Goal: Entertainment & Leisure: Browse casually

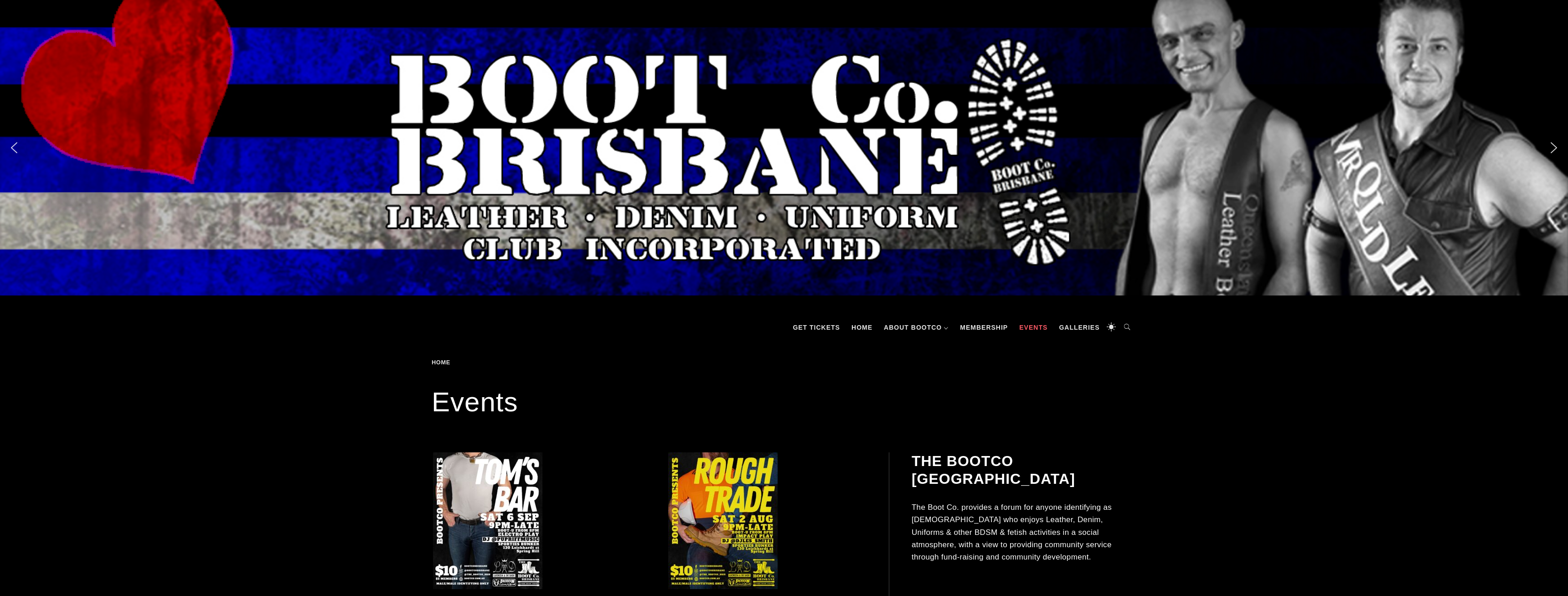
click at [1072, 213] on div "Slider" at bounding box center [784, 148] width 1368 height 295
click at [1064, 327] on link "Galleries" at bounding box center [1078, 327] width 50 height 28
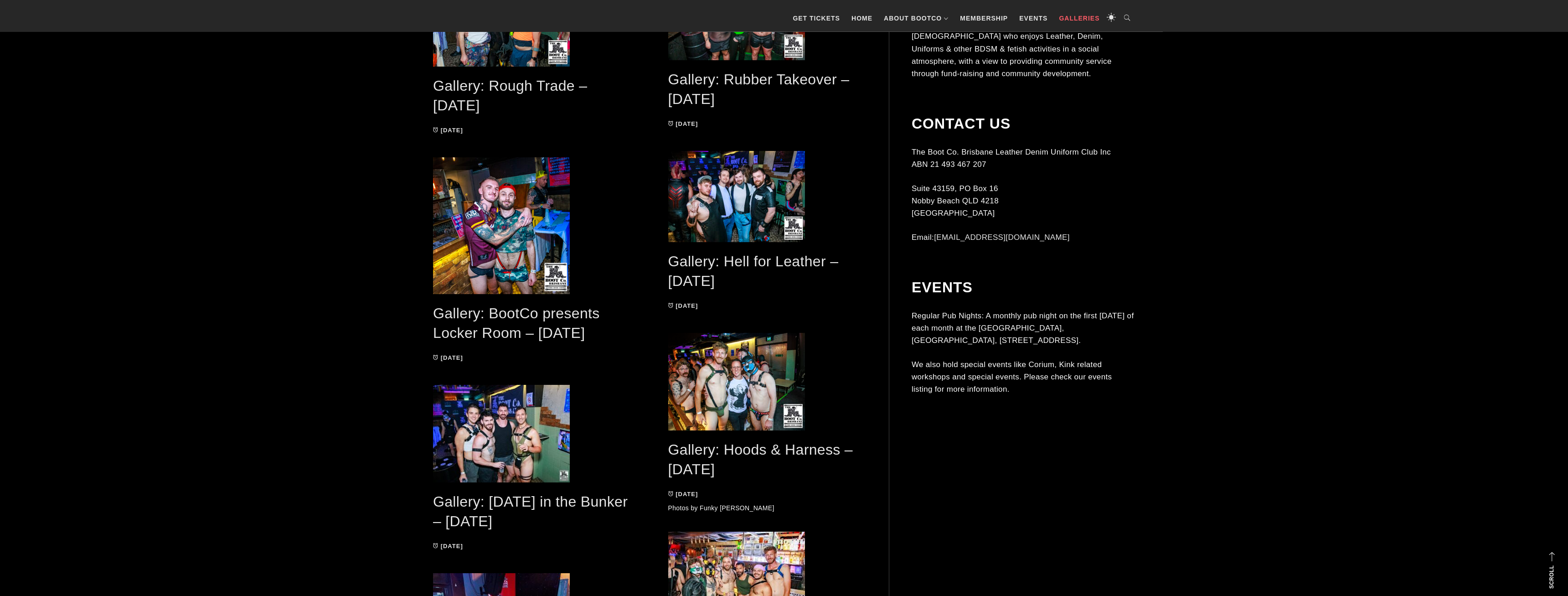
scroll to position [465, 0]
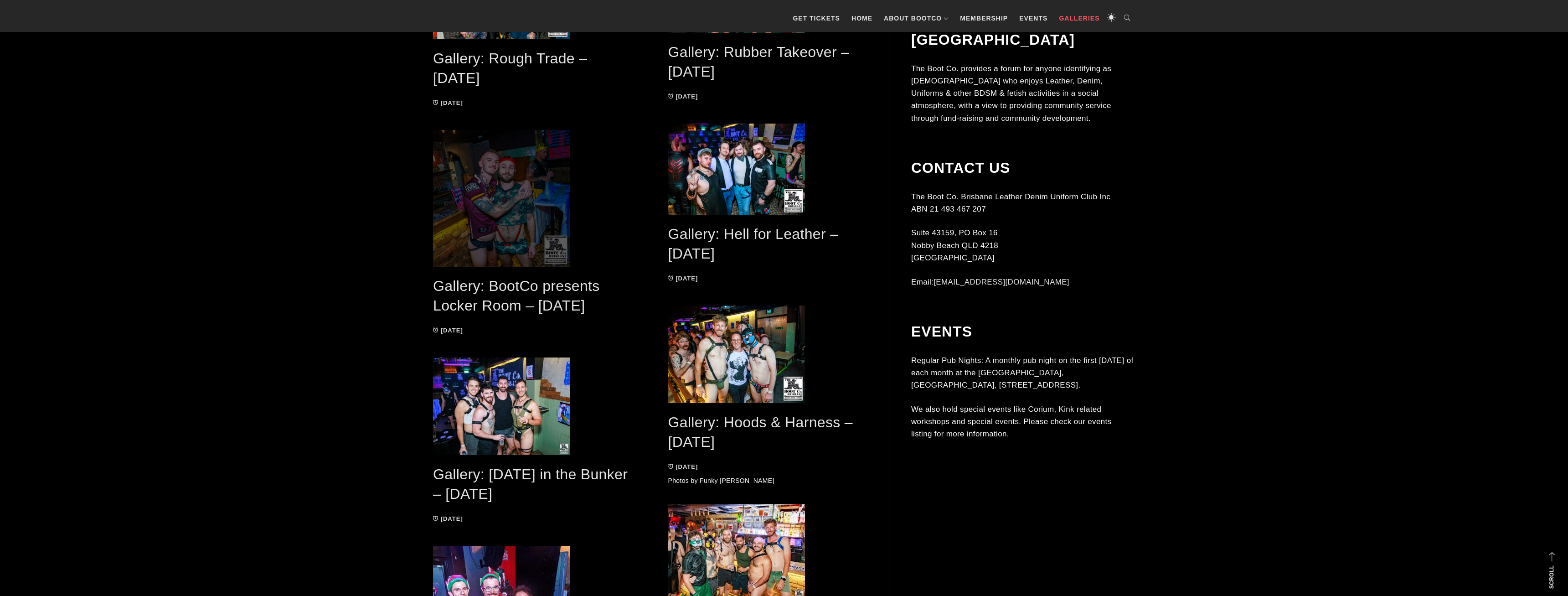
click at [517, 226] on span at bounding box center [532, 198] width 199 height 137
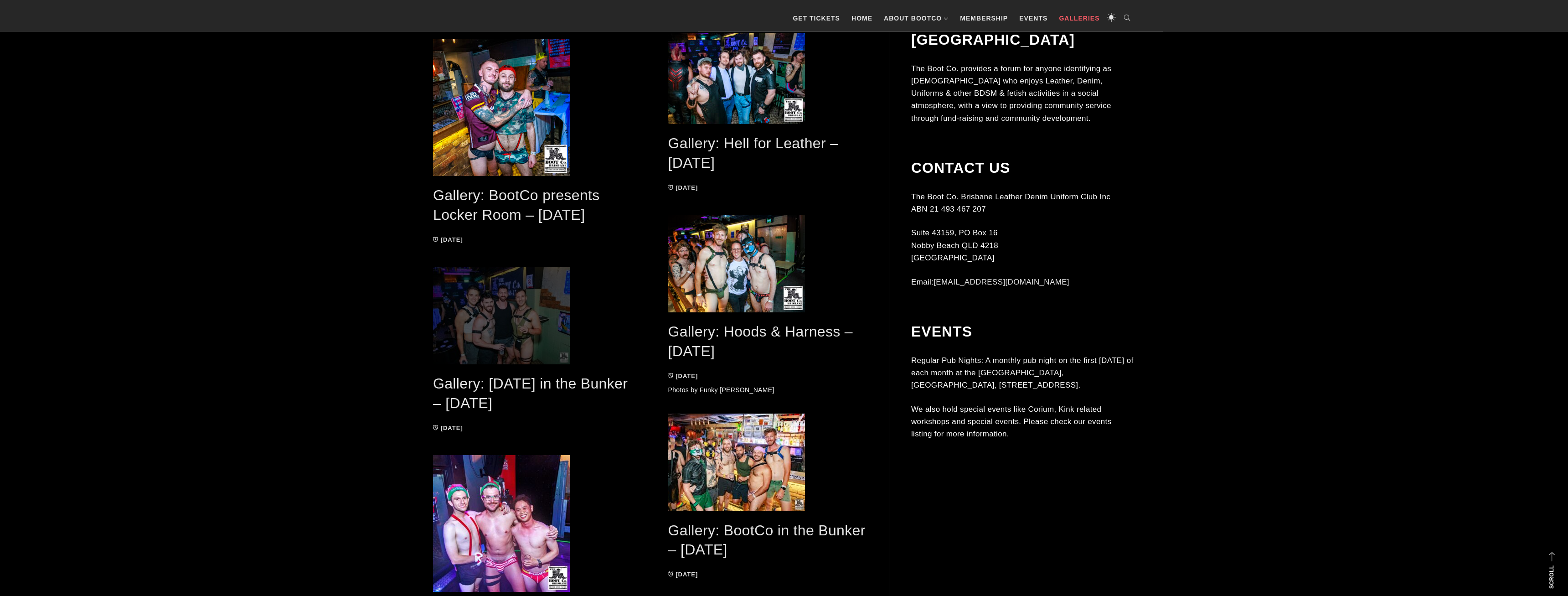
scroll to position [558, 0]
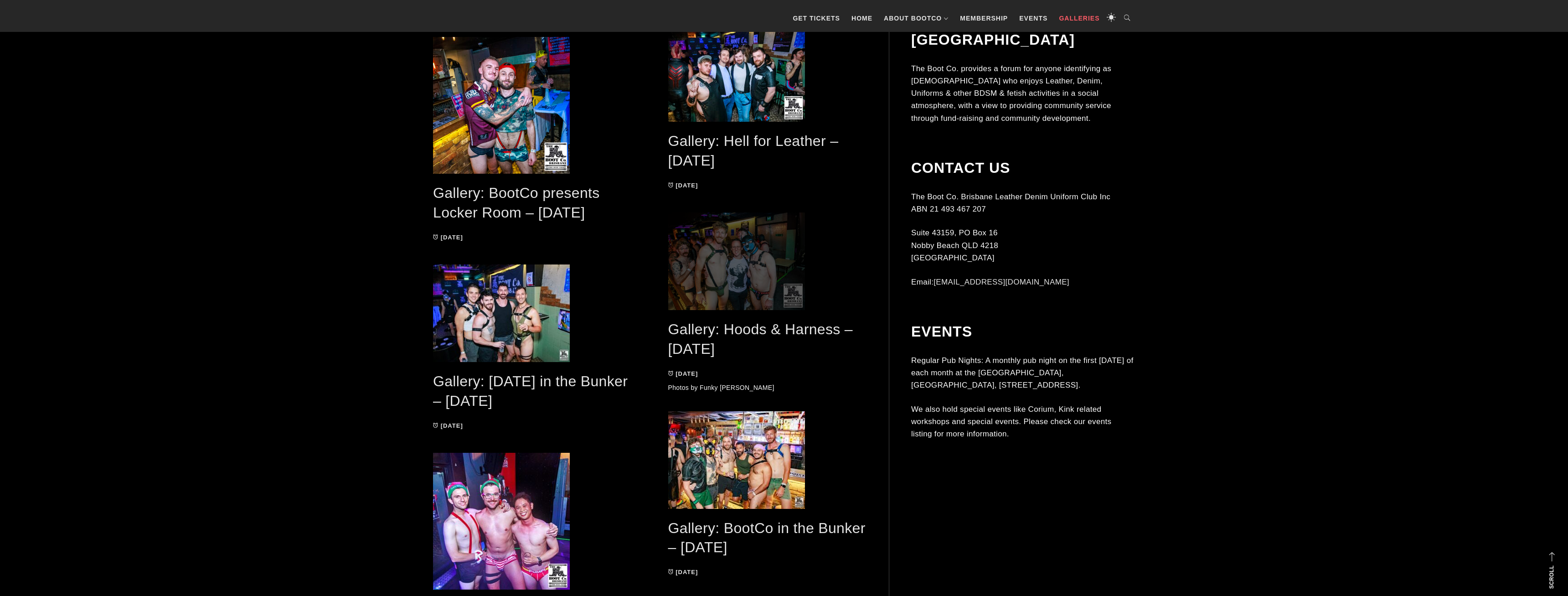
click at [711, 276] on span at bounding box center [768, 262] width 199 height 98
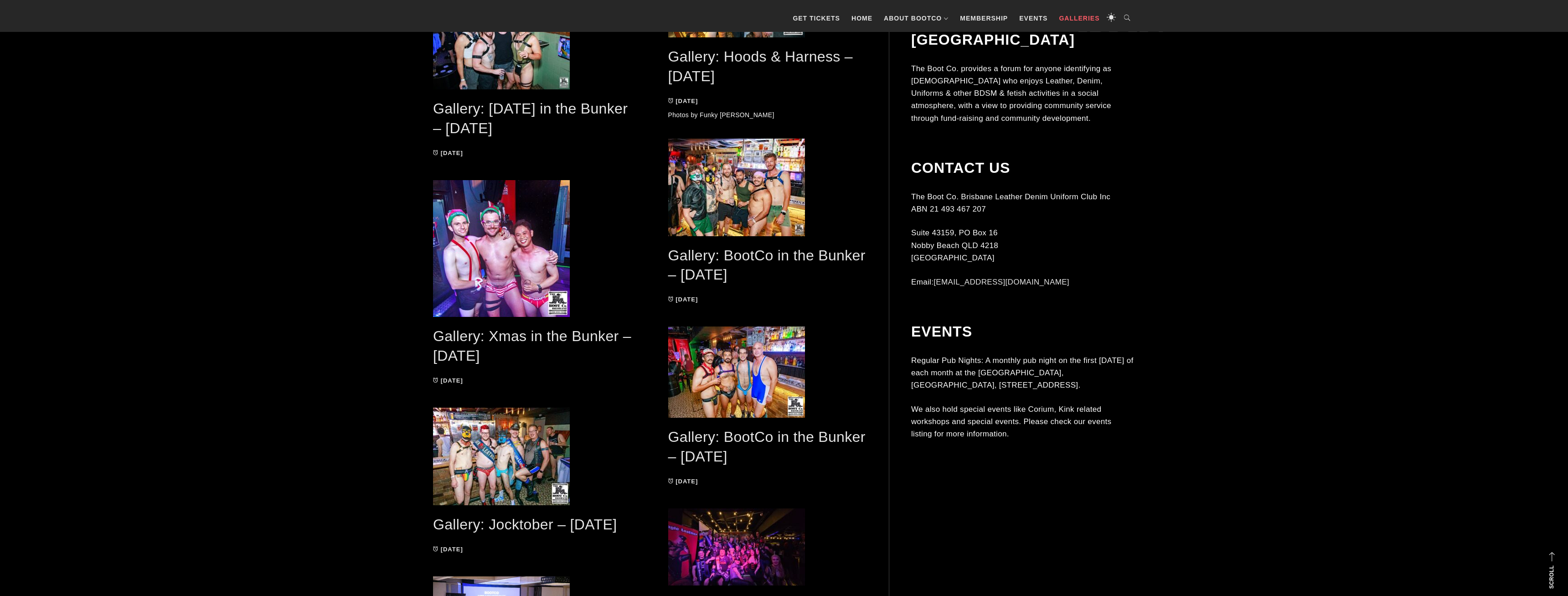
scroll to position [930, 0]
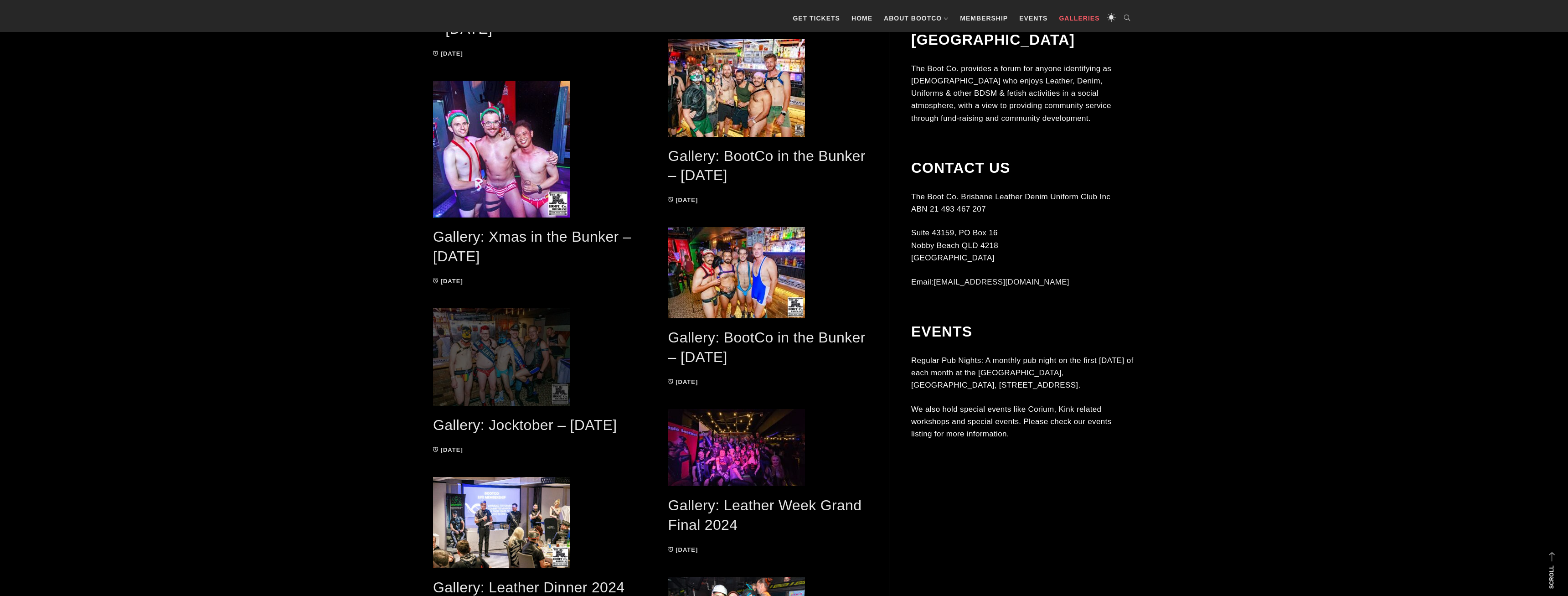
click at [544, 364] on span at bounding box center [532, 357] width 199 height 98
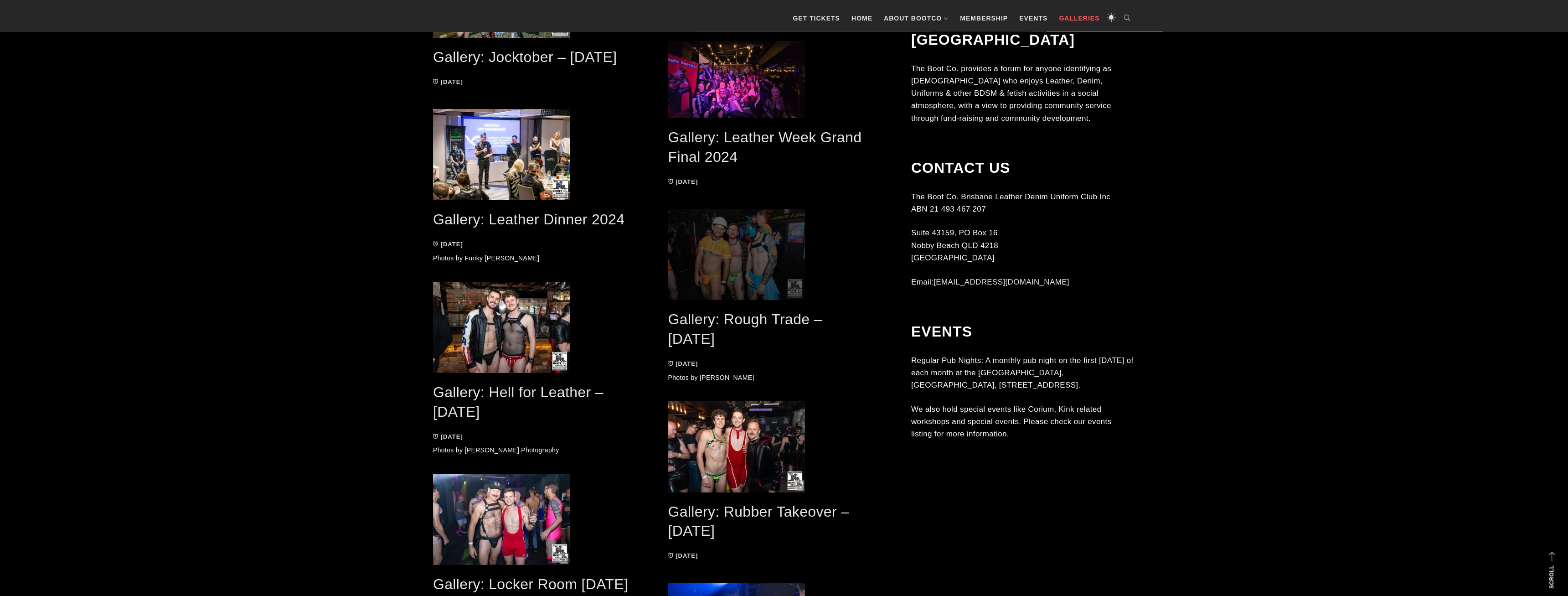
scroll to position [1302, 0]
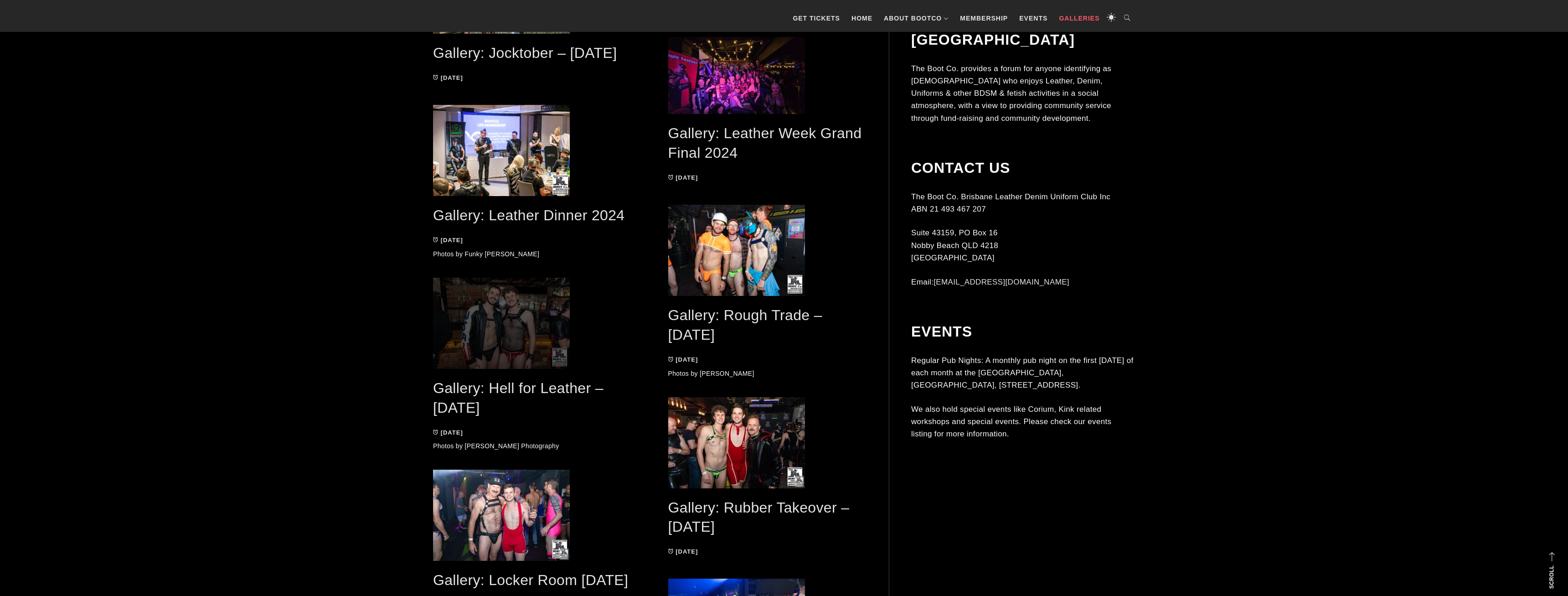
click at [502, 331] on span at bounding box center [532, 323] width 199 height 91
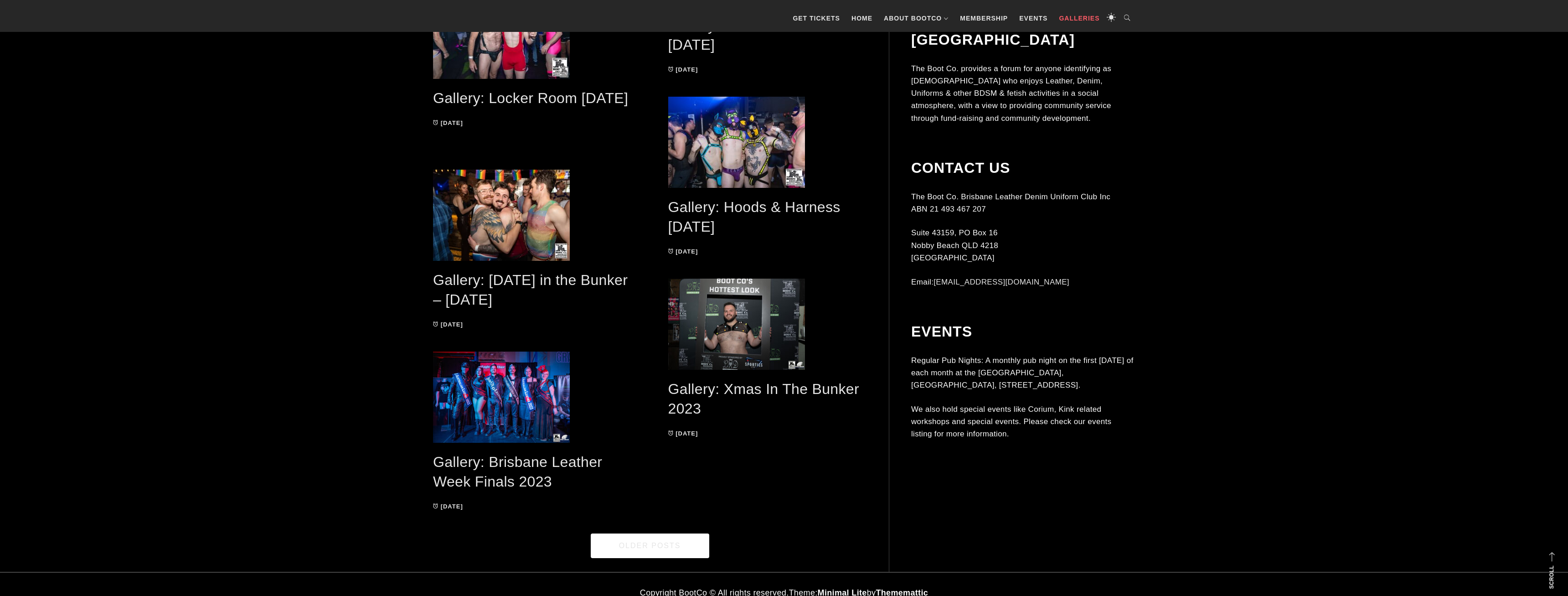
scroll to position [1802, 0]
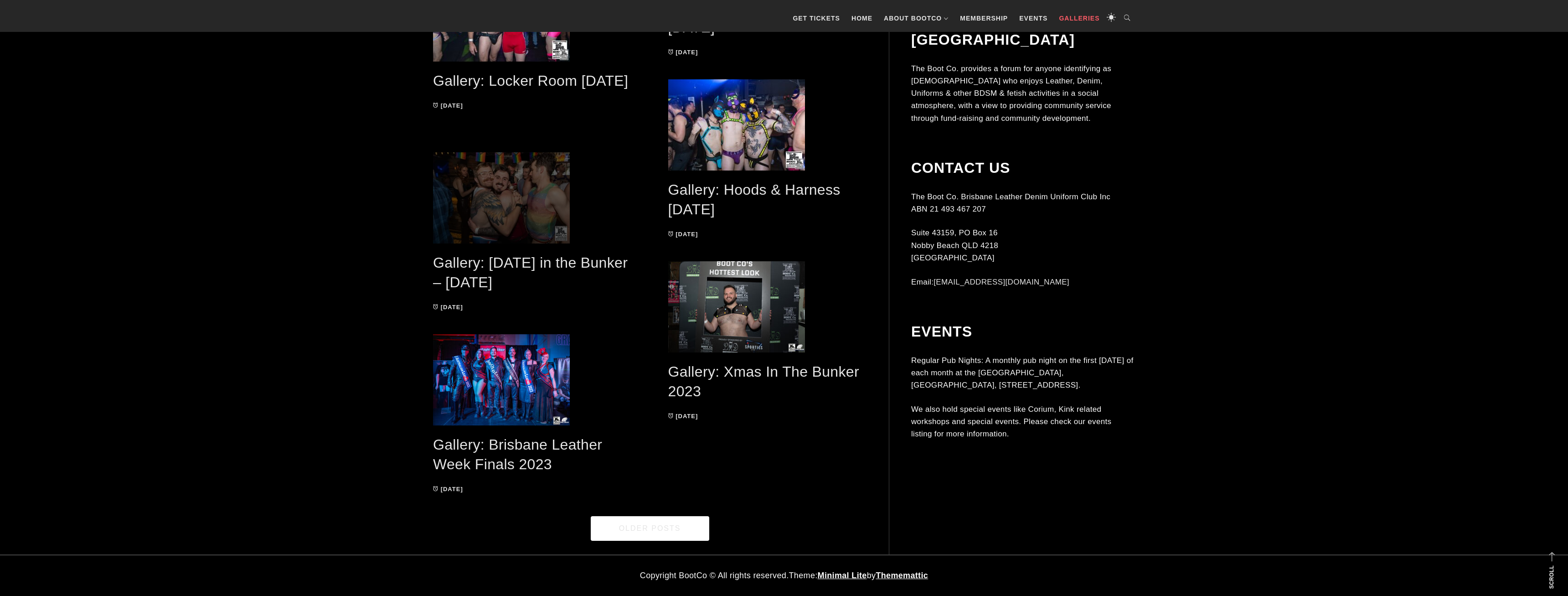
click at [537, 212] on span at bounding box center [532, 197] width 199 height 91
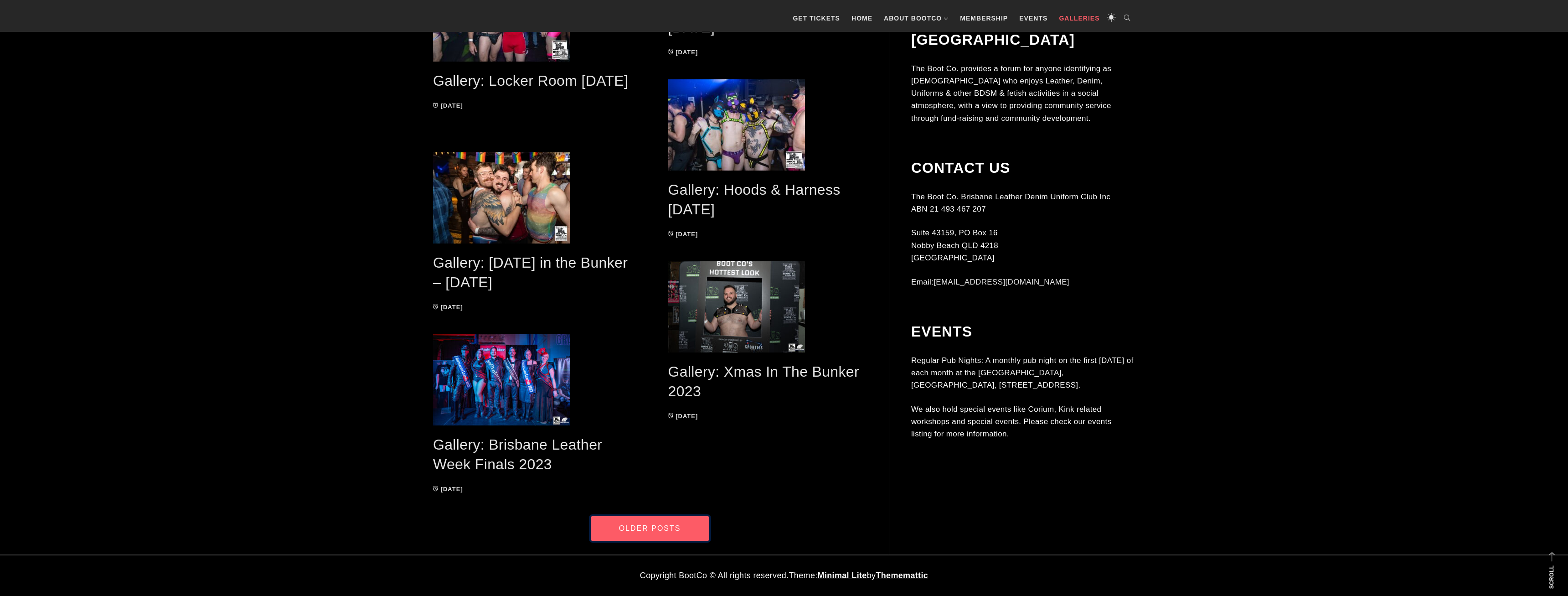
click at [650, 523] on link "Older Posts" at bounding box center [649, 529] width 119 height 24
click at [712, 185] on link "Gallery: Hoods & Harness [DATE]" at bounding box center [754, 199] width 172 height 36
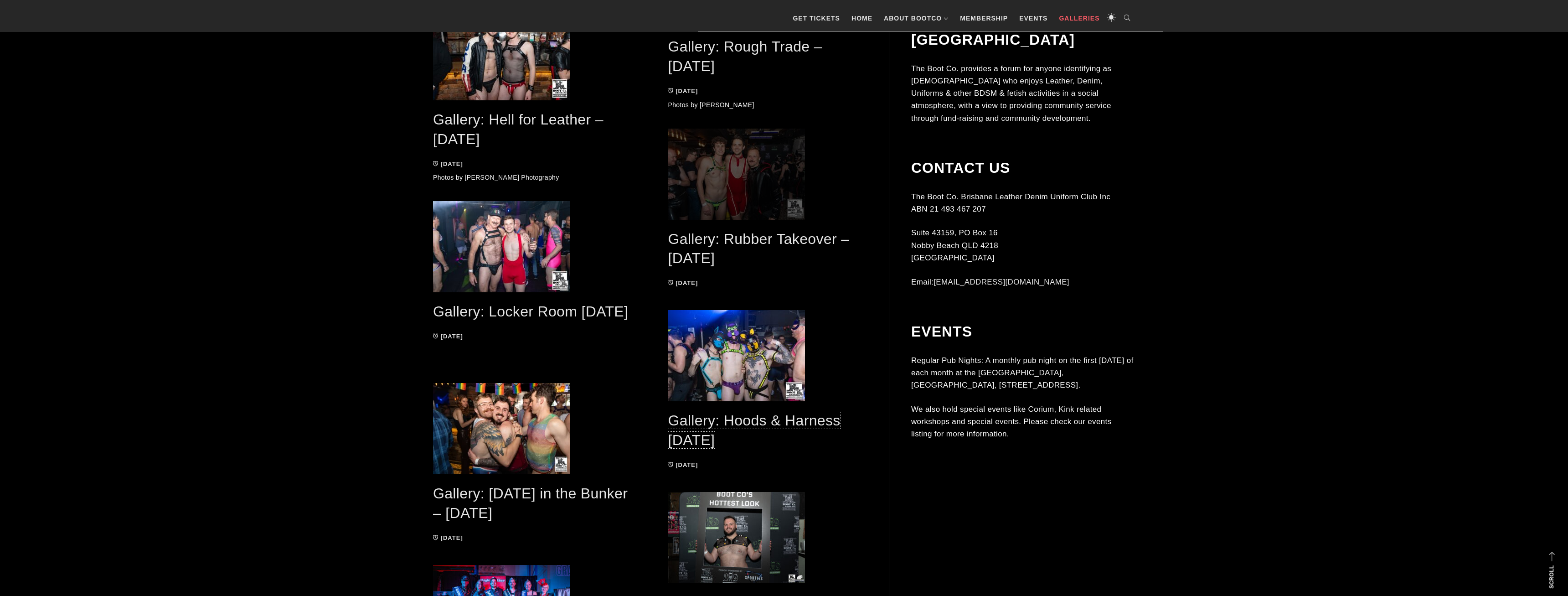
scroll to position [1569, 0]
click at [728, 197] on span at bounding box center [768, 175] width 199 height 91
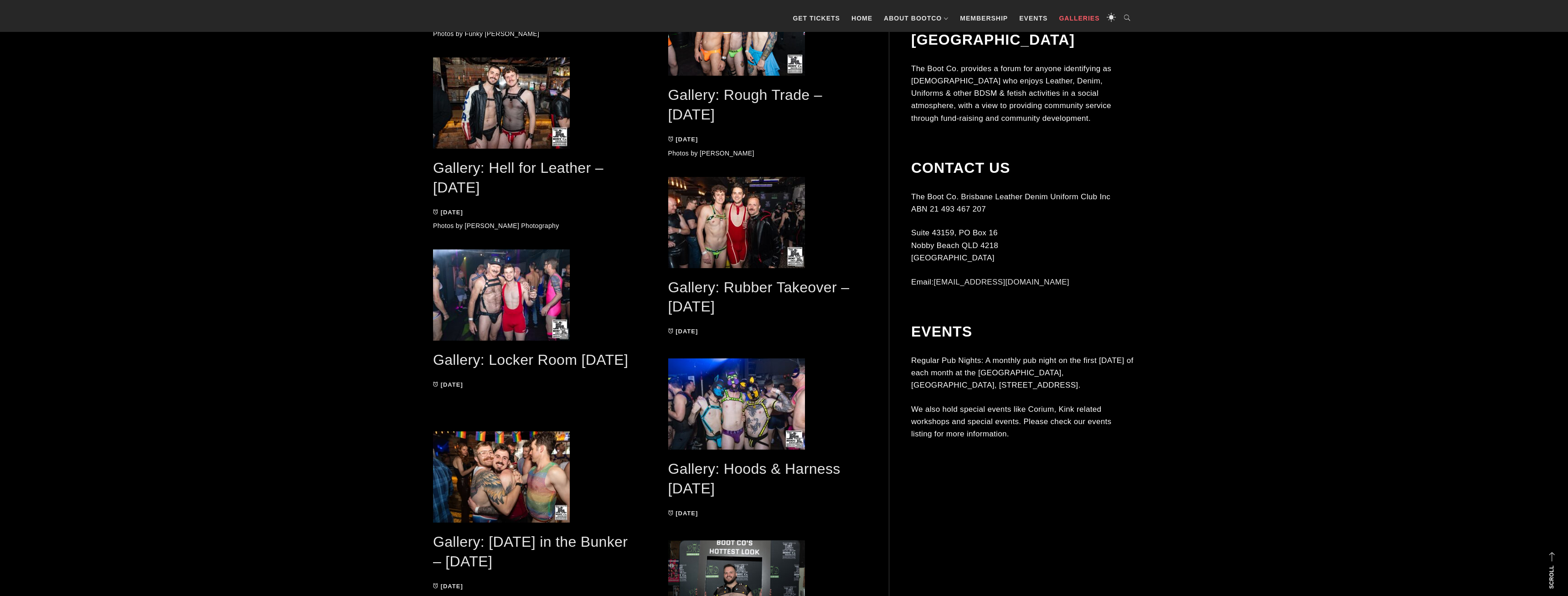
scroll to position [1802, 0]
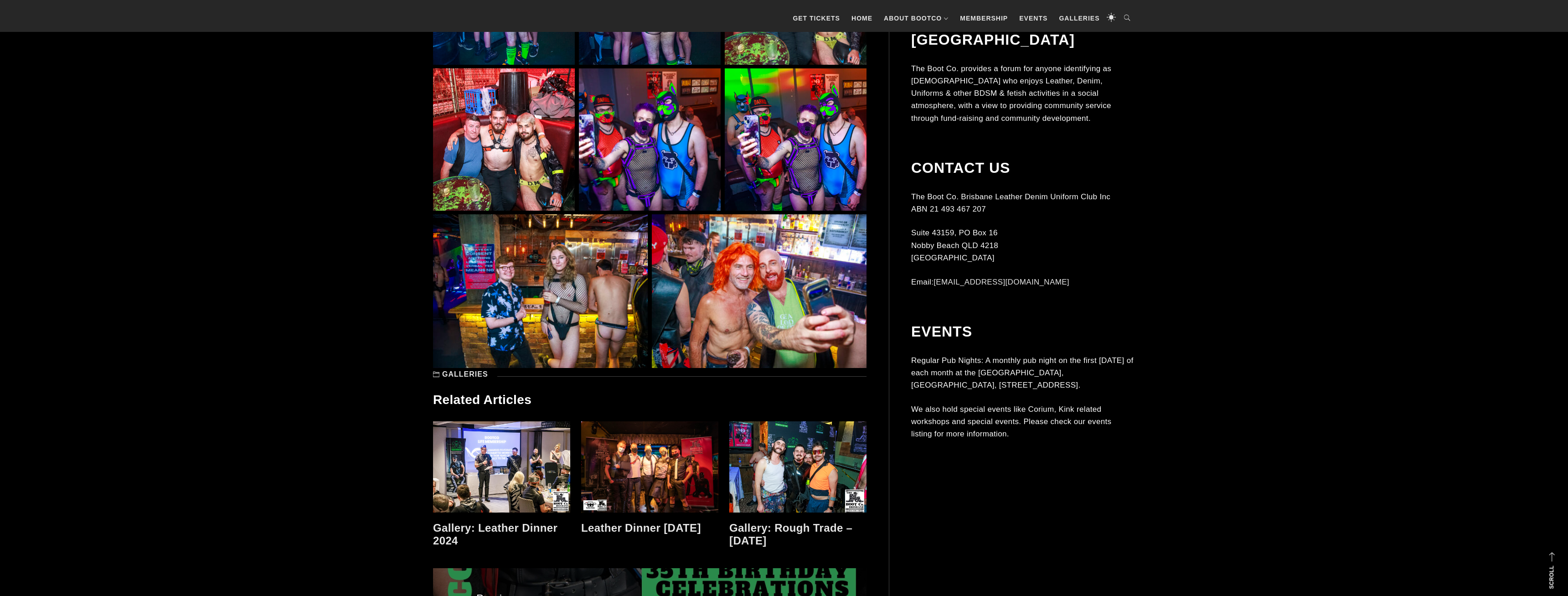
scroll to position [6756, 0]
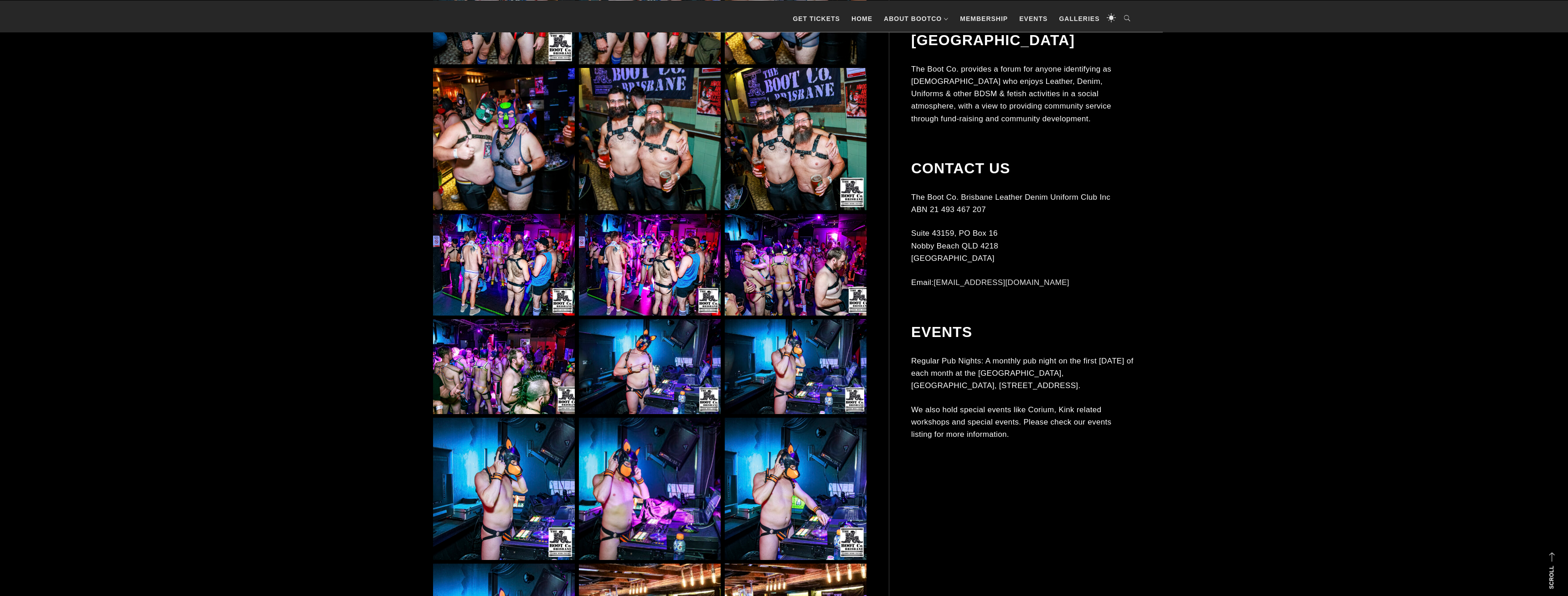
scroll to position [4897, 0]
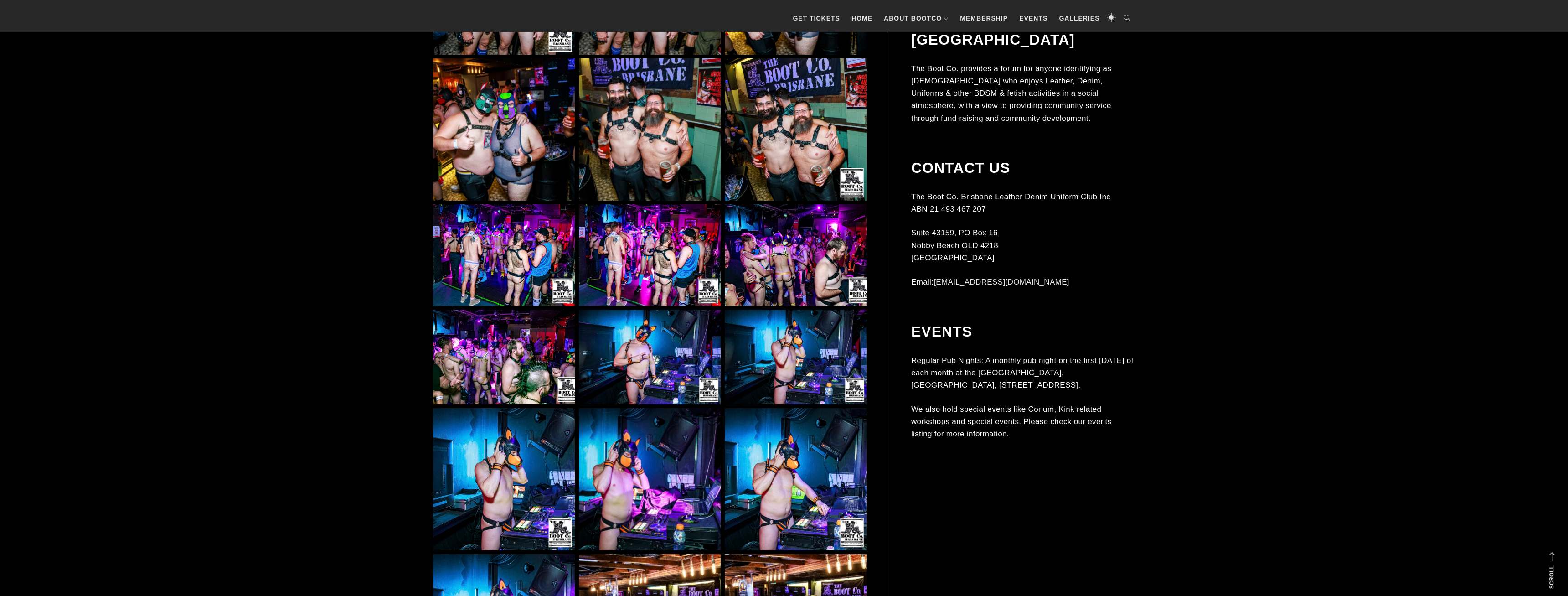
click at [629, 263] on img at bounding box center [649, 255] width 142 height 102
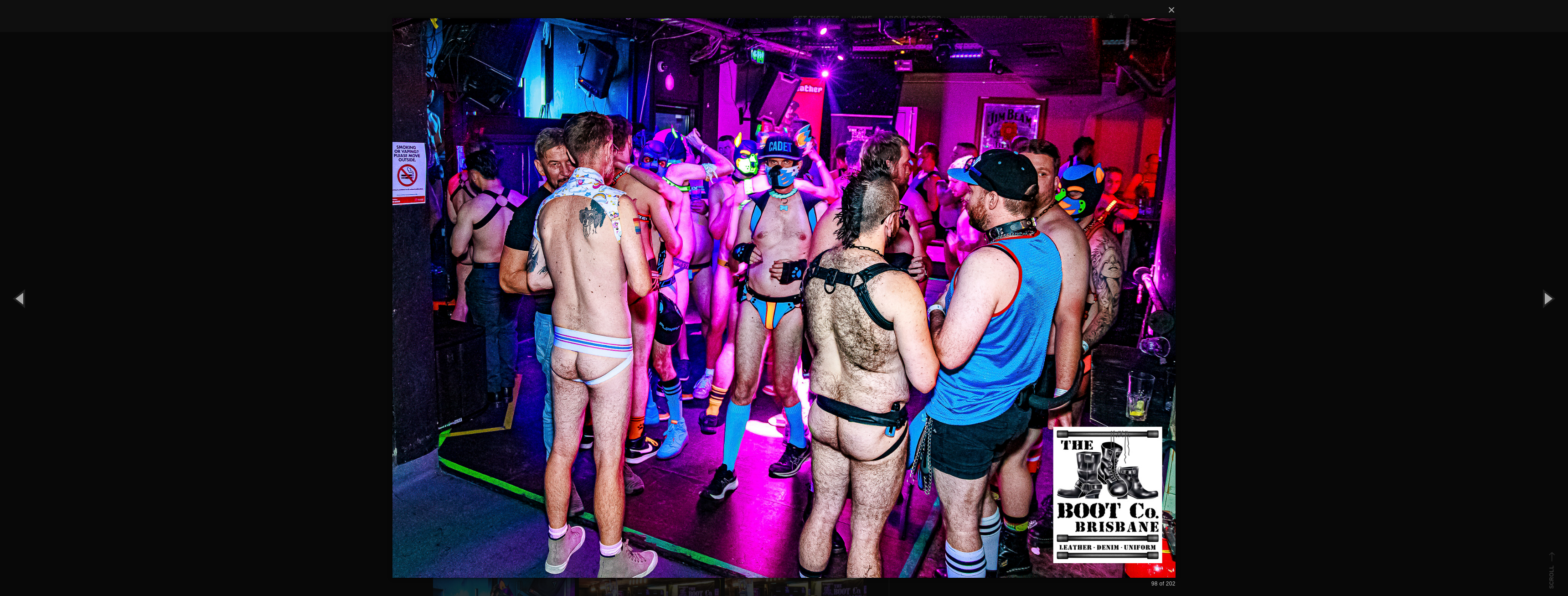
click at [1482, 109] on div "× 98 of 202 Loading..." at bounding box center [784, 298] width 1568 height 596
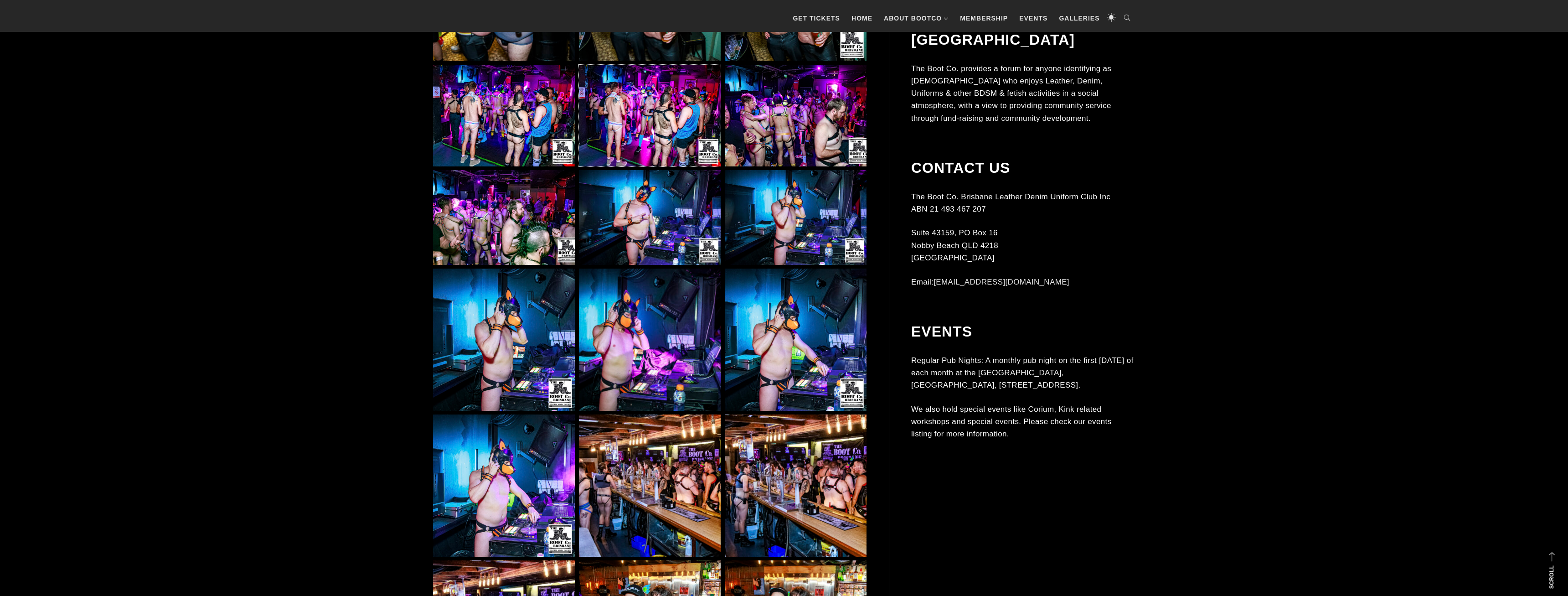
scroll to position [5268, 0]
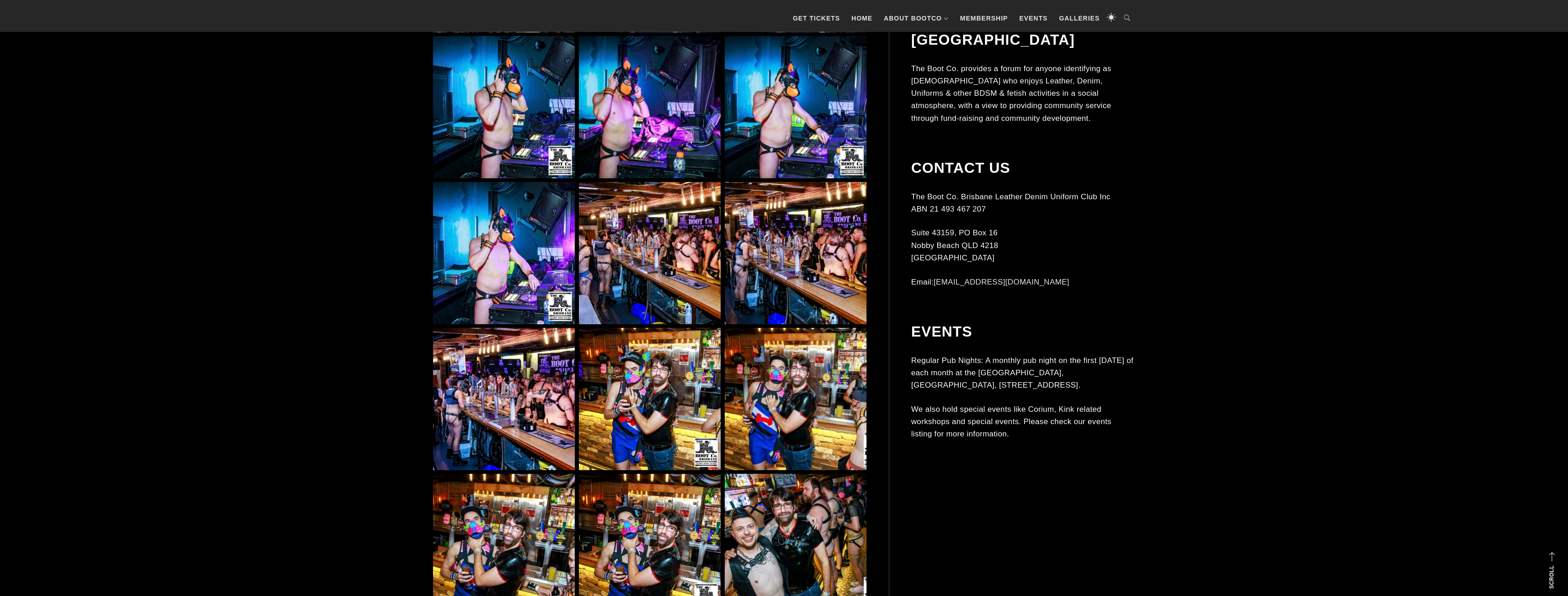
click at [704, 222] on img at bounding box center [649, 252] width 142 height 142
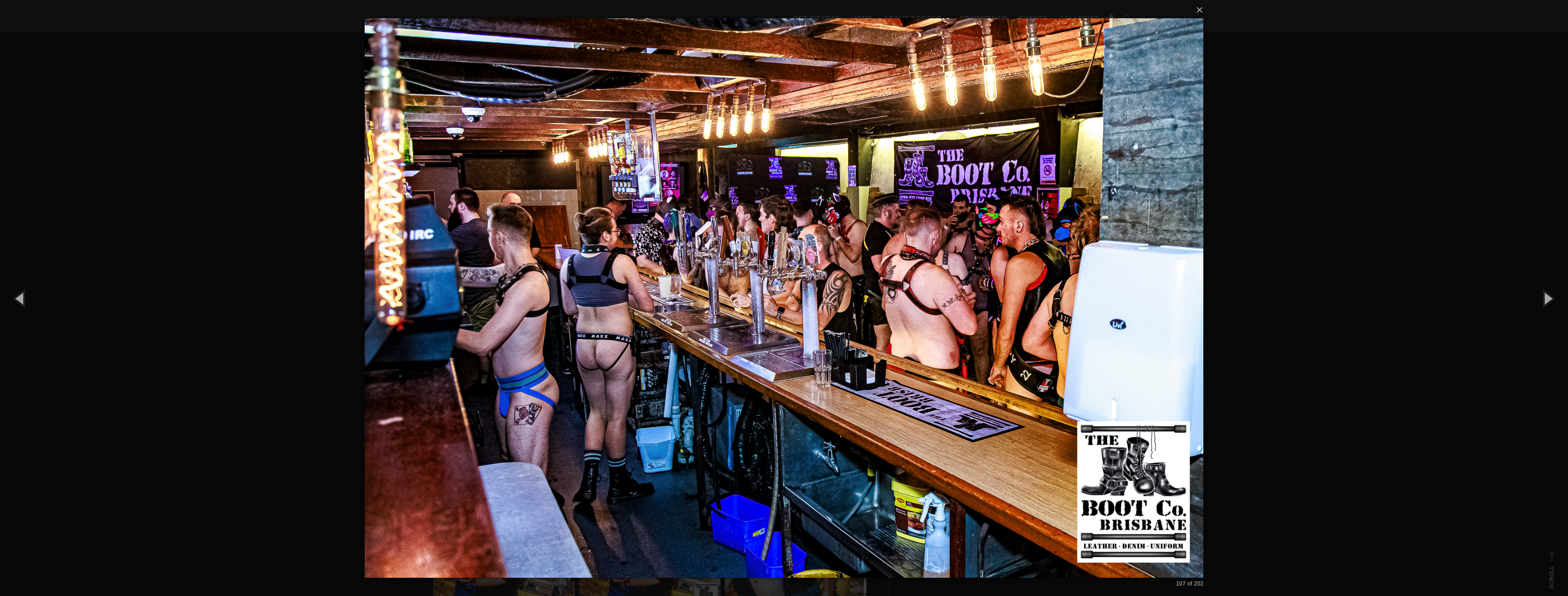
click at [1342, 118] on div "× 107 of 202 Loading..." at bounding box center [784, 298] width 1568 height 596
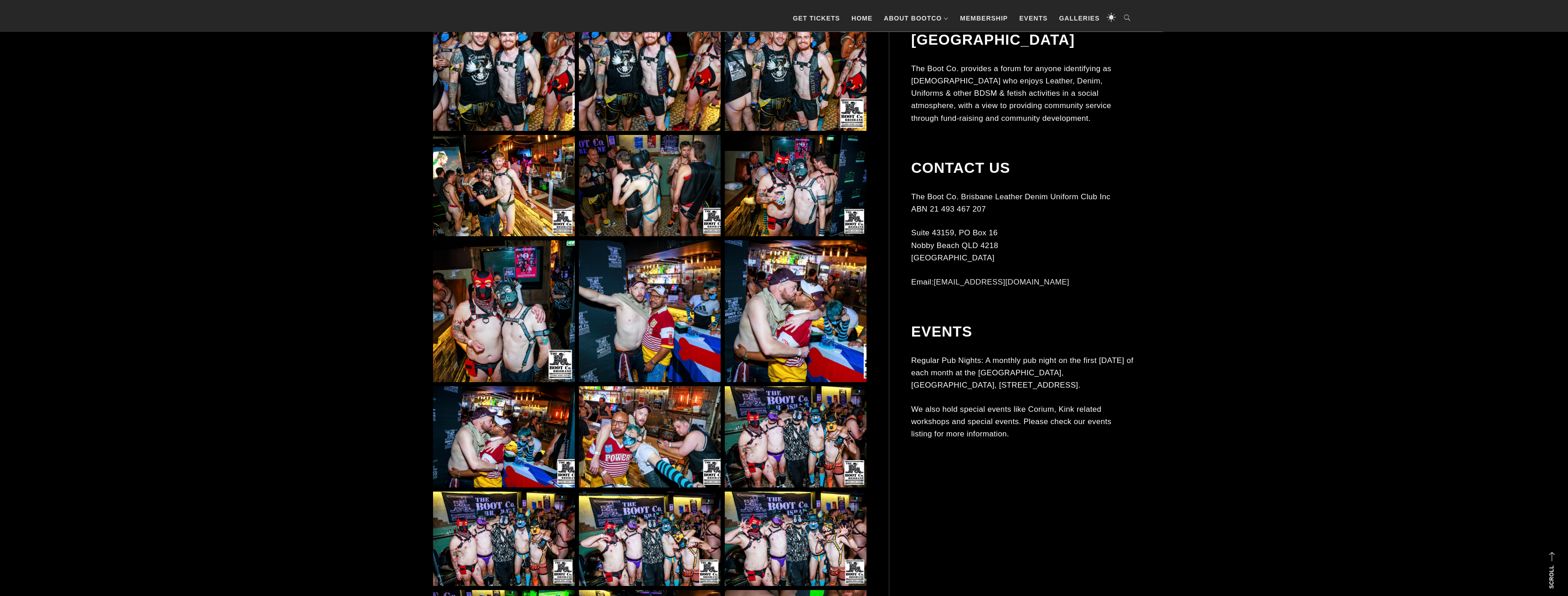
scroll to position [6059, 0]
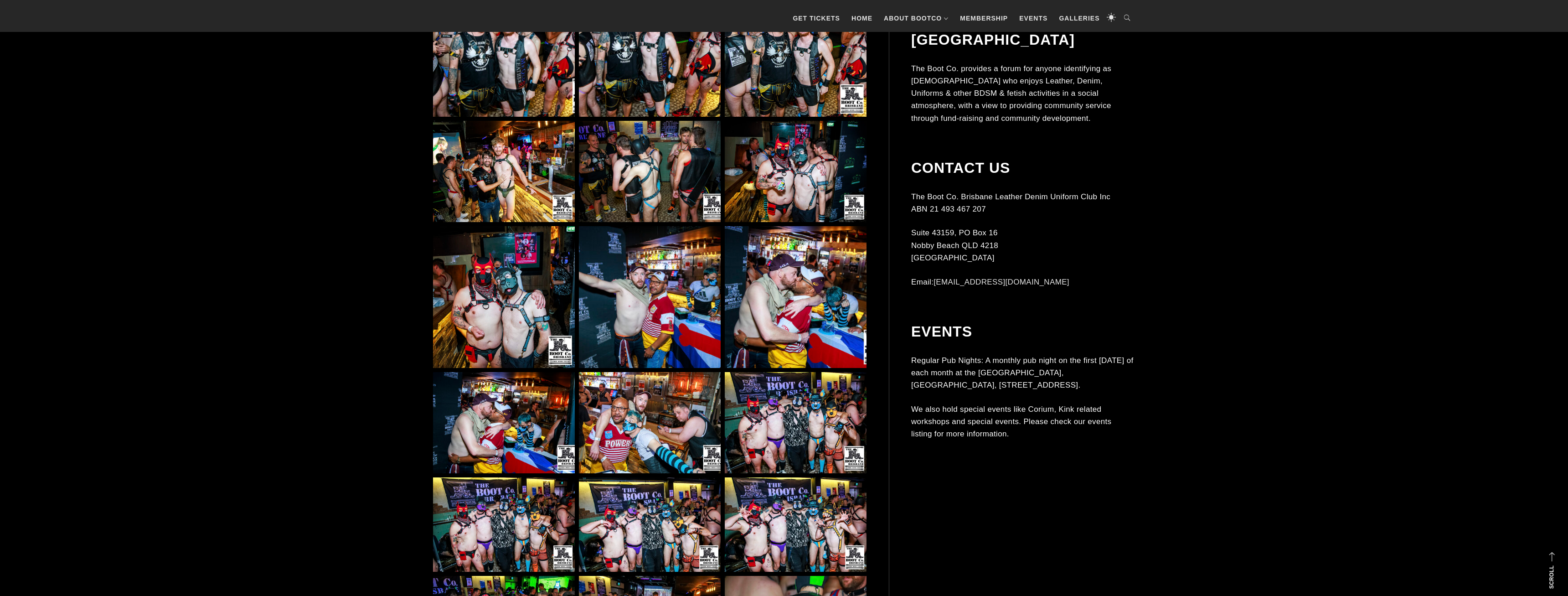
click at [525, 173] on img at bounding box center [503, 171] width 142 height 102
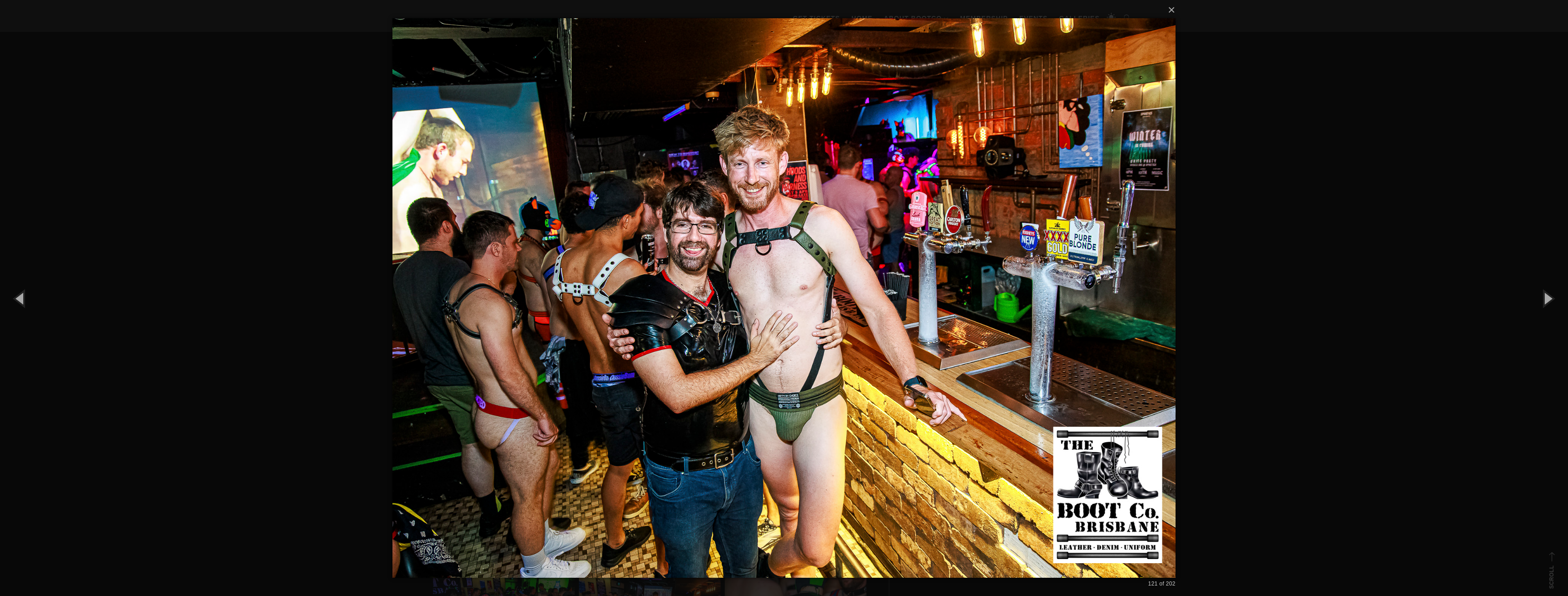
click at [1320, 161] on div "× 121 of 202 Loading..." at bounding box center [784, 298] width 1568 height 596
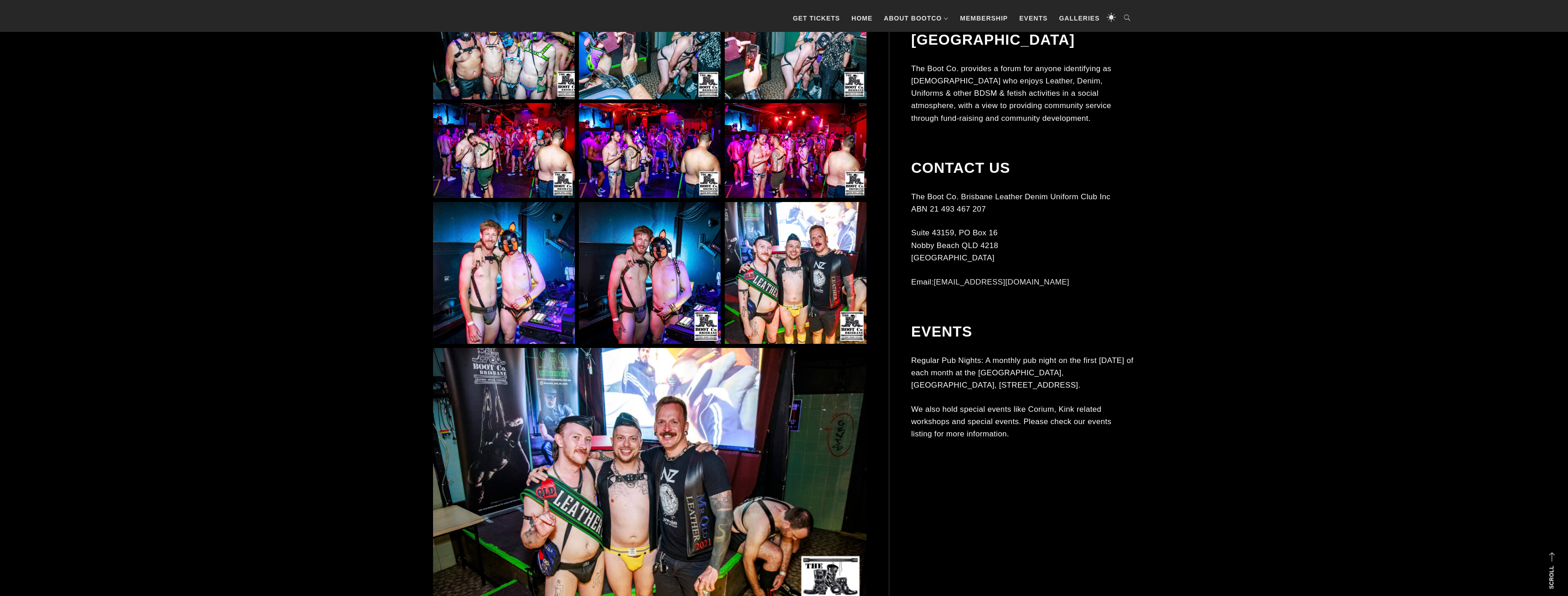
scroll to position [8989, 0]
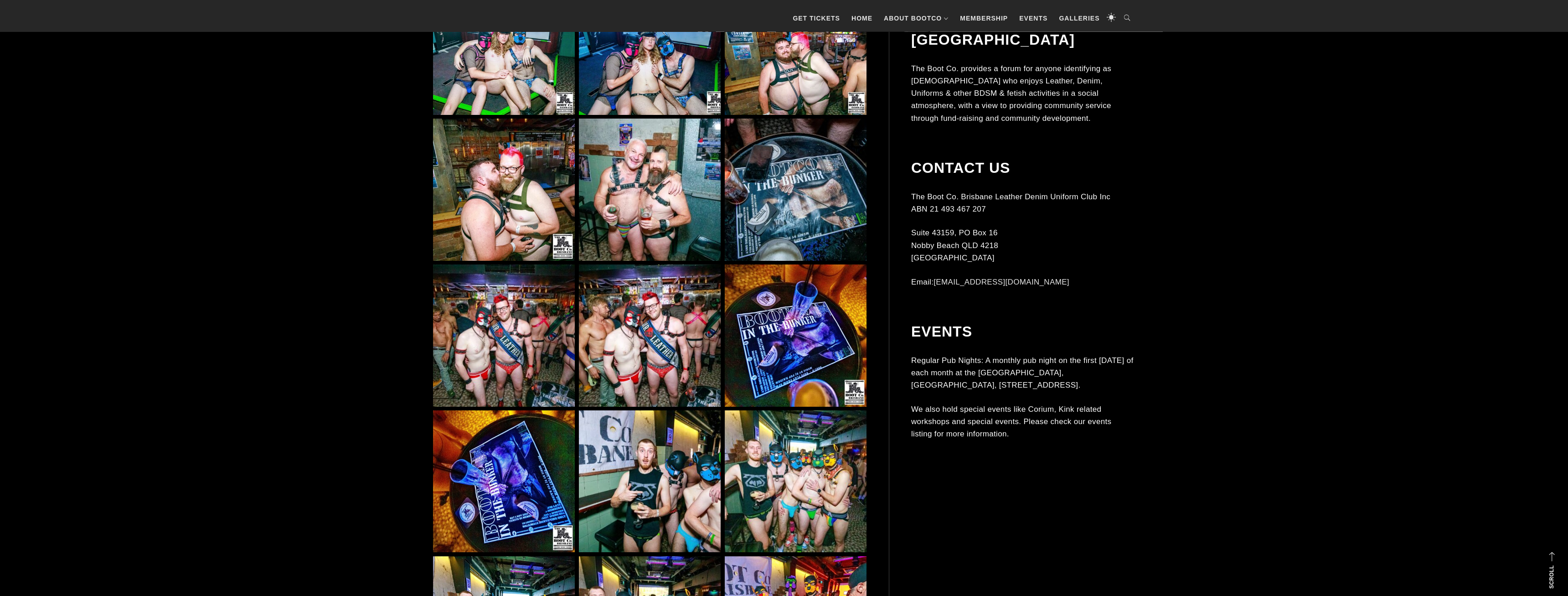
scroll to position [3395, 0]
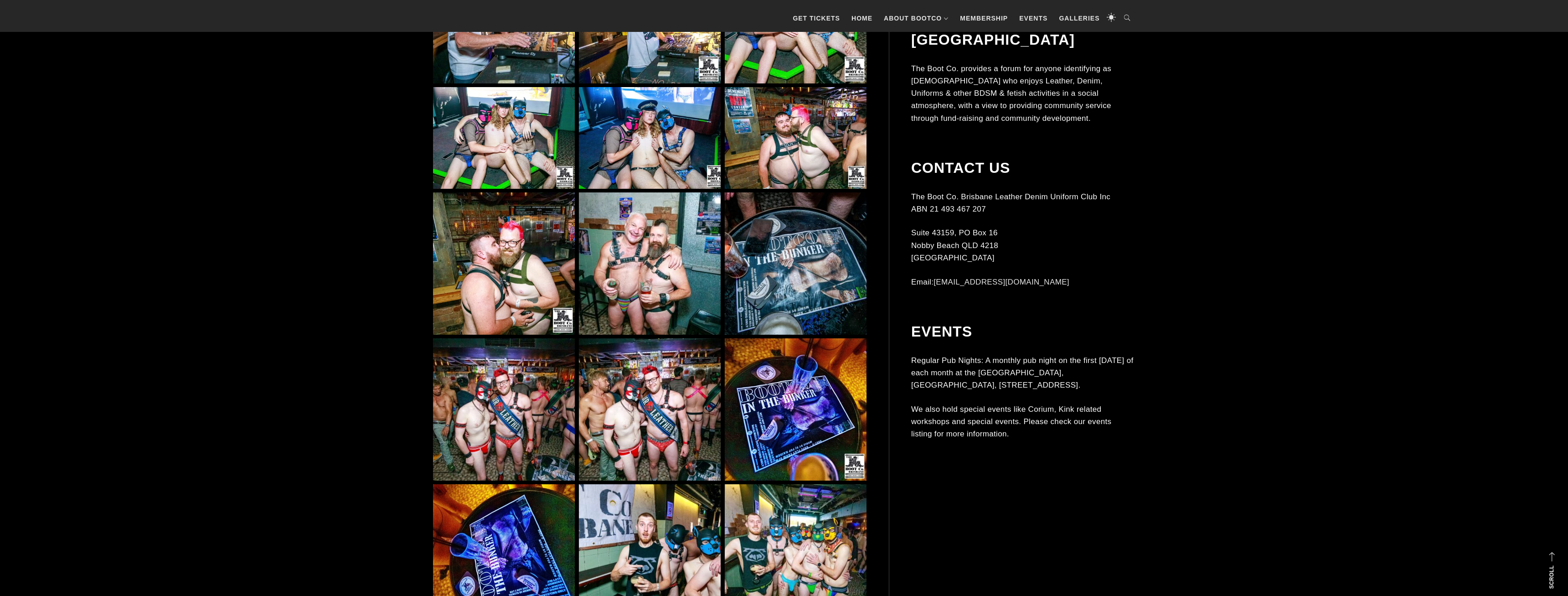
click at [490, 135] on img at bounding box center [503, 138] width 142 height 102
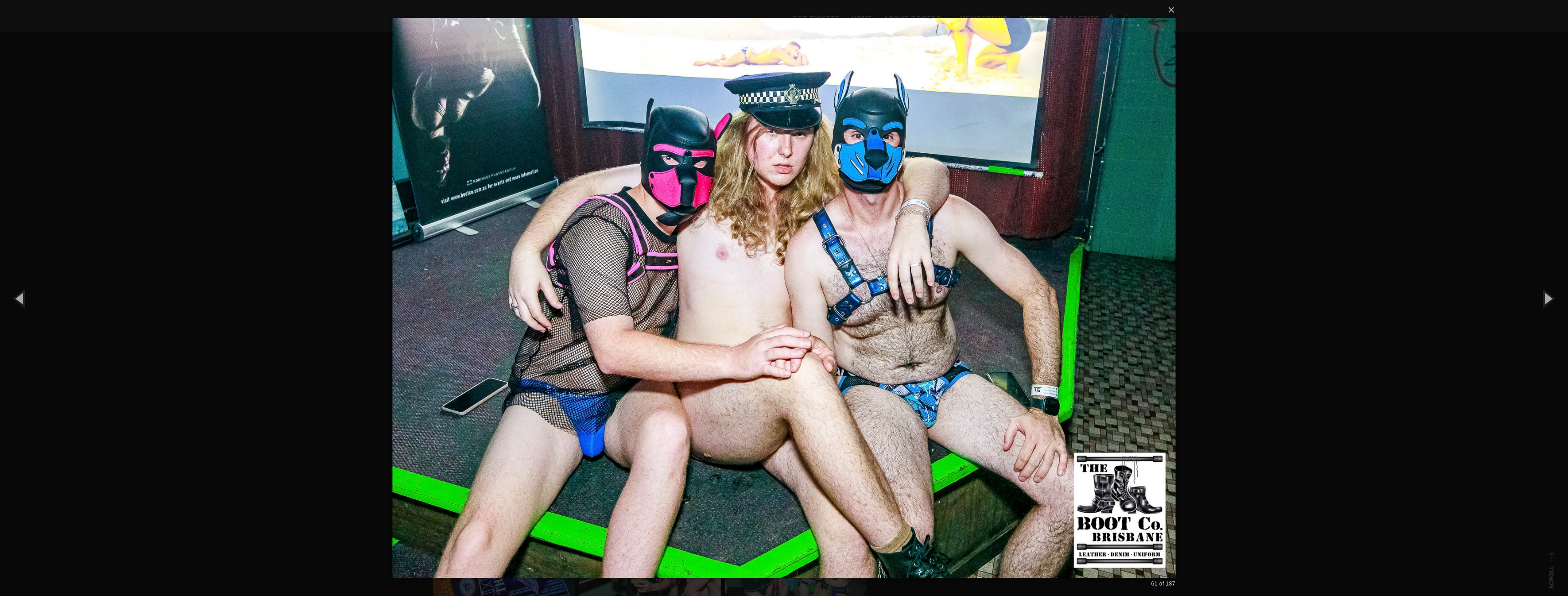
click at [251, 113] on div "× 61 of 187 Loading..." at bounding box center [784, 298] width 1568 height 596
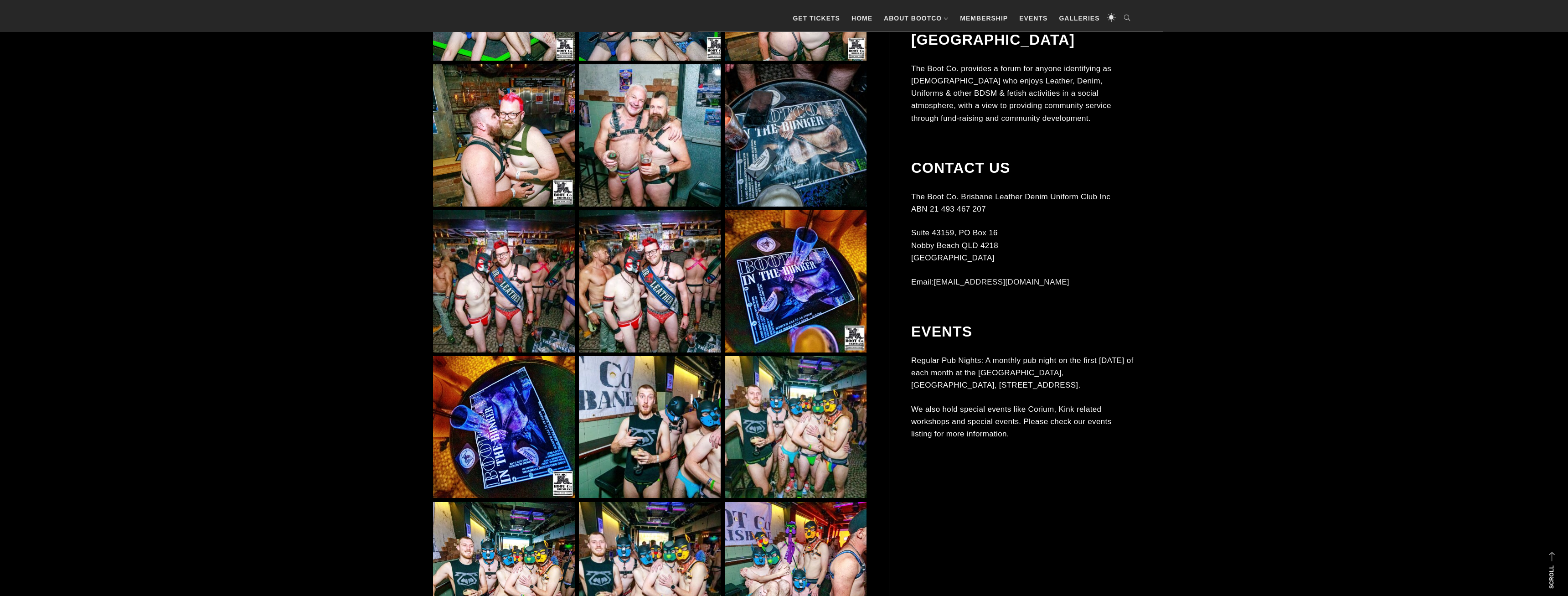
scroll to position [3535, 0]
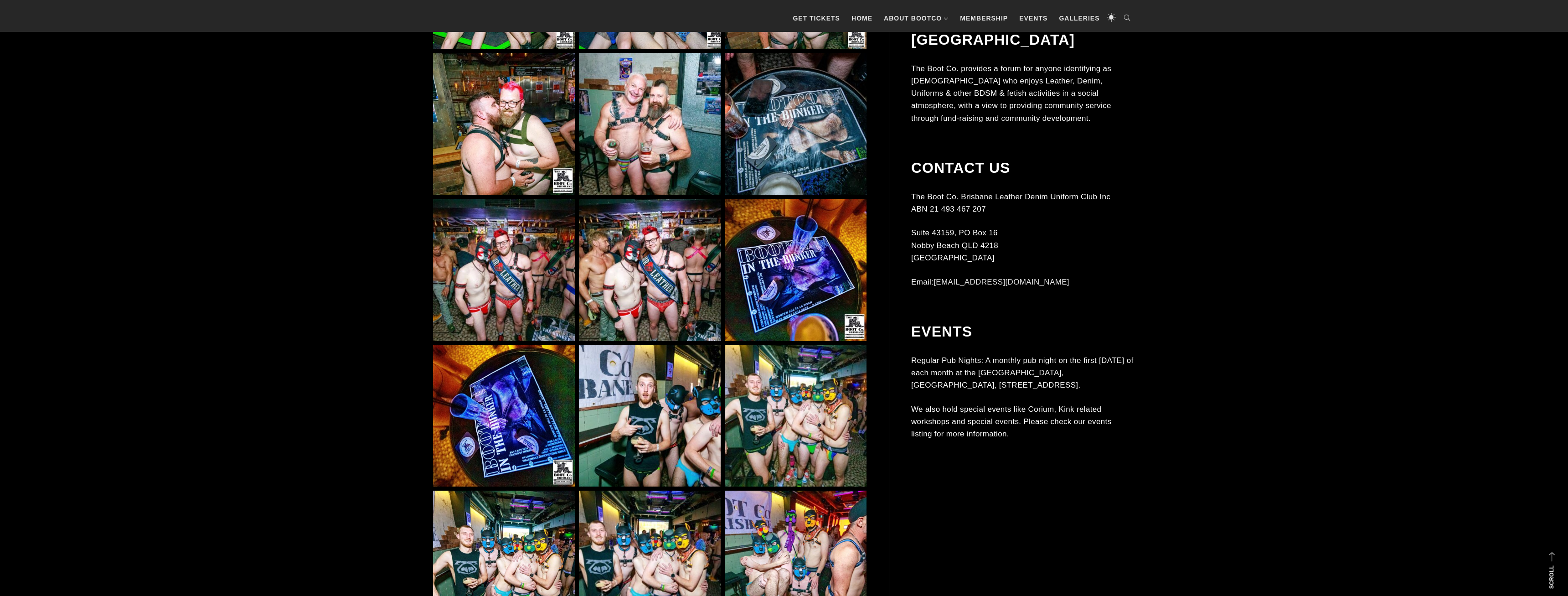
click at [648, 271] on img at bounding box center [649, 269] width 142 height 142
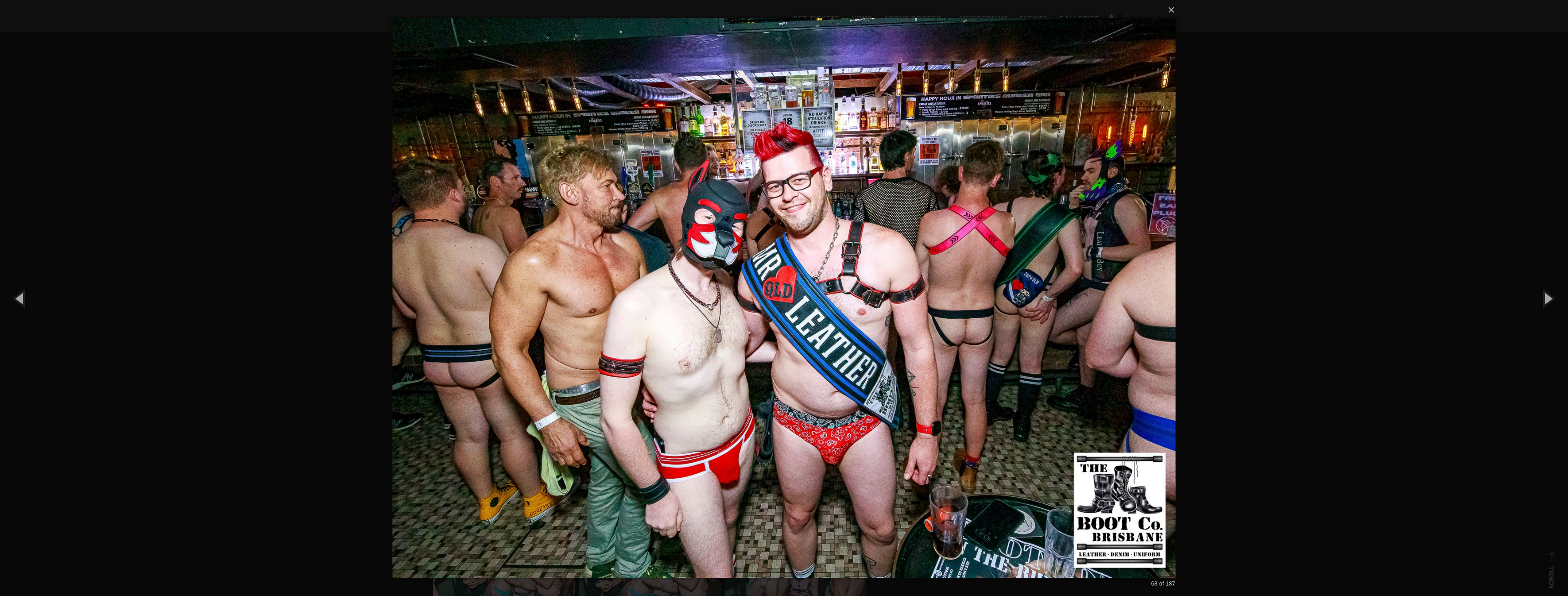
click at [251, 217] on div "× 68 of 187 Loading..." at bounding box center [784, 298] width 1568 height 596
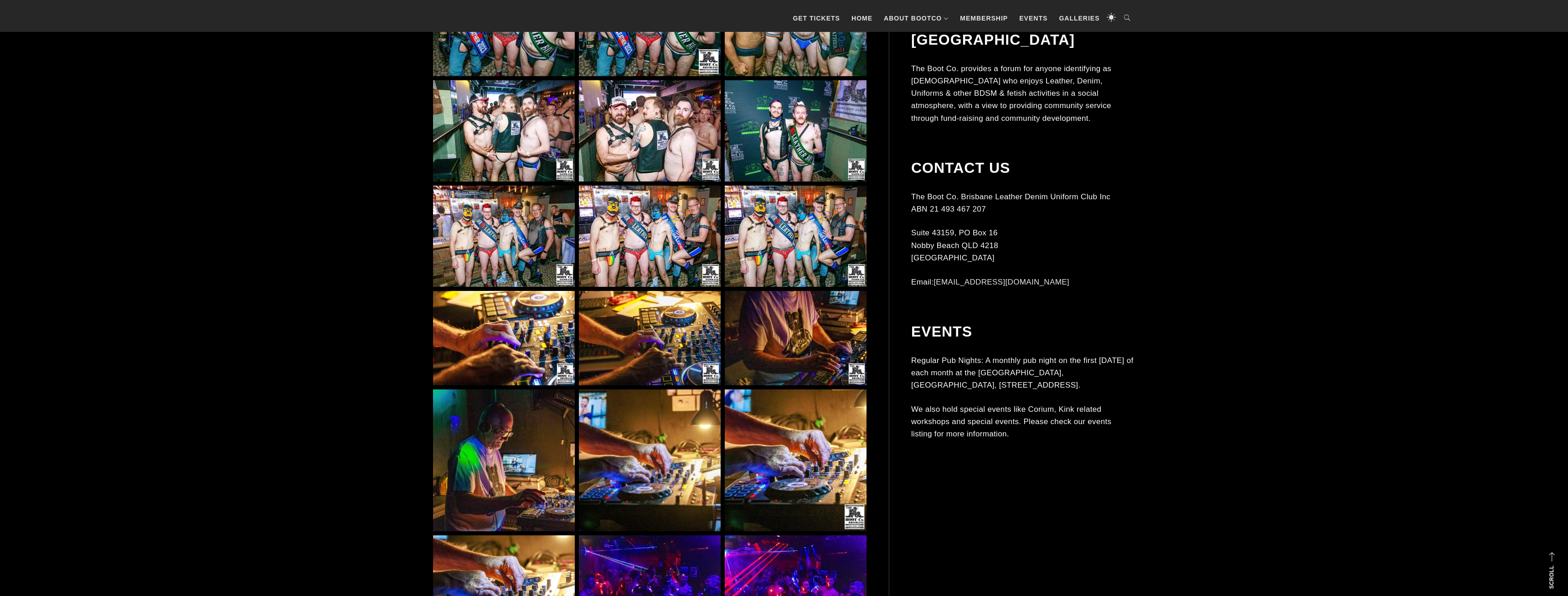
scroll to position [8557, 0]
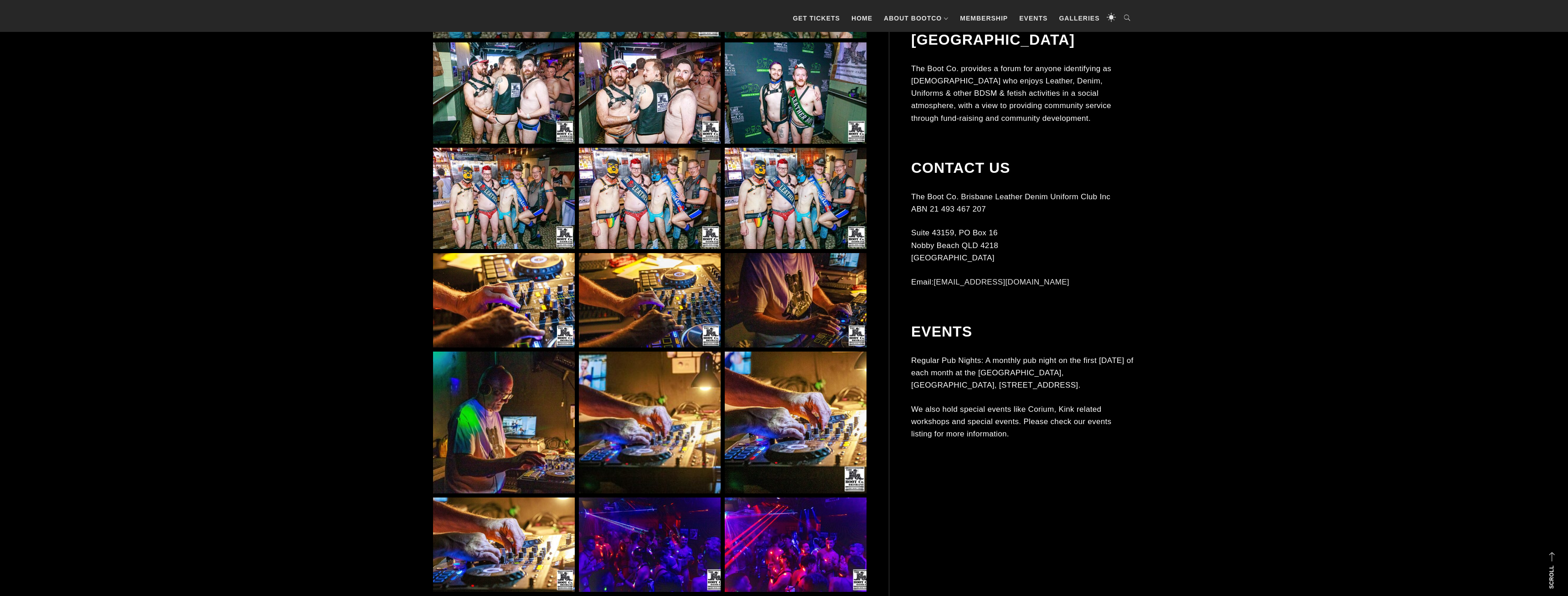
click at [831, 213] on img at bounding box center [795, 198] width 142 height 102
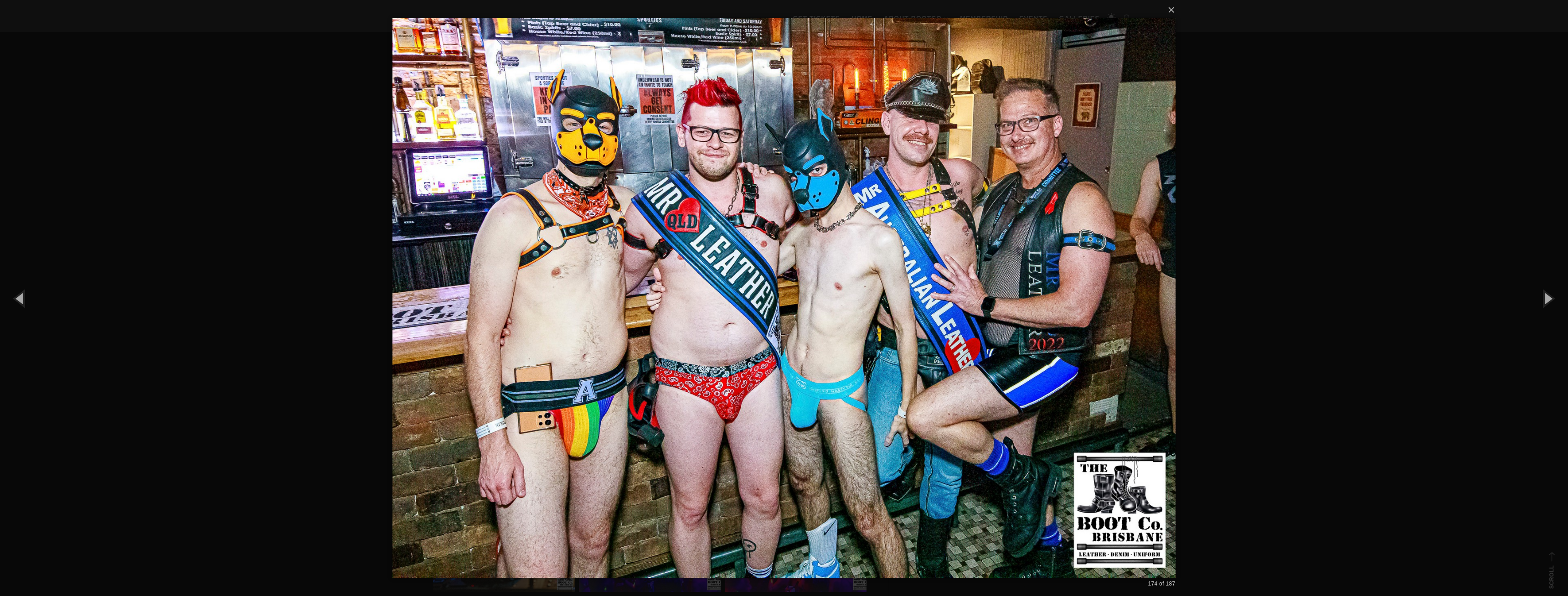
click at [1227, 250] on div "× 174 of 187 Loading..." at bounding box center [784, 298] width 1568 height 596
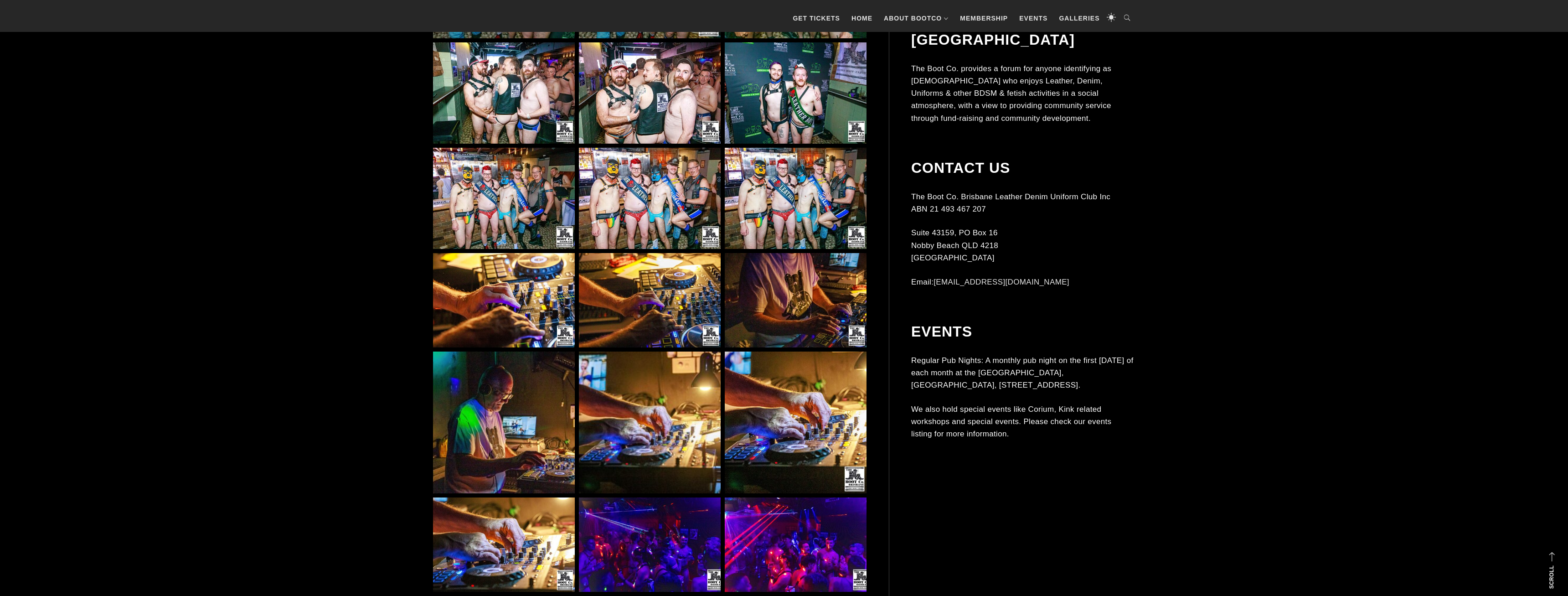
click at [649, 236] on img at bounding box center [649, 198] width 142 height 102
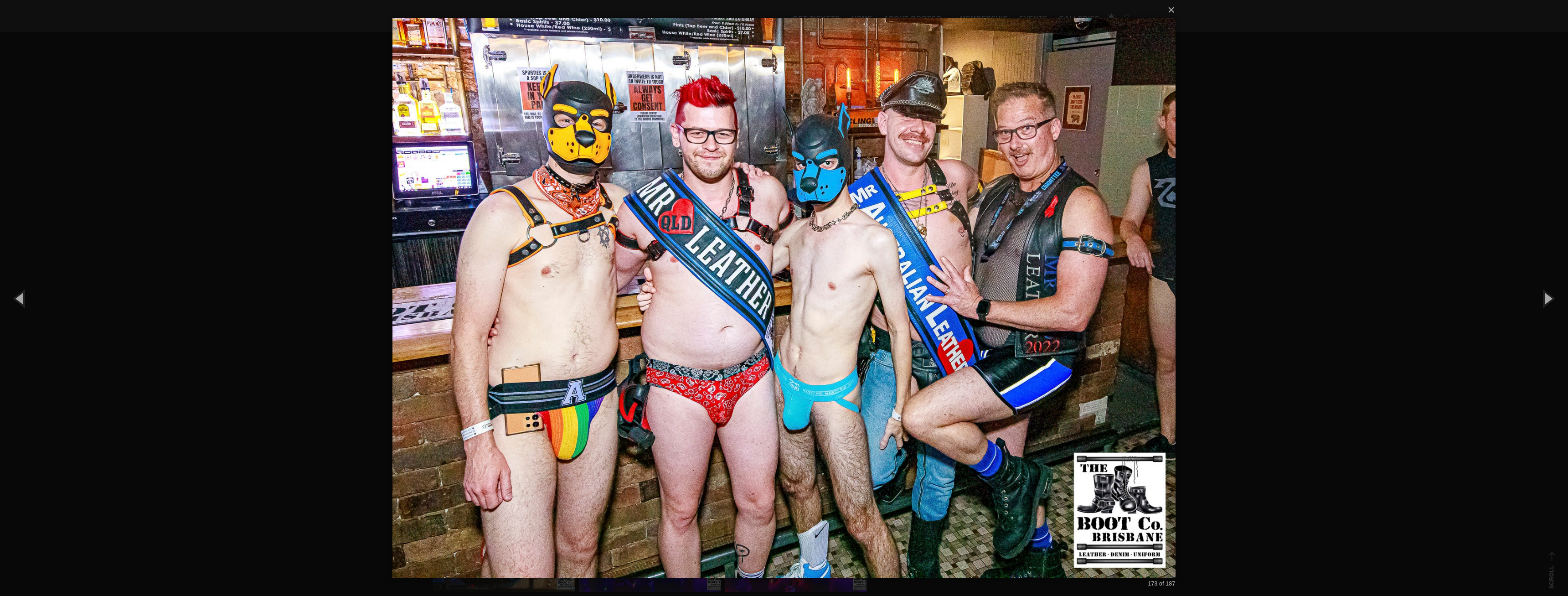
click at [1308, 340] on div "× 173 of 187 Loading..." at bounding box center [784, 298] width 1568 height 596
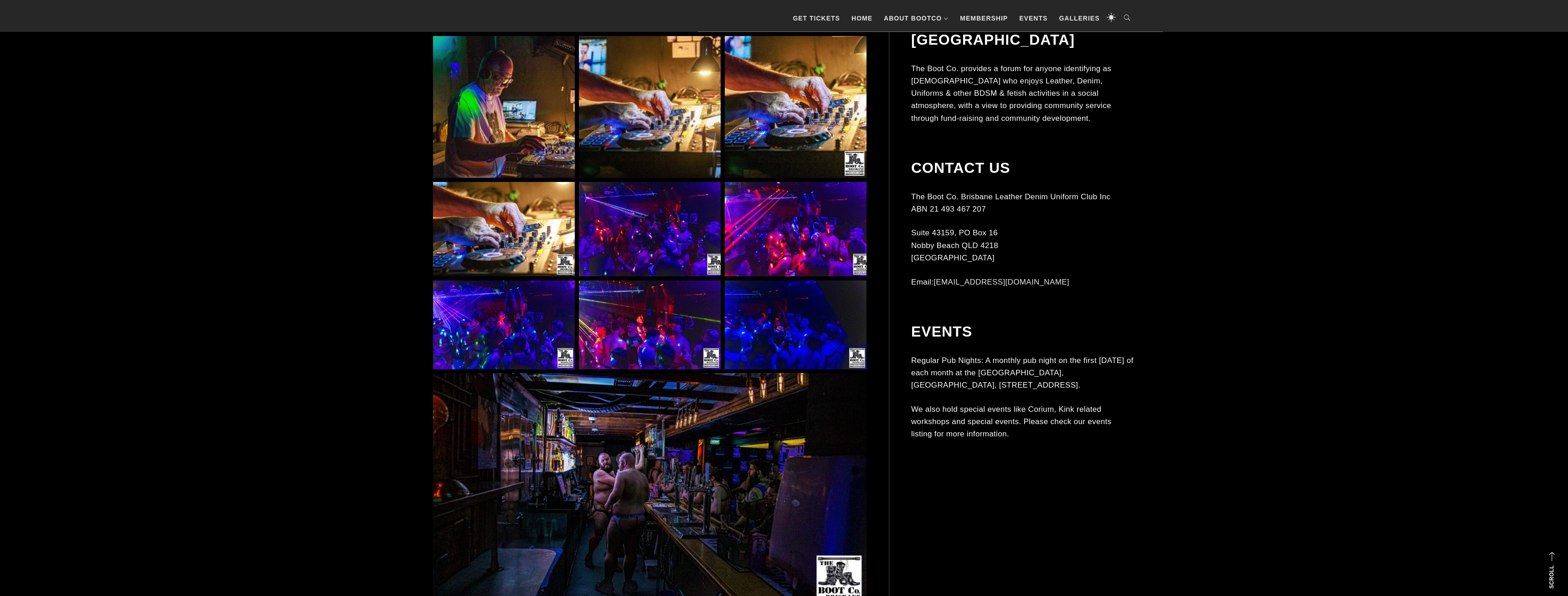
scroll to position [9069, 0]
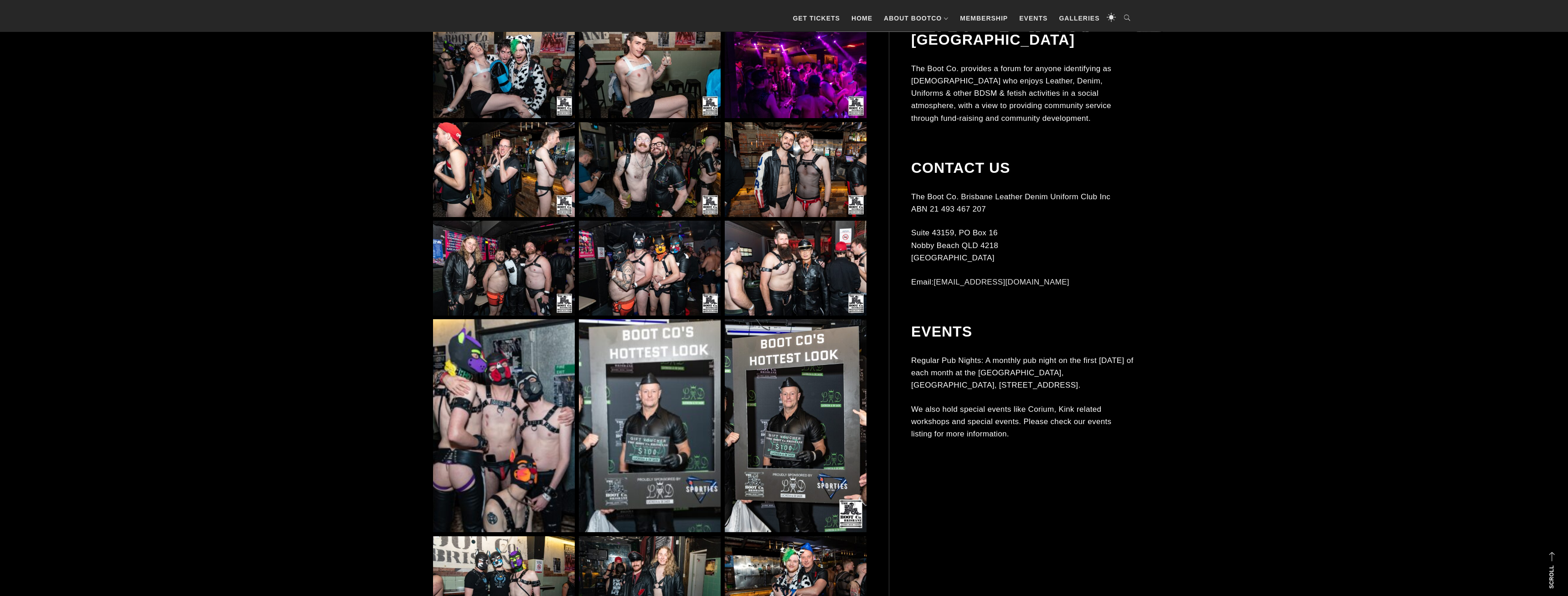
scroll to position [2558, 0]
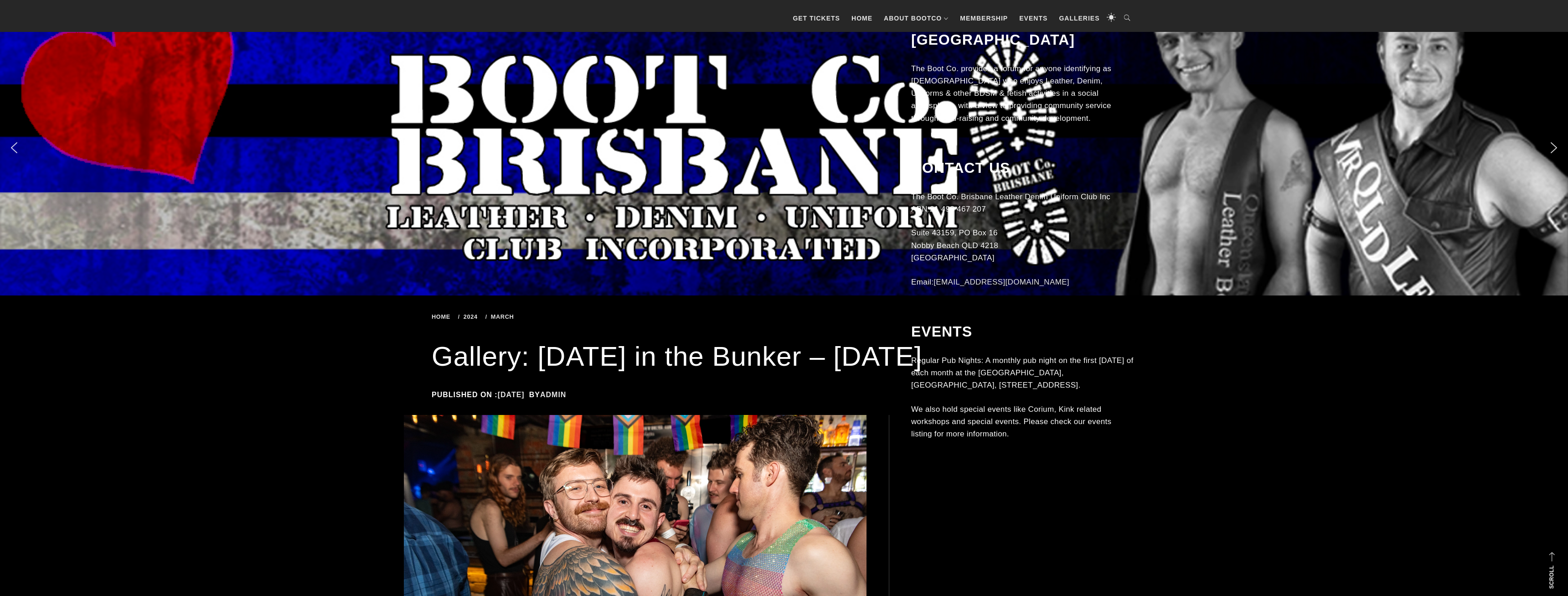
scroll to position [711, 0]
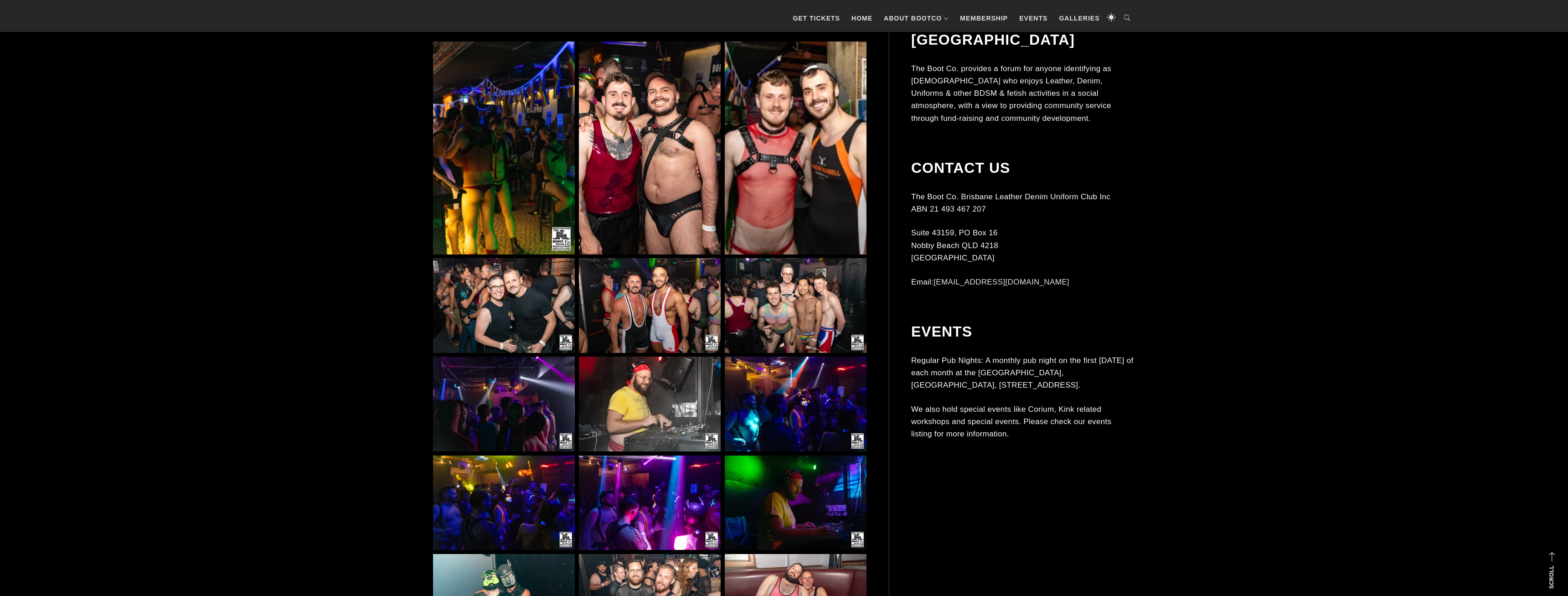
click at [812, 228] on img at bounding box center [795, 148] width 142 height 213
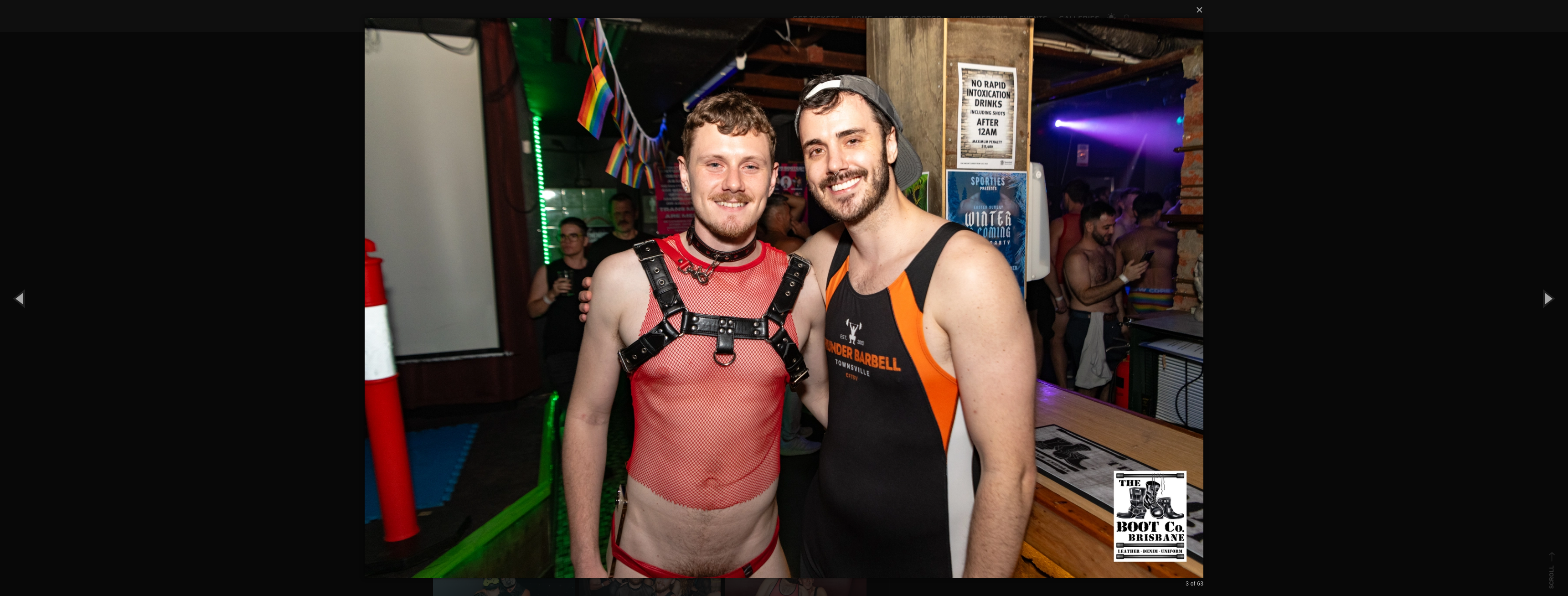
click at [208, 222] on div "× 3 of 63 Loading..." at bounding box center [784, 298] width 1568 height 596
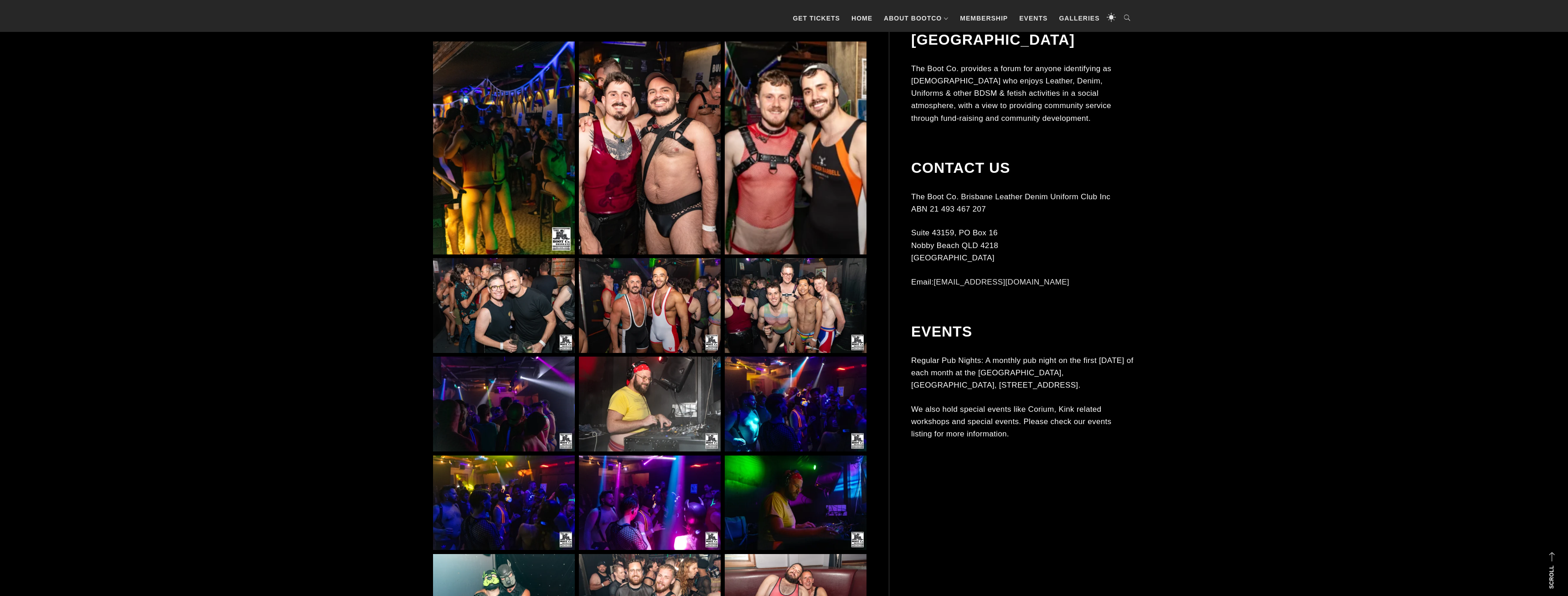
click at [486, 214] on img at bounding box center [503, 148] width 142 height 213
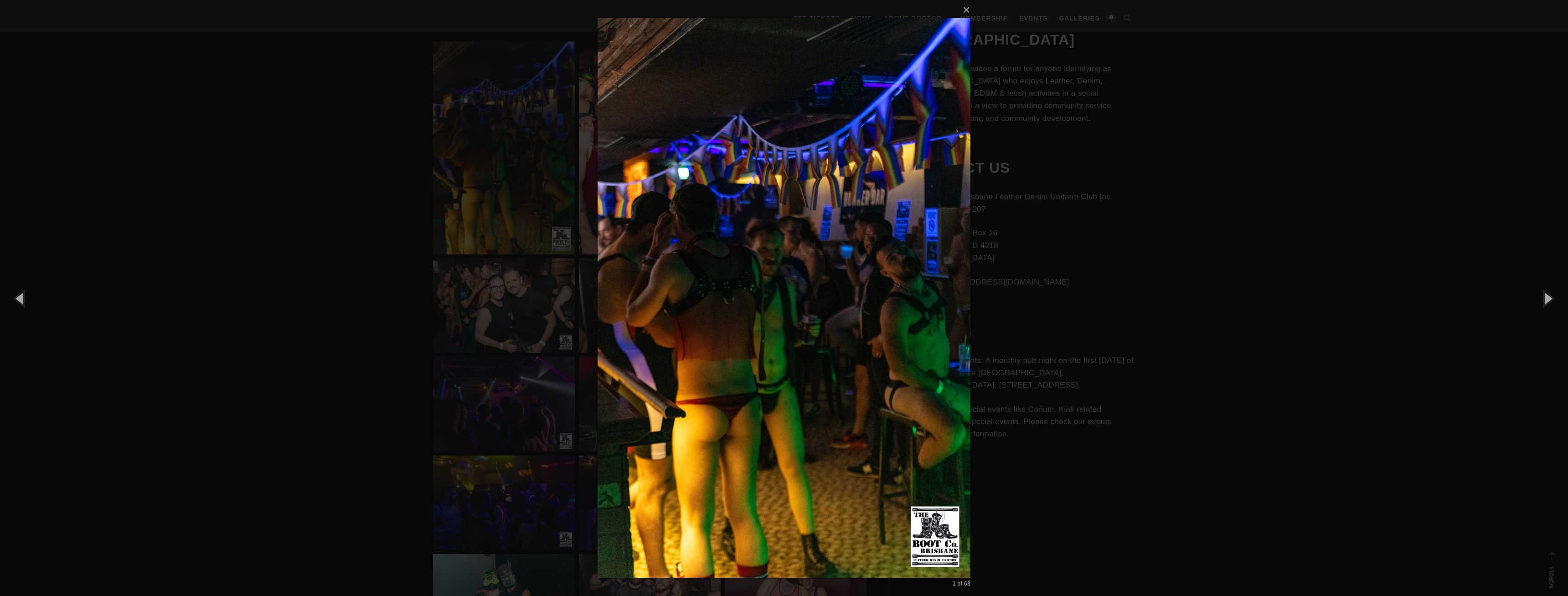
click at [364, 265] on div "× 1 of 63 Loading..." at bounding box center [784, 298] width 1568 height 596
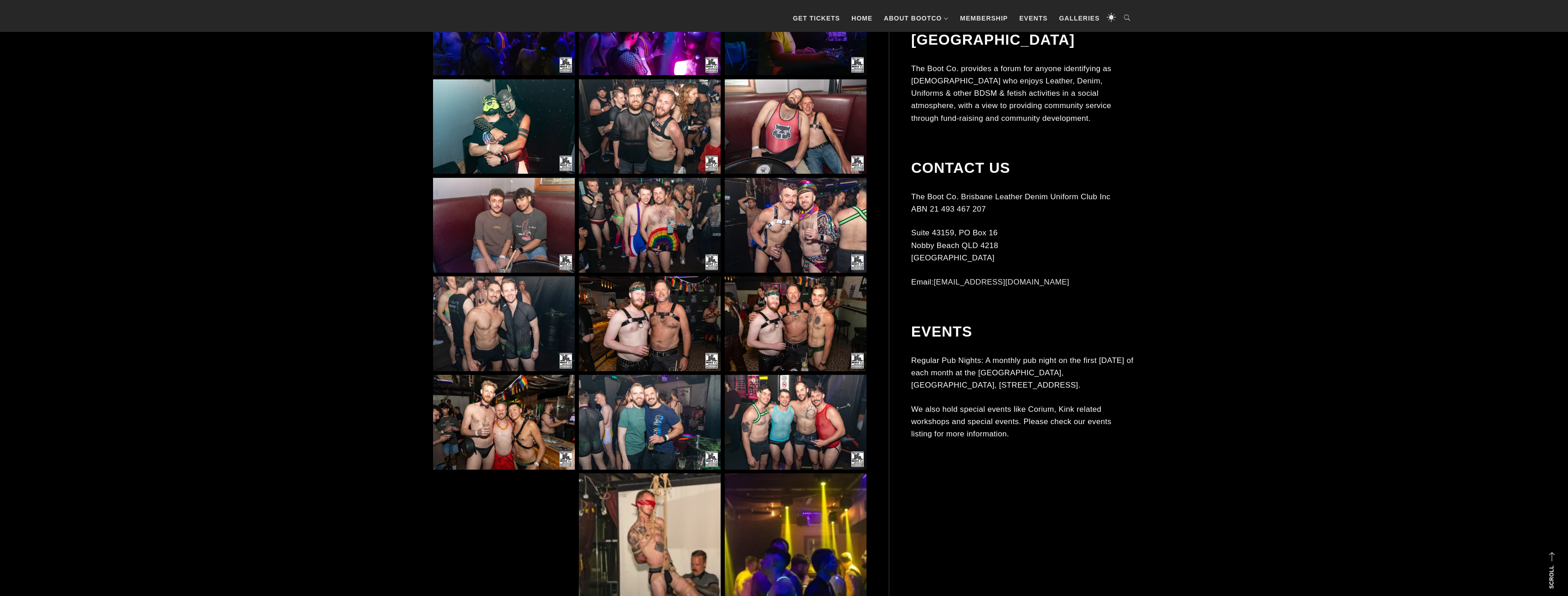
scroll to position [1223, 0]
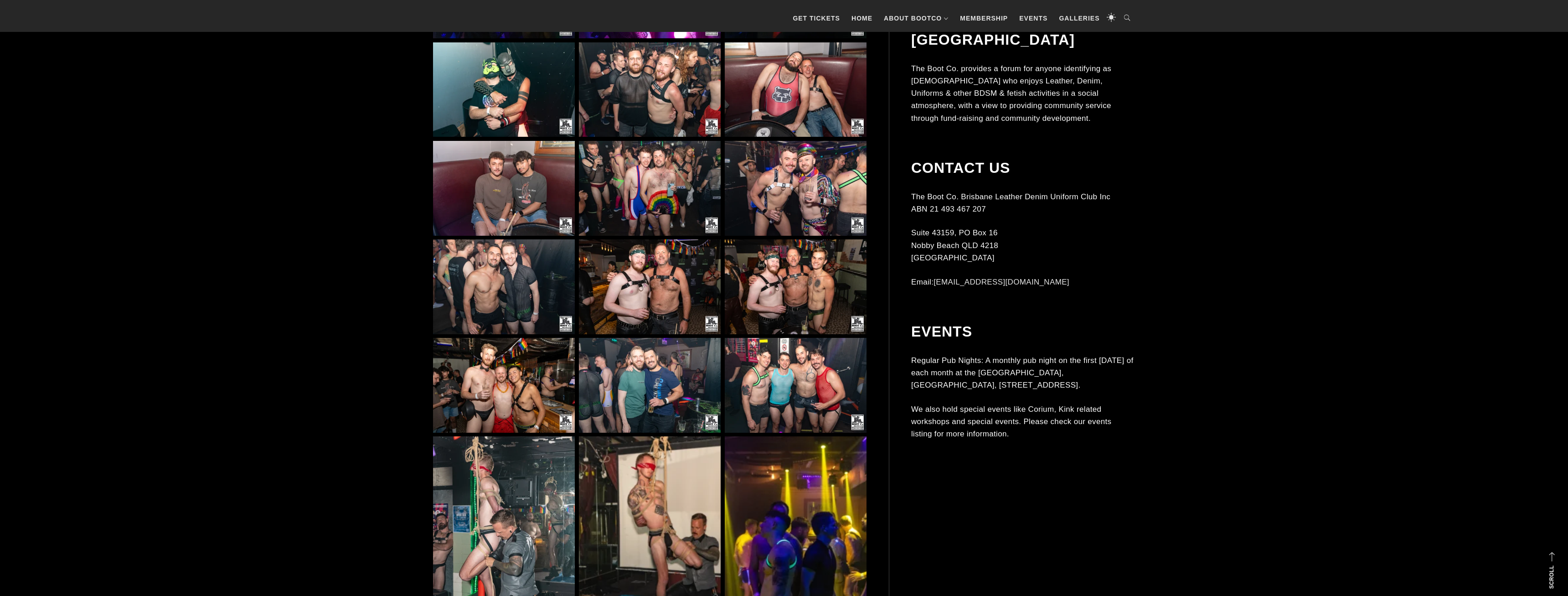
click at [771, 270] on img at bounding box center [795, 287] width 142 height 95
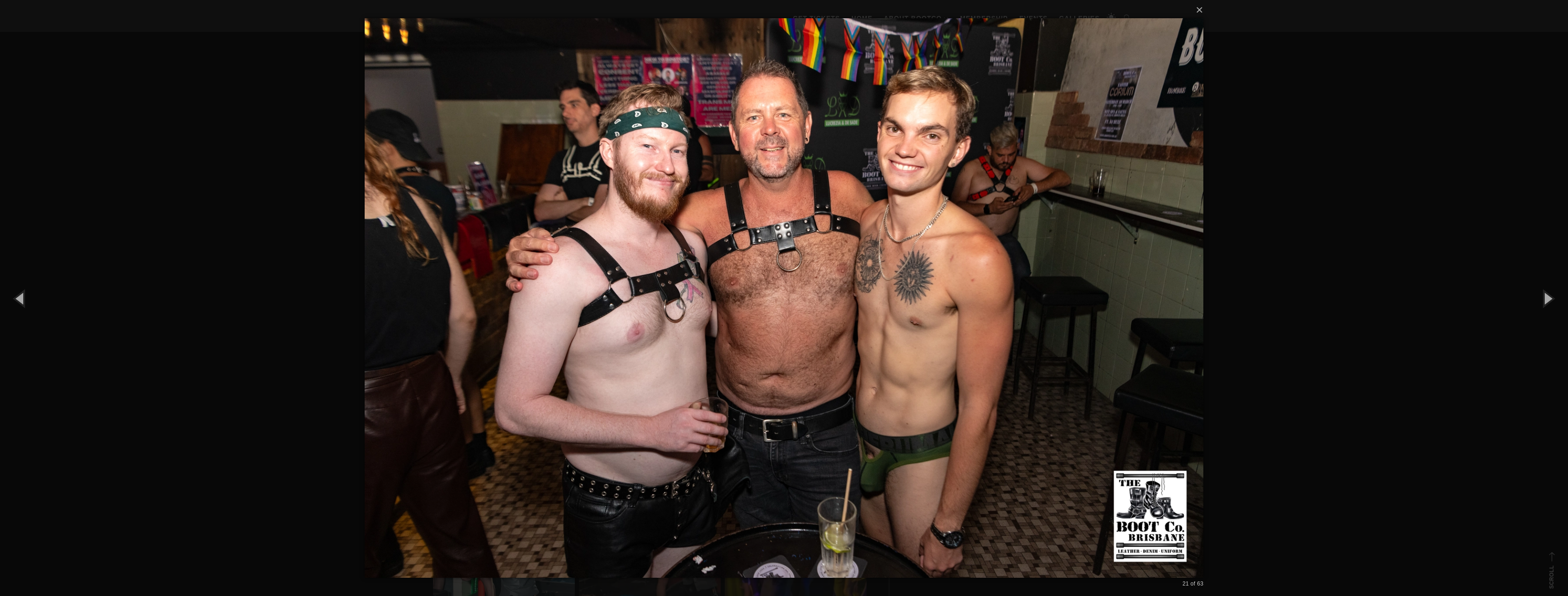
click at [226, 224] on div "× 21 of 63 Loading..." at bounding box center [784, 298] width 1568 height 596
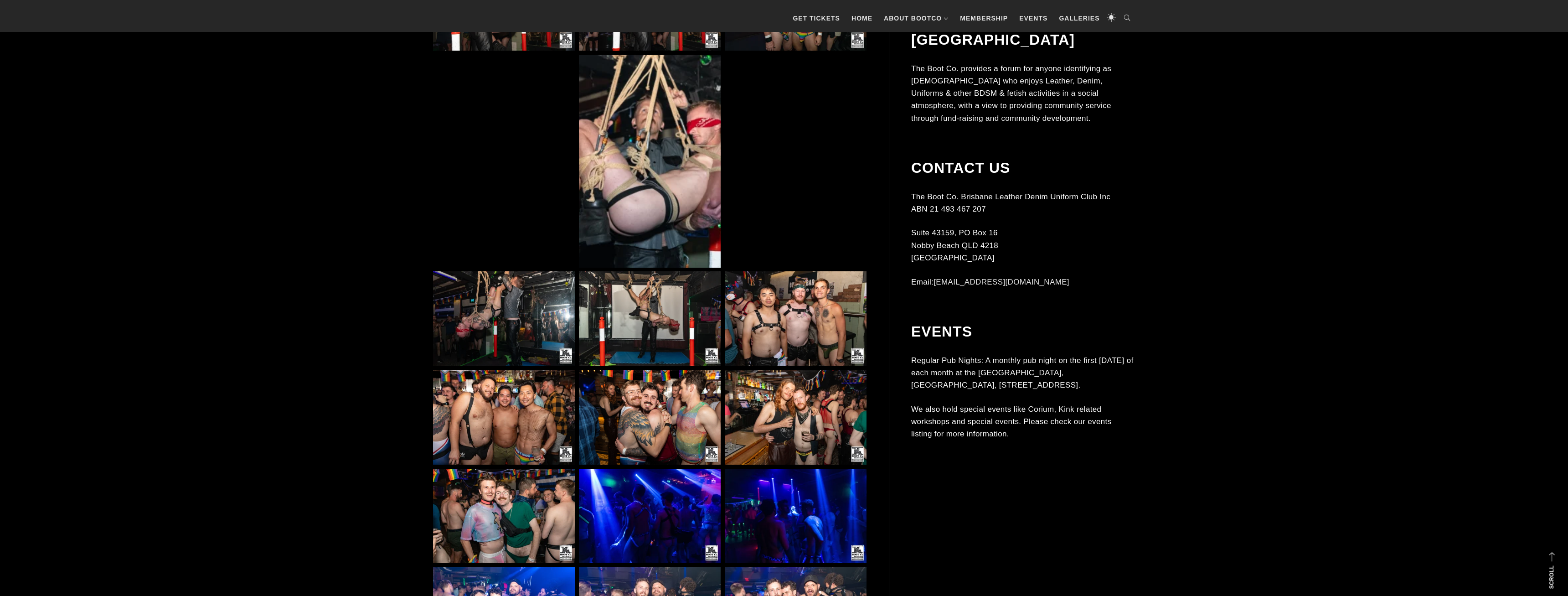
scroll to position [1920, 0]
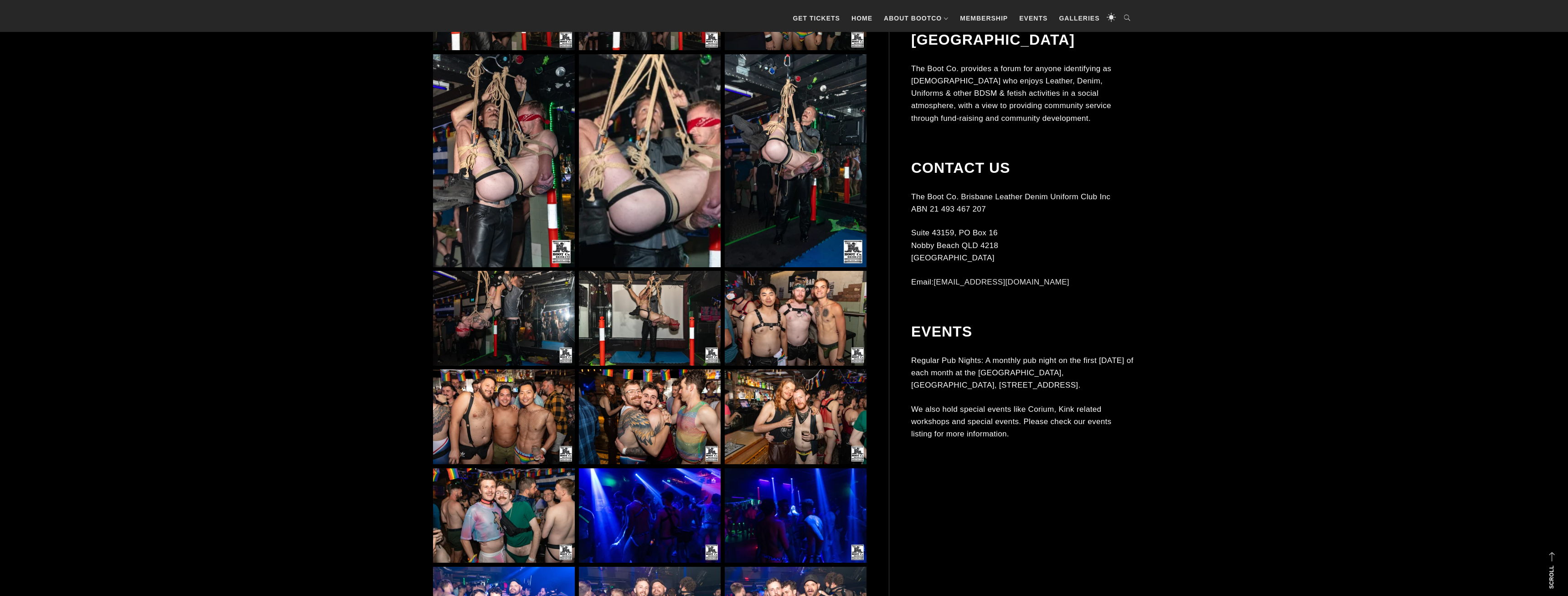
click at [840, 413] on img at bounding box center [795, 417] width 142 height 95
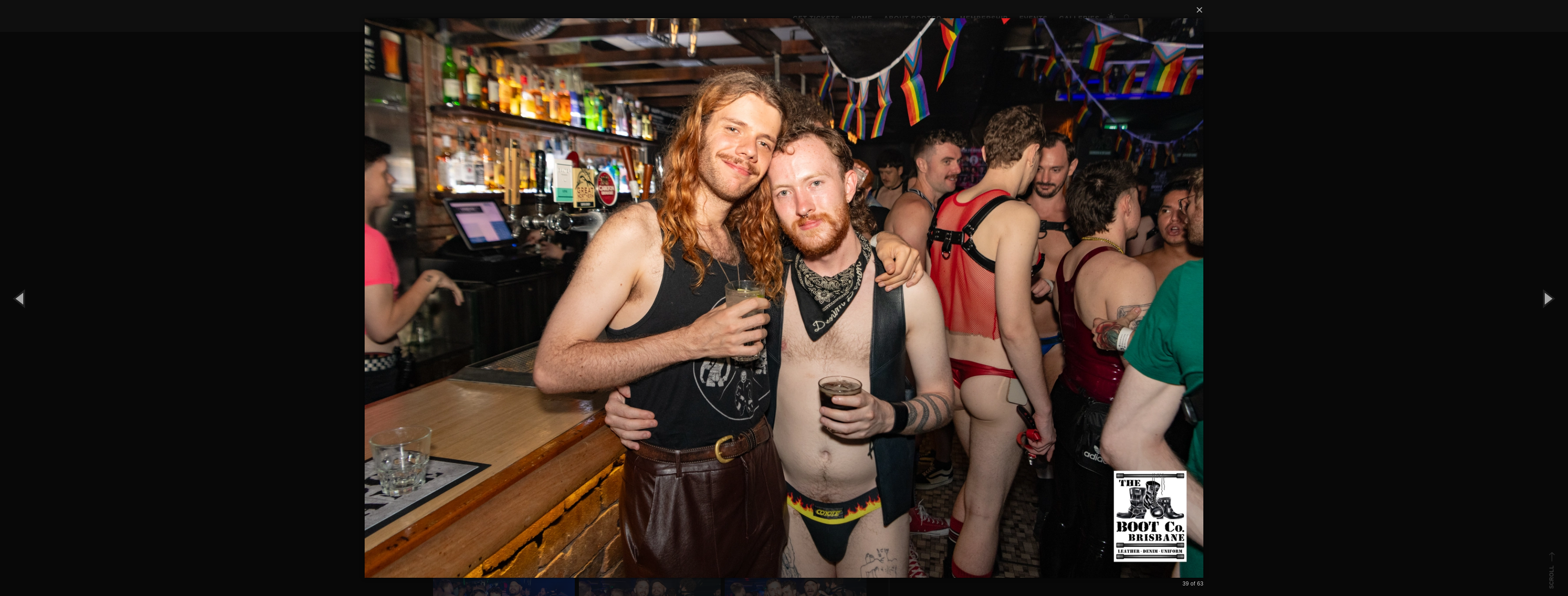
click at [294, 234] on div "× 39 of 63 Loading..." at bounding box center [784, 298] width 1568 height 596
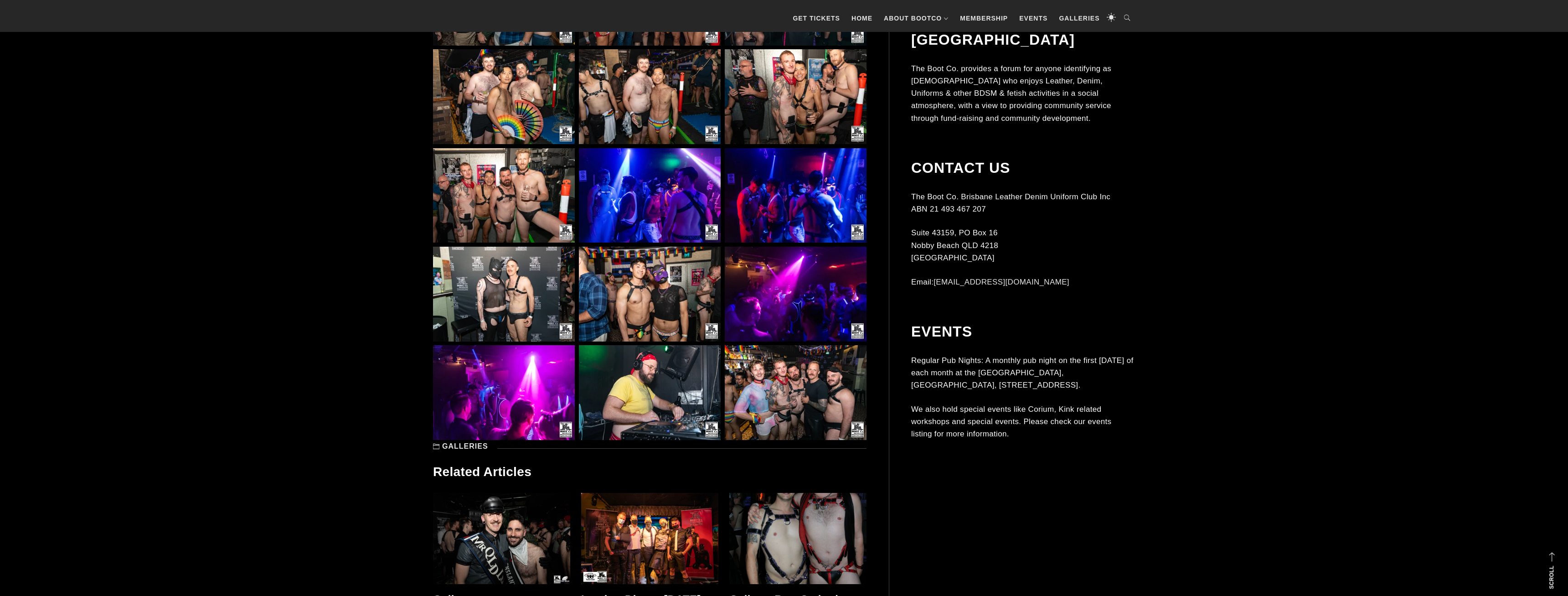
scroll to position [2850, 0]
click at [536, 294] on img at bounding box center [503, 295] width 142 height 95
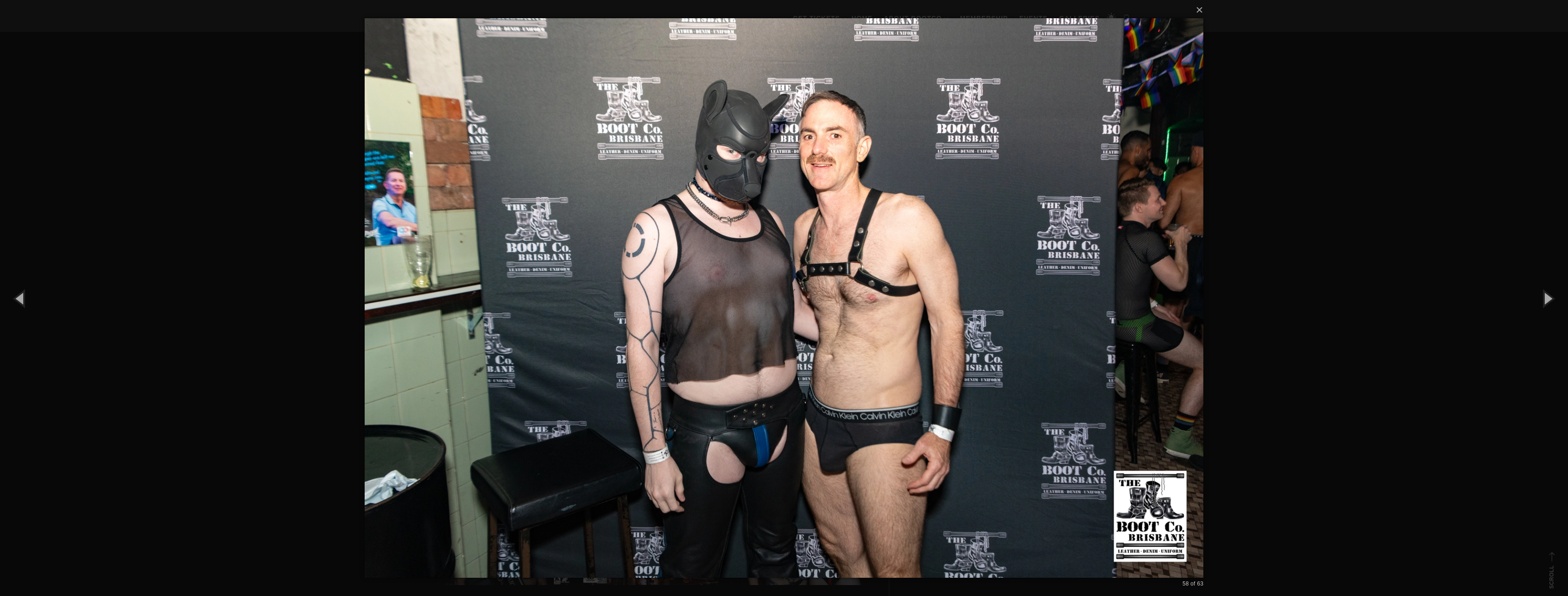
click at [238, 181] on div "× 58 of 63 Loading..." at bounding box center [784, 298] width 1568 height 596
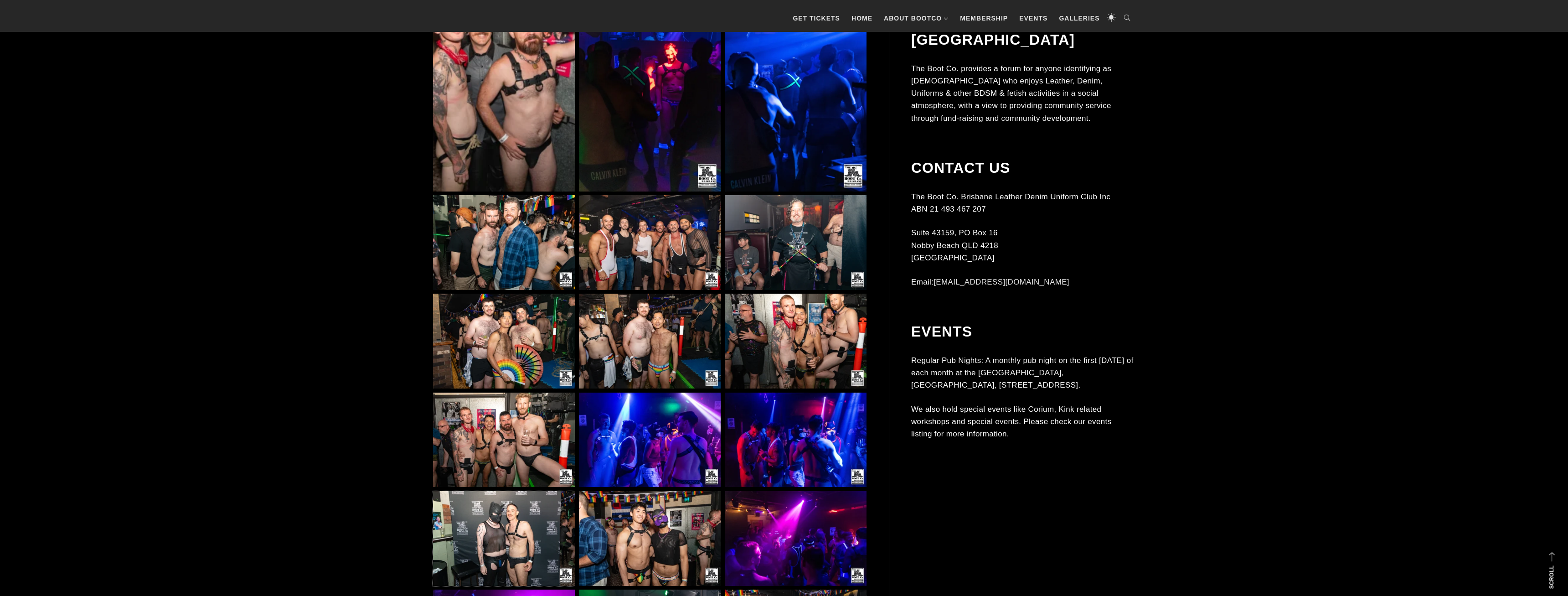
scroll to position [2571, 0]
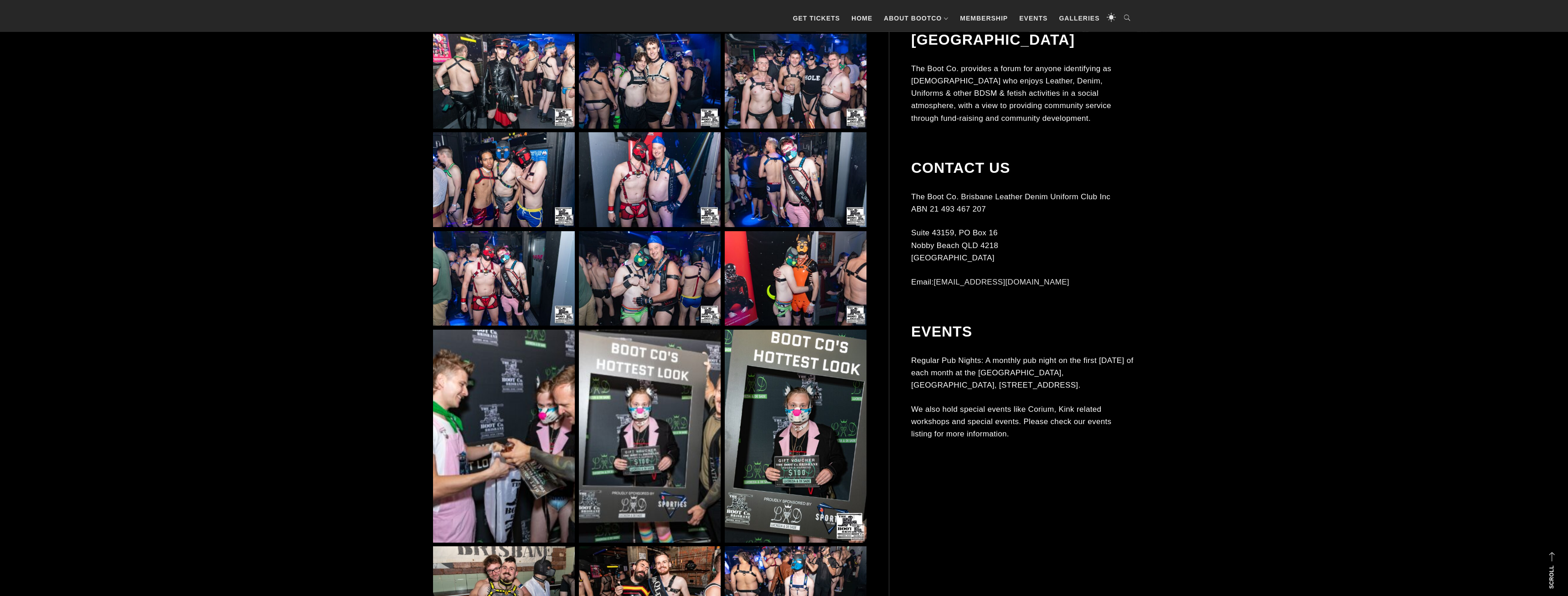
scroll to position [1535, 0]
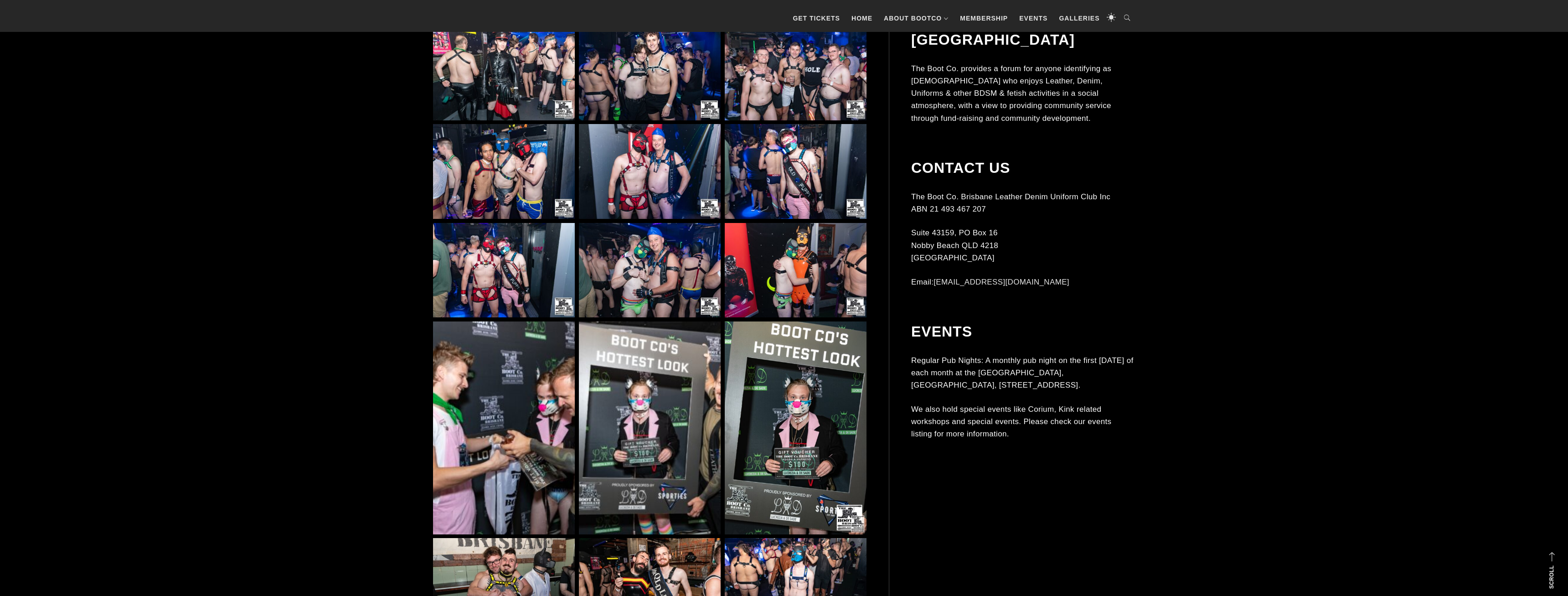
click at [502, 271] on img at bounding box center [503, 270] width 142 height 95
click at [516, 286] on img at bounding box center [503, 270] width 142 height 95
click at [549, 279] on img at bounding box center [503, 270] width 142 height 95
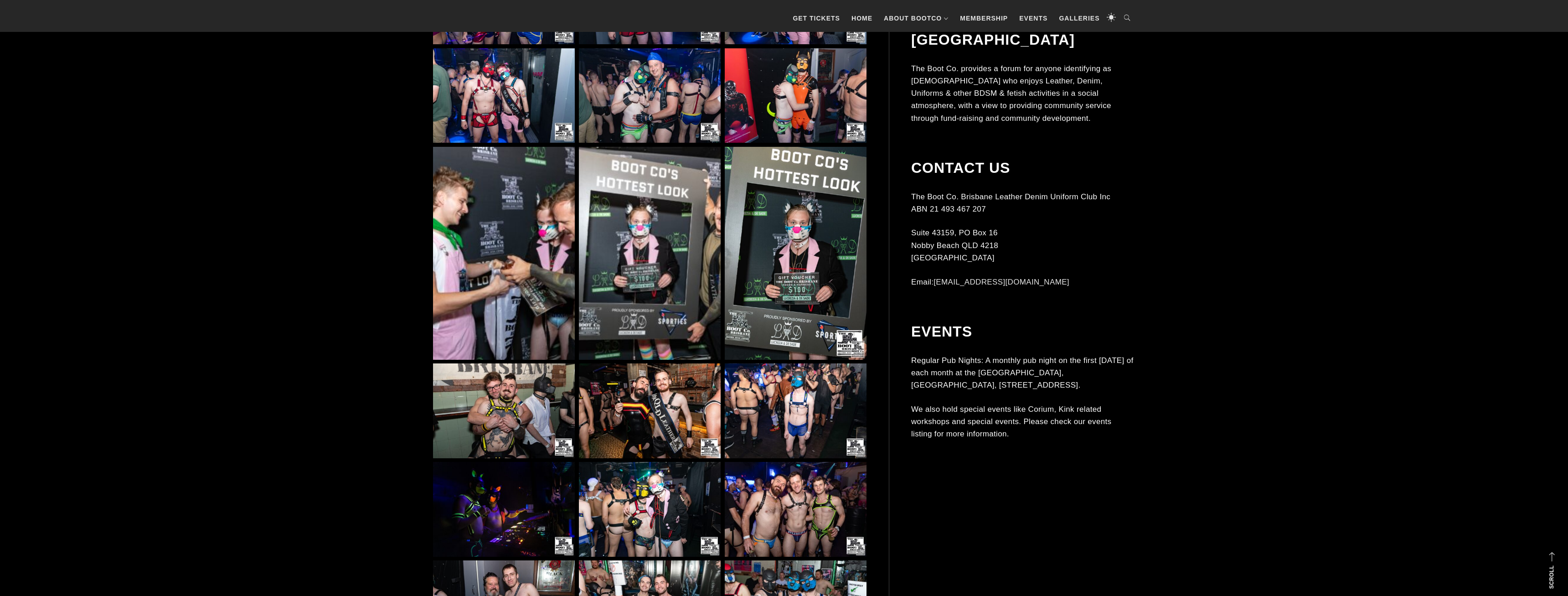
scroll to position [1721, 0]
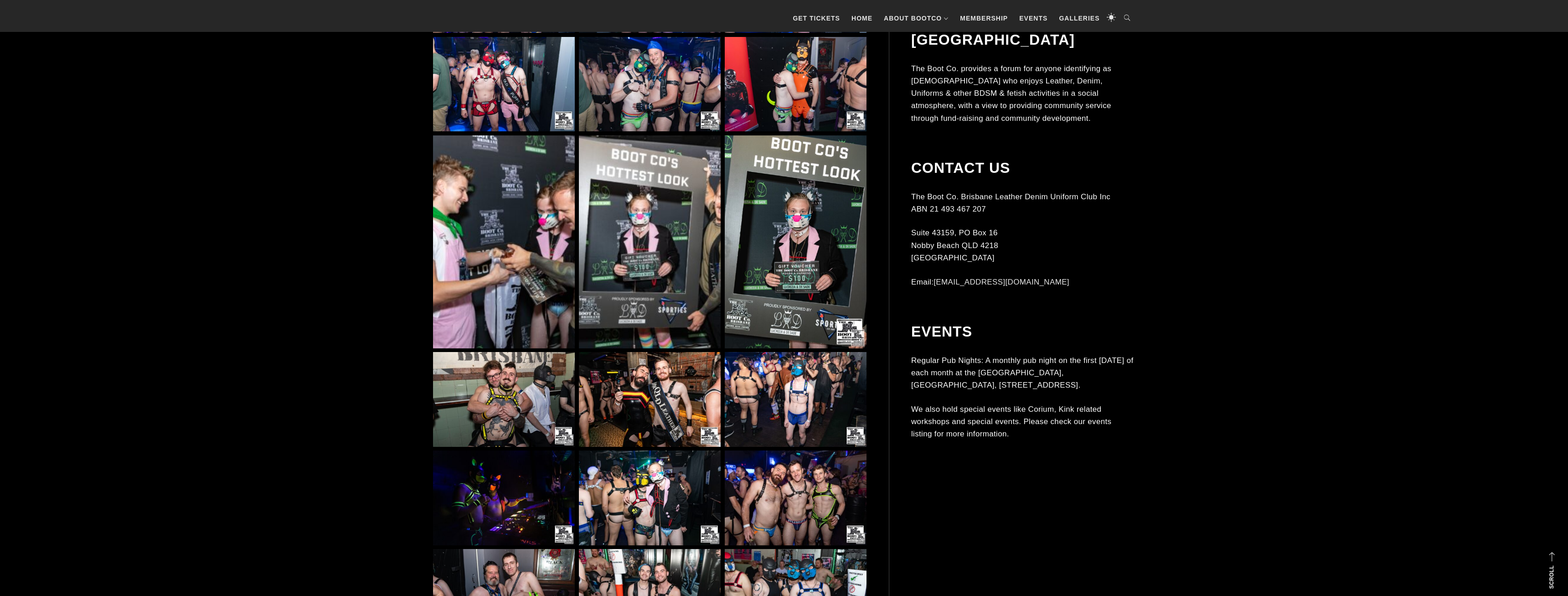
click at [849, 415] on img at bounding box center [795, 399] width 142 height 95
click at [840, 409] on img at bounding box center [795, 399] width 142 height 95
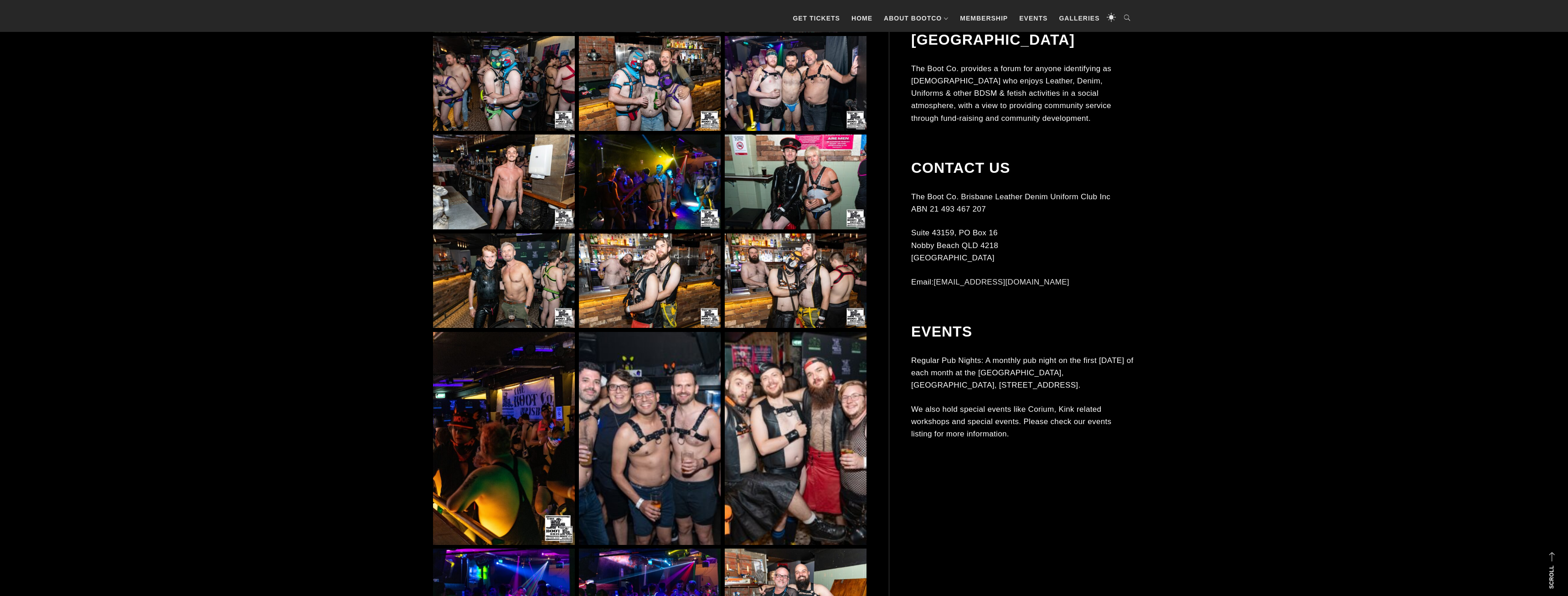
scroll to position [2837, 0]
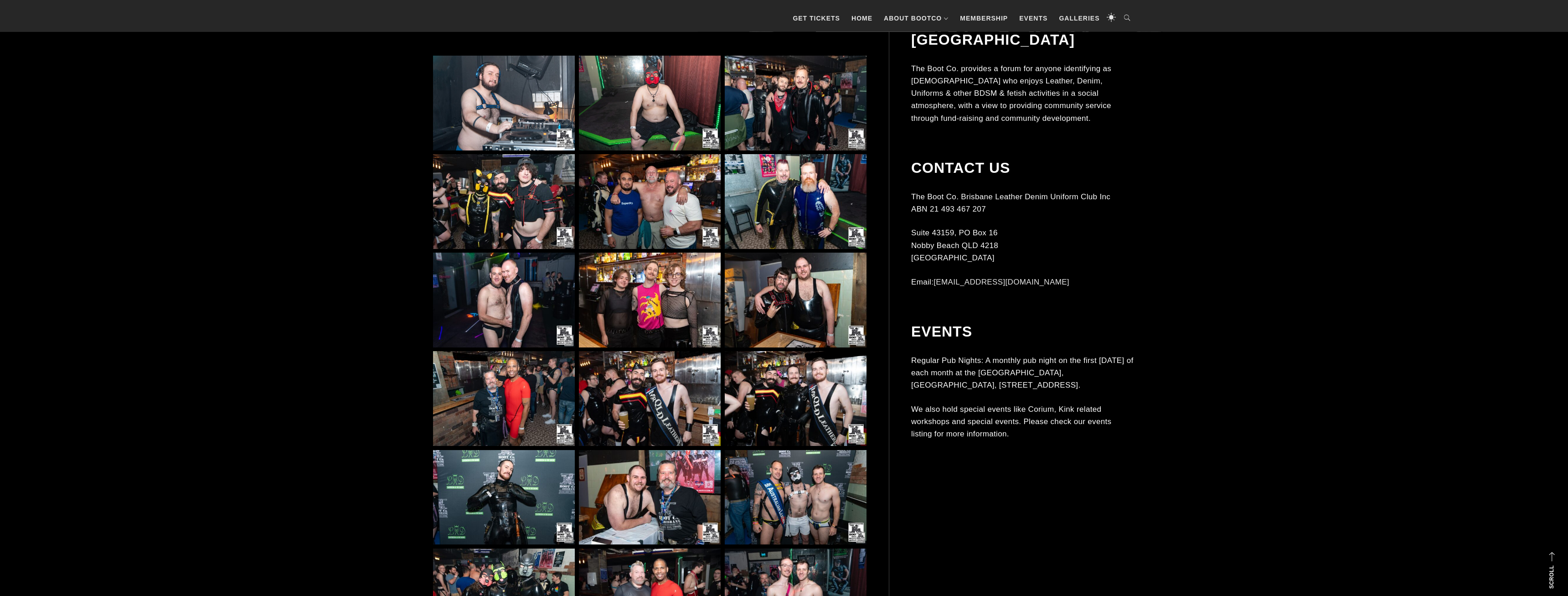
scroll to position [698, 0]
click at [766, 105] on img at bounding box center [795, 103] width 142 height 95
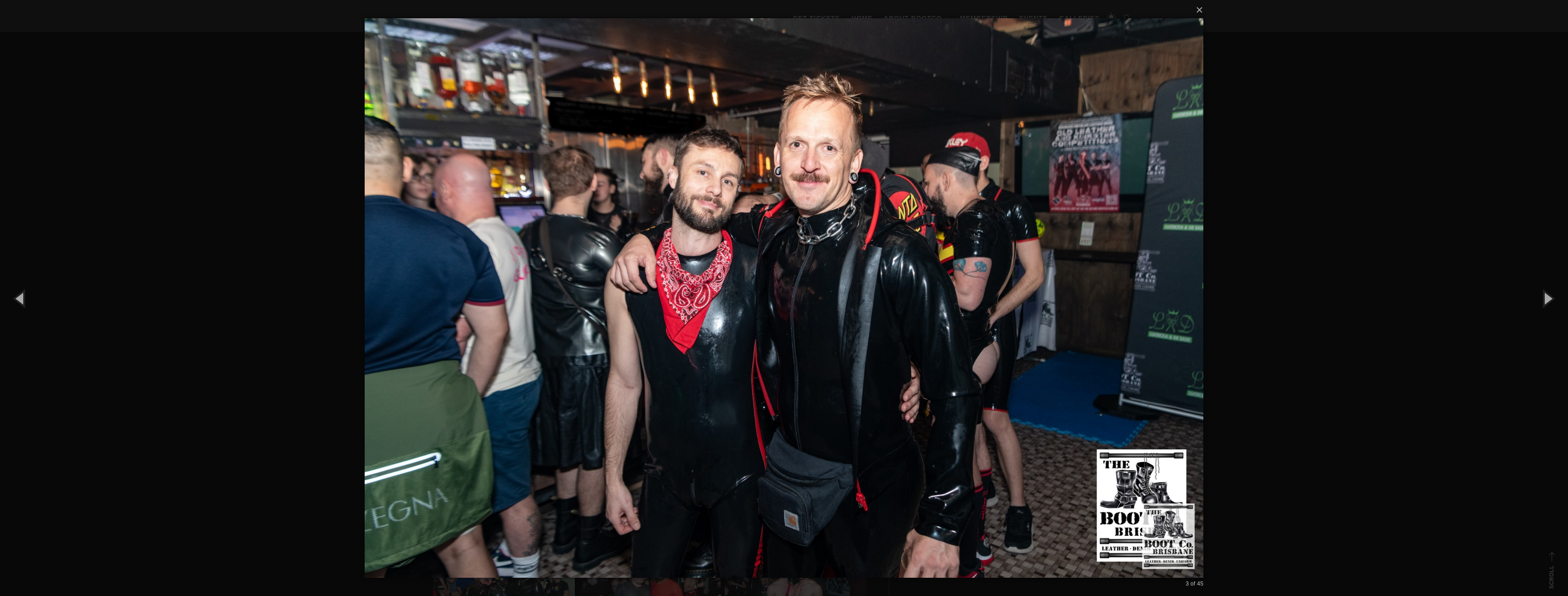
click at [259, 179] on div "× 3 of 45 Loading..." at bounding box center [784, 298] width 1568 height 596
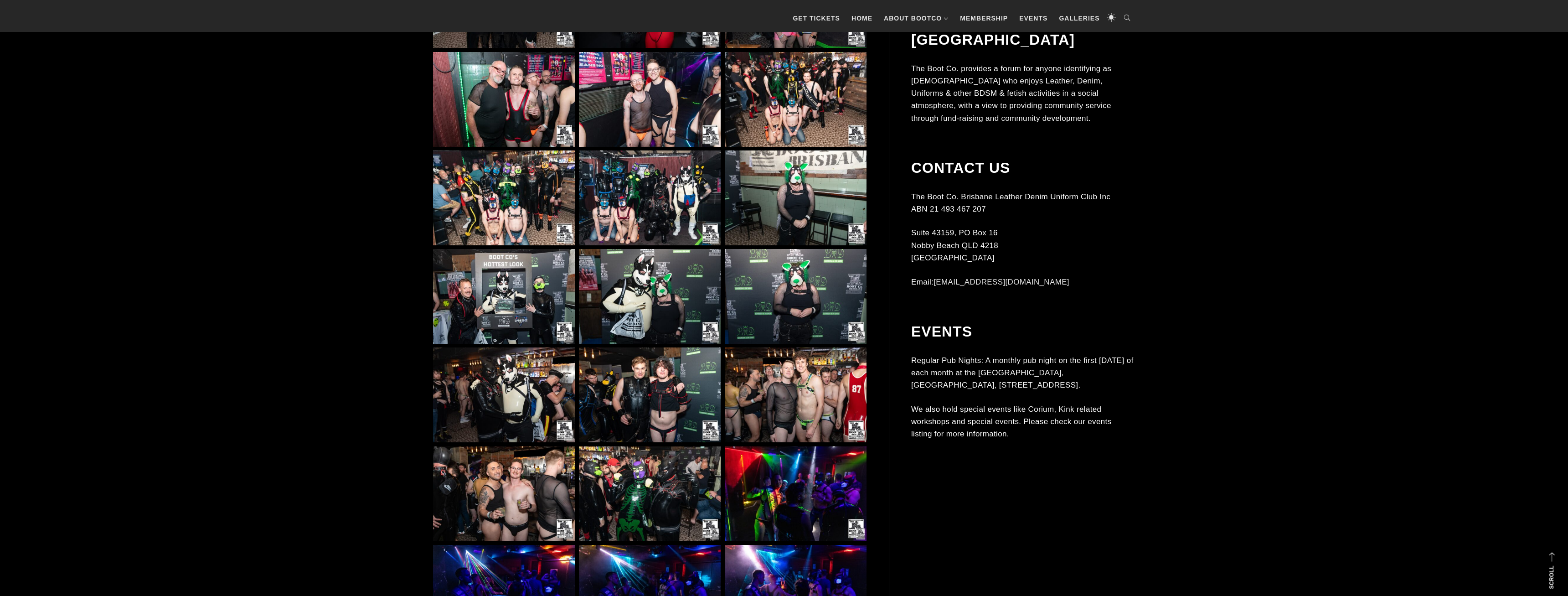
scroll to position [1396, 0]
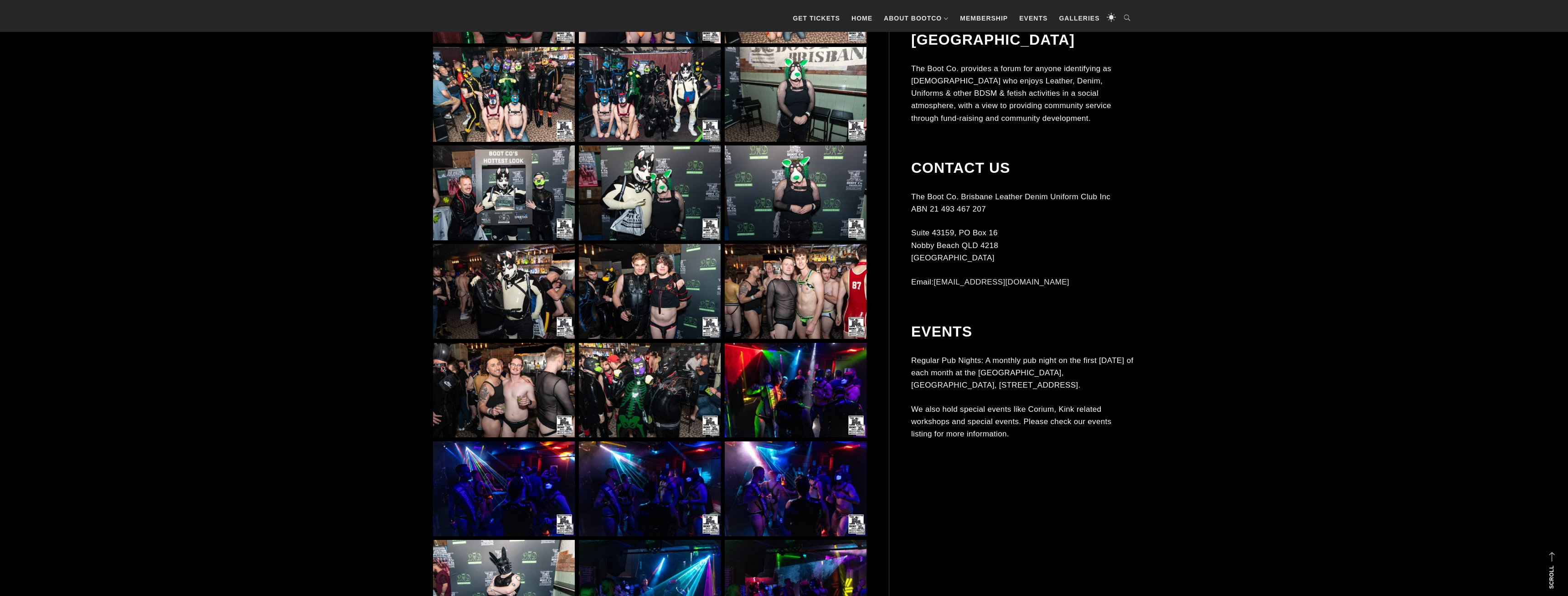
click at [763, 294] on img at bounding box center [795, 291] width 142 height 95
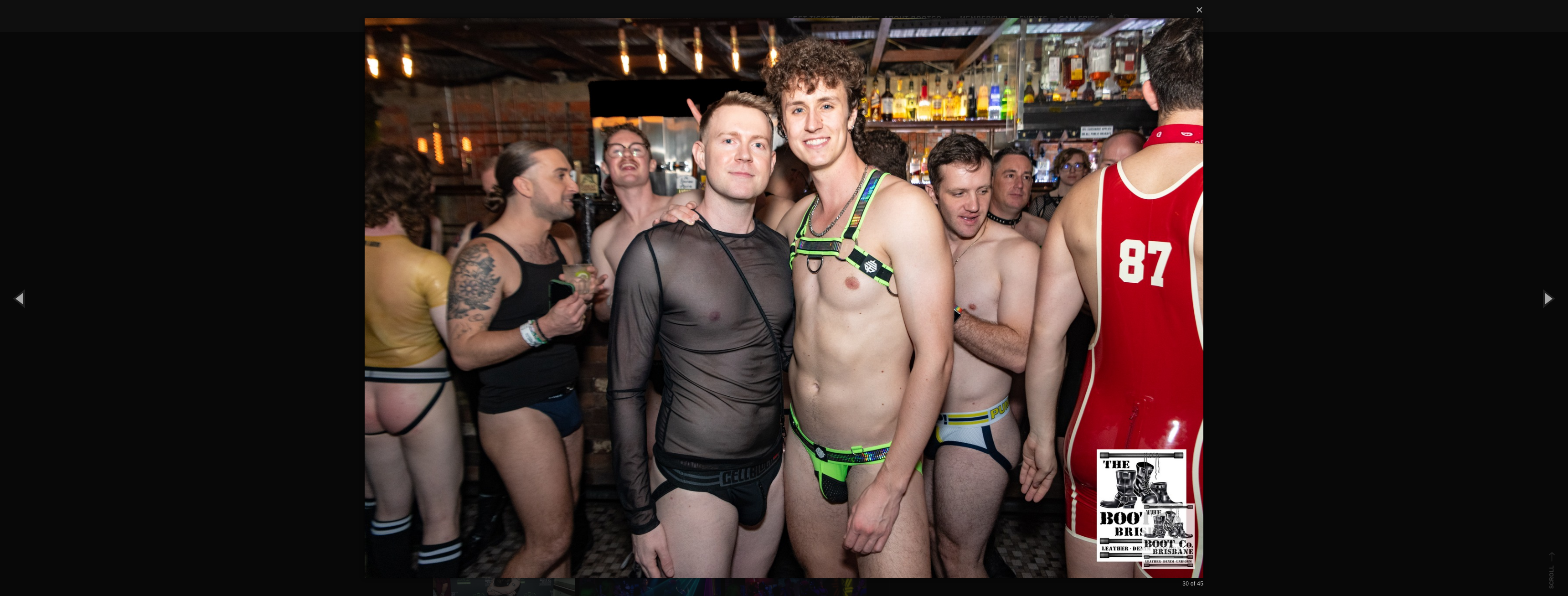
click at [210, 222] on div "× 30 of 45 Loading..." at bounding box center [784, 298] width 1568 height 596
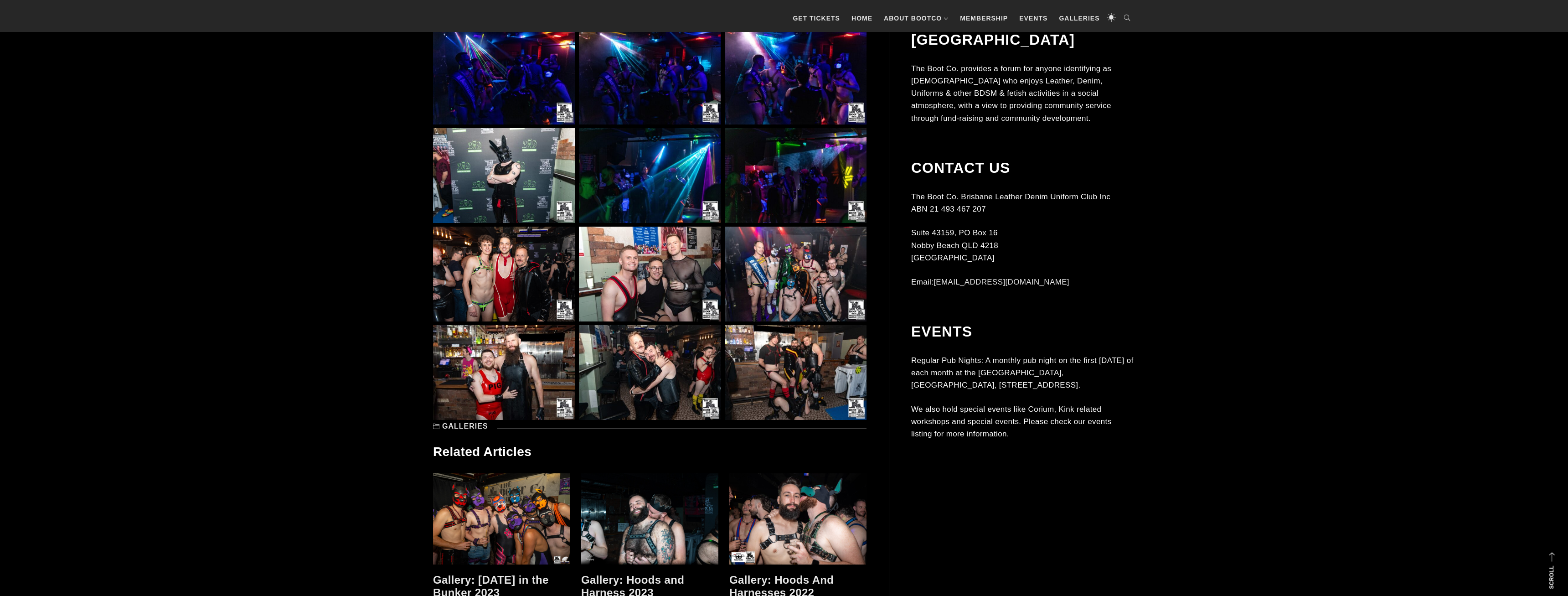
scroll to position [1814, 0]
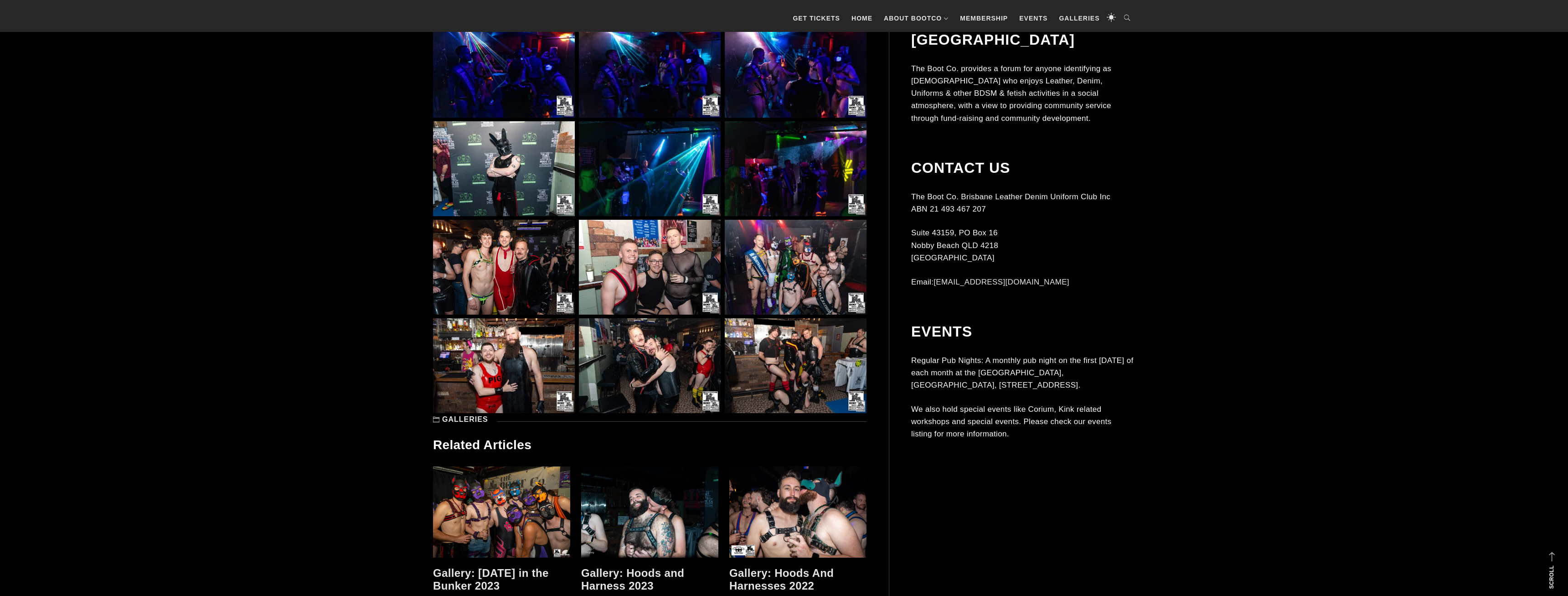
click at [486, 265] on img at bounding box center [503, 267] width 142 height 95
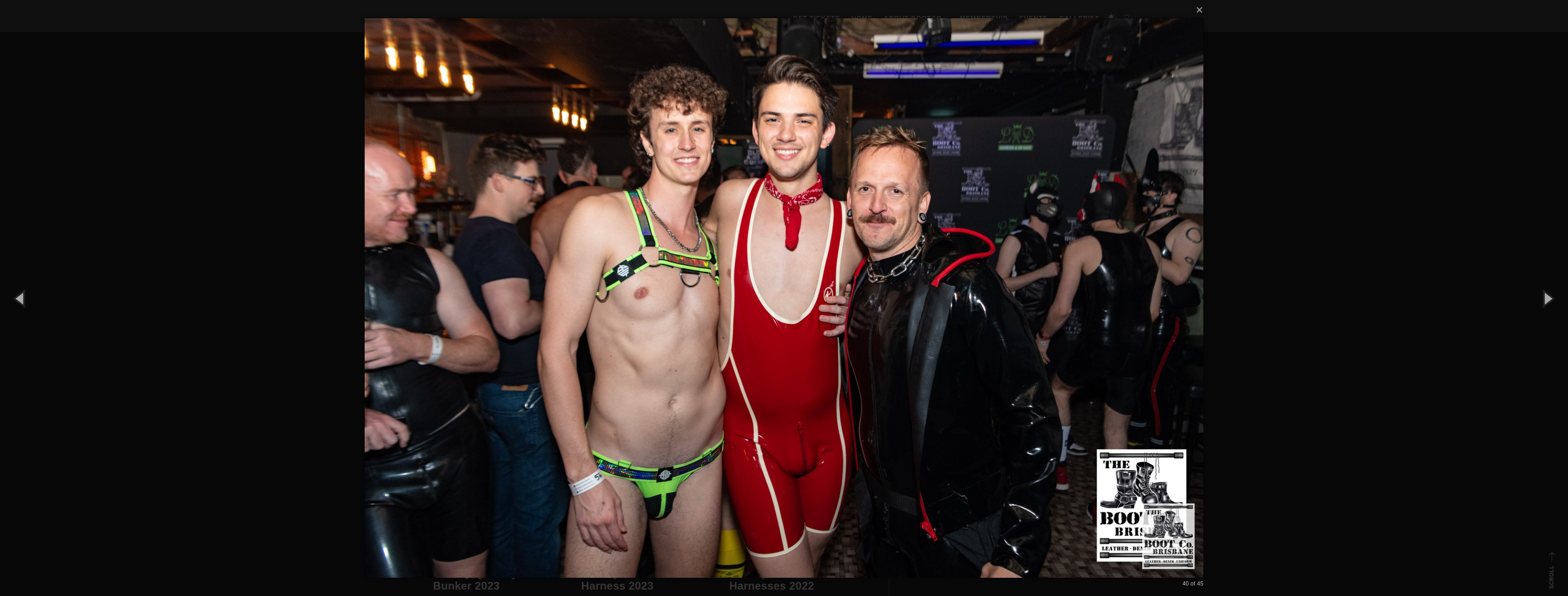
click at [179, 153] on div "× 40 of 45 Loading..." at bounding box center [784, 298] width 1568 height 596
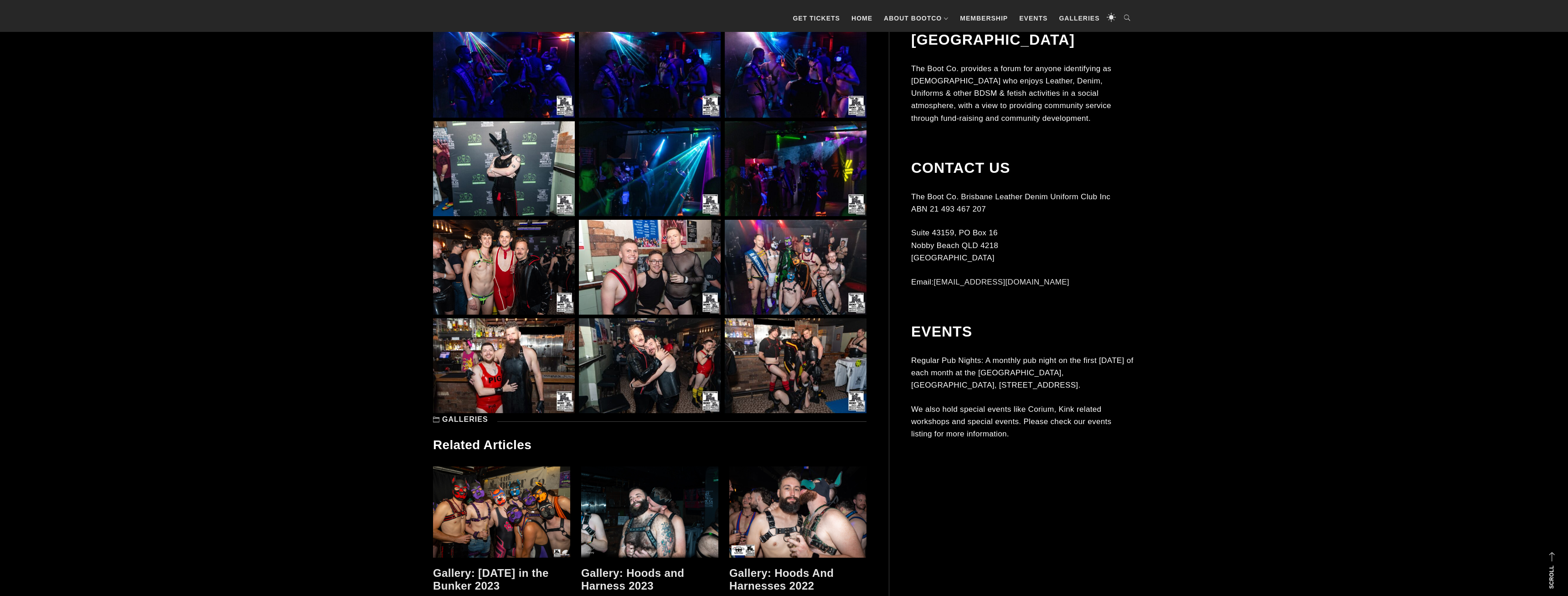
click at [767, 282] on img at bounding box center [795, 267] width 142 height 95
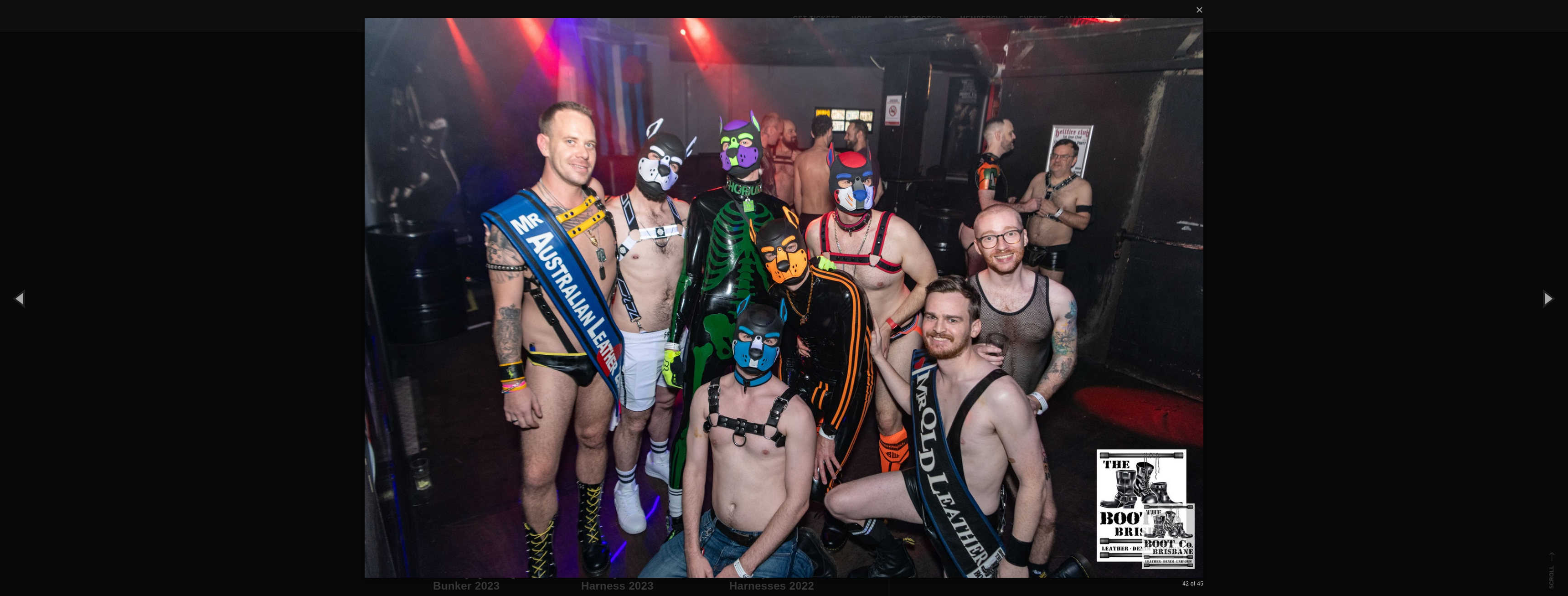
click at [271, 184] on div "× 42 of 45 Loading..." at bounding box center [784, 298] width 1568 height 596
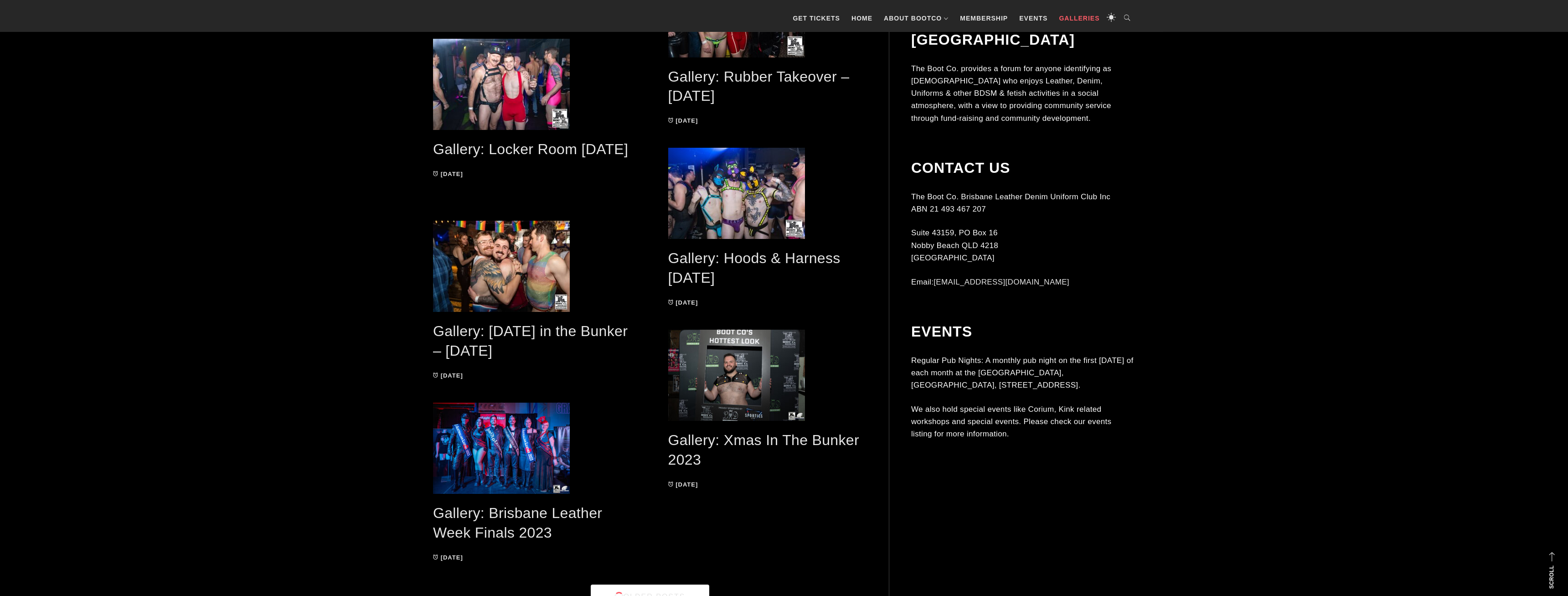
scroll to position [1802, 0]
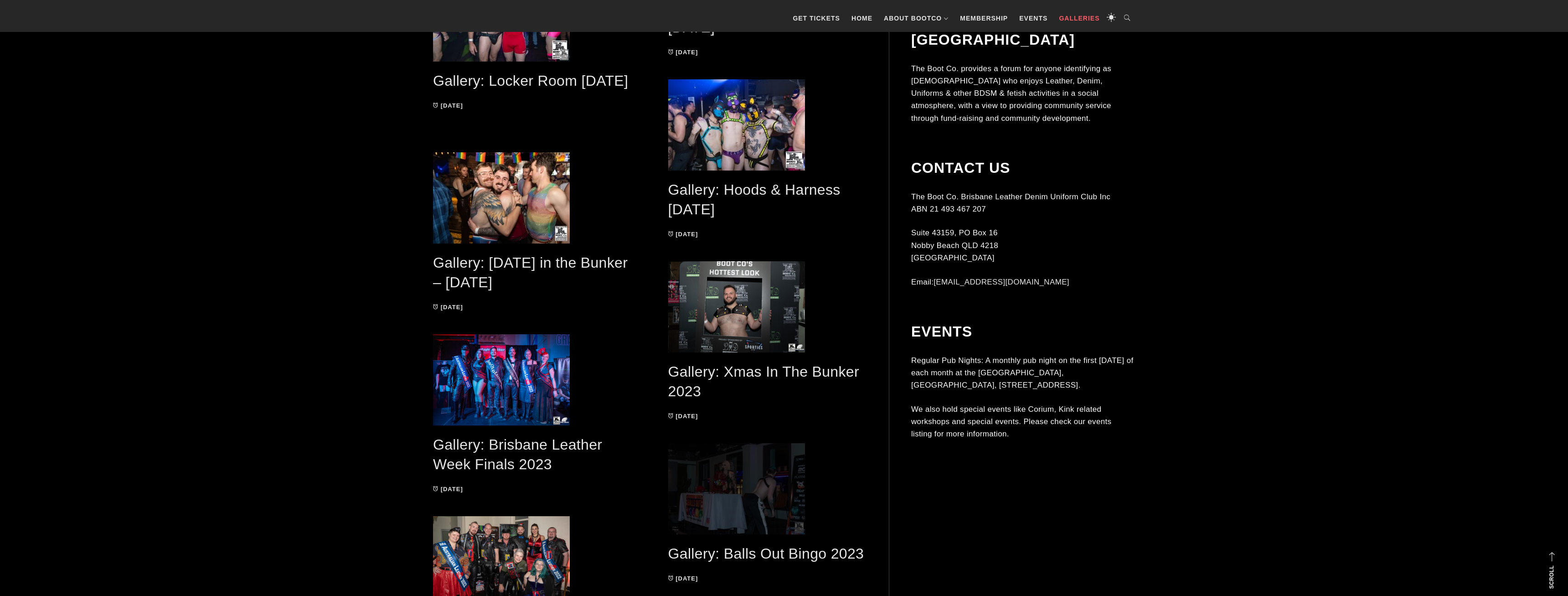
drag, startPoint x: 684, startPoint y: 529, endPoint x: 678, endPoint y: 523, distance: 8.5
click at [682, 526] on span at bounding box center [768, 488] width 199 height 91
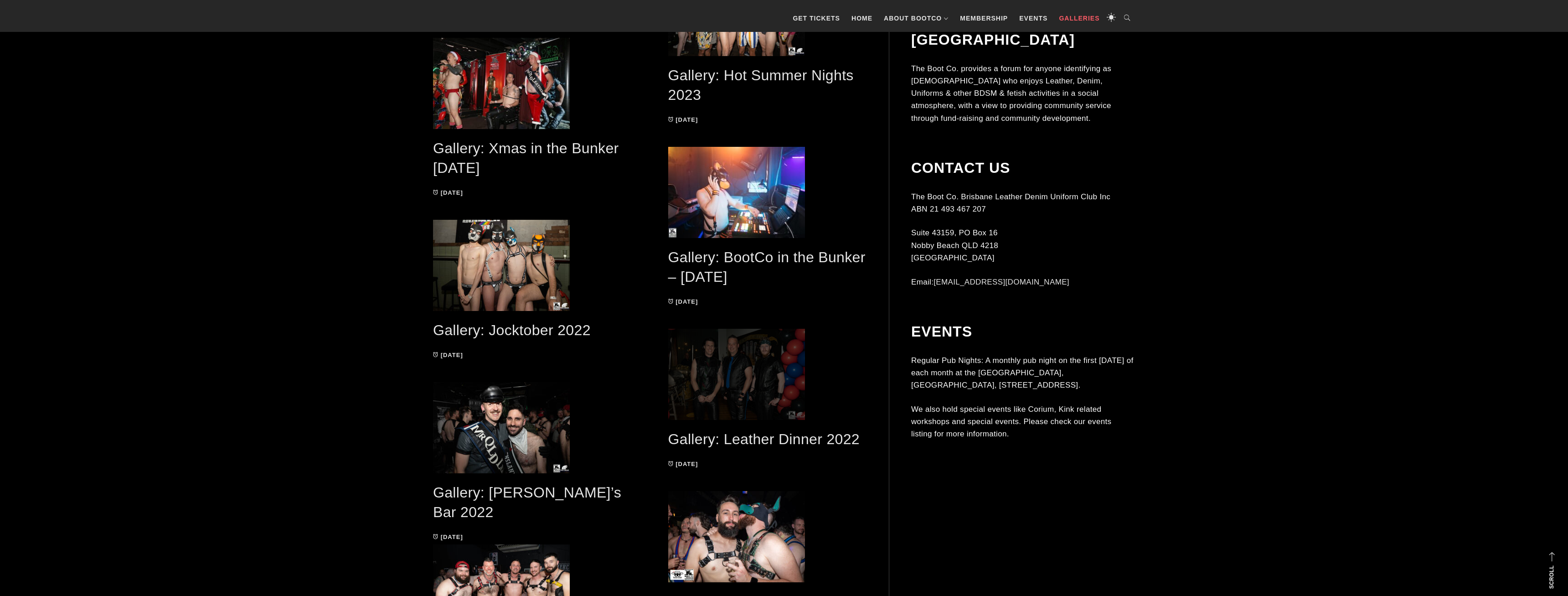
scroll to position [3290, 0]
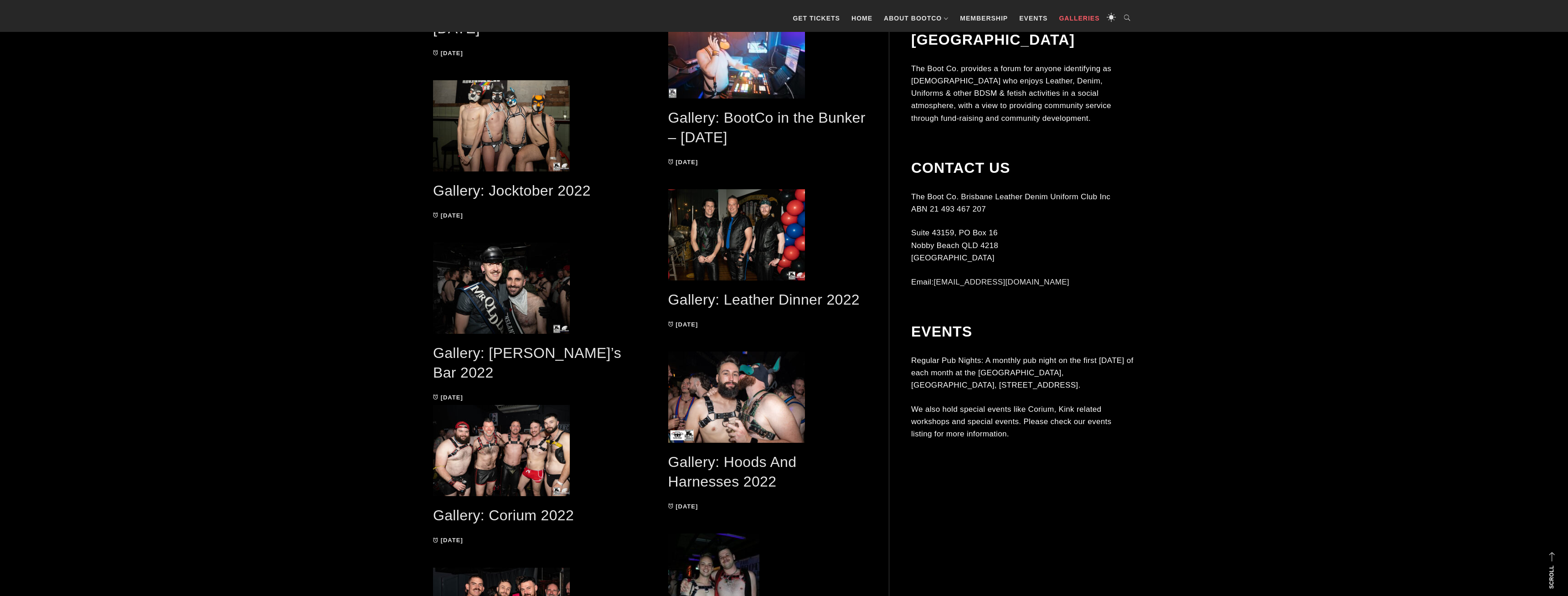
drag, startPoint x: 525, startPoint y: 443, endPoint x: 618, endPoint y: 372, distance: 117.0
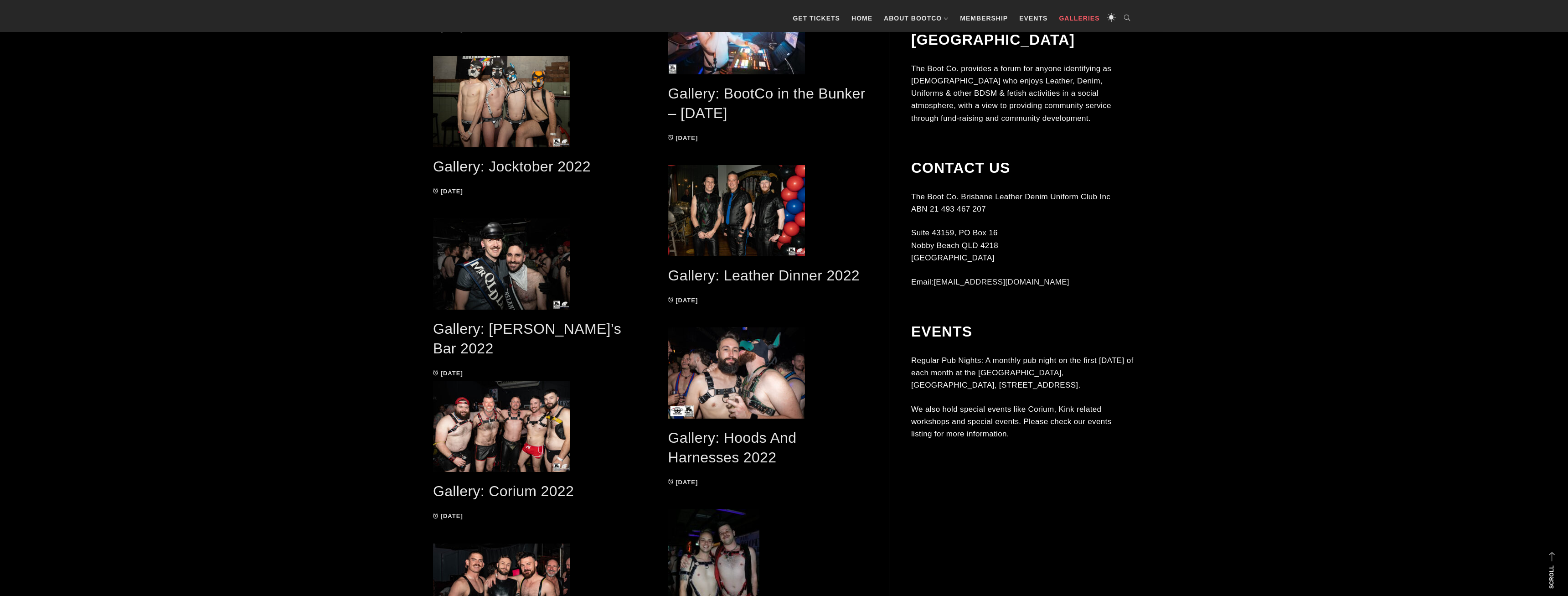
scroll to position [3522, 0]
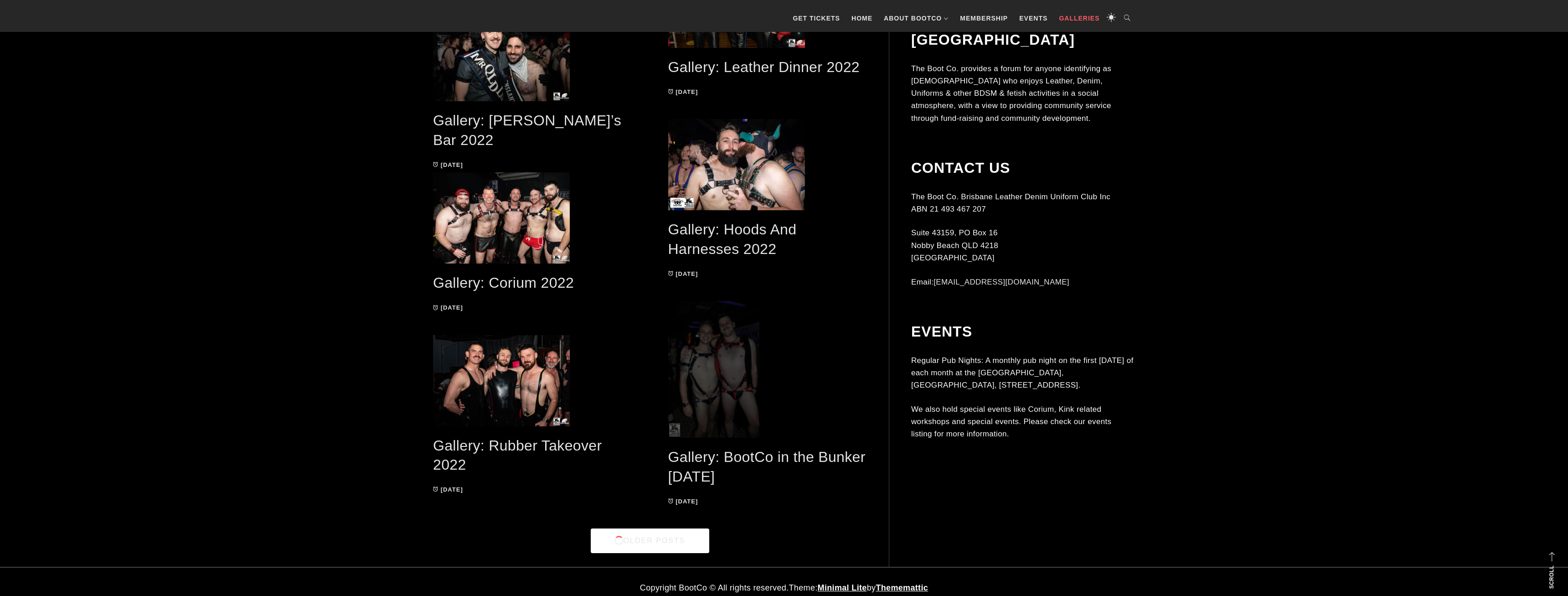
drag, startPoint x: 716, startPoint y: 349, endPoint x: 750, endPoint y: 322, distance: 43.4
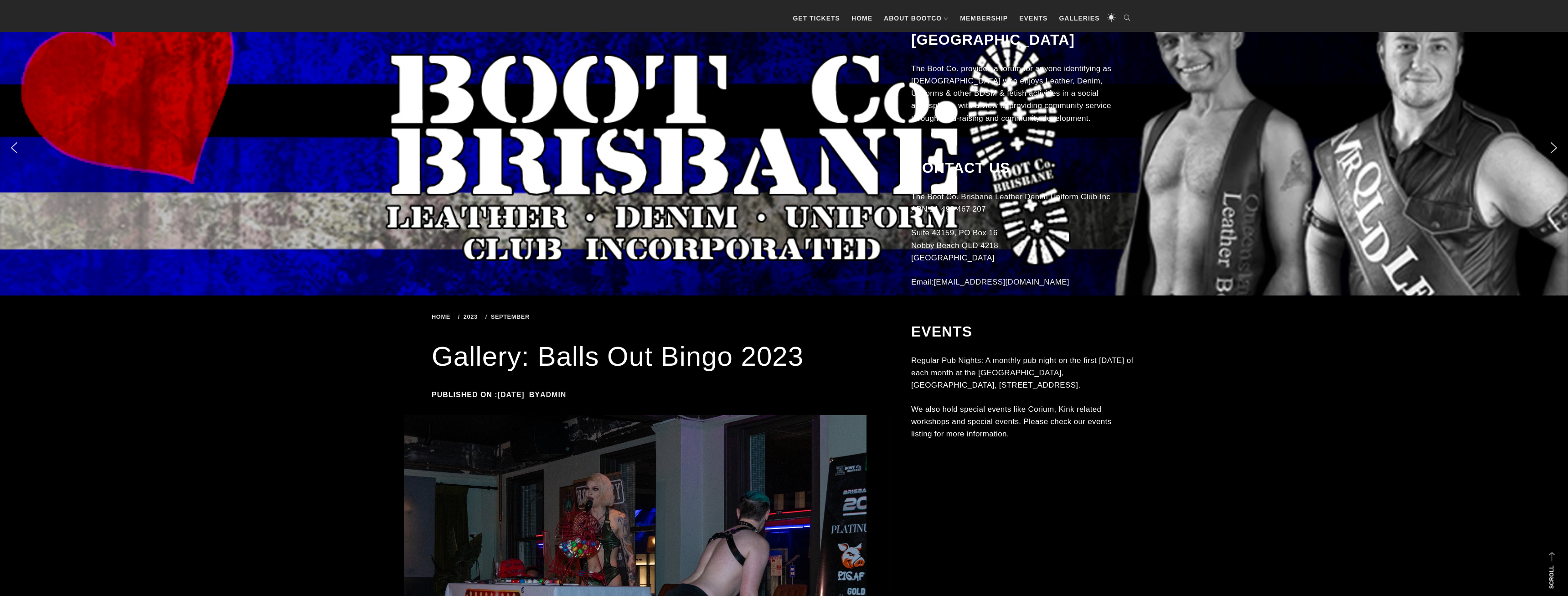
scroll to position [558, 0]
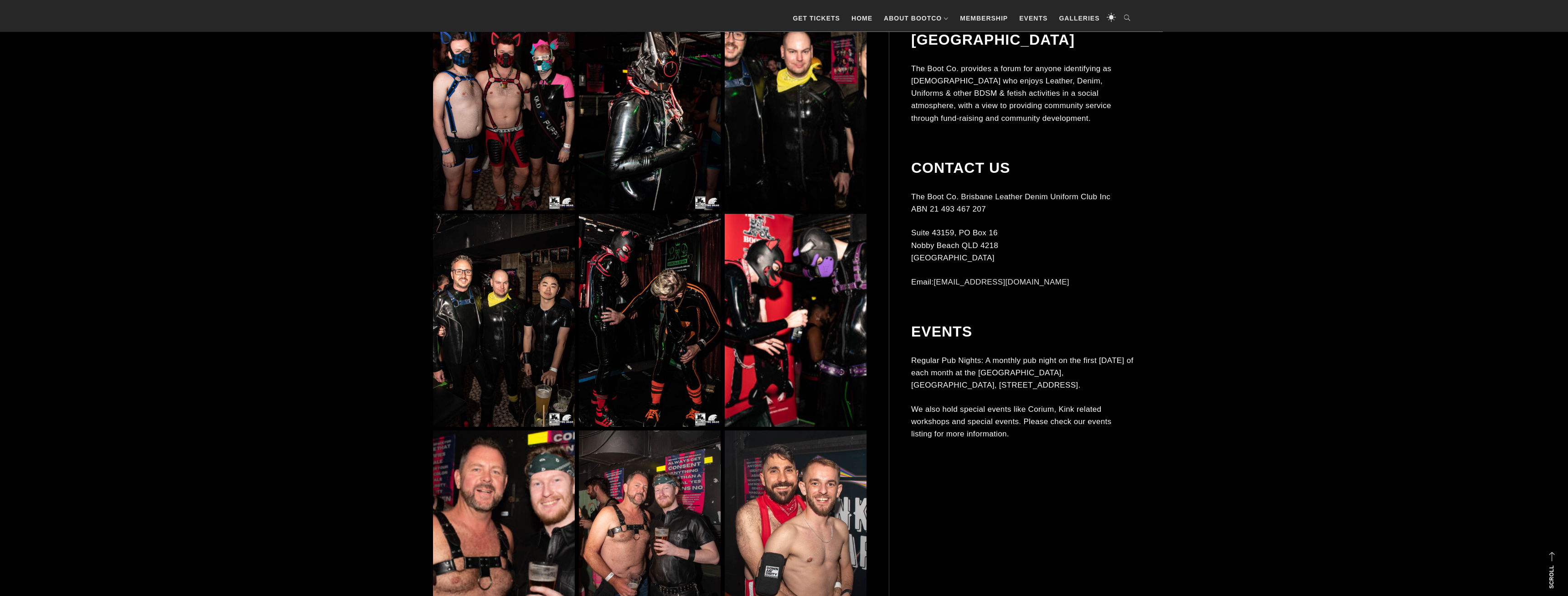
scroll to position [1953, 0]
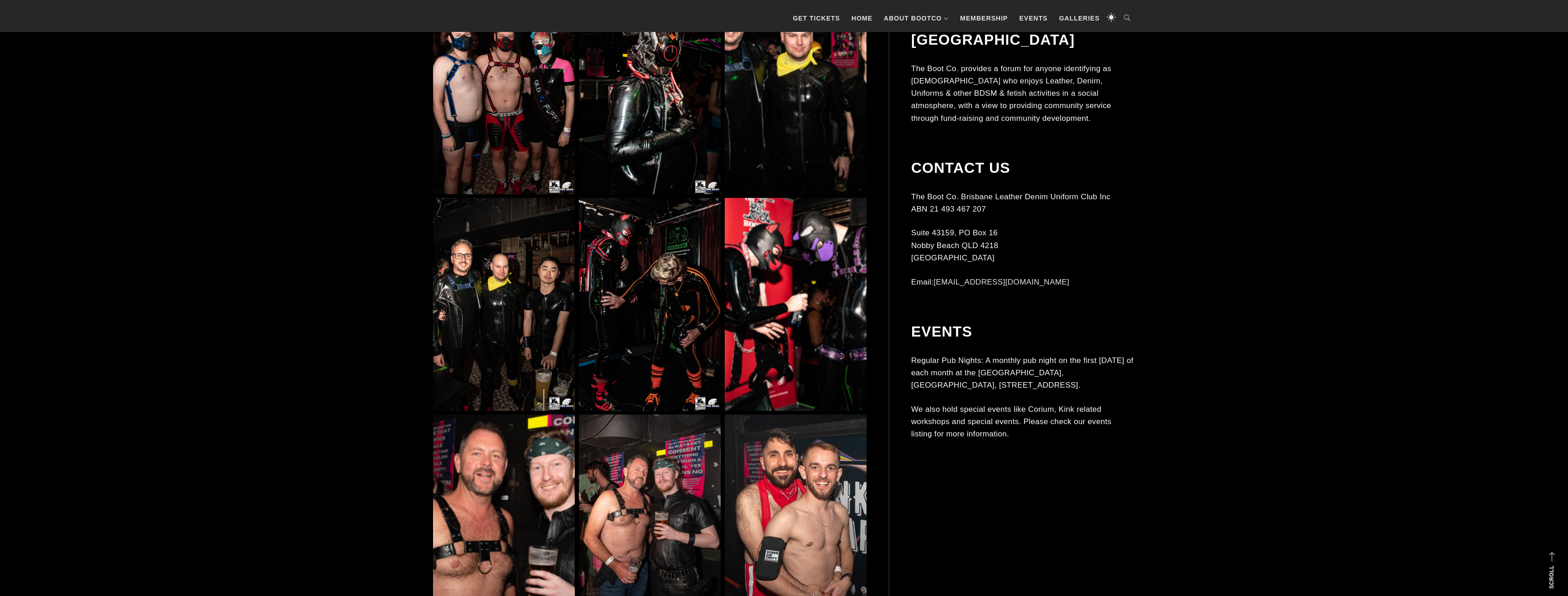
click at [657, 305] on img at bounding box center [649, 305] width 142 height 213
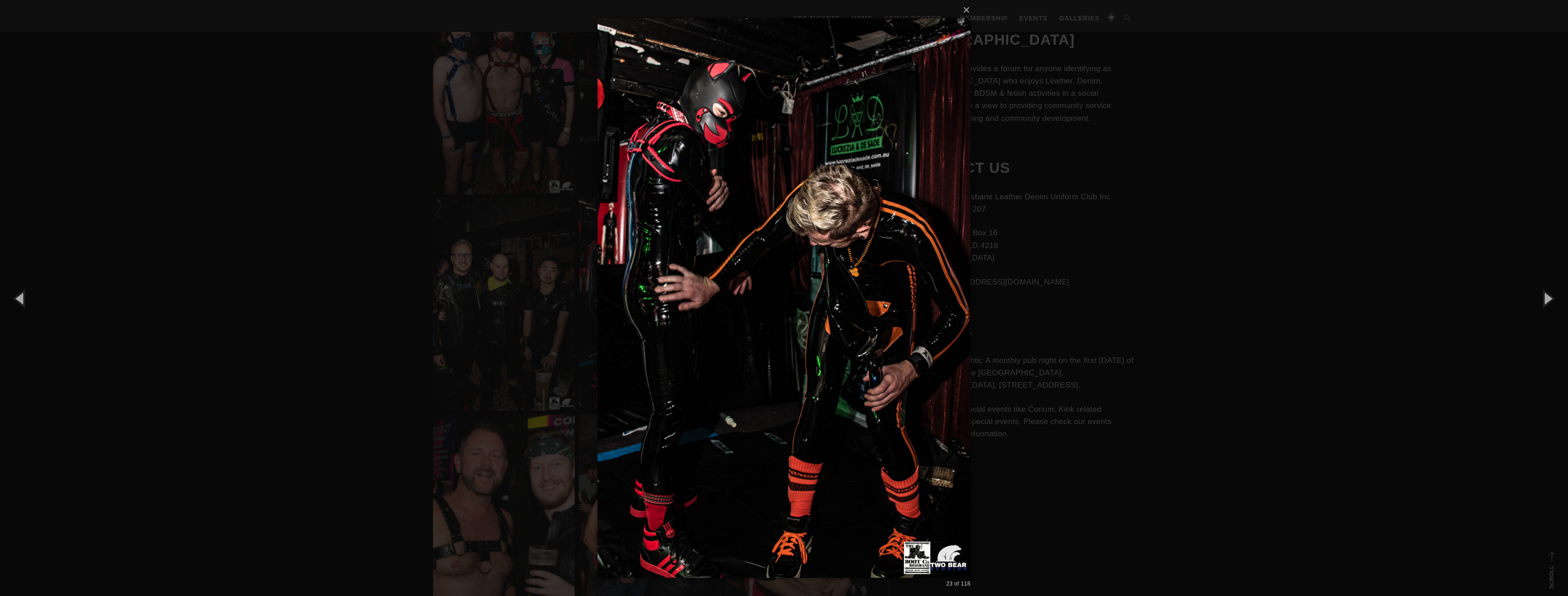
click at [1254, 339] on div "× 23 of 118 Loading..." at bounding box center [784, 298] width 1568 height 596
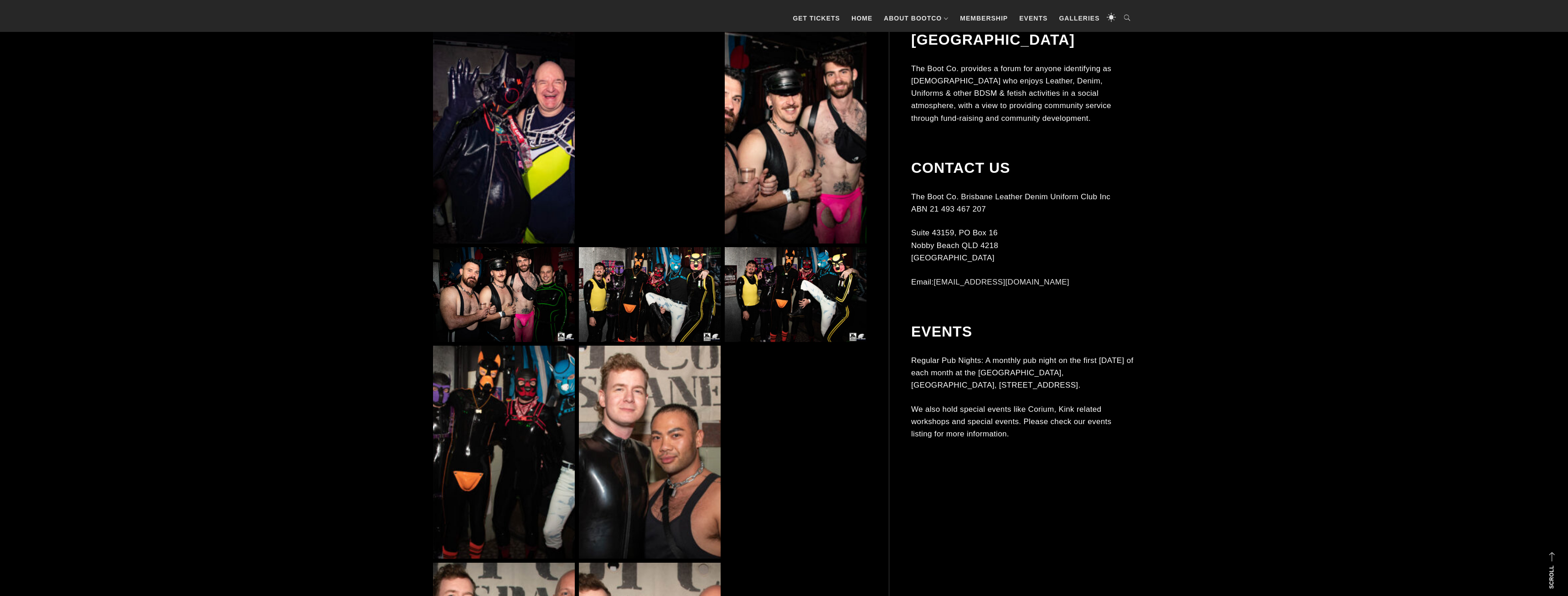
scroll to position [4092, 0]
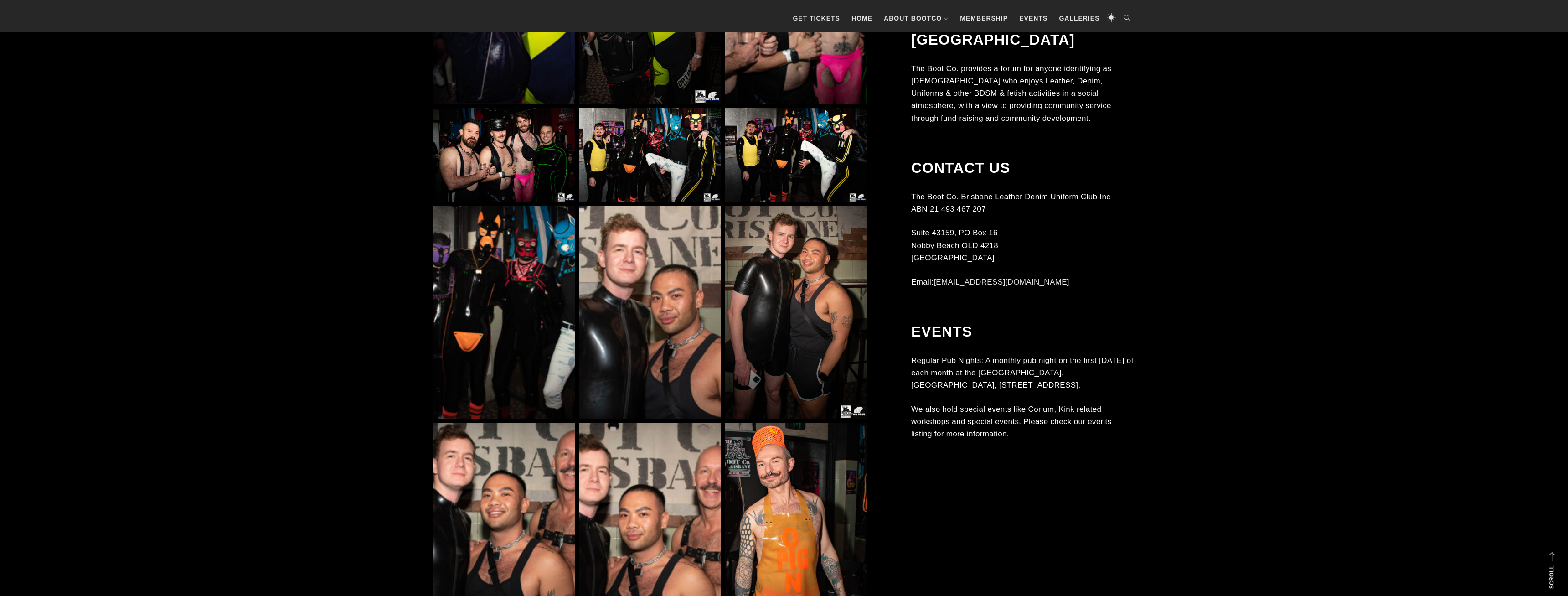
click at [652, 167] on img at bounding box center [649, 155] width 142 height 95
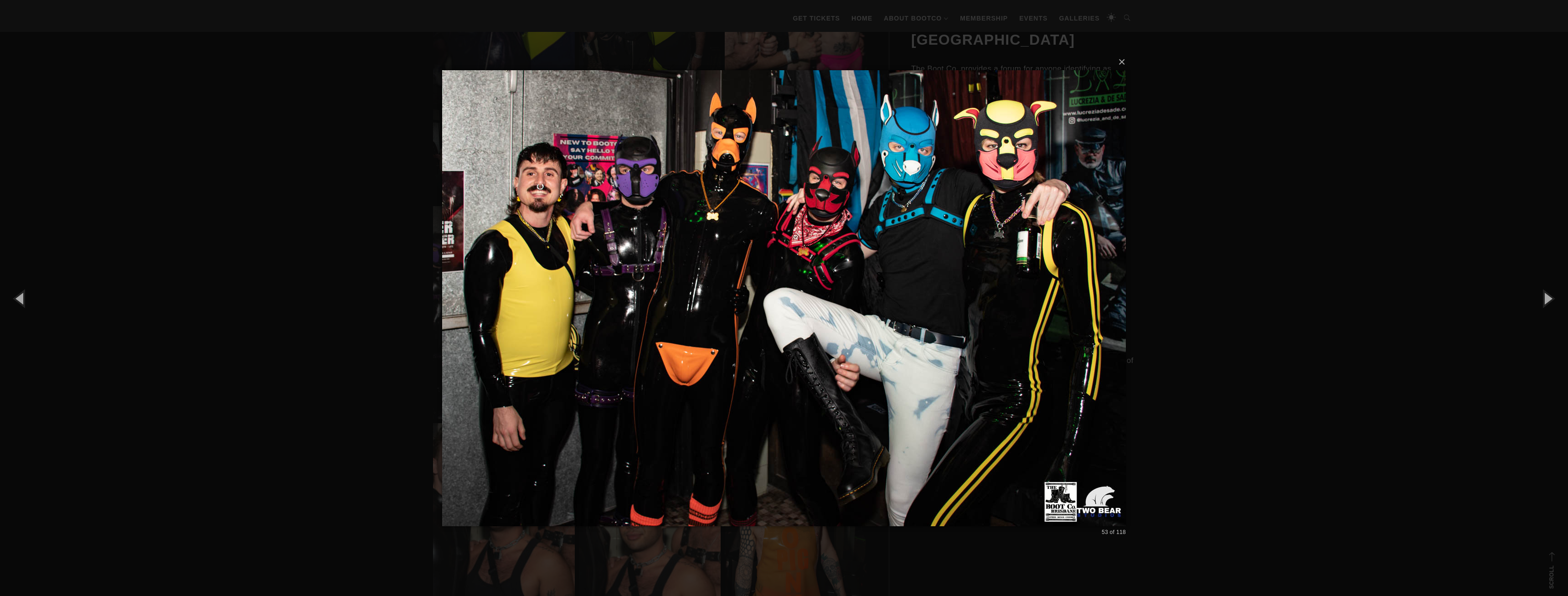
click at [1191, 315] on div "× 53 of 118 Loading..." at bounding box center [784, 298] width 1568 height 596
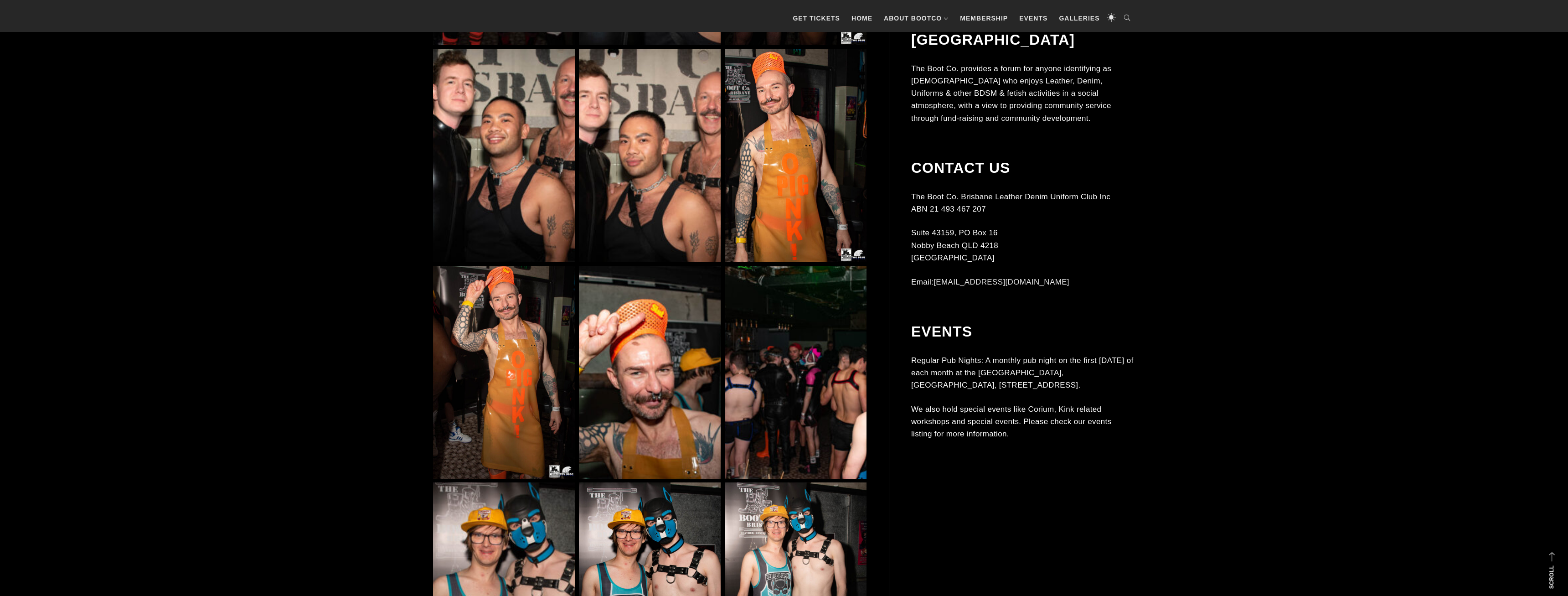
scroll to position [4604, 0]
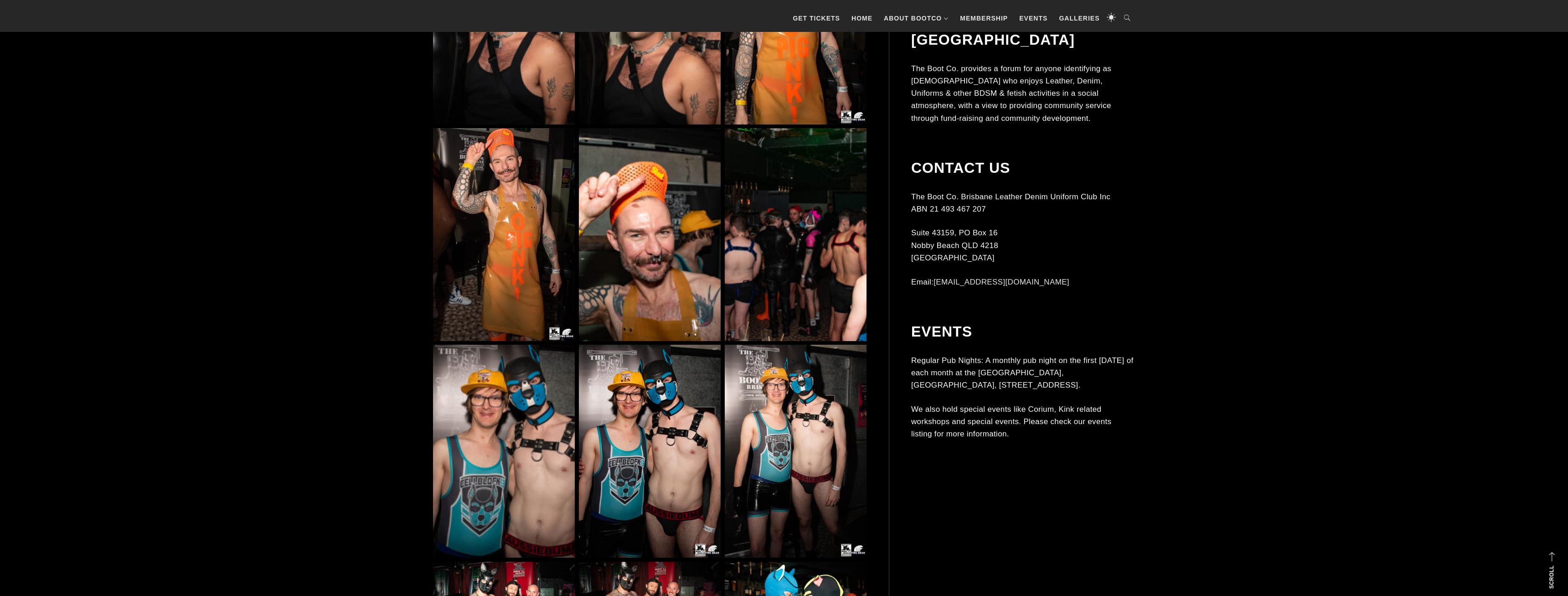
click at [812, 293] on img at bounding box center [795, 234] width 142 height 213
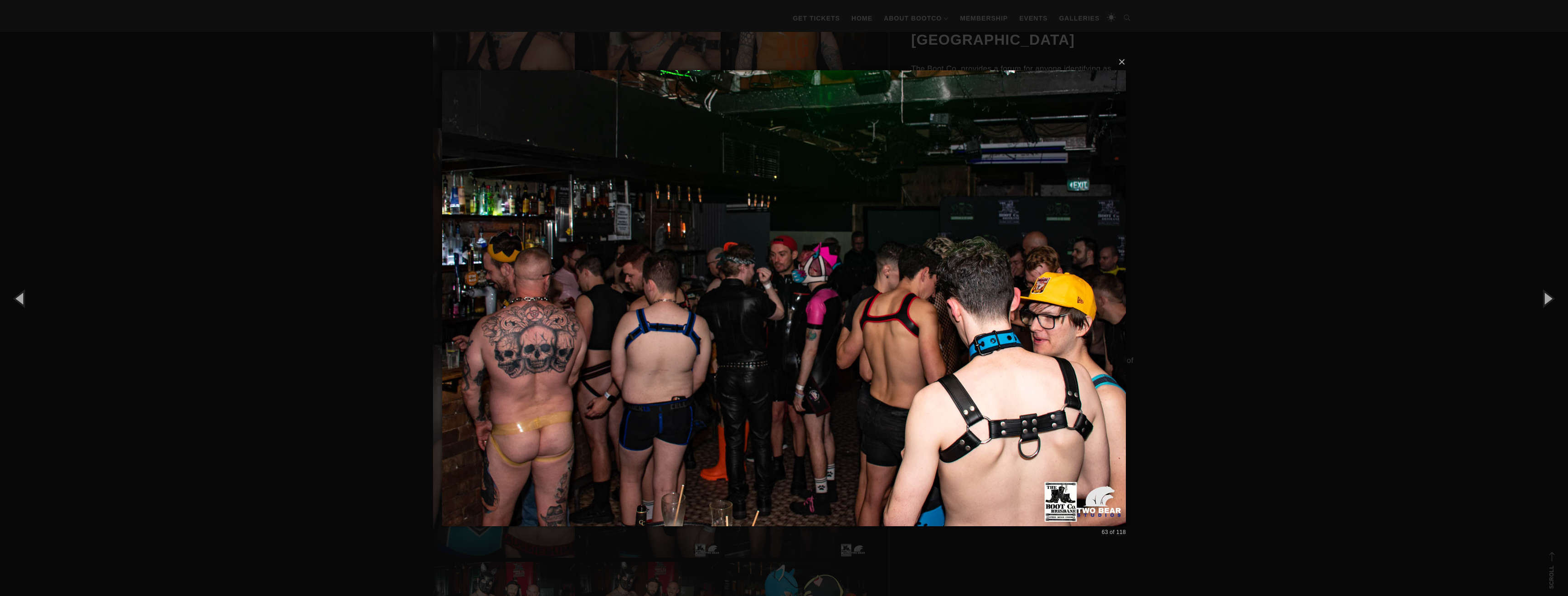
click at [1251, 320] on div "× 63 of 118 Loading..." at bounding box center [784, 298] width 1568 height 596
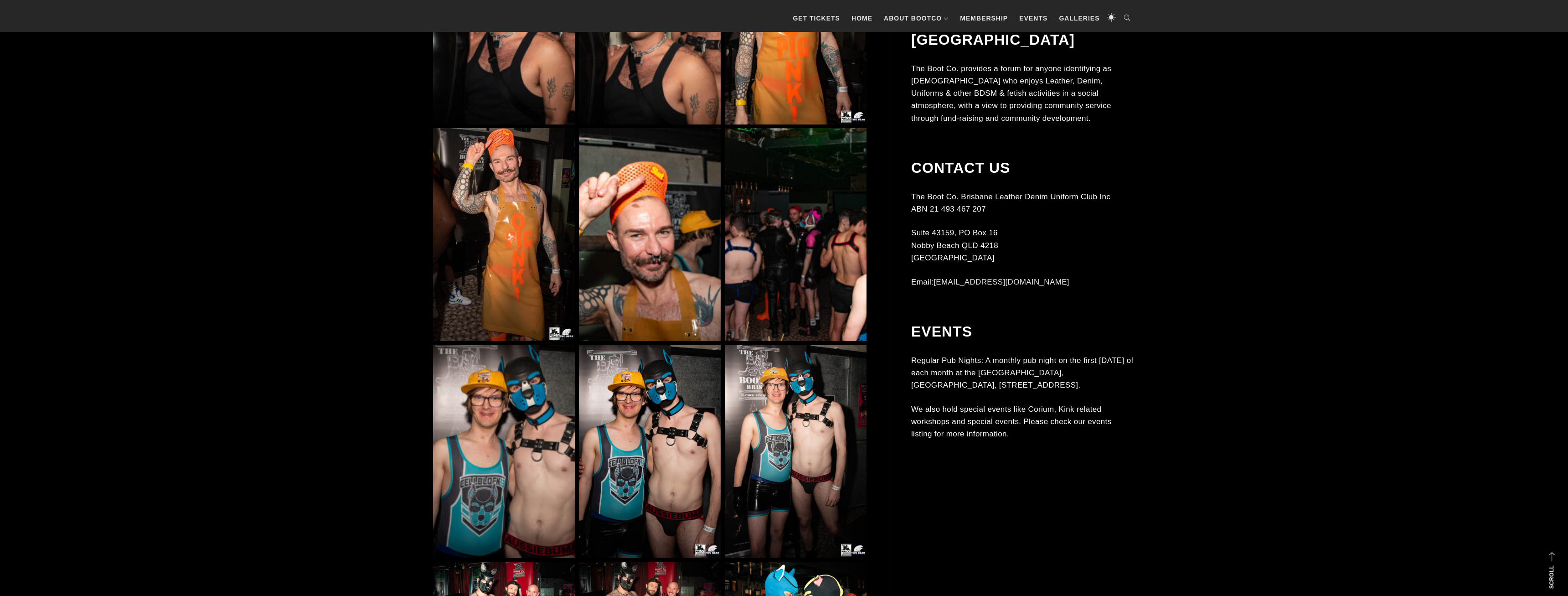
click at [823, 279] on img at bounding box center [795, 234] width 142 height 213
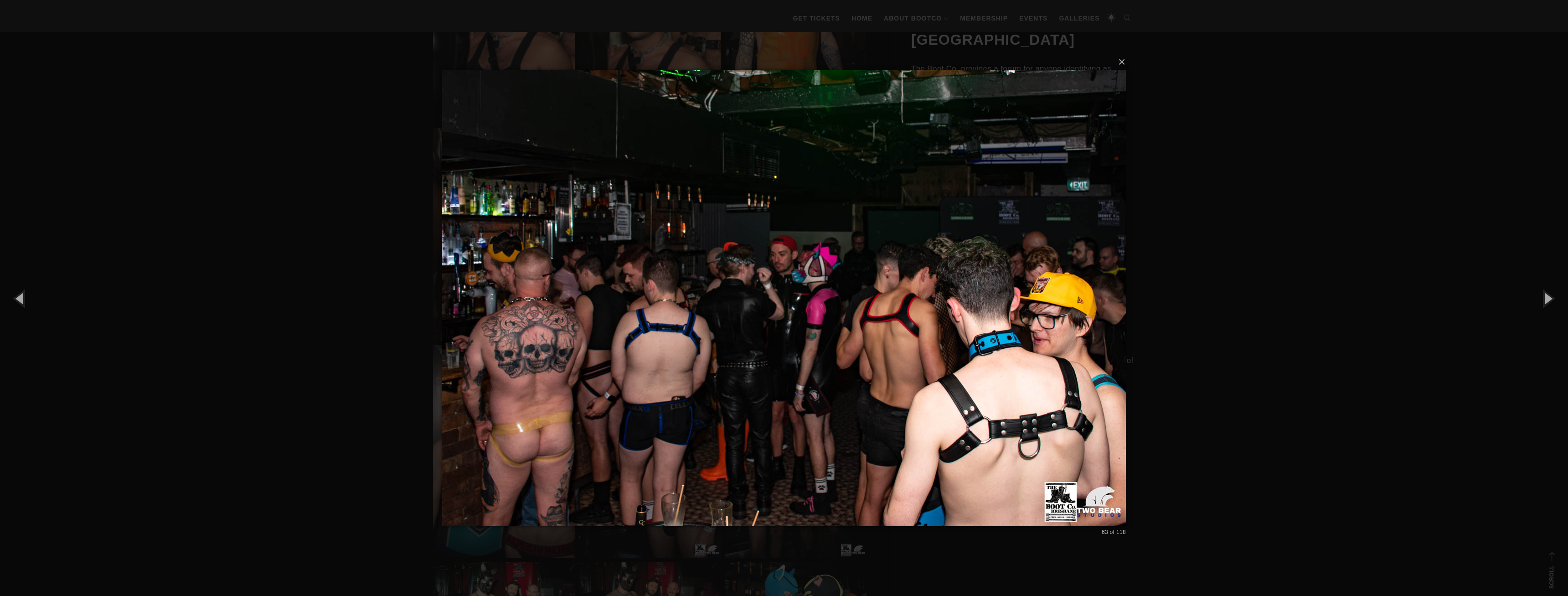
click at [1306, 275] on div "× 63 of 118 Loading..." at bounding box center [784, 298] width 1568 height 596
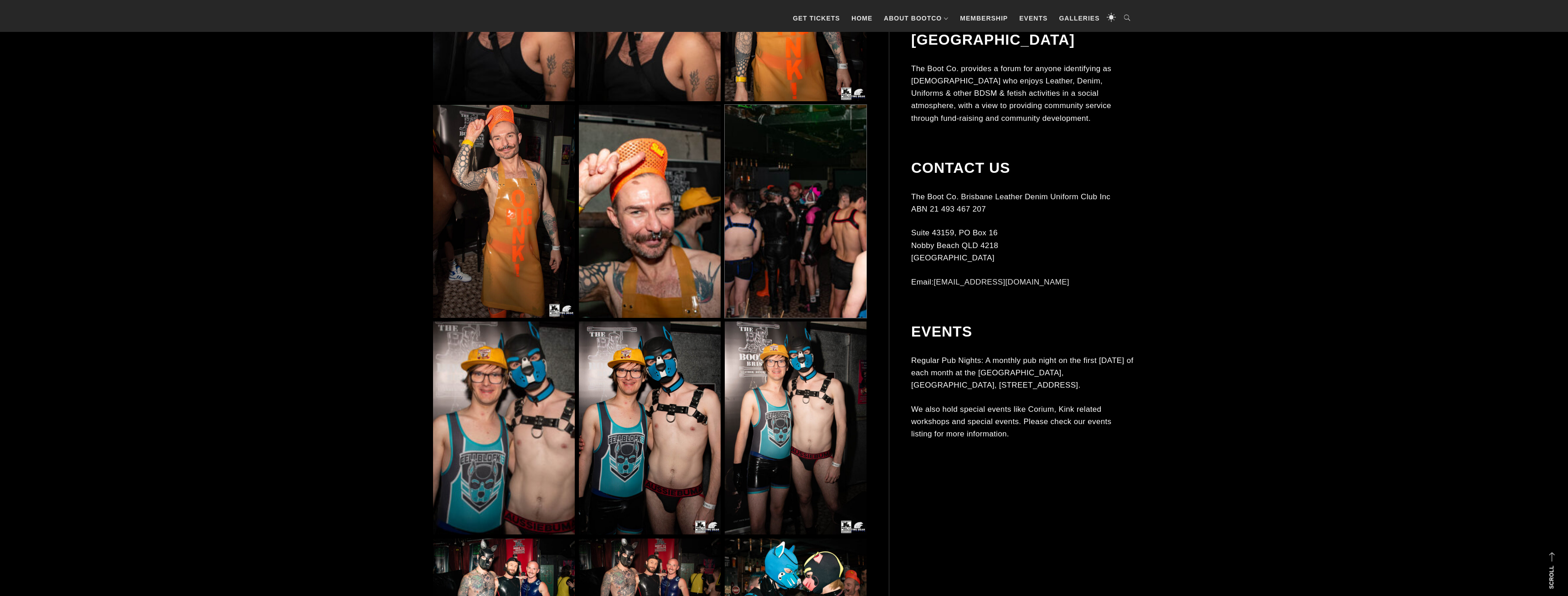
scroll to position [4837, 0]
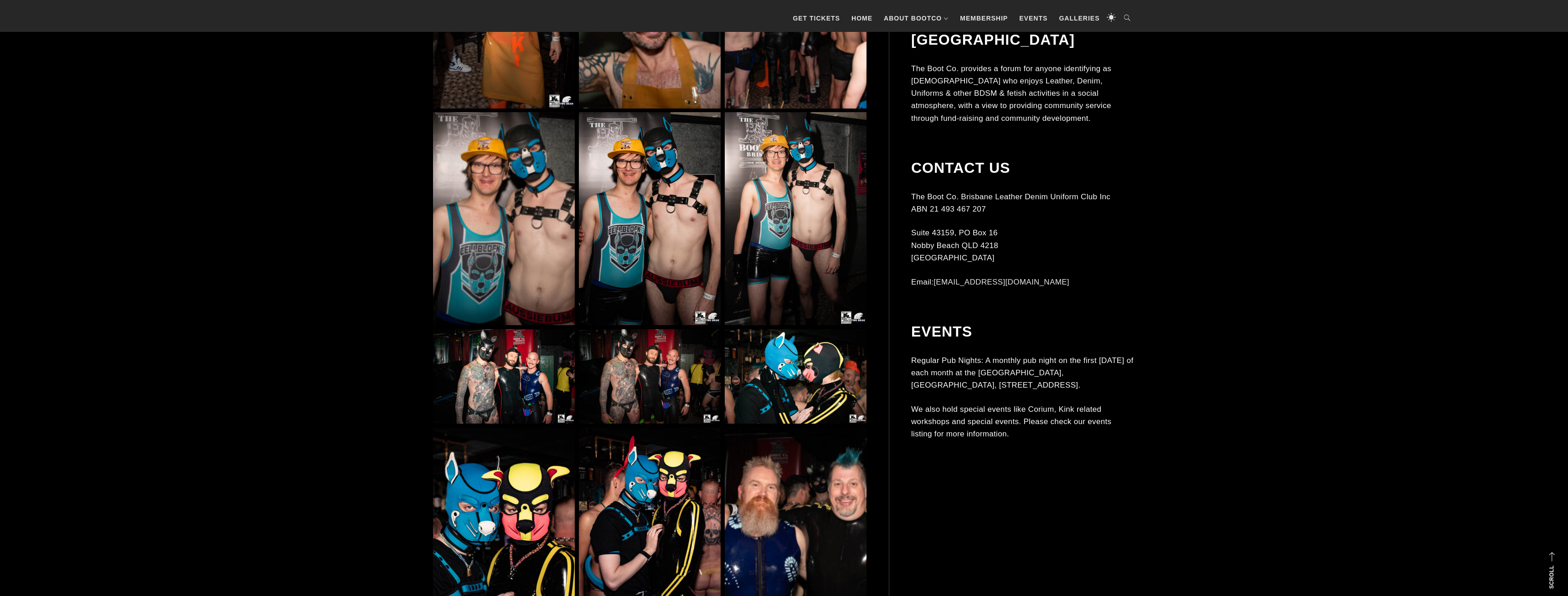
click at [696, 246] on img at bounding box center [649, 219] width 142 height 213
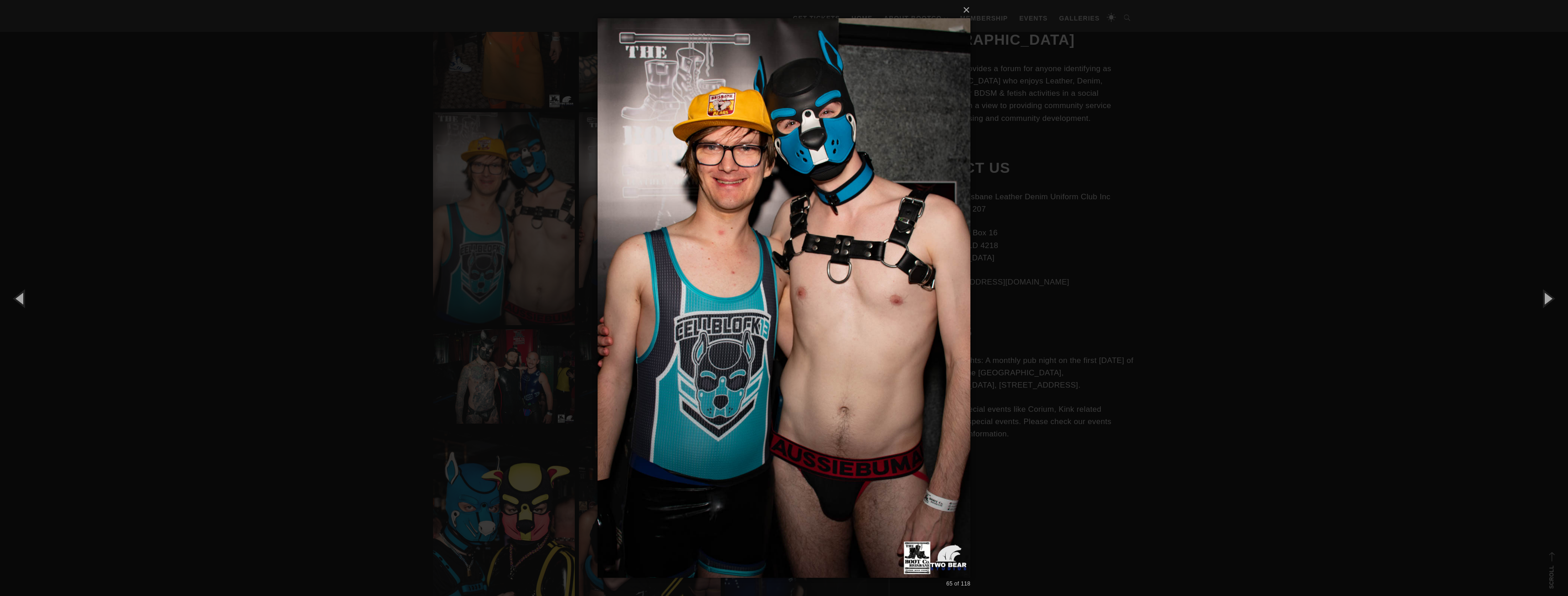
click at [249, 168] on div "× 65 of 118 Loading..." at bounding box center [784, 298] width 1568 height 596
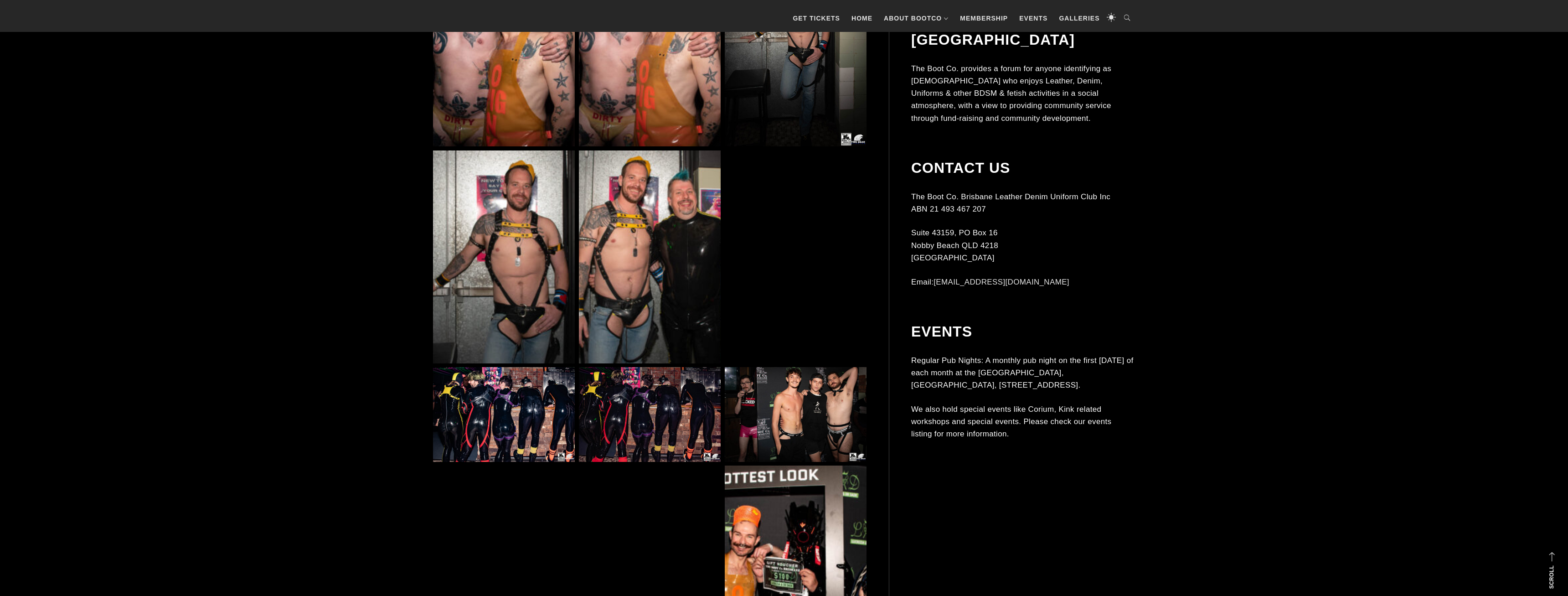
scroll to position [7999, 0]
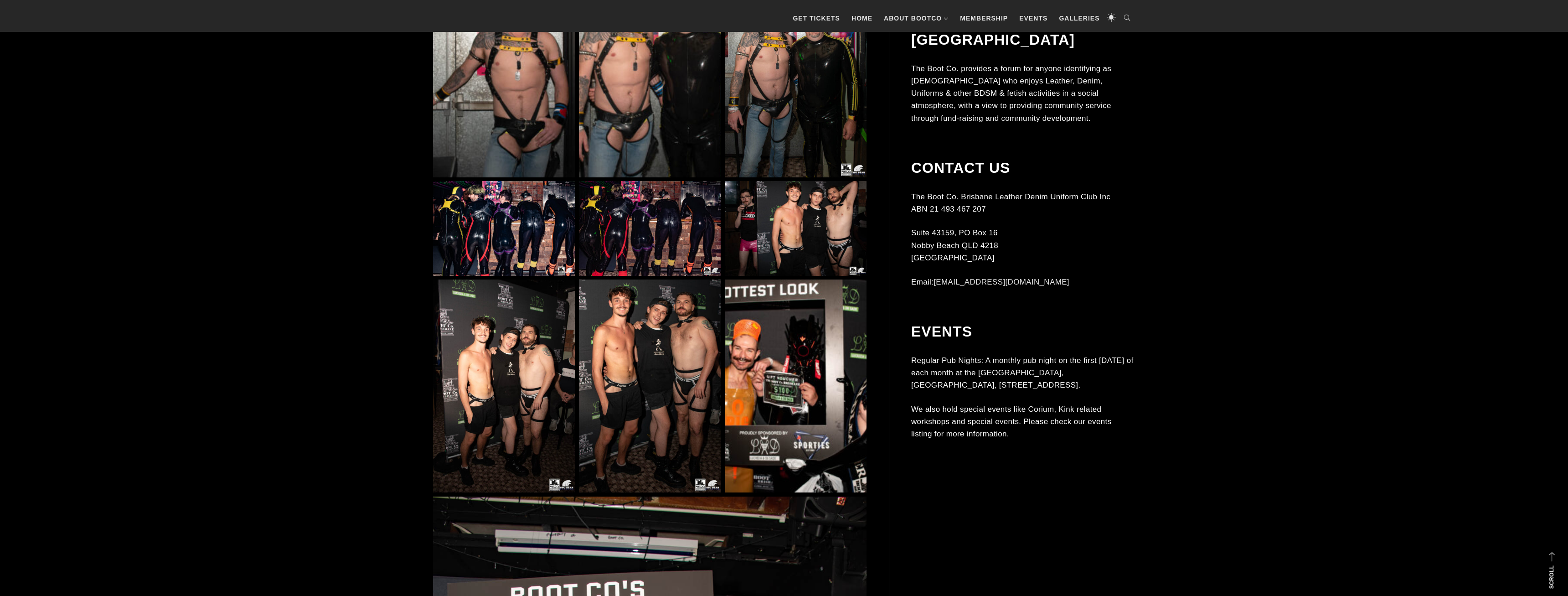
click at [639, 227] on img at bounding box center [649, 229] width 142 height 95
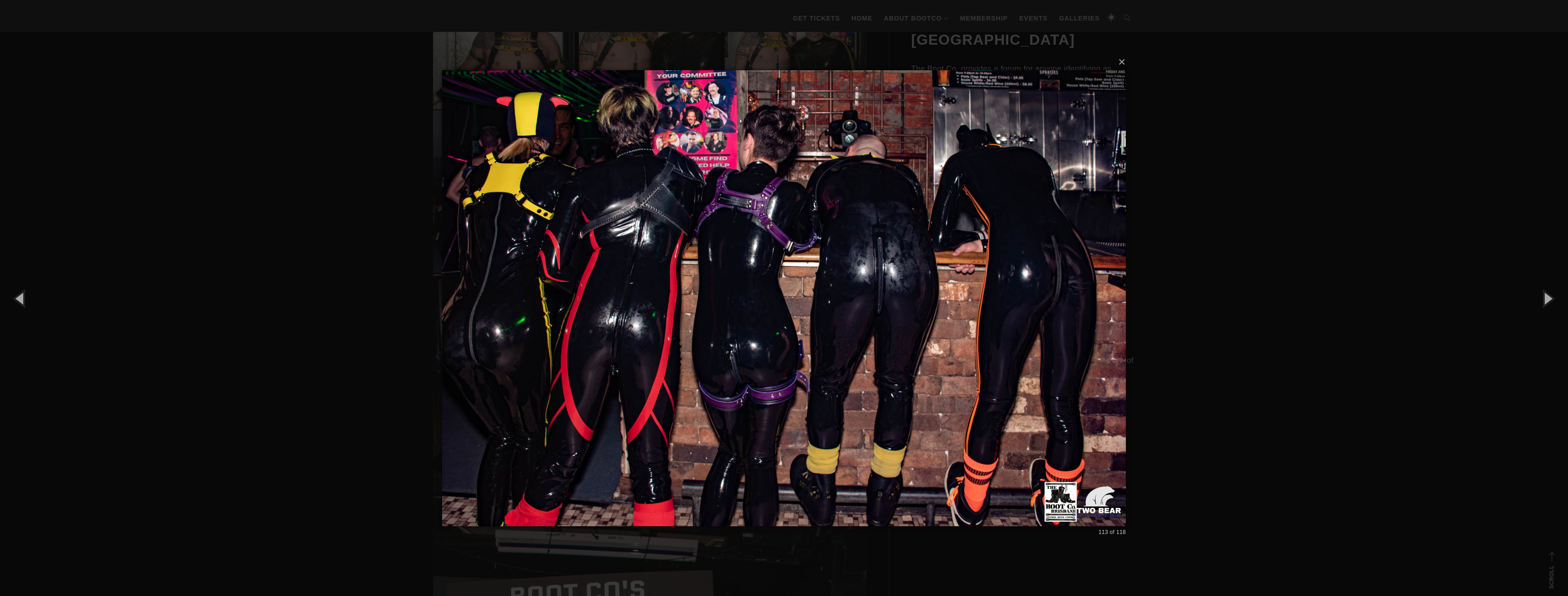
click at [1237, 200] on div "× 113 of 118 Loading..." at bounding box center [784, 298] width 1568 height 596
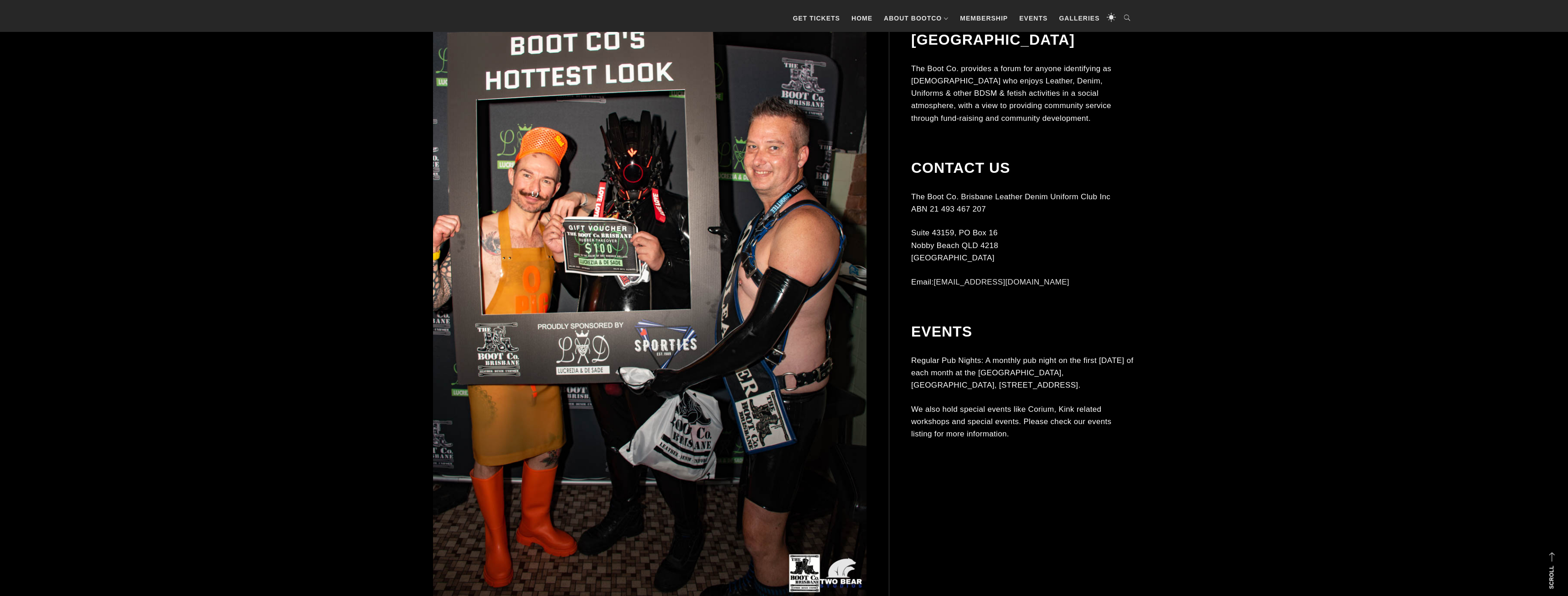
scroll to position [8557, 0]
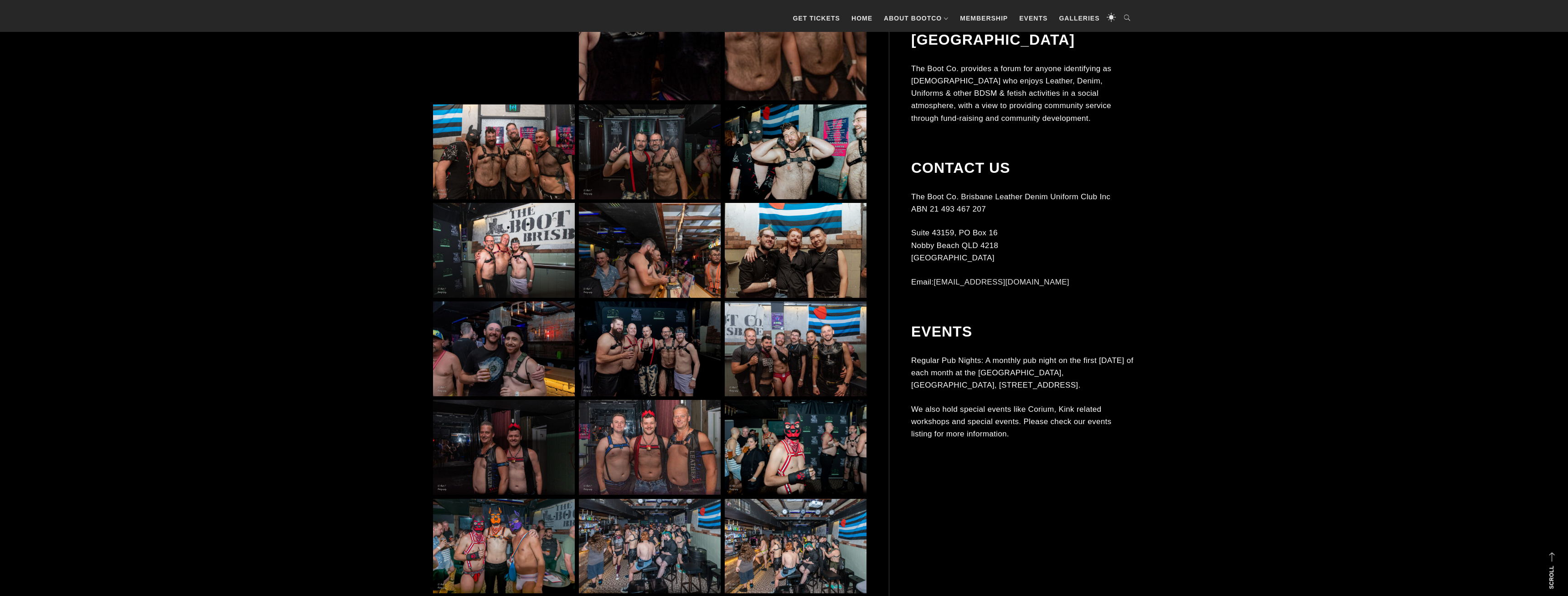
scroll to position [1441, 0]
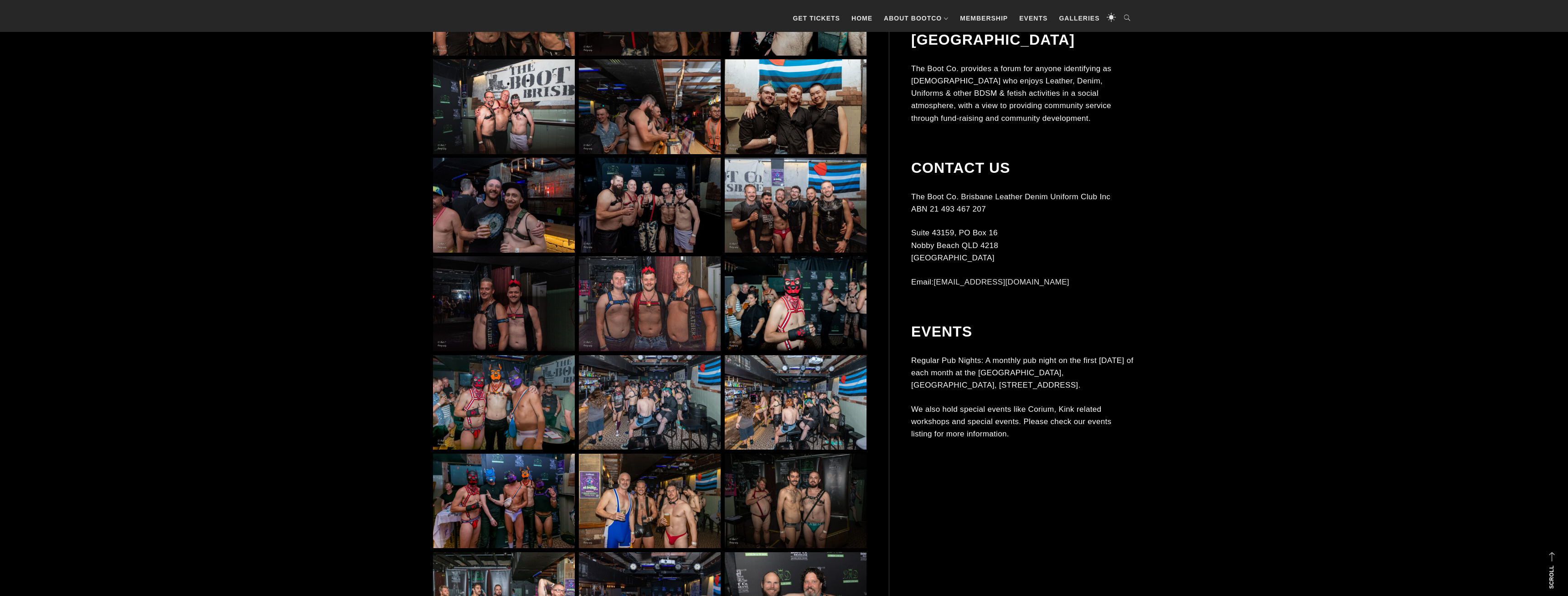
click at [522, 494] on img at bounding box center [503, 501] width 142 height 95
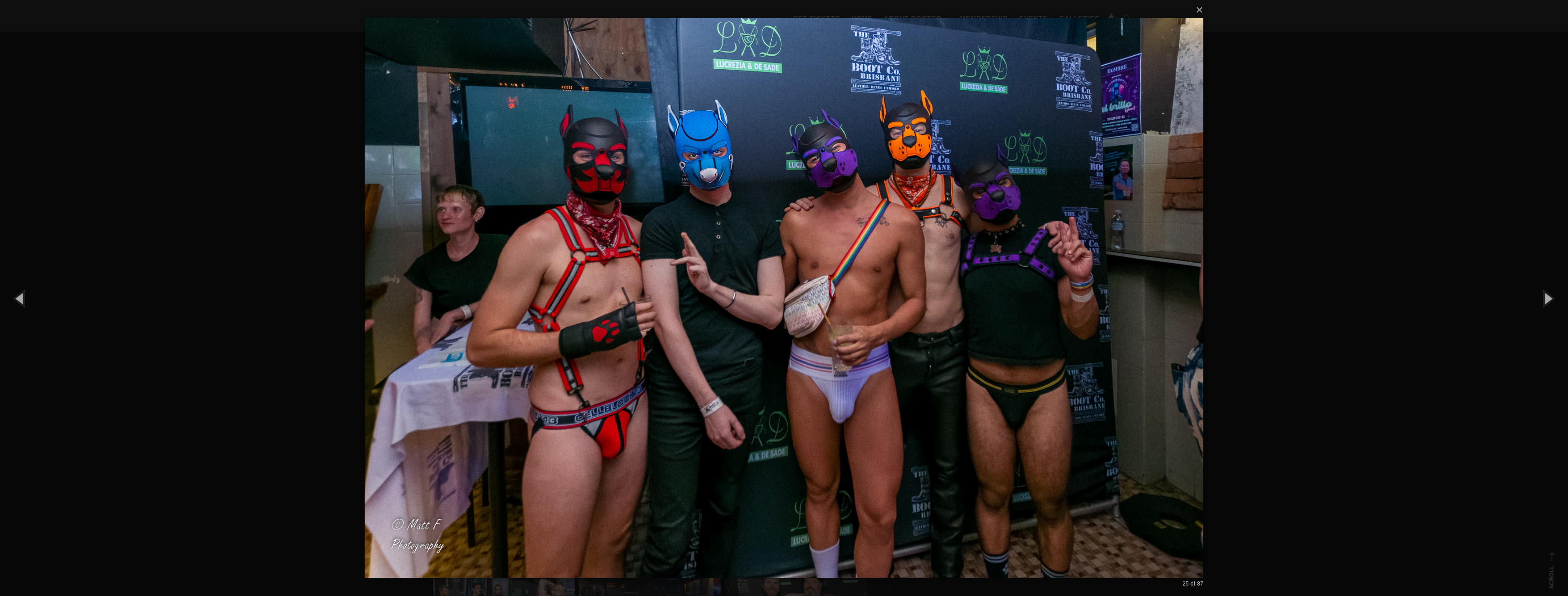
click at [1375, 210] on div "× 25 of 87 Loading..." at bounding box center [784, 298] width 1568 height 596
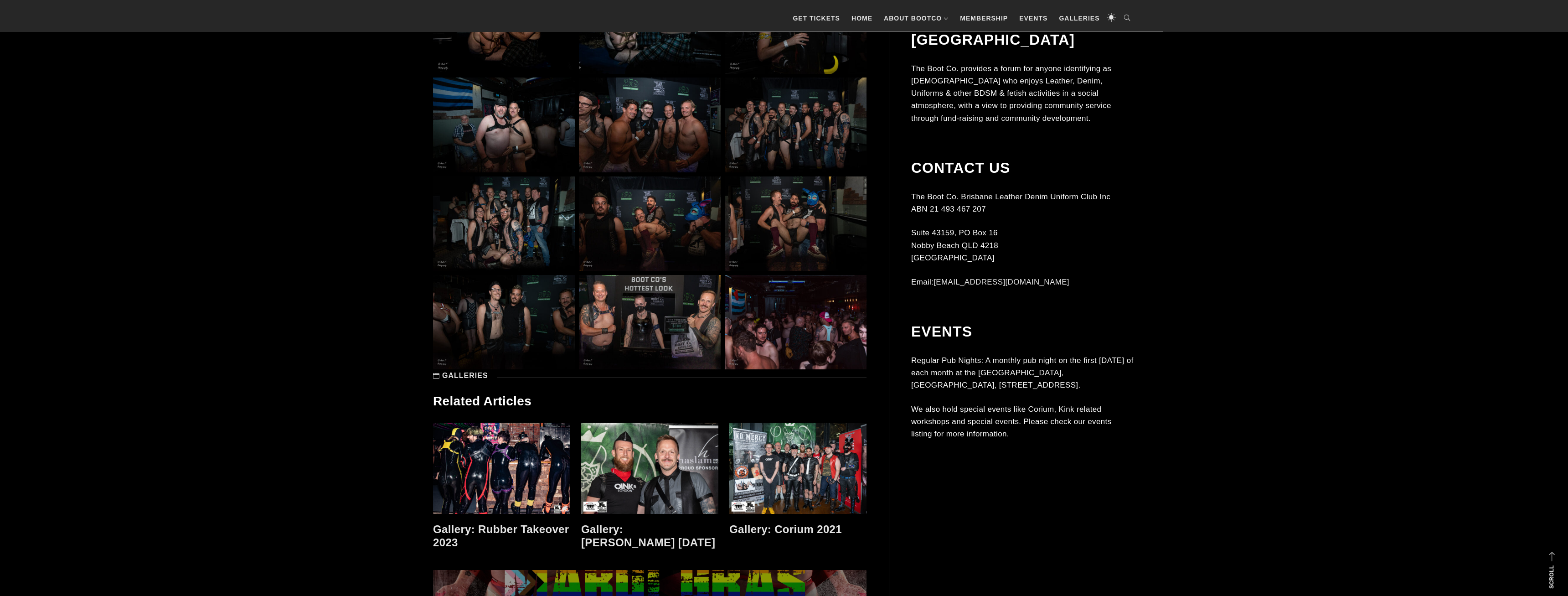
scroll to position [4046, 0]
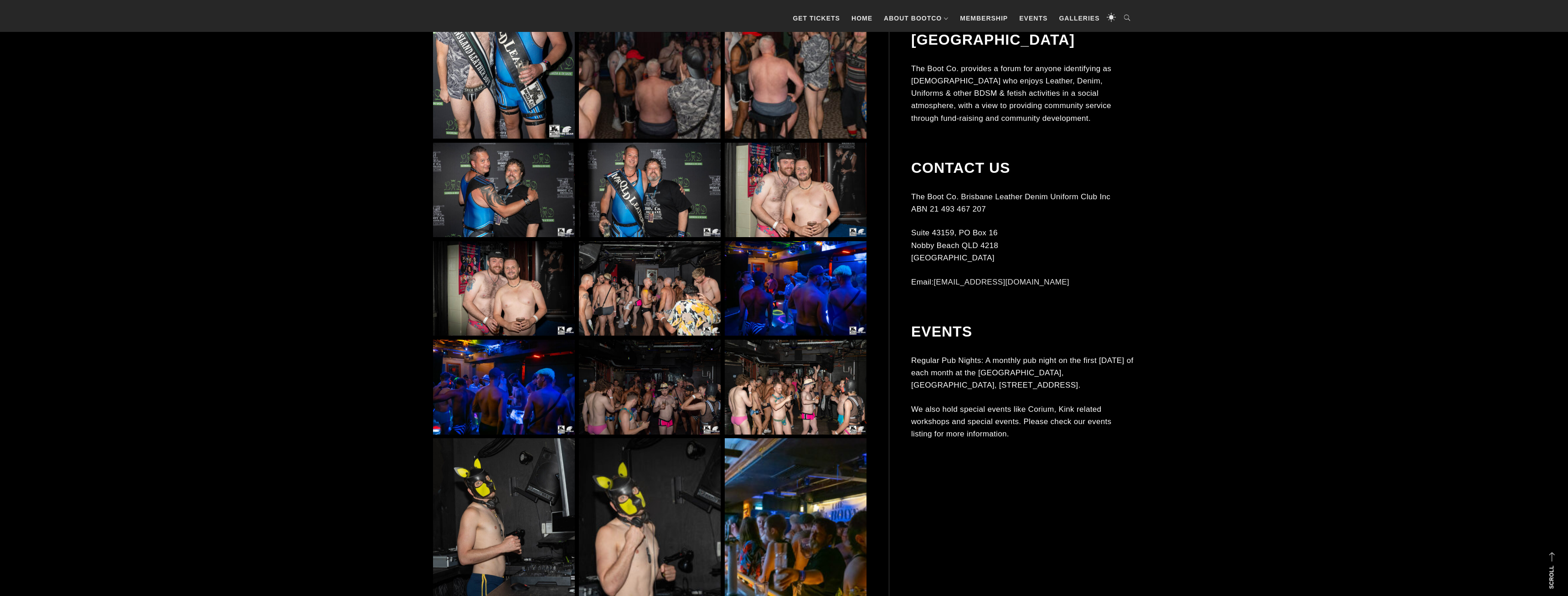
scroll to position [1674, 0]
click at [621, 284] on img at bounding box center [649, 288] width 142 height 95
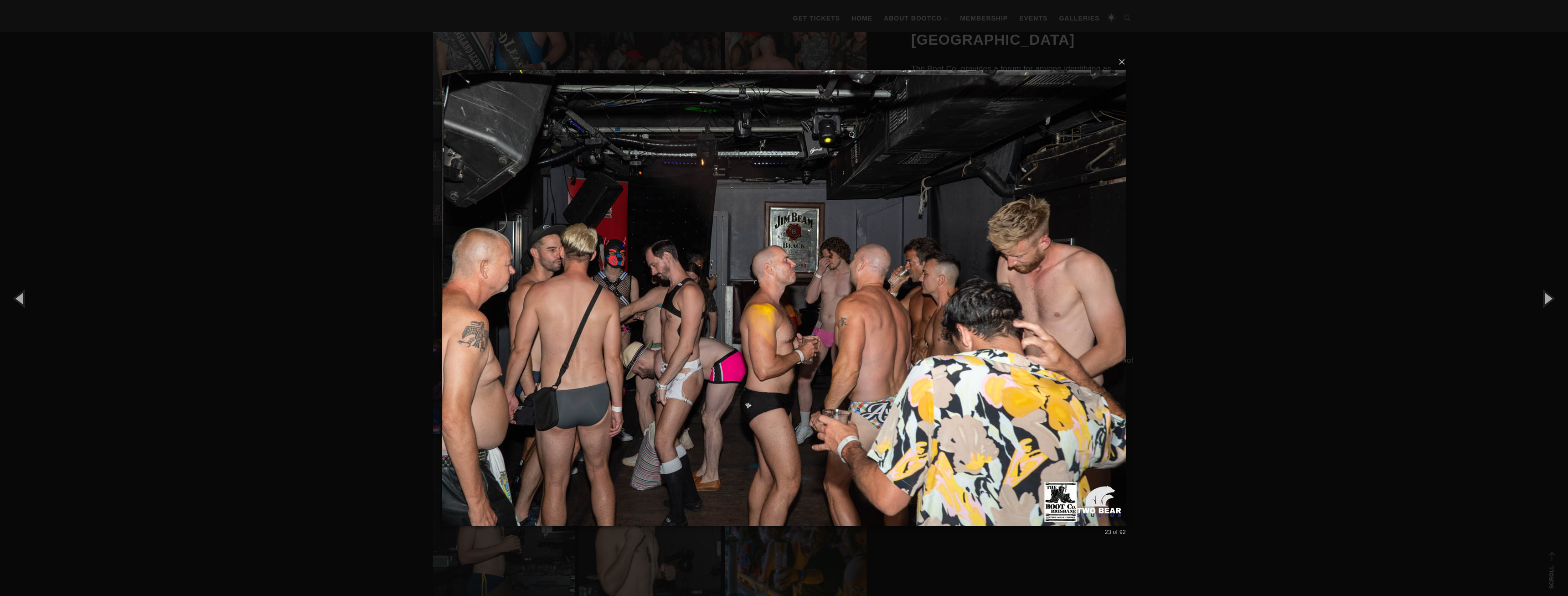
click at [1272, 206] on div "× 23 of 92 Loading..." at bounding box center [784, 298] width 1568 height 596
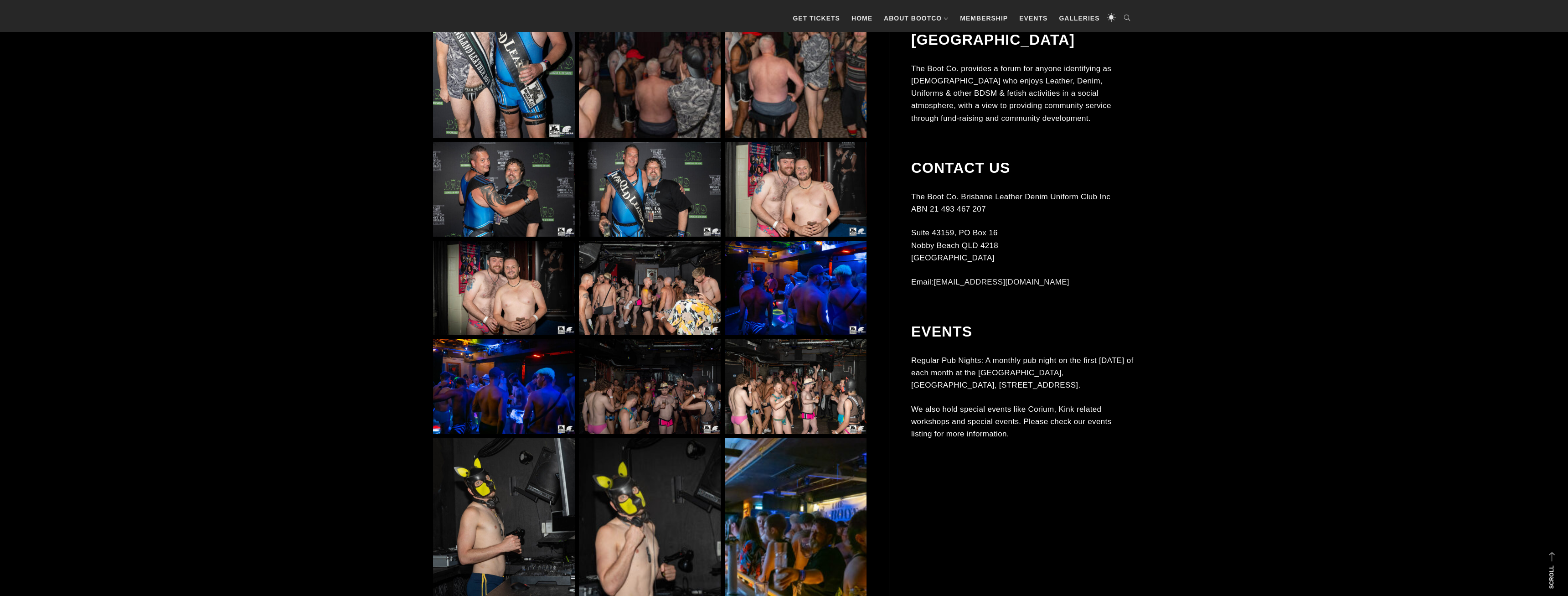
click at [697, 296] on img at bounding box center [649, 288] width 142 height 95
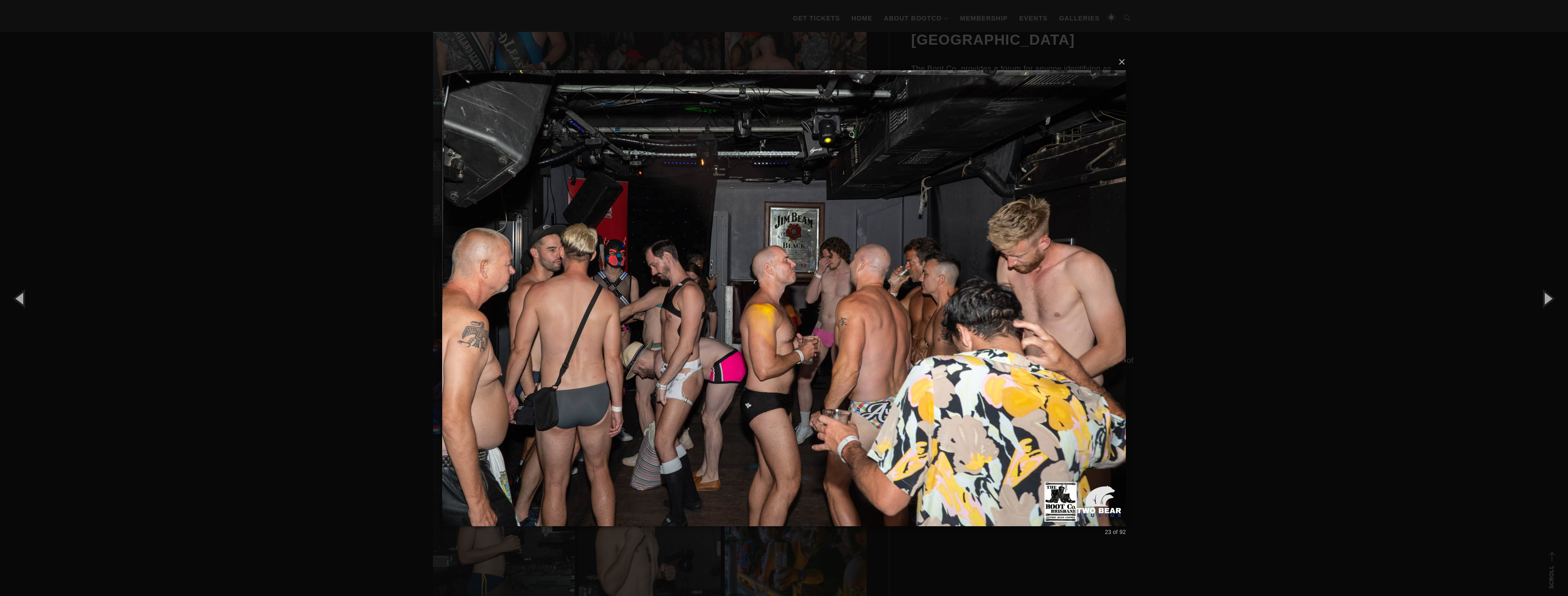
click at [1217, 205] on div "× 23 of 92 Loading..." at bounding box center [784, 298] width 1568 height 596
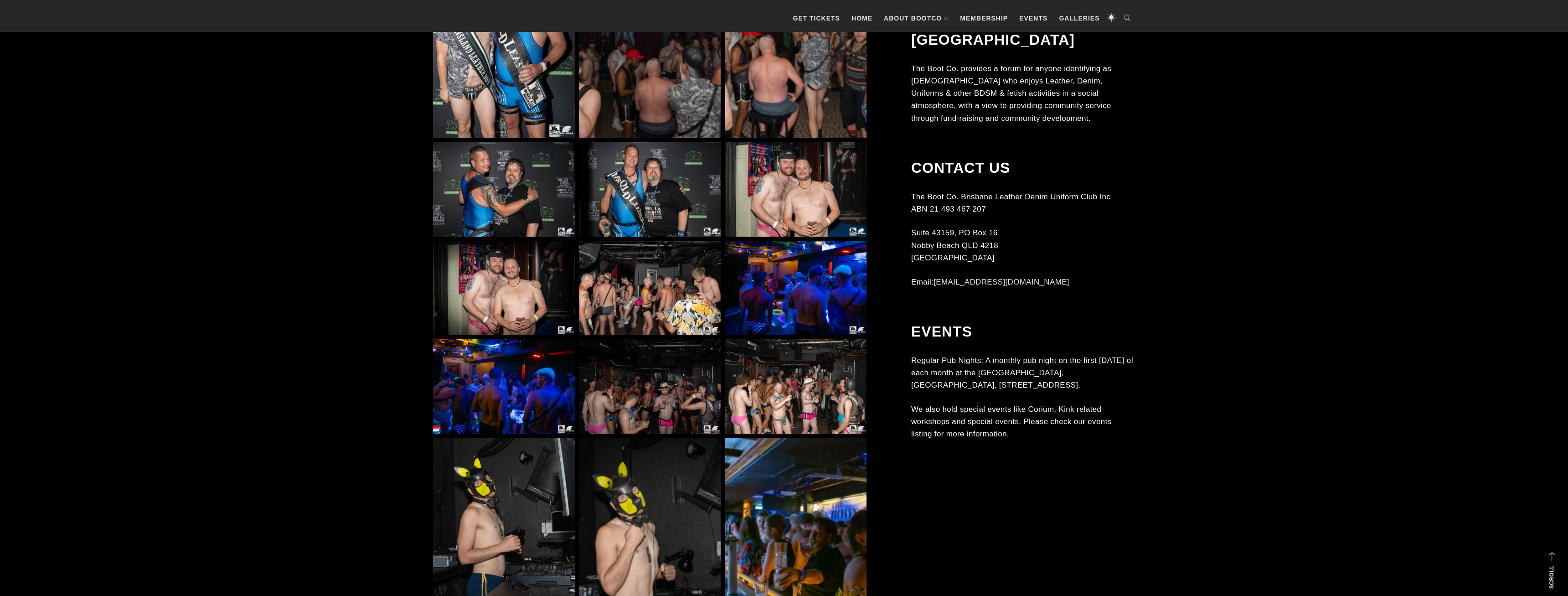
click at [840, 314] on img at bounding box center [795, 288] width 142 height 95
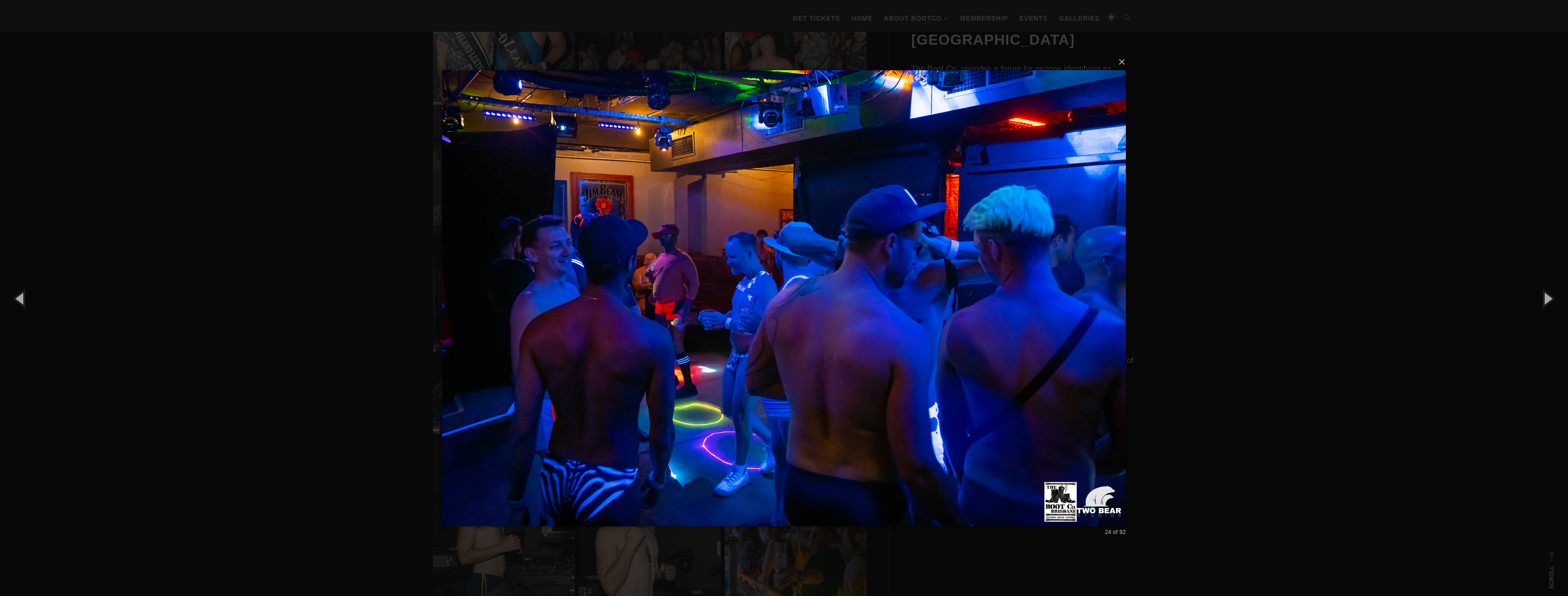
click at [1284, 314] on div "× 24 of 92 Loading..." at bounding box center [784, 298] width 1568 height 596
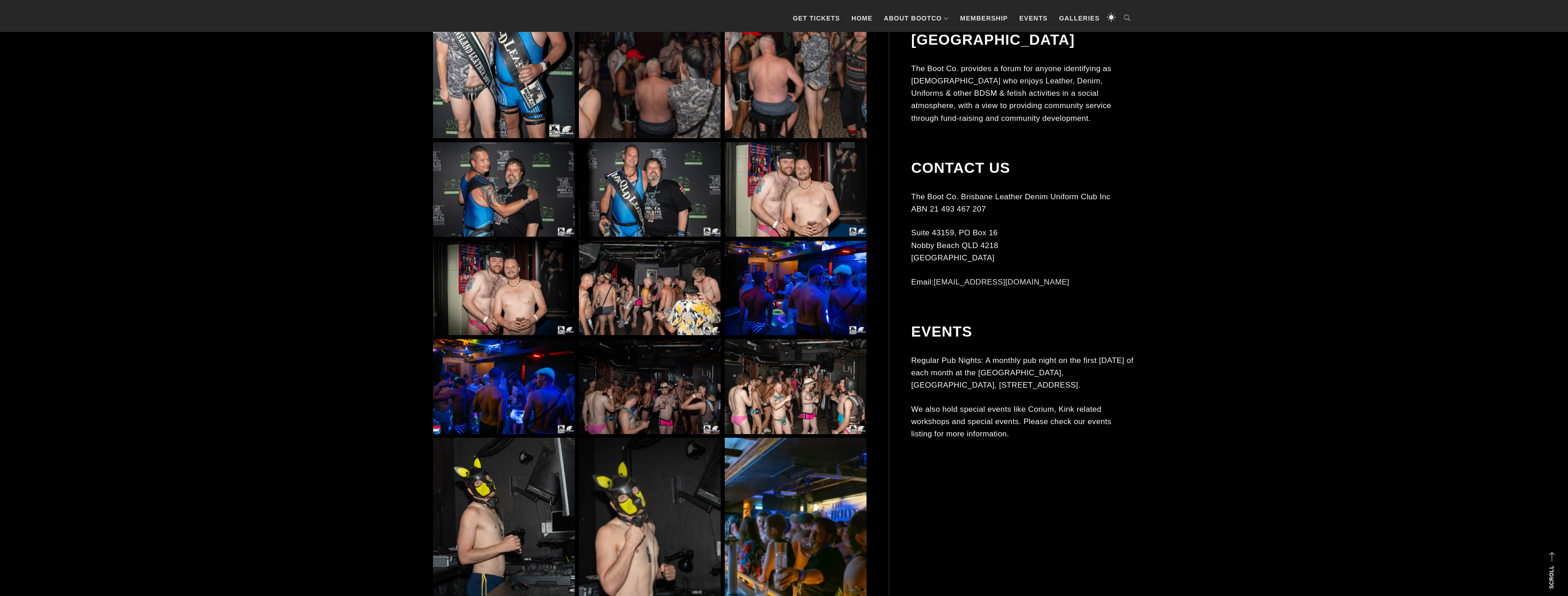
click at [539, 393] on img at bounding box center [503, 386] width 142 height 95
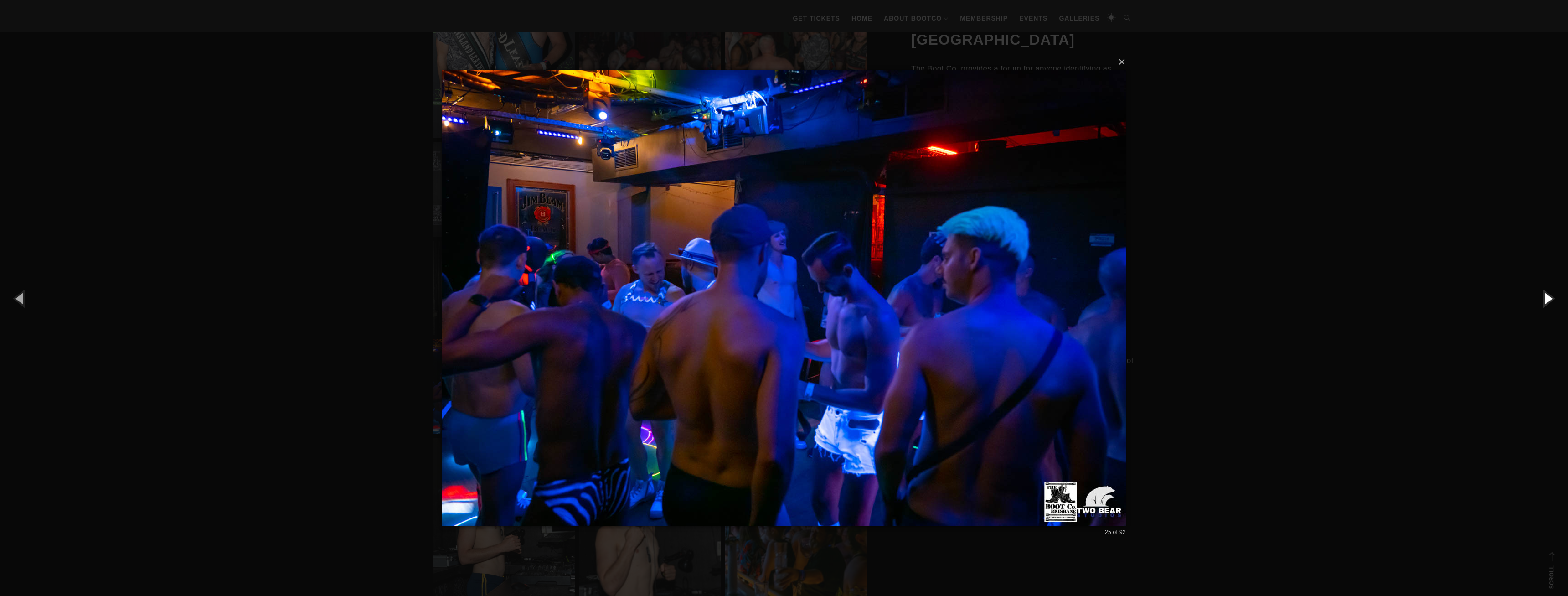
click at [1553, 313] on button "button" at bounding box center [1547, 298] width 41 height 50
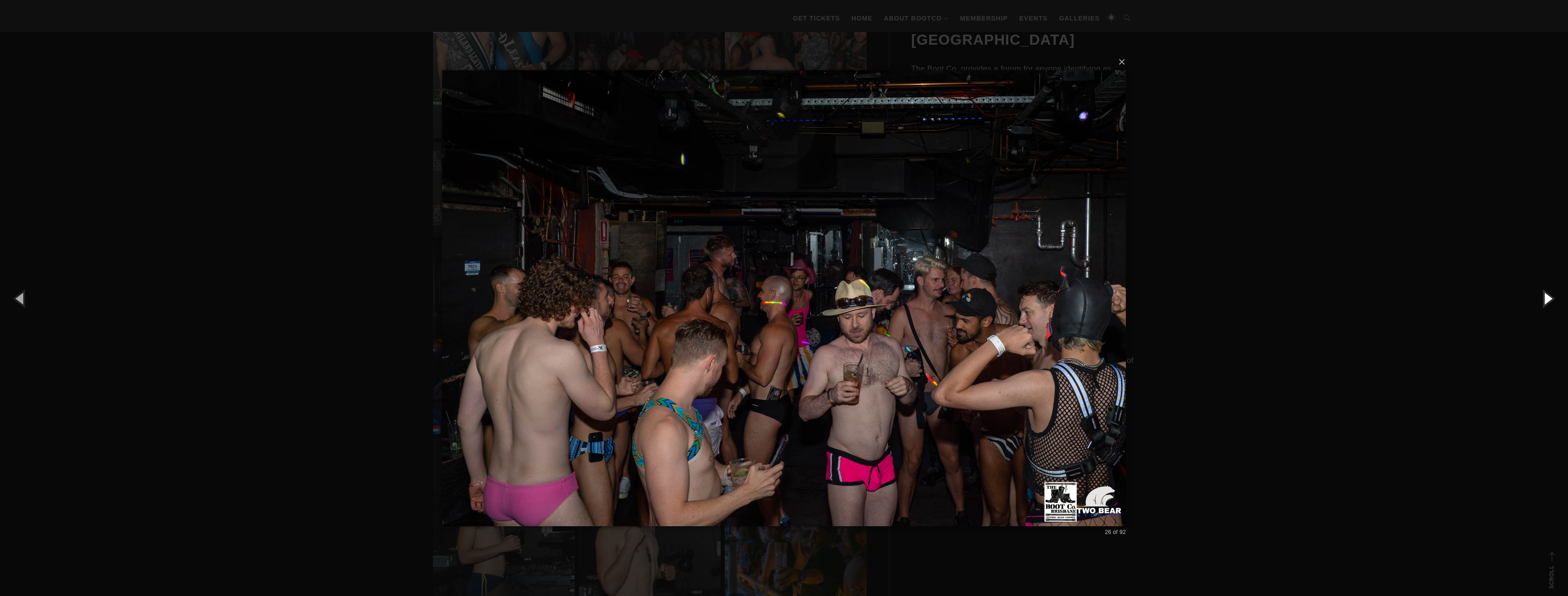
click at [1541, 306] on button "button" at bounding box center [1547, 298] width 41 height 50
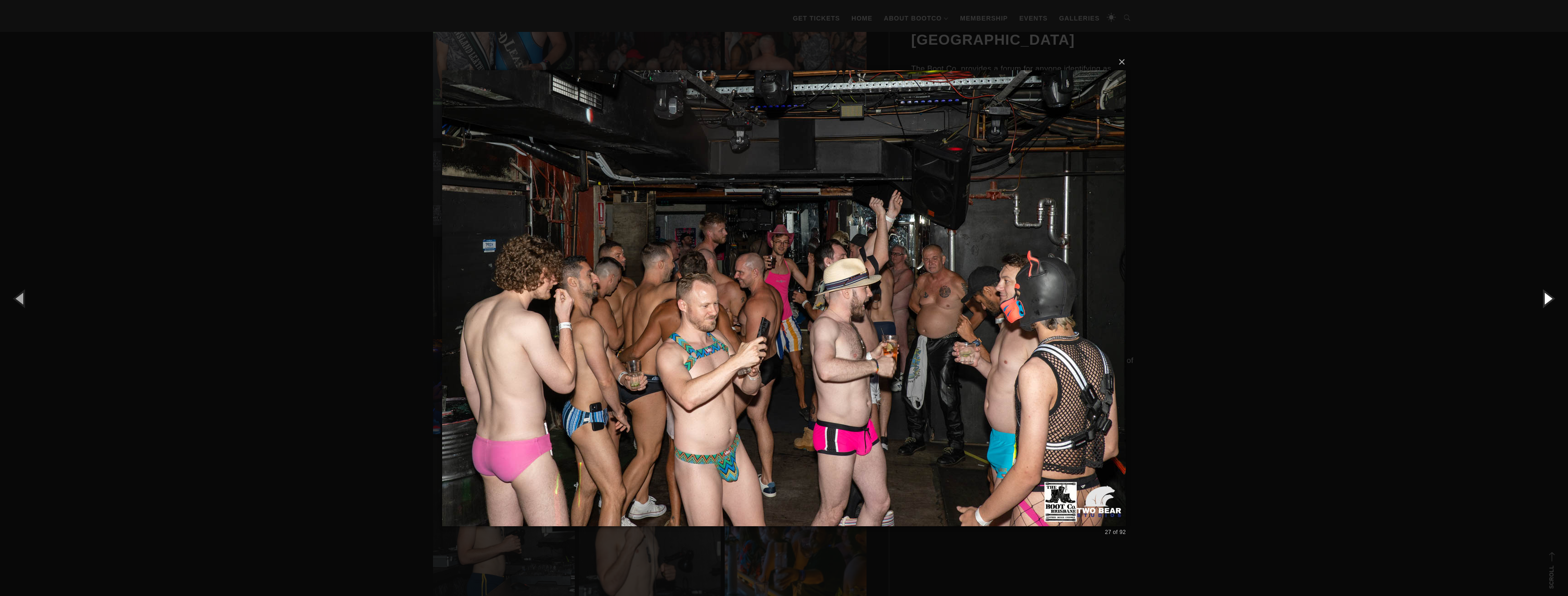
click at [1541, 285] on button "button" at bounding box center [1547, 298] width 41 height 50
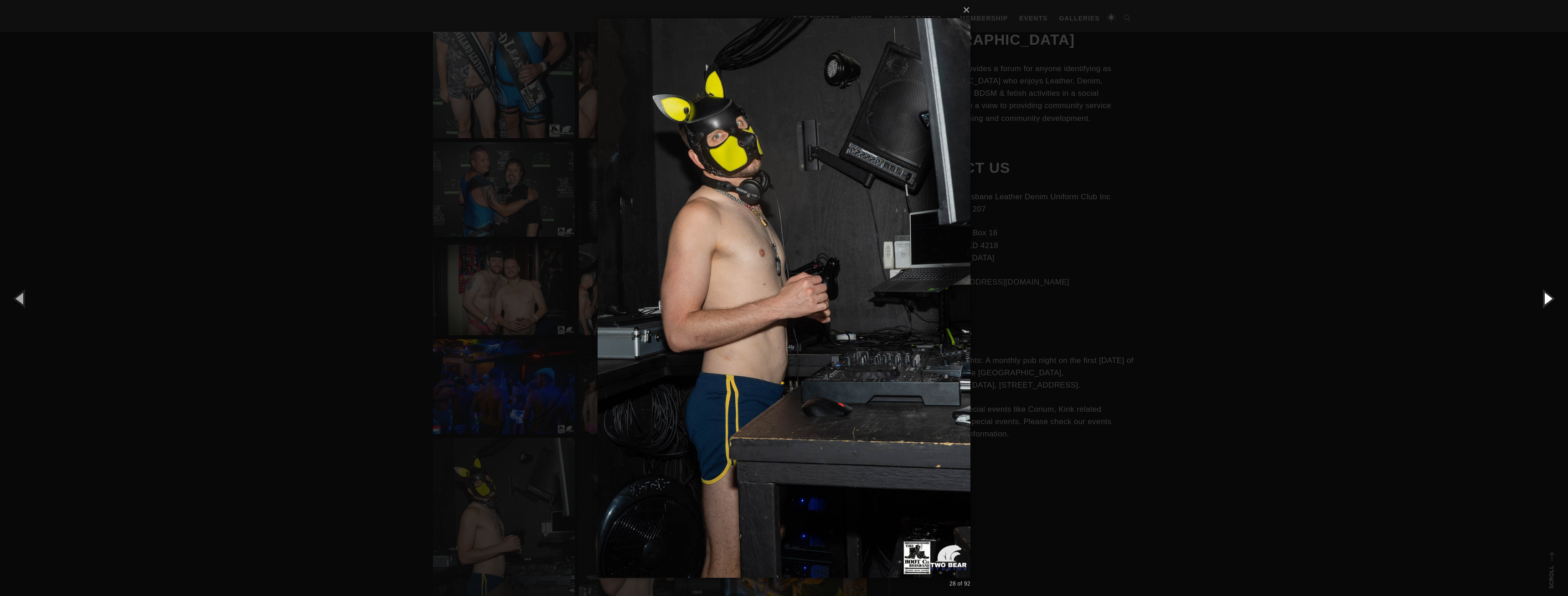
click at [1541, 285] on button "button" at bounding box center [1547, 298] width 41 height 50
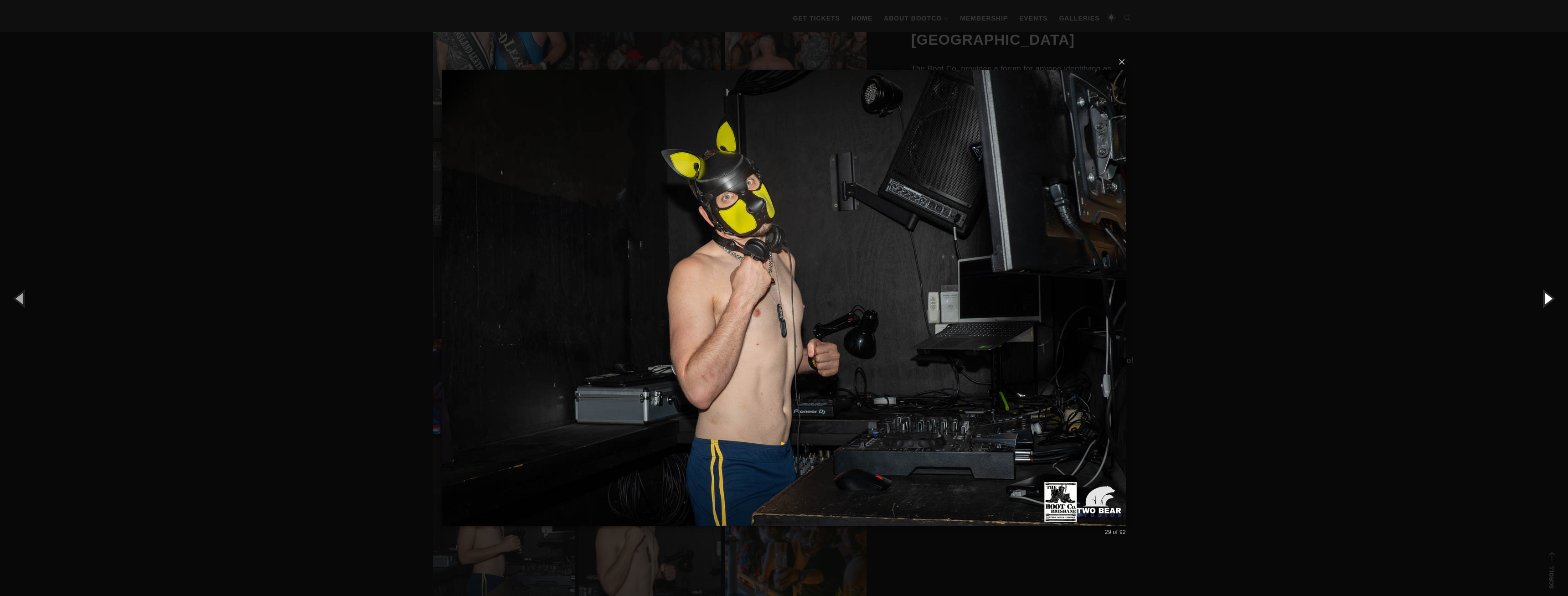
click at [1541, 285] on button "button" at bounding box center [1547, 298] width 41 height 50
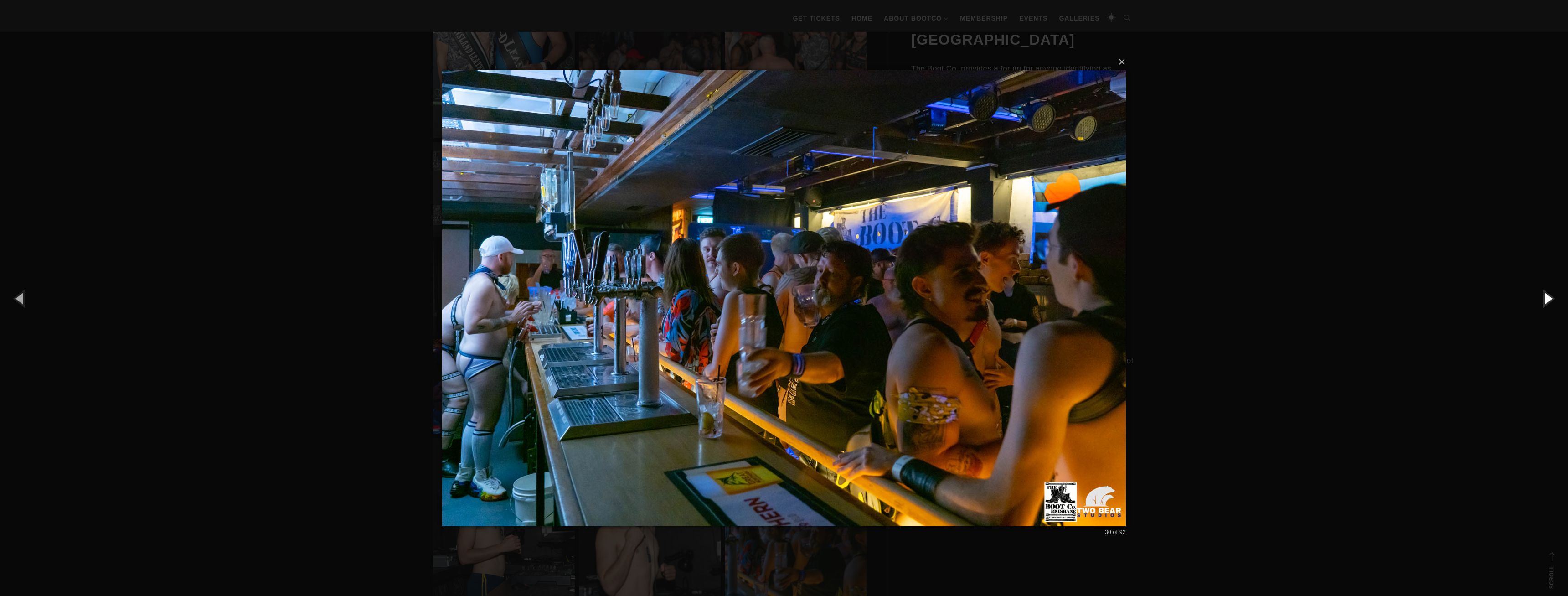
click at [1541, 285] on button "button" at bounding box center [1547, 298] width 41 height 50
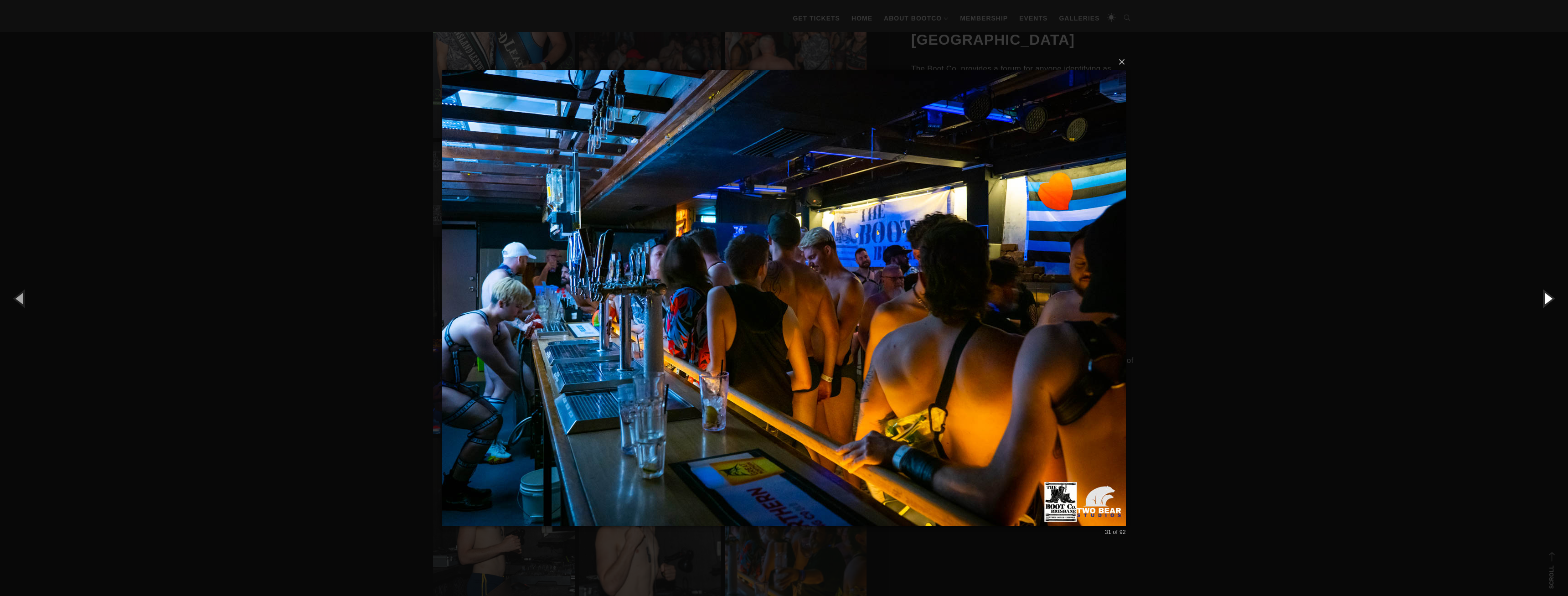
click at [1541, 285] on button "button" at bounding box center [1547, 298] width 41 height 50
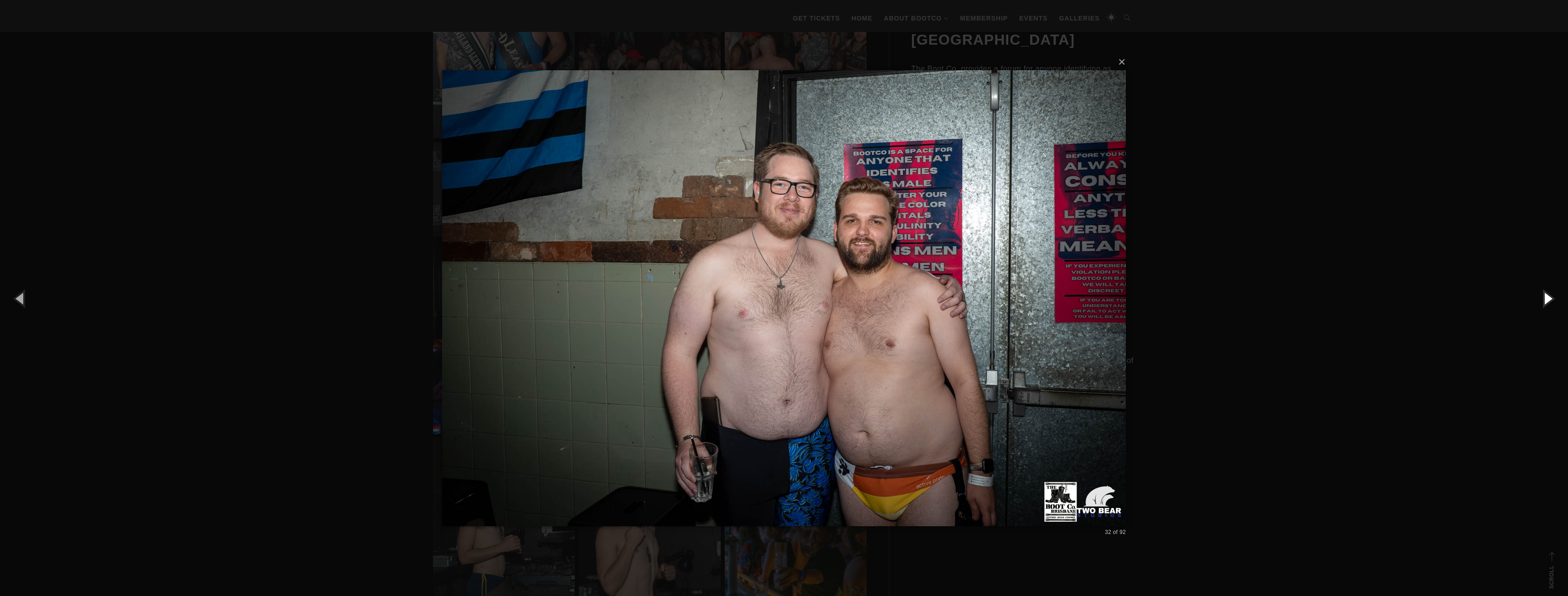
click at [1541, 285] on button "button" at bounding box center [1547, 298] width 41 height 50
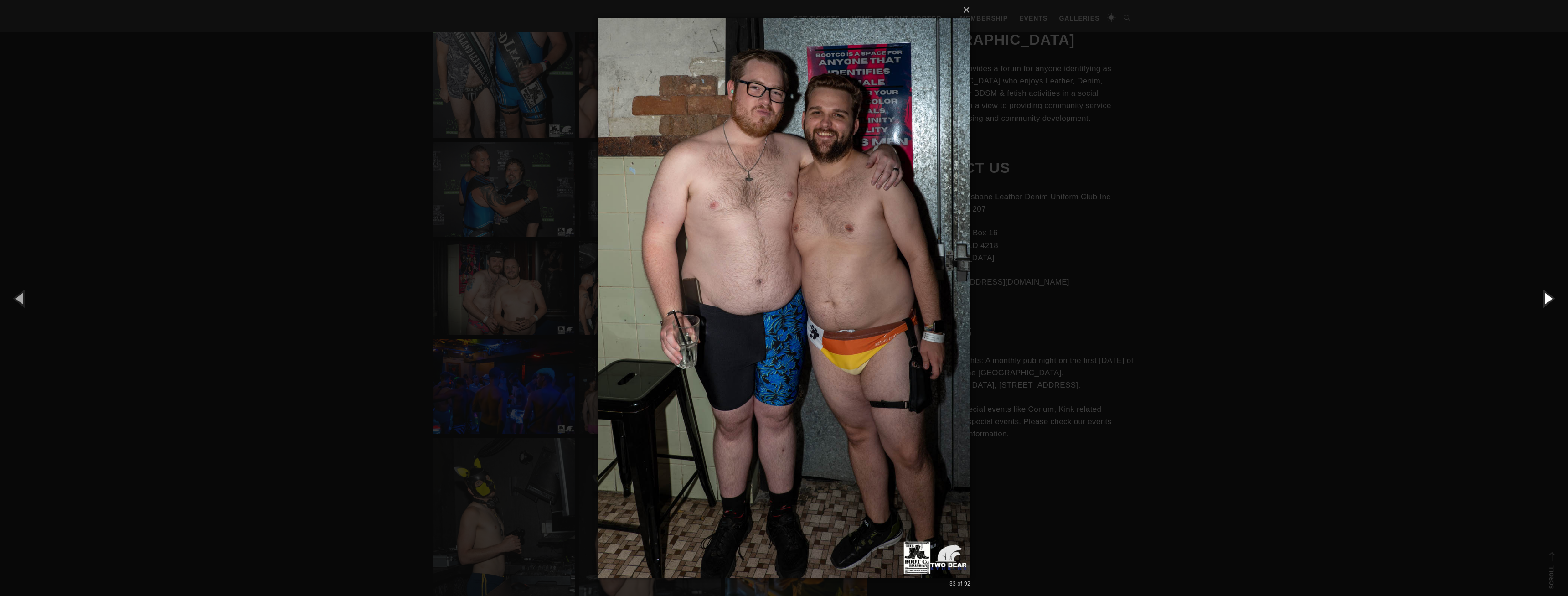
click at [1541, 285] on button "button" at bounding box center [1547, 298] width 41 height 50
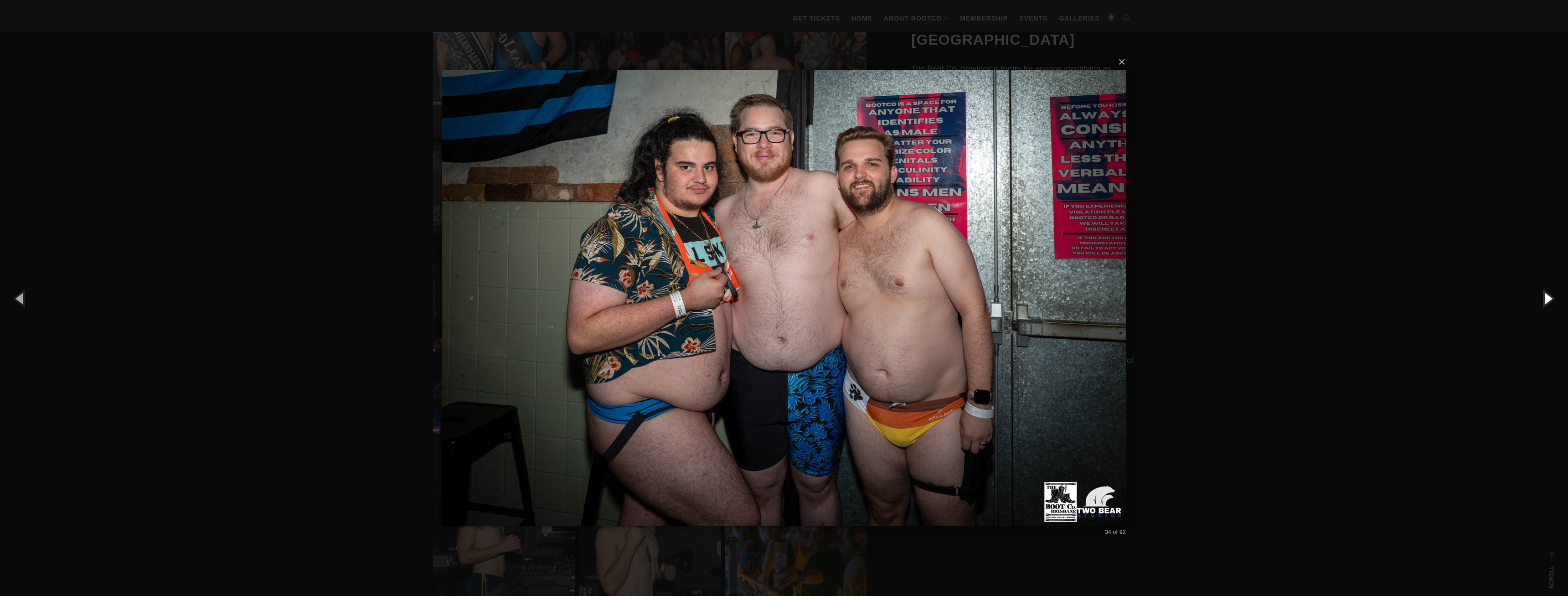
click at [1541, 285] on button "button" at bounding box center [1547, 298] width 41 height 50
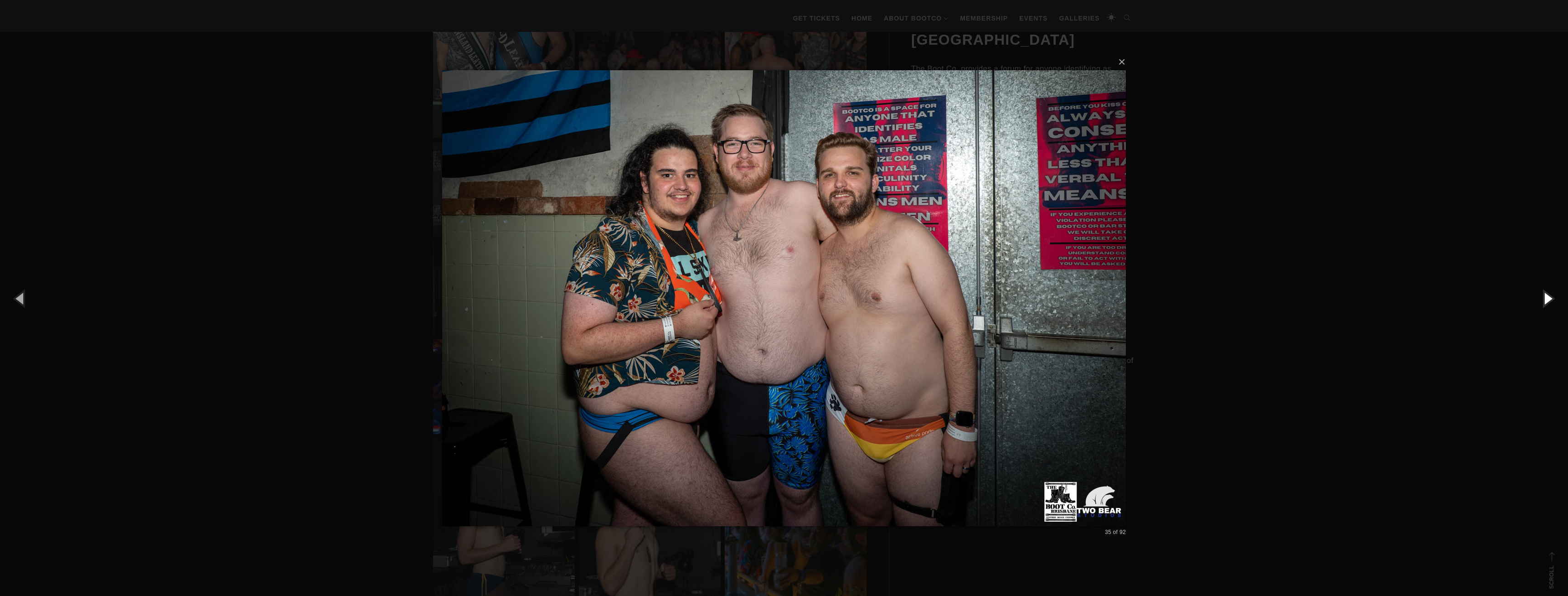
click at [1541, 285] on button "button" at bounding box center [1547, 298] width 41 height 50
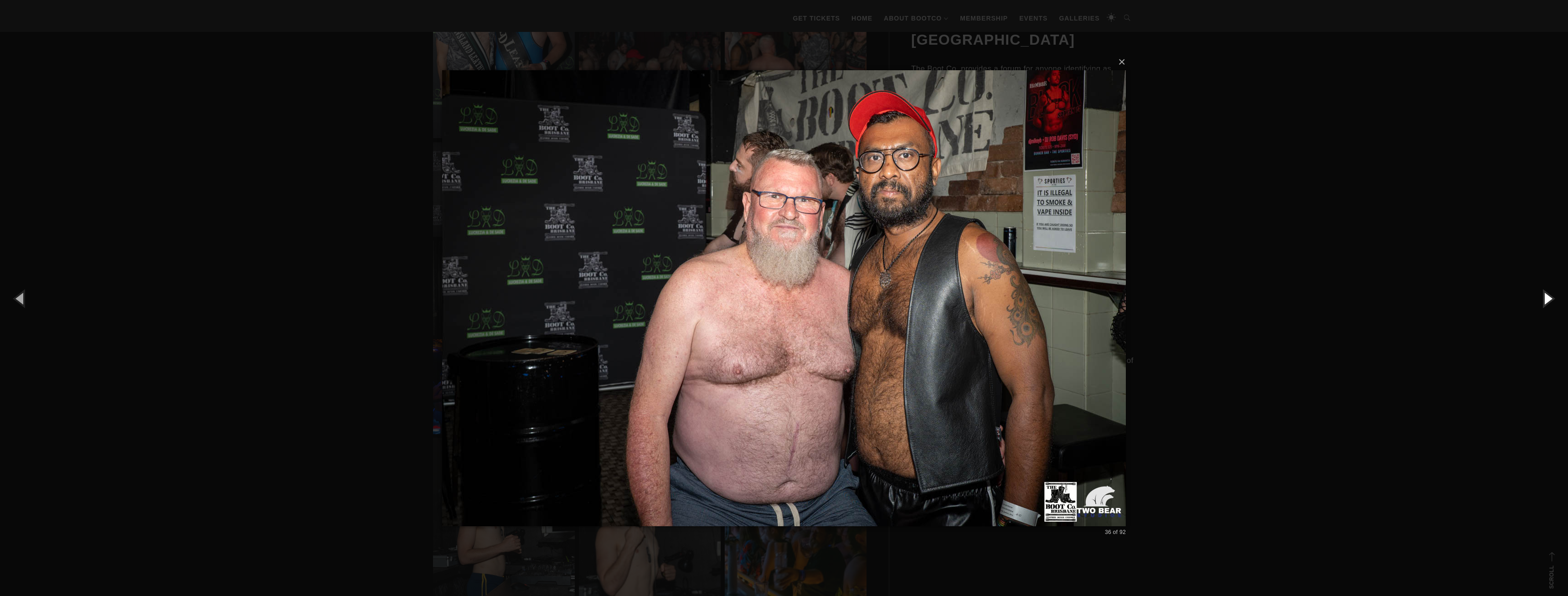
click at [1541, 285] on button "button" at bounding box center [1547, 298] width 41 height 50
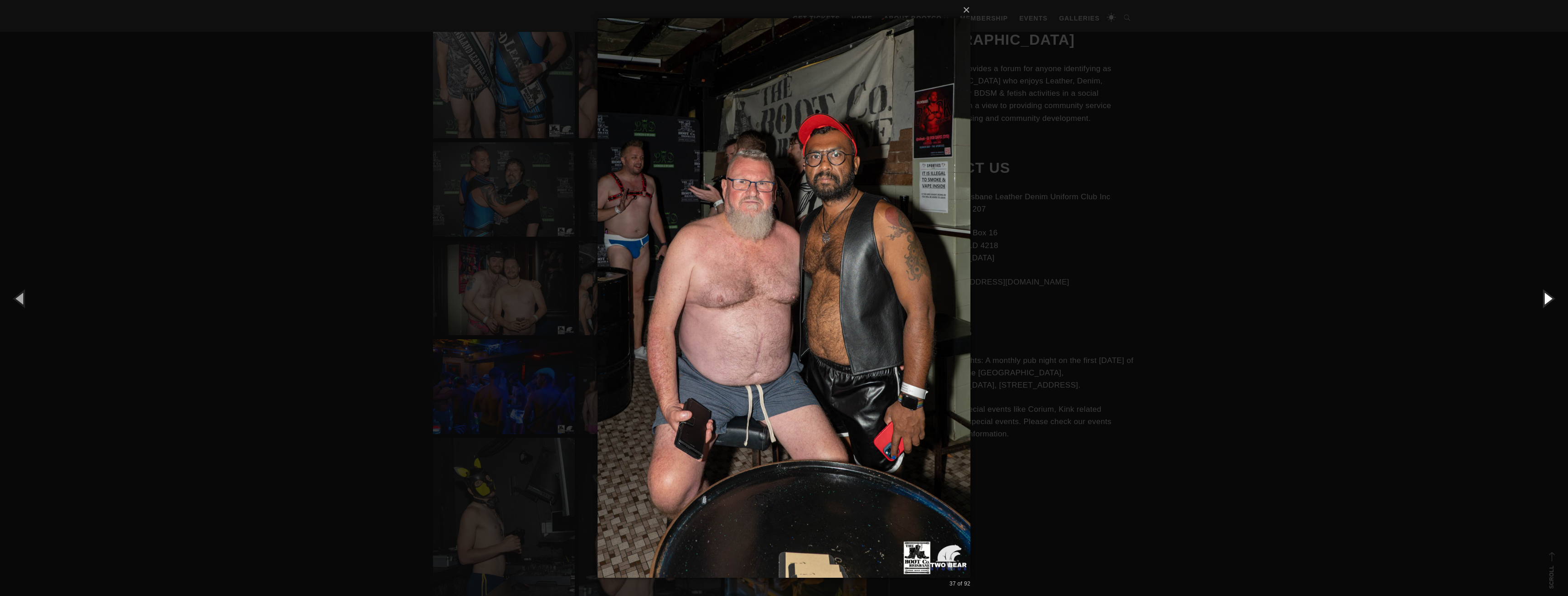
click at [1541, 285] on button "button" at bounding box center [1547, 298] width 41 height 50
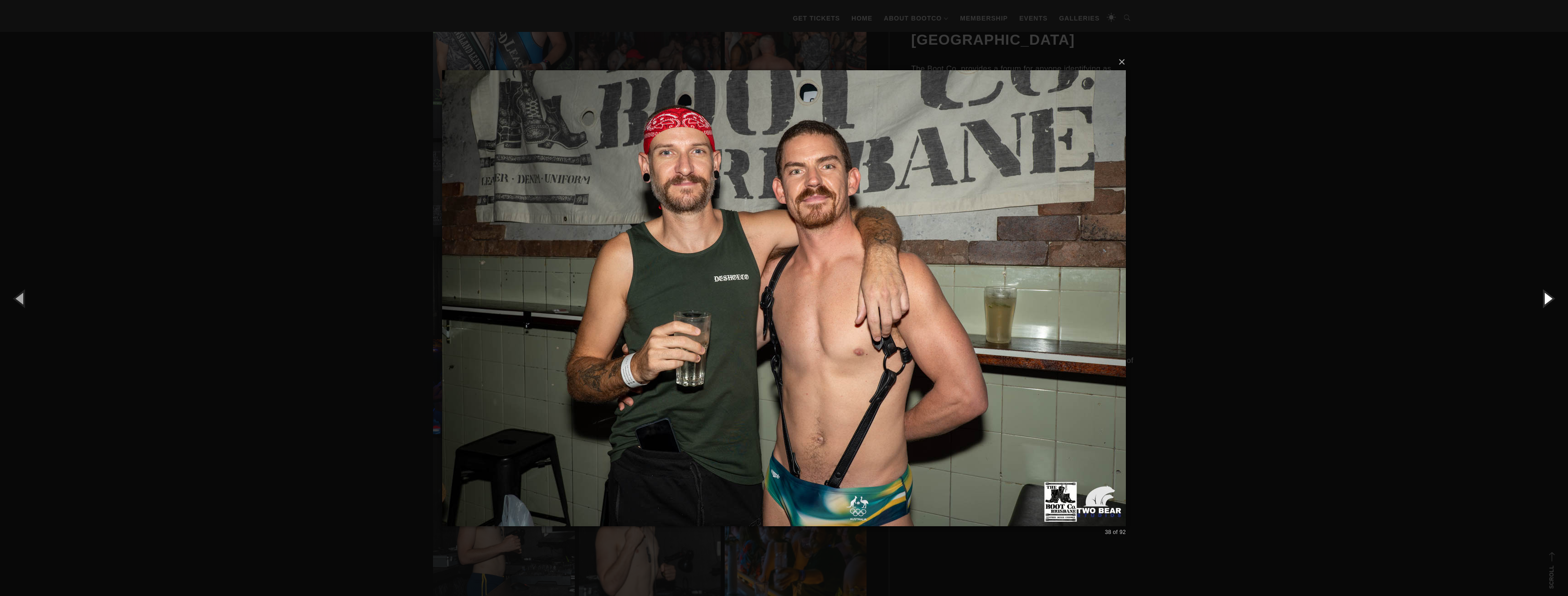
click at [1541, 285] on button "button" at bounding box center [1547, 298] width 41 height 50
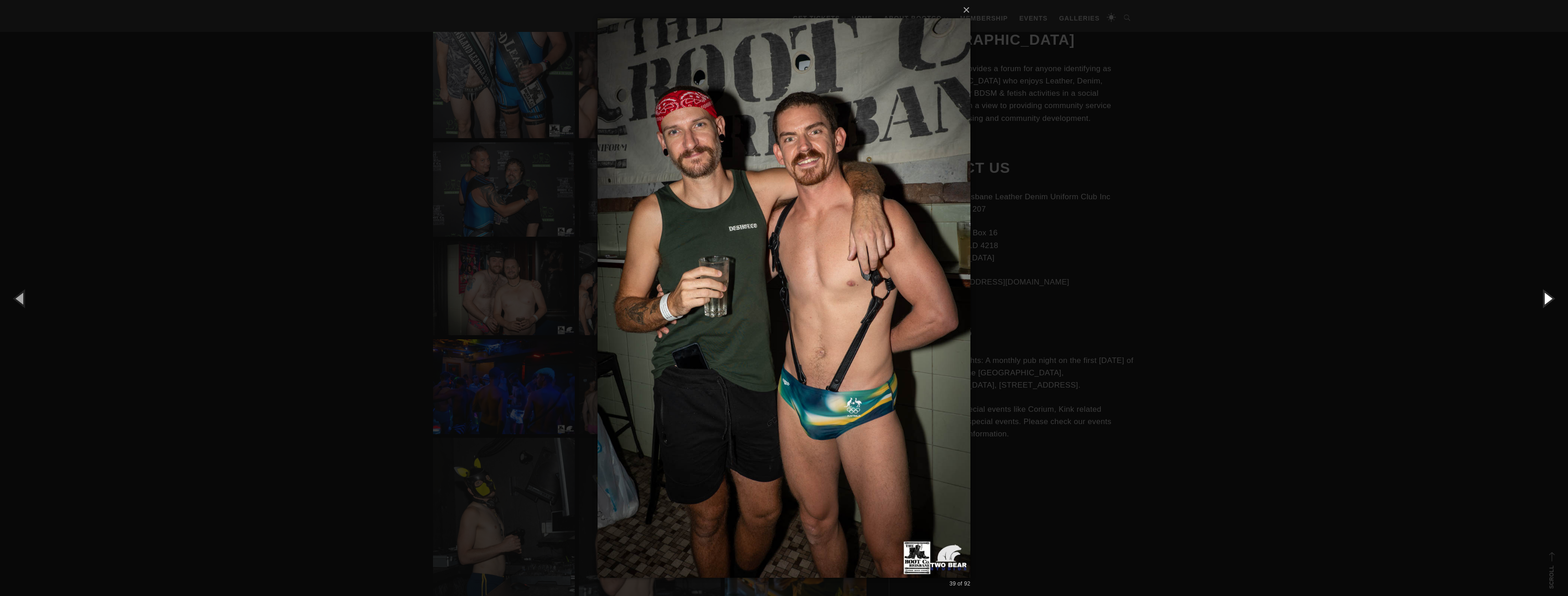
click at [1541, 285] on button "button" at bounding box center [1547, 298] width 41 height 50
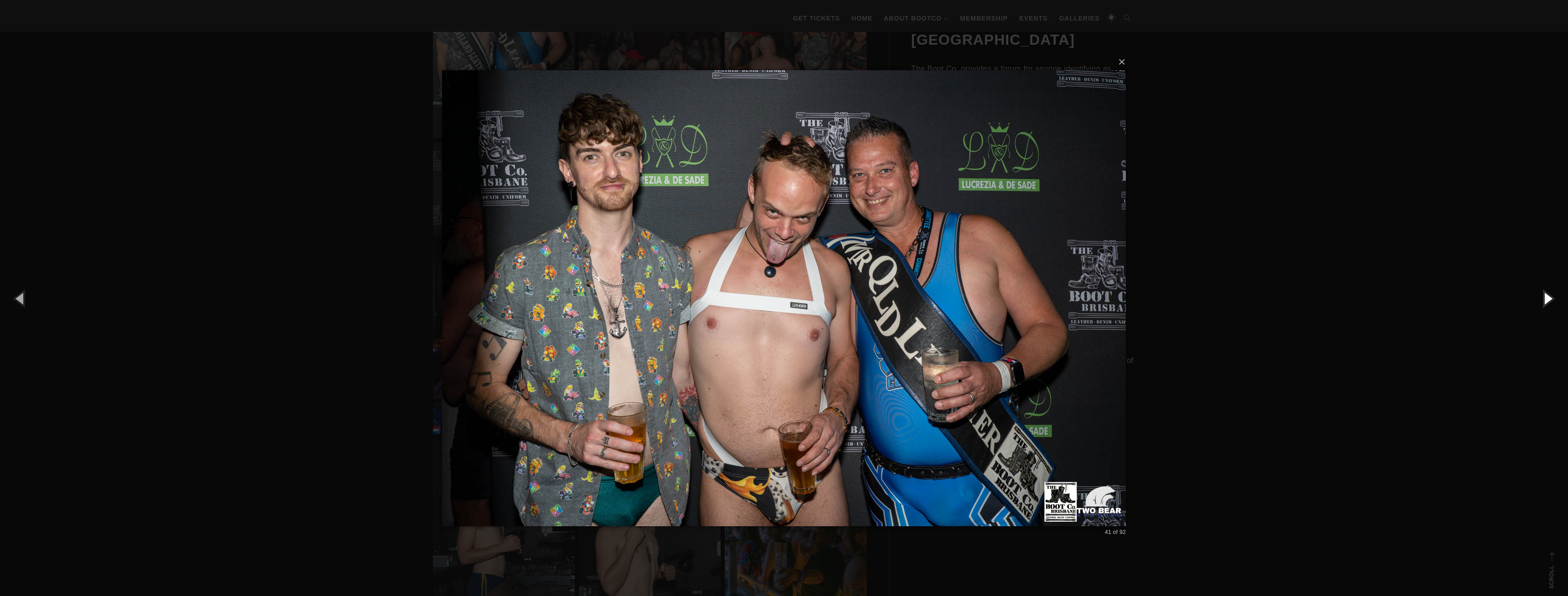
click at [1541, 285] on button "button" at bounding box center [1547, 298] width 41 height 50
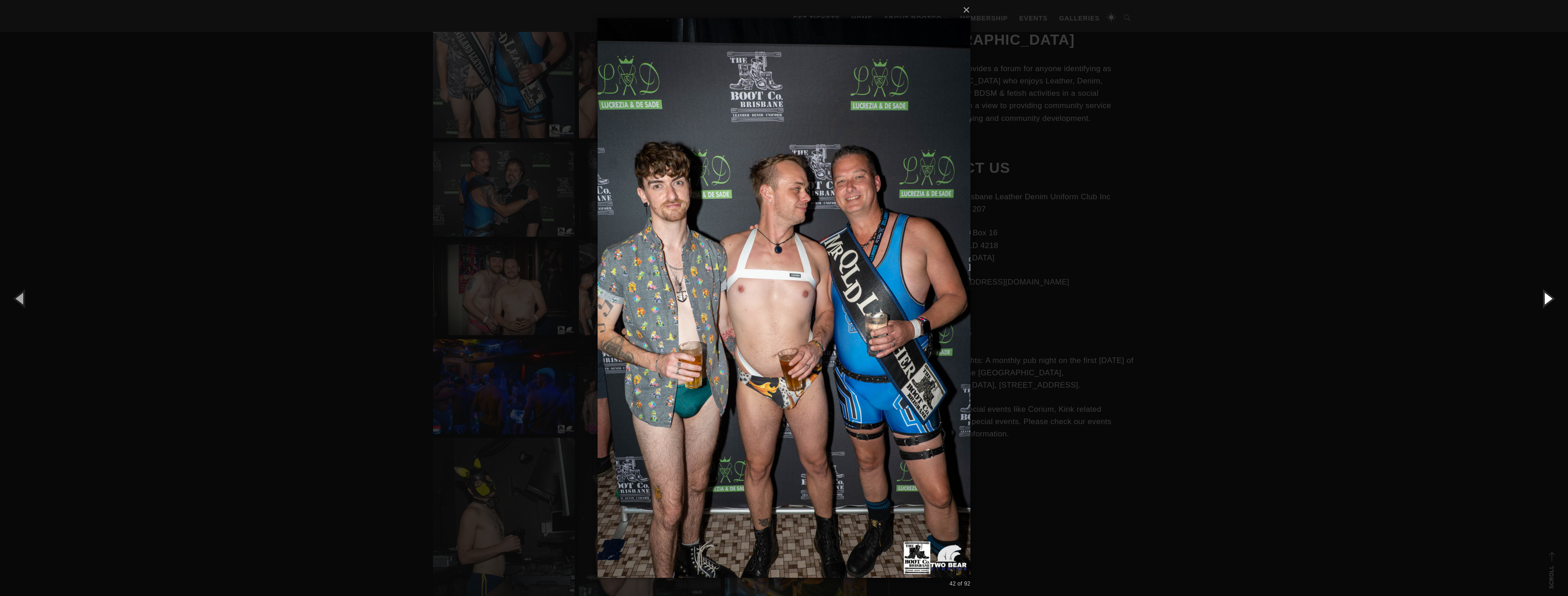
click at [1541, 285] on button "button" at bounding box center [1547, 298] width 41 height 50
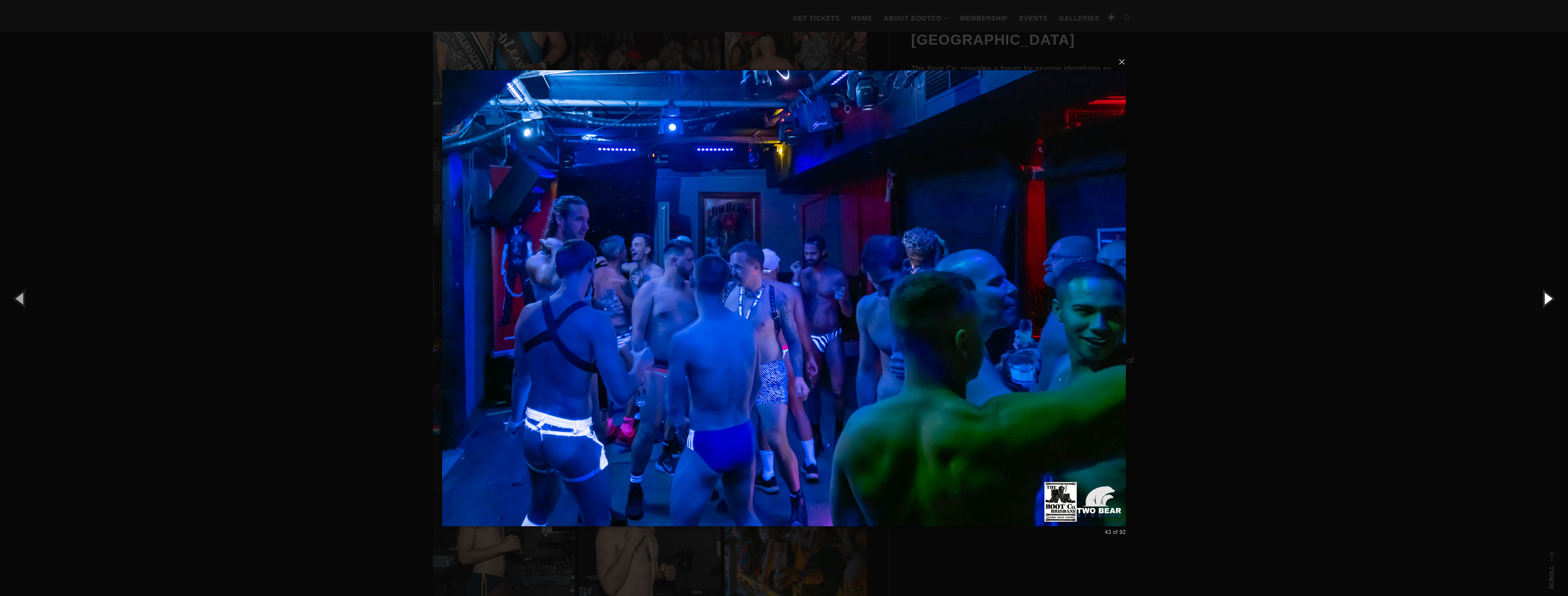
click at [1541, 285] on button "button" at bounding box center [1547, 298] width 41 height 50
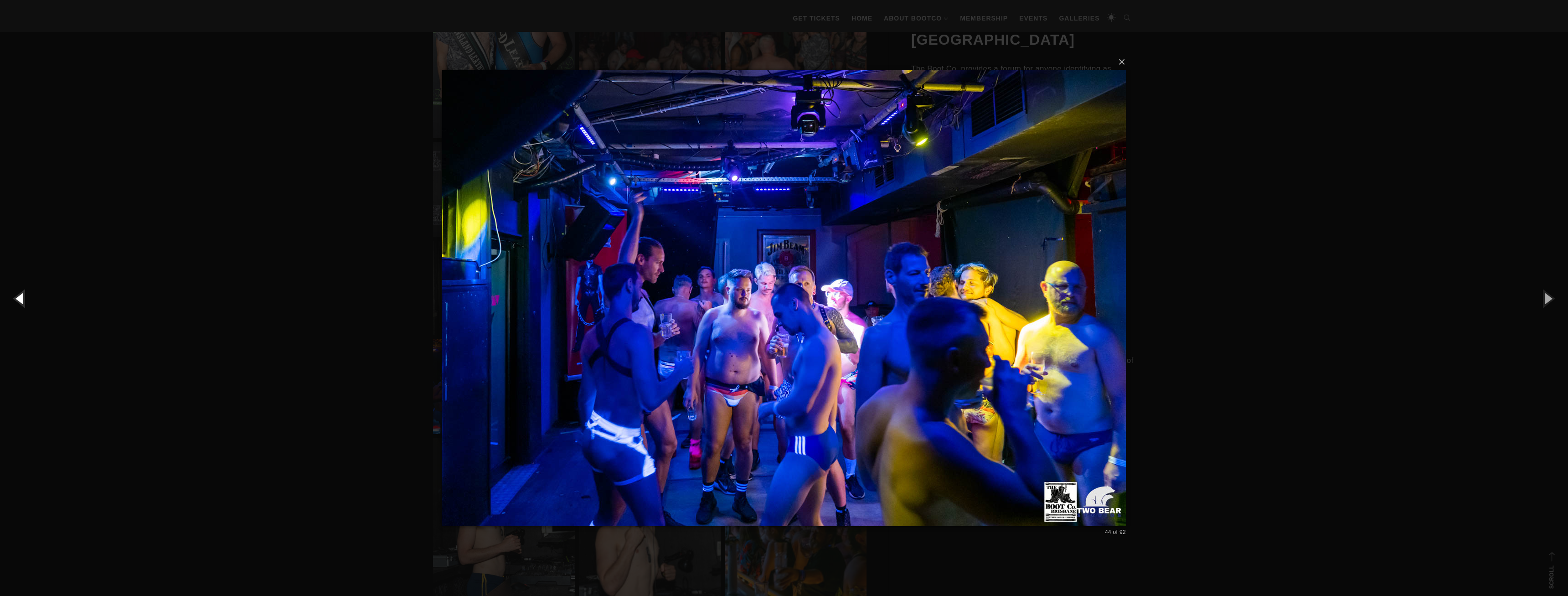
click at [16, 302] on button "button" at bounding box center [21, 298] width 41 height 50
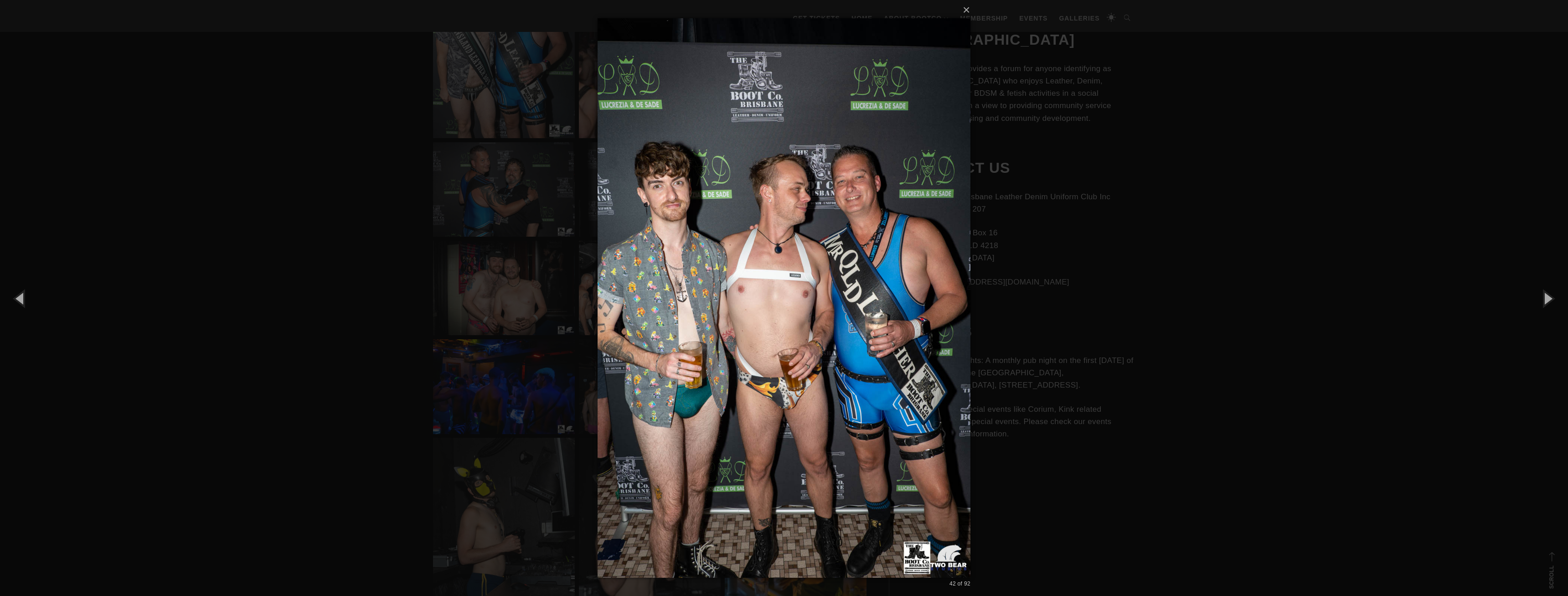
click at [1167, 282] on div "× 42 of 92 Loading..." at bounding box center [784, 298] width 1568 height 596
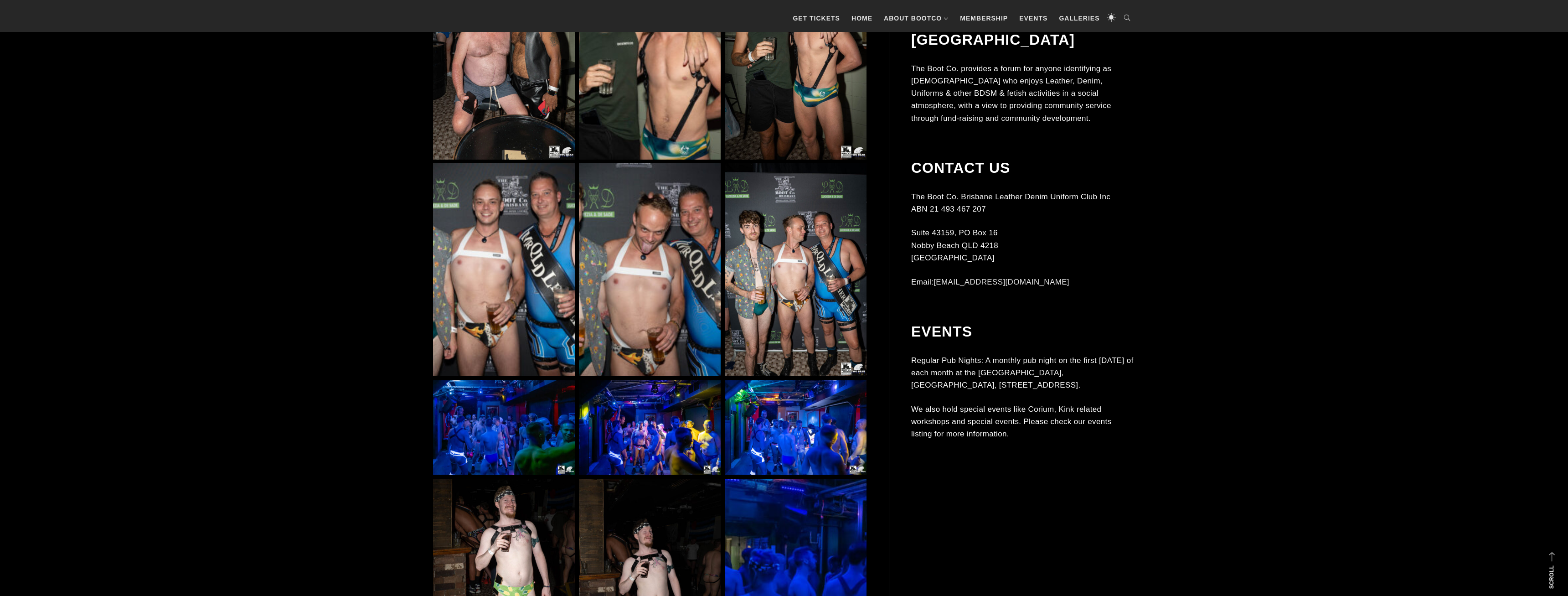
scroll to position [2930, 0]
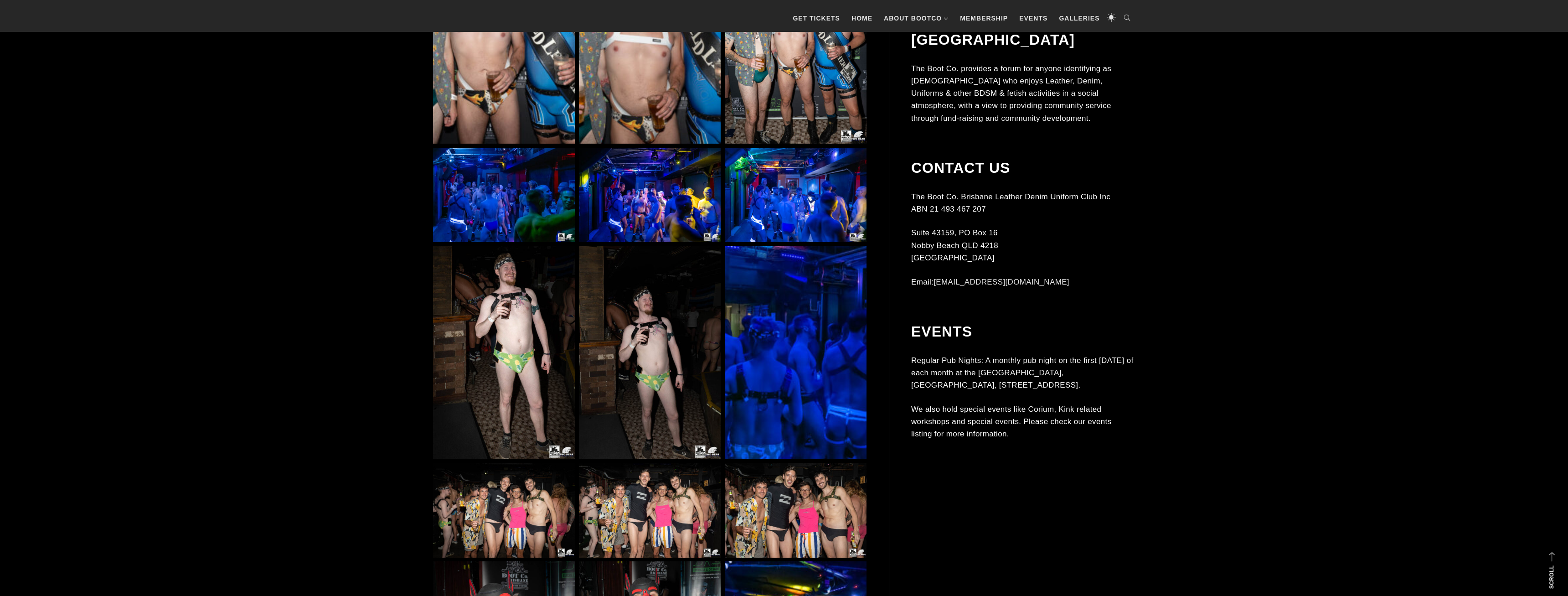
click at [671, 236] on img at bounding box center [649, 195] width 142 height 95
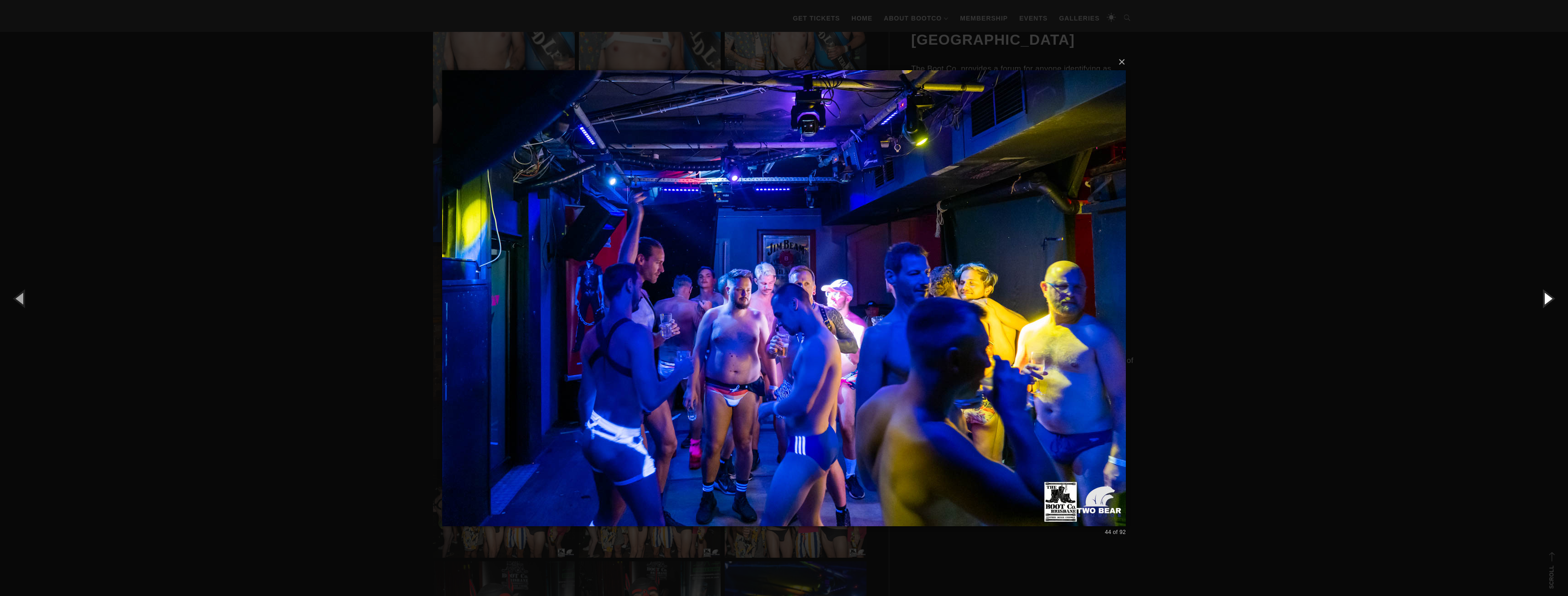
click at [1531, 300] on button "button" at bounding box center [1547, 298] width 41 height 50
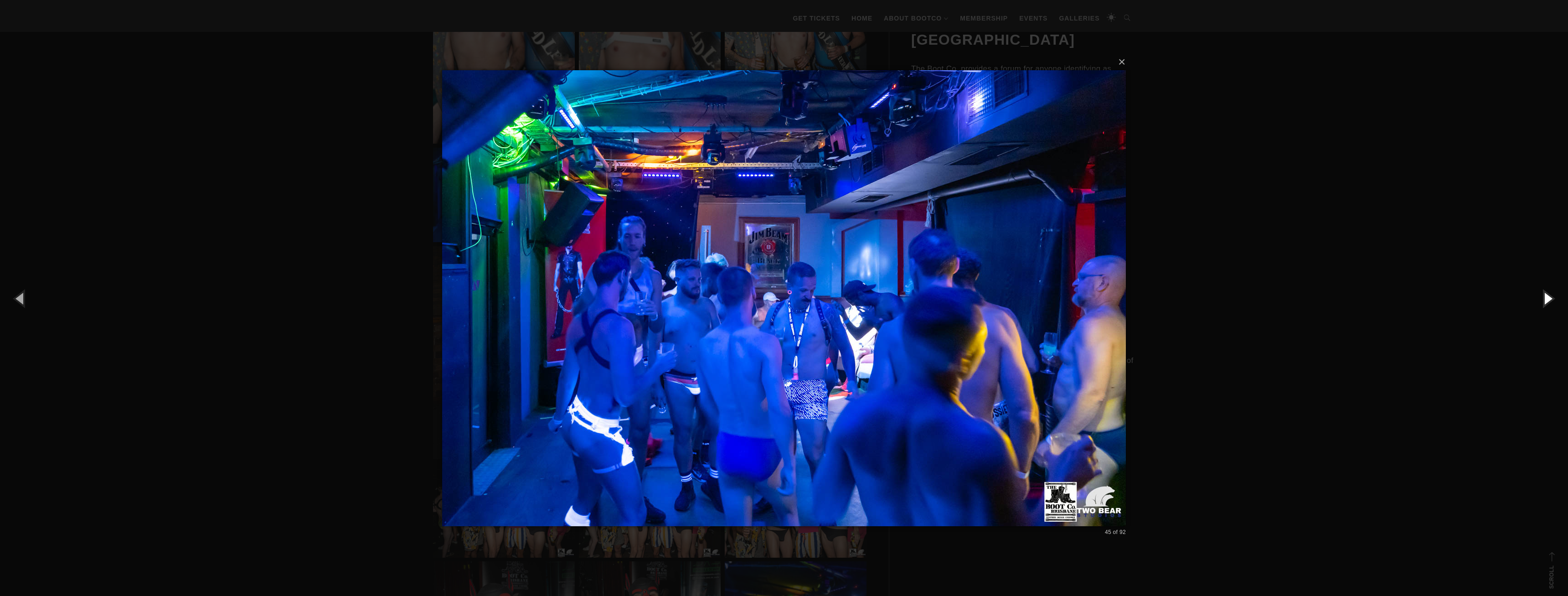
click at [1534, 300] on button "button" at bounding box center [1547, 298] width 41 height 50
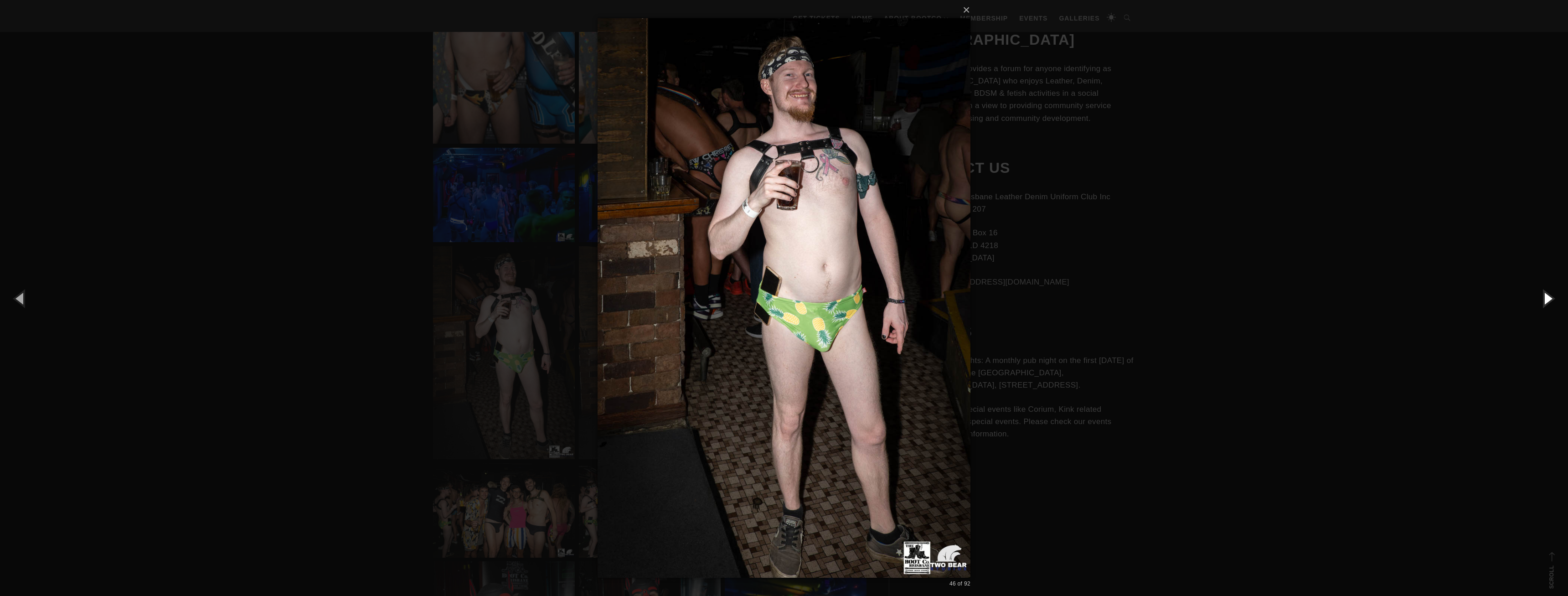
click at [1534, 300] on button "button" at bounding box center [1547, 298] width 41 height 50
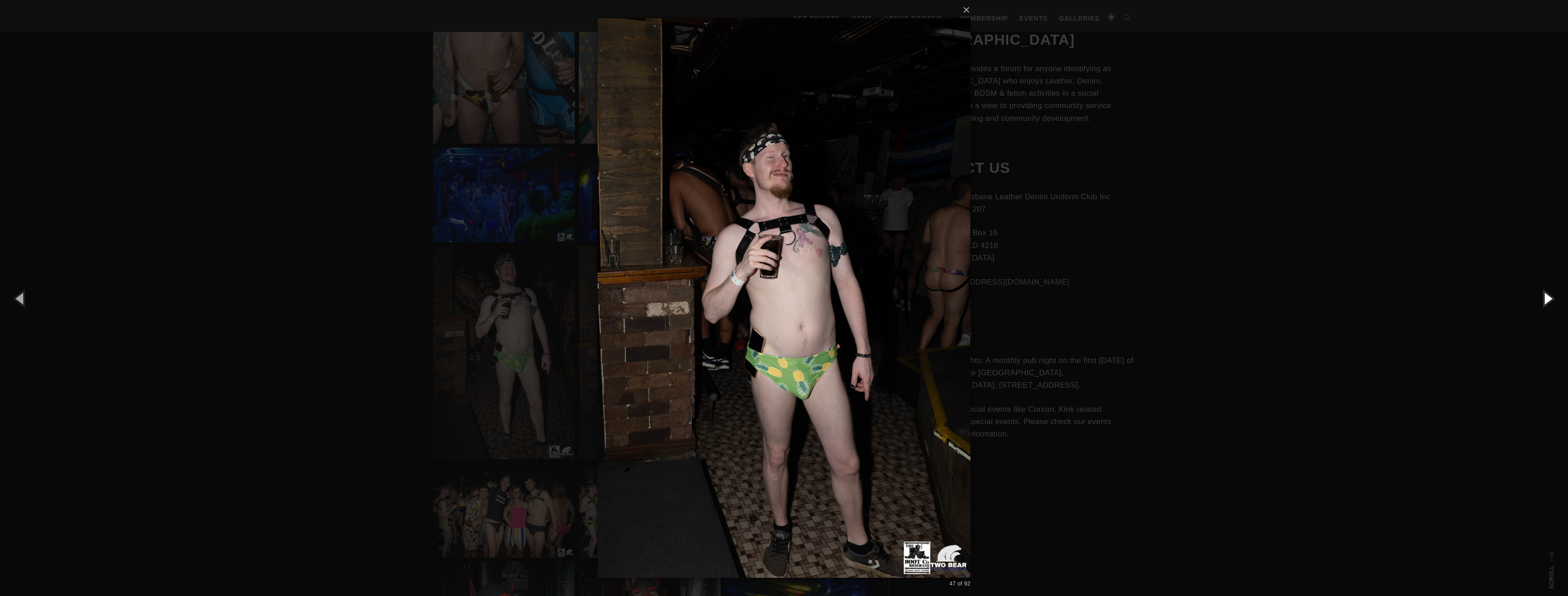
click at [1534, 300] on button "button" at bounding box center [1547, 298] width 41 height 50
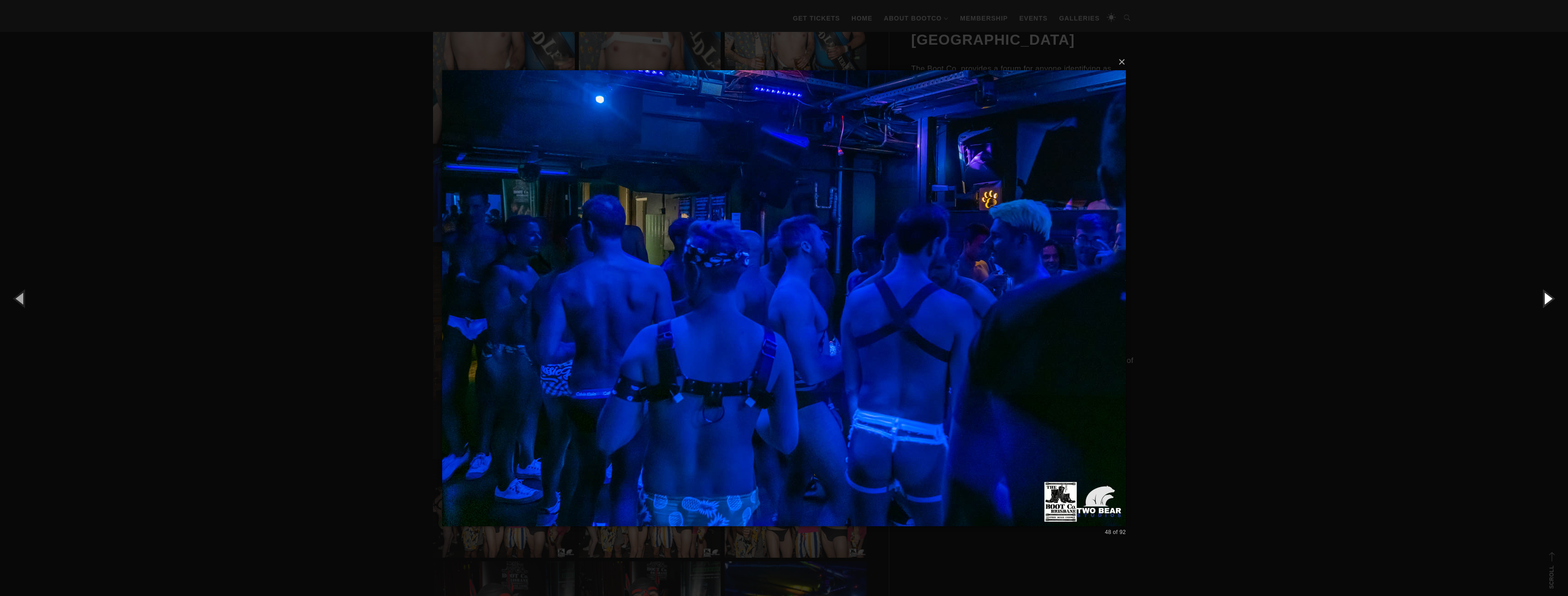
click at [1534, 300] on button "button" at bounding box center [1547, 298] width 41 height 50
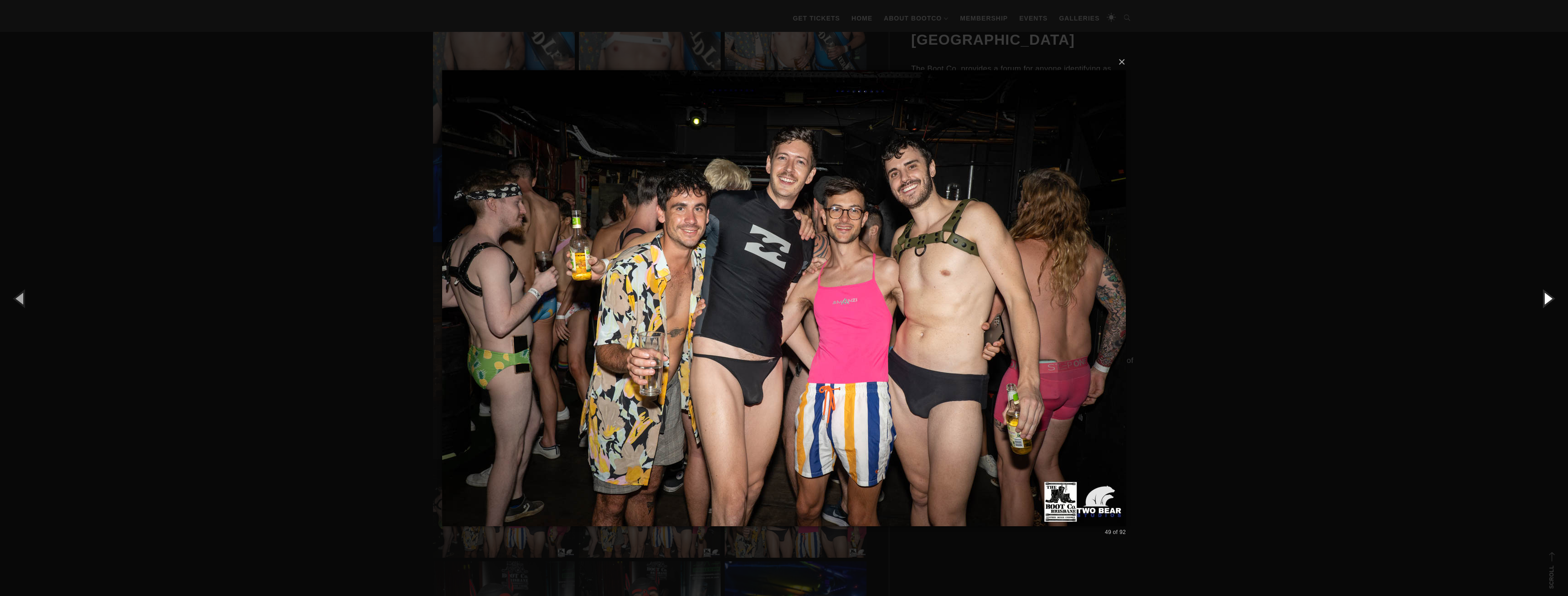
click at [1534, 300] on button "button" at bounding box center [1547, 298] width 41 height 50
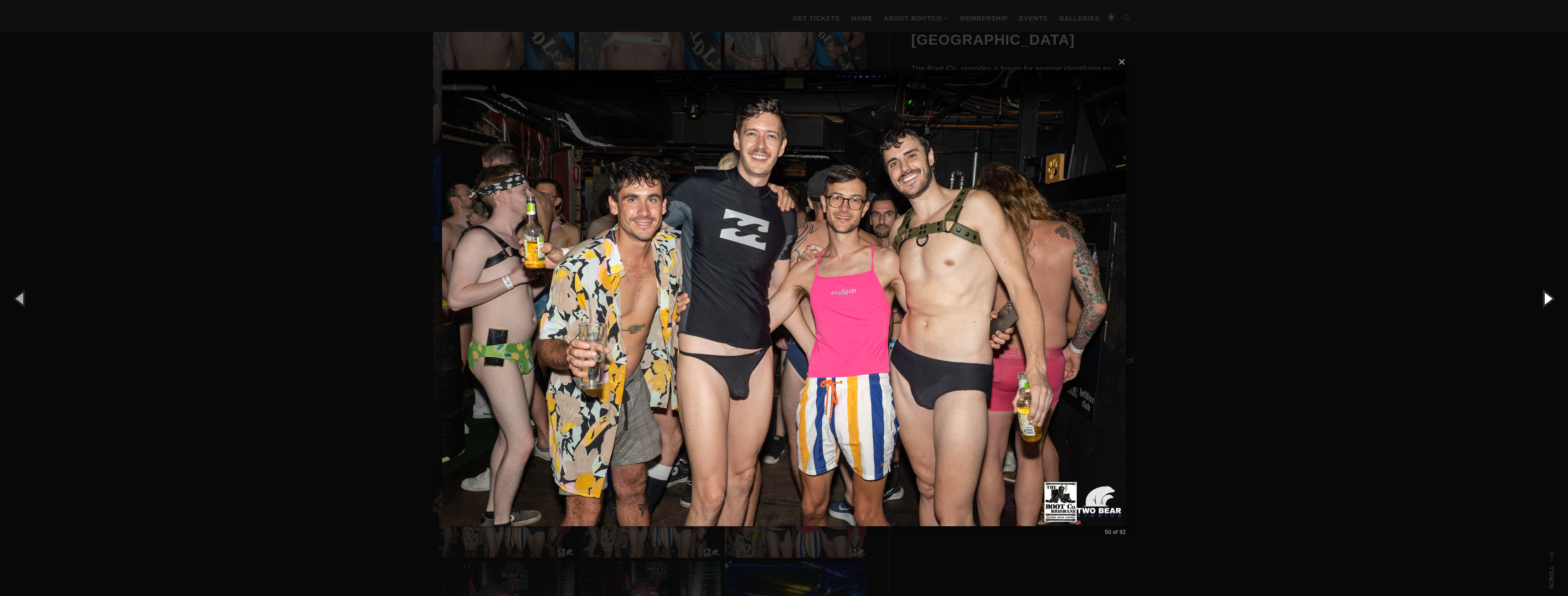
click at [1534, 300] on button "button" at bounding box center [1547, 298] width 41 height 50
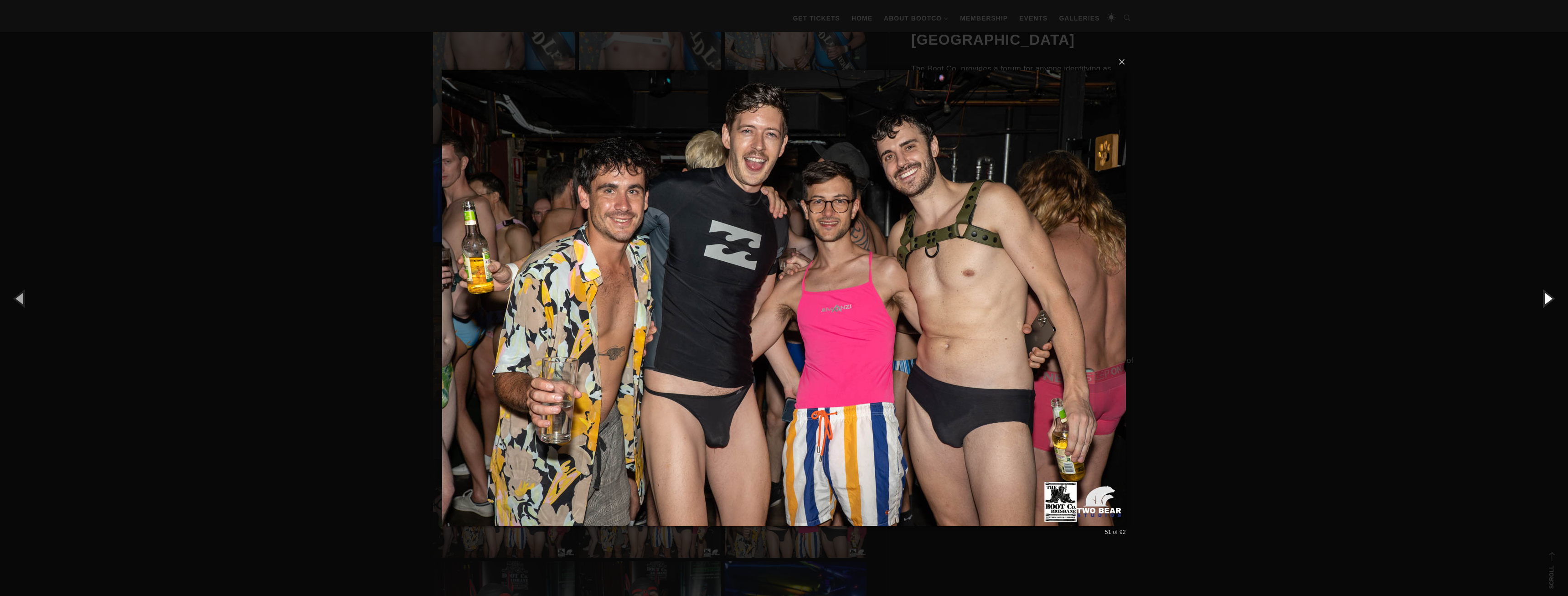
click at [1534, 300] on button "button" at bounding box center [1547, 298] width 41 height 50
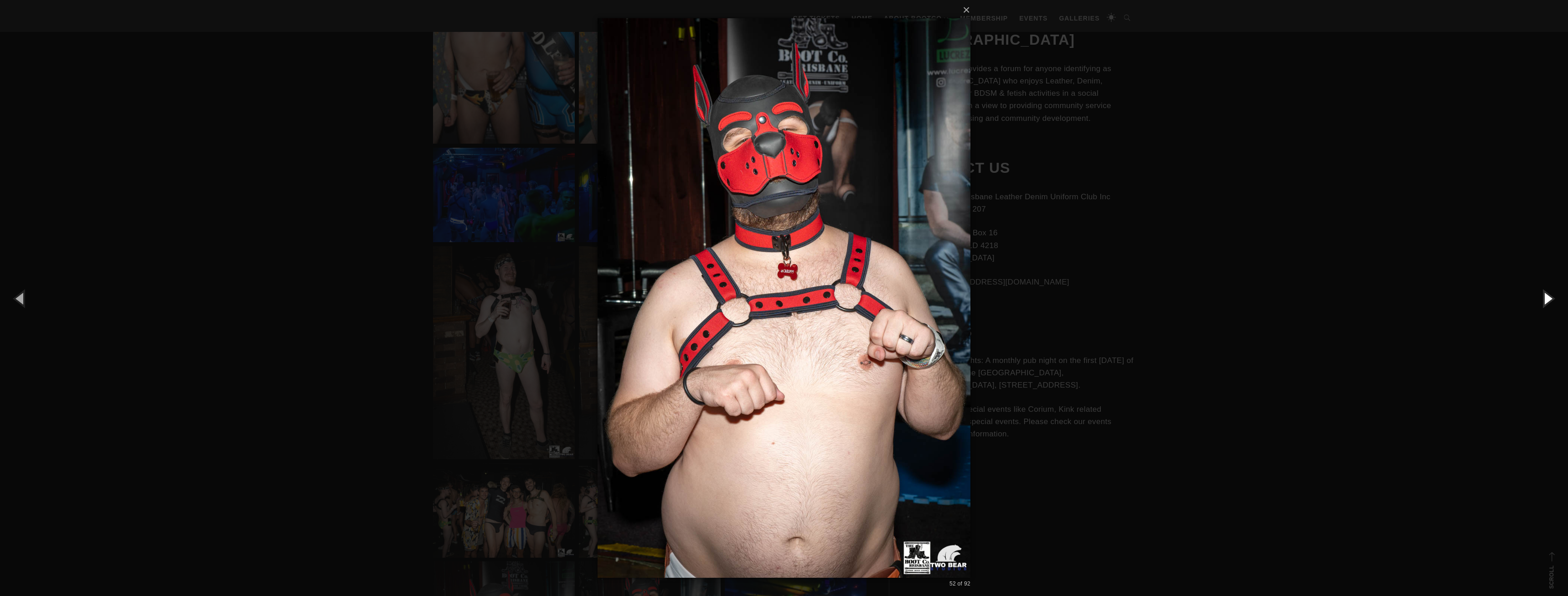
click at [1534, 300] on button "button" at bounding box center [1547, 298] width 41 height 50
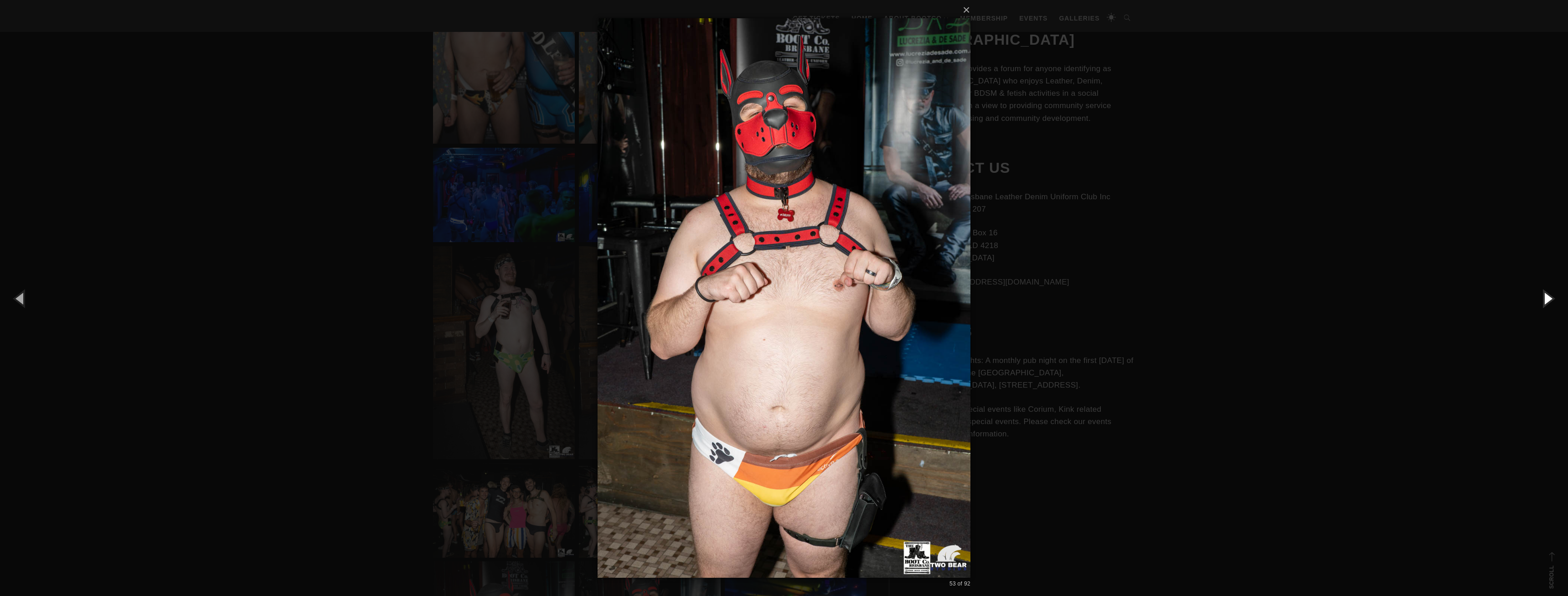
click at [1534, 300] on button "button" at bounding box center [1547, 298] width 41 height 50
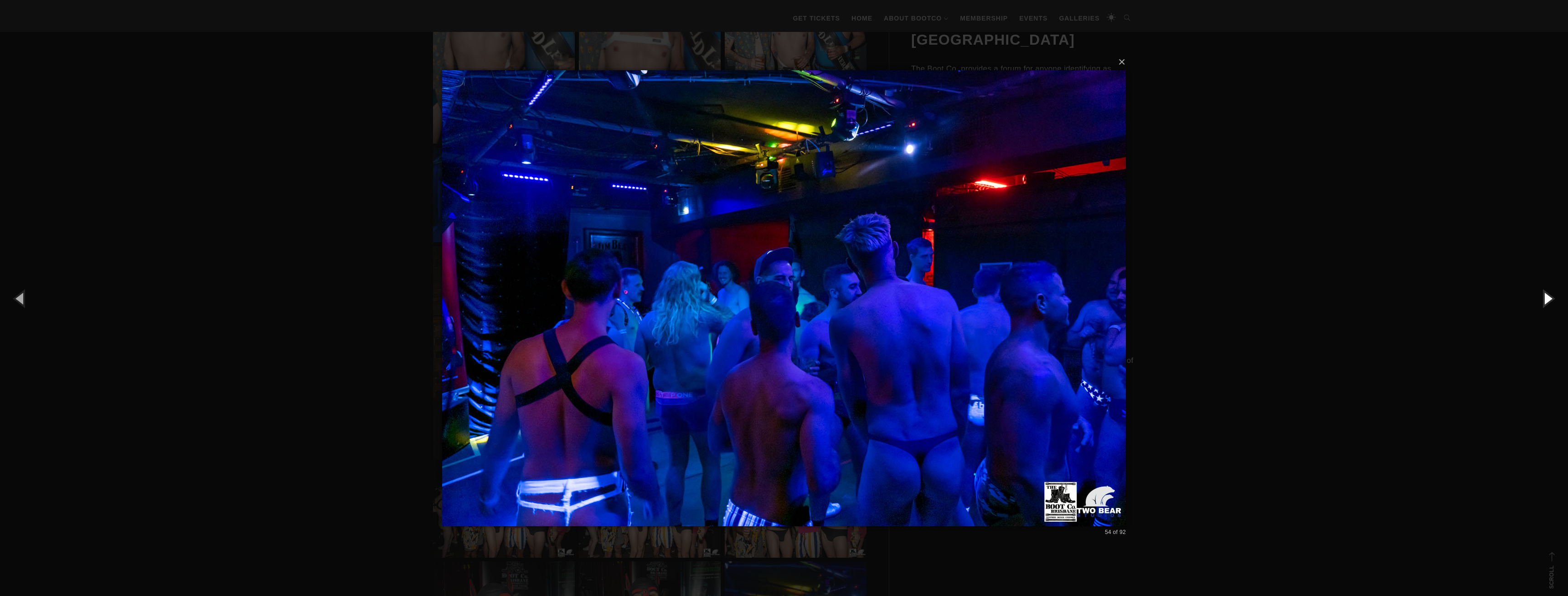
click at [1534, 300] on button "button" at bounding box center [1547, 298] width 41 height 50
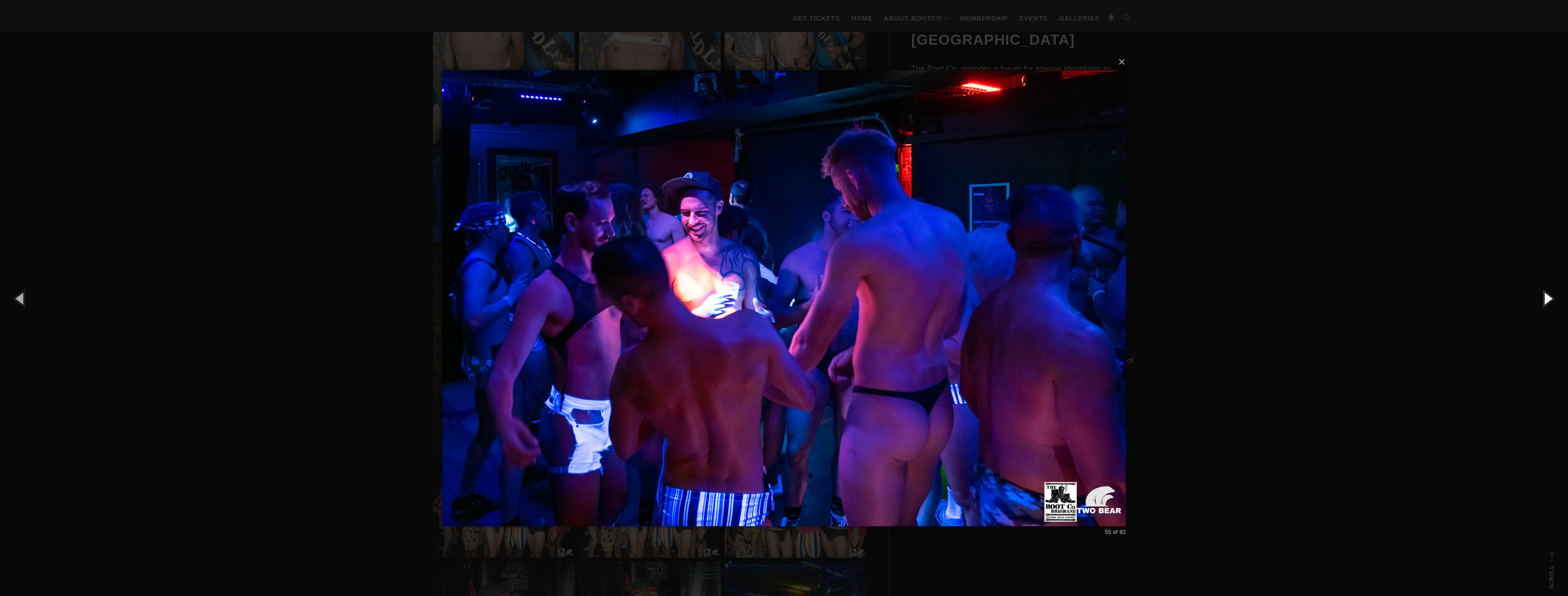
click at [1527, 296] on button "button" at bounding box center [1547, 298] width 41 height 50
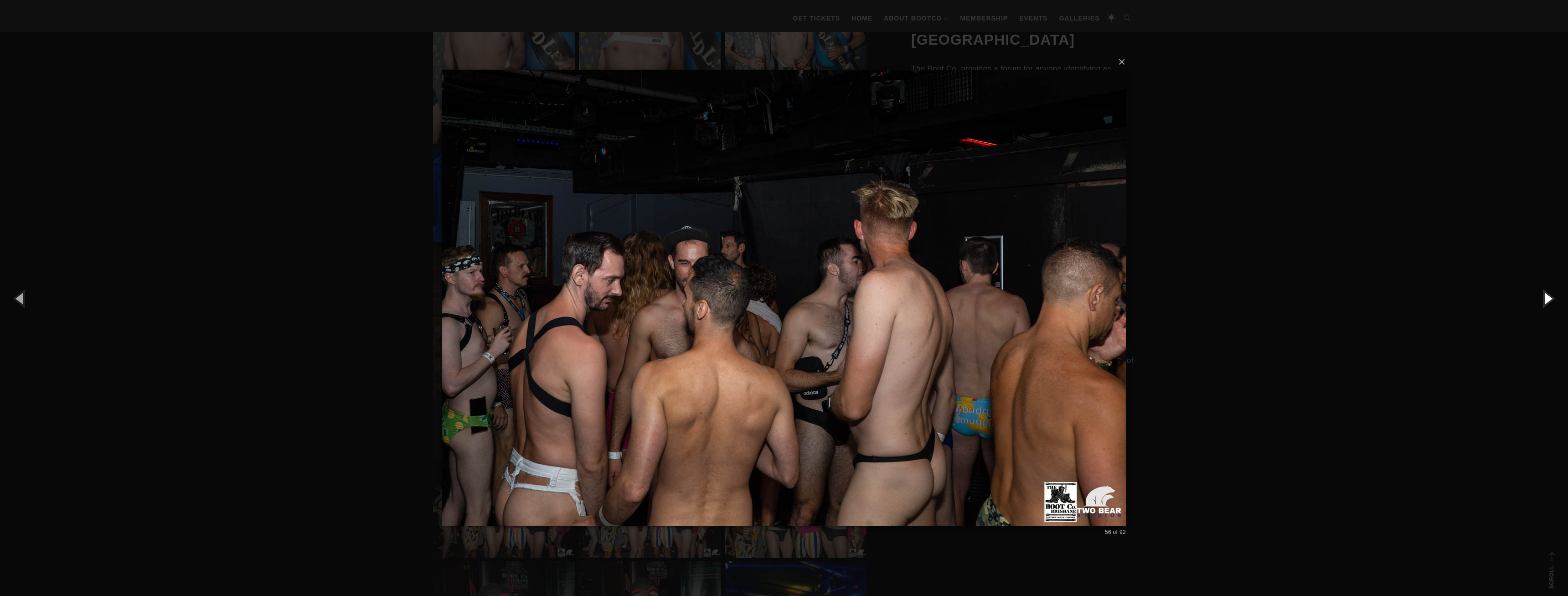
click at [1527, 296] on button "button" at bounding box center [1547, 298] width 41 height 50
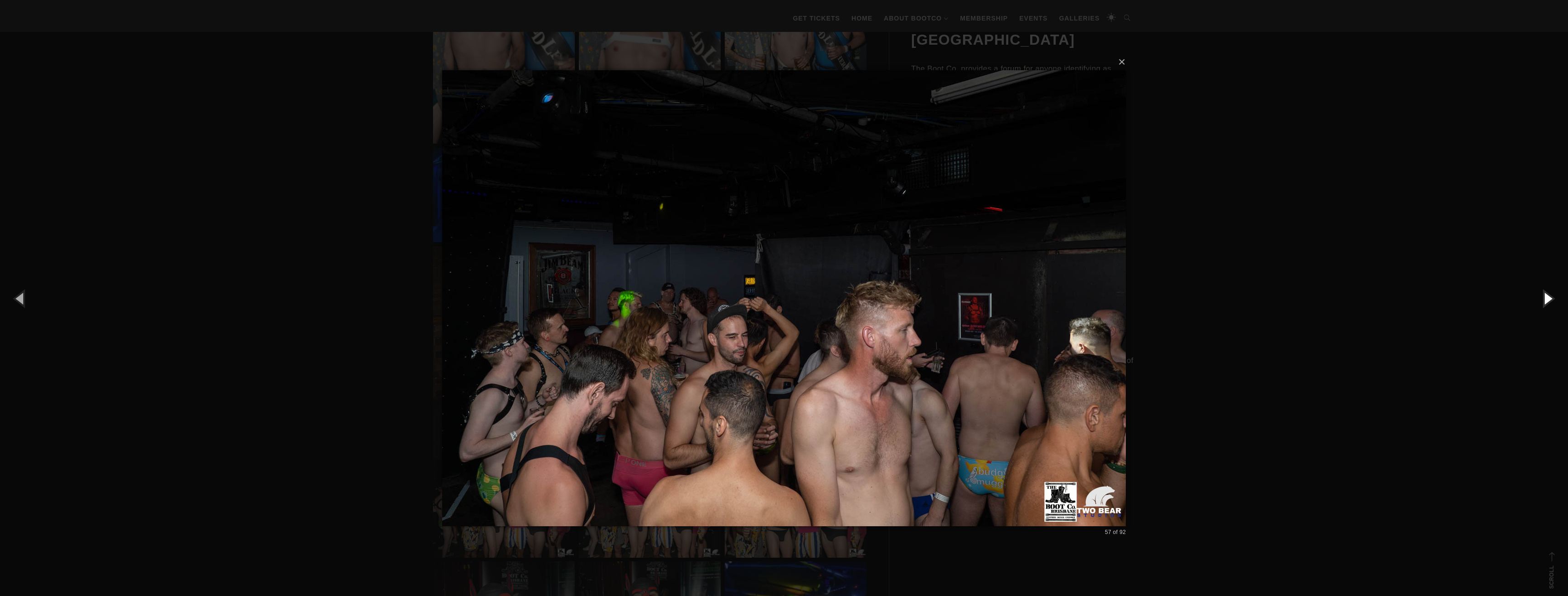
click at [1527, 296] on button "button" at bounding box center [1547, 298] width 41 height 50
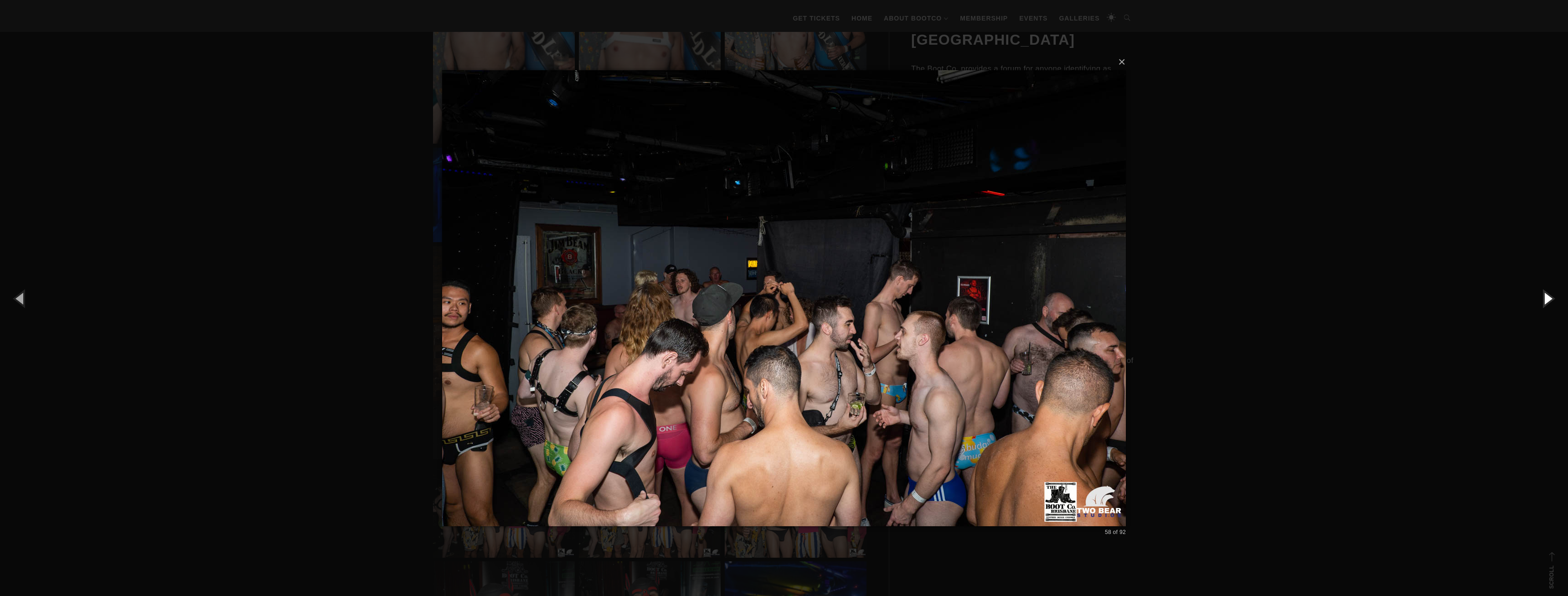
click at [1527, 296] on button "button" at bounding box center [1547, 298] width 41 height 50
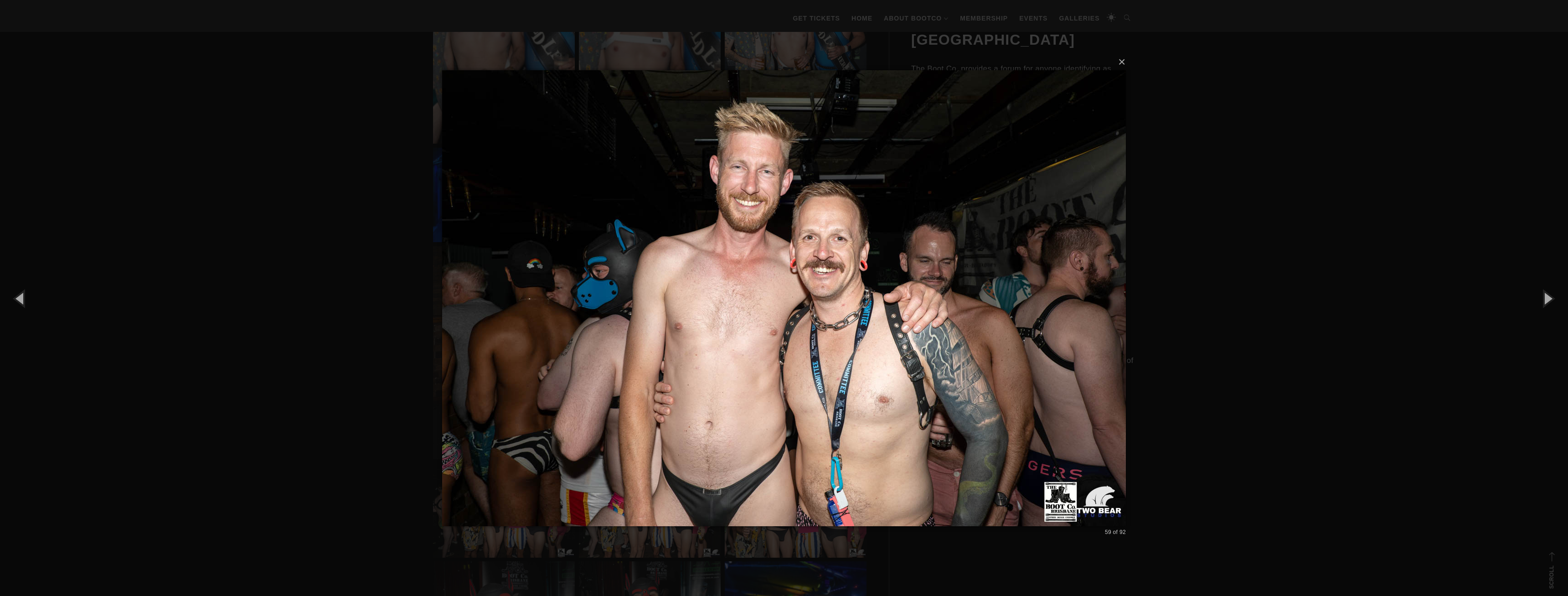
click at [1446, 284] on div "× 59 of 92 Loading..." at bounding box center [784, 298] width 1568 height 596
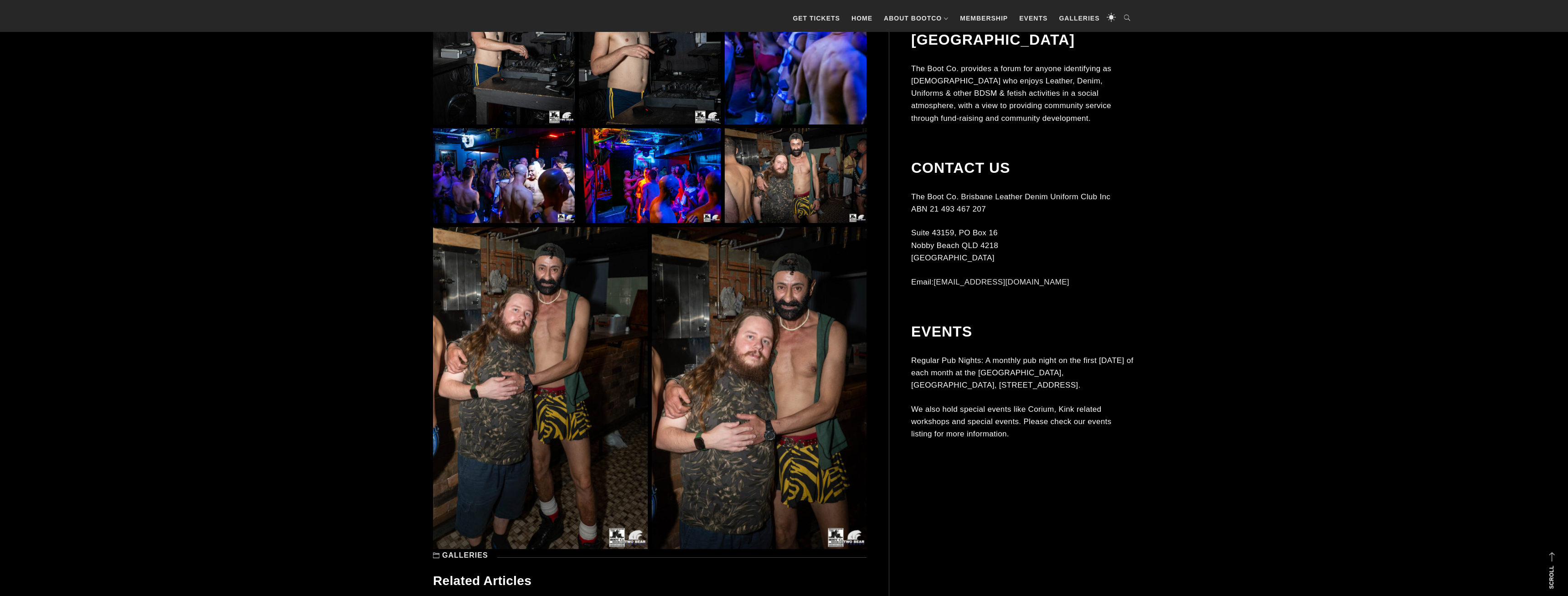
scroll to position [5488, 0]
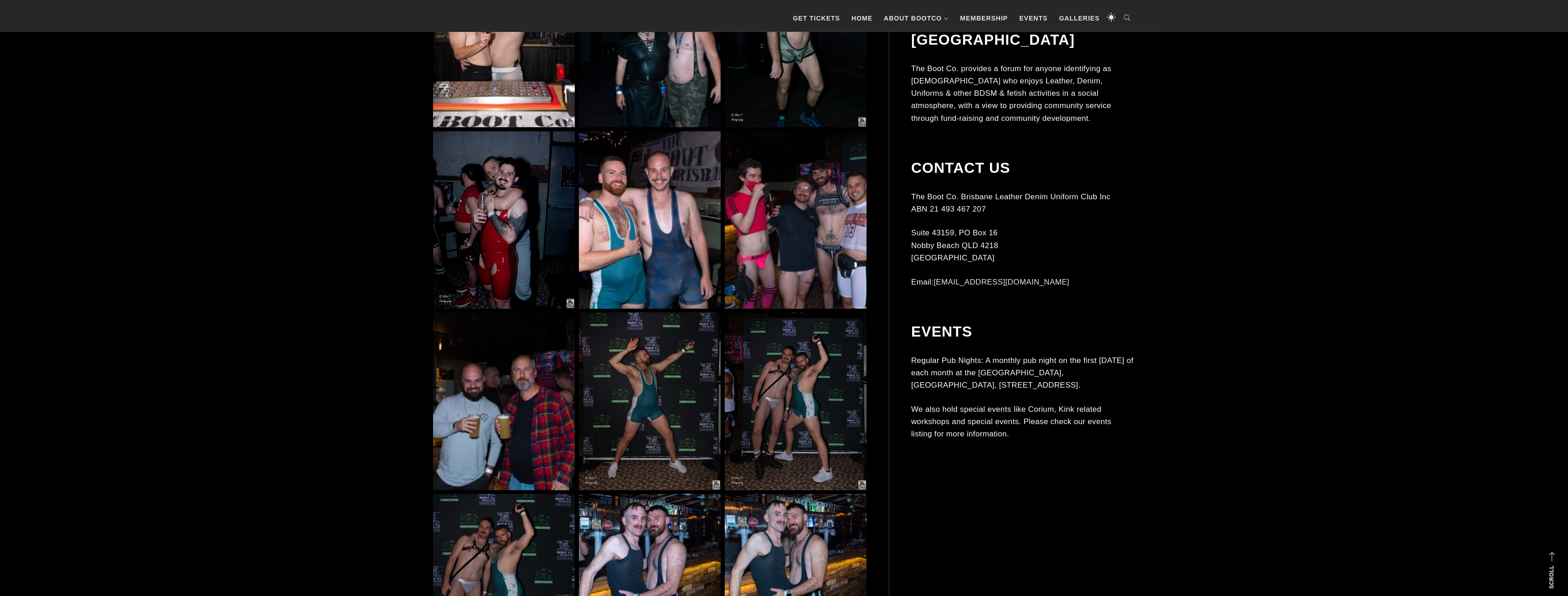
scroll to position [1581, 0]
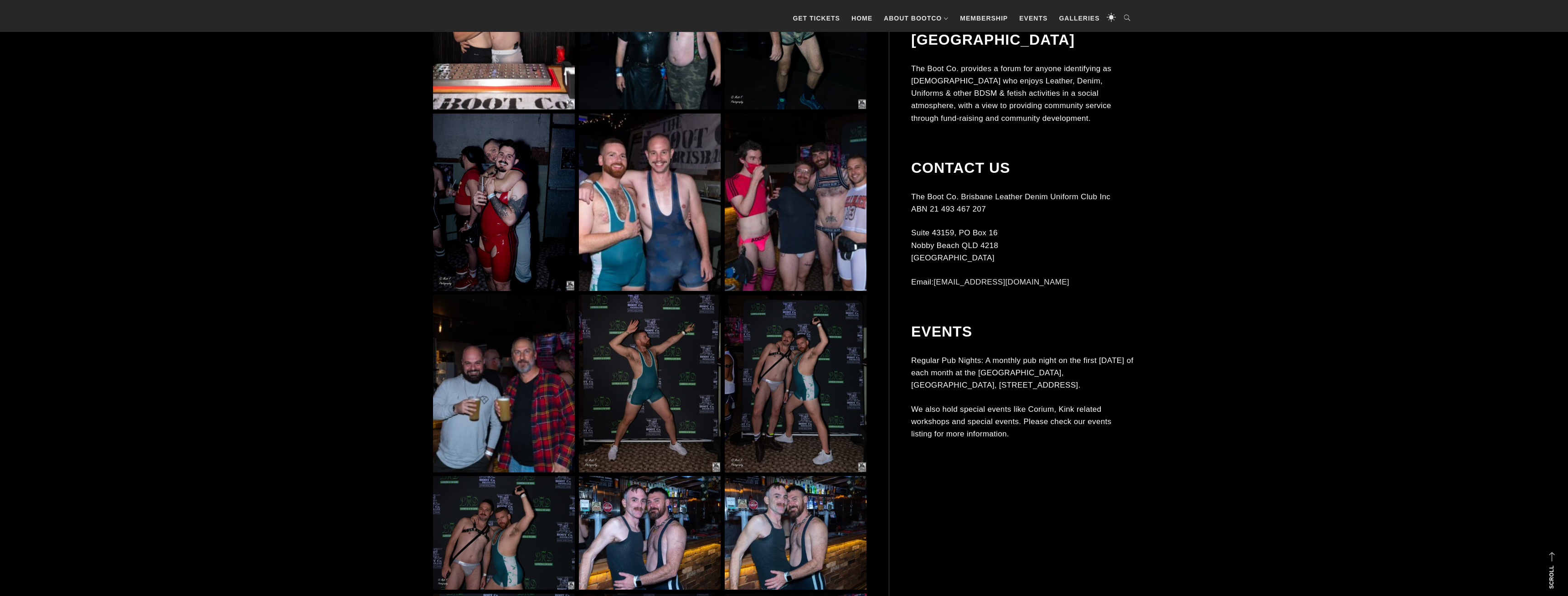
click at [809, 219] on img at bounding box center [795, 202] width 142 height 177
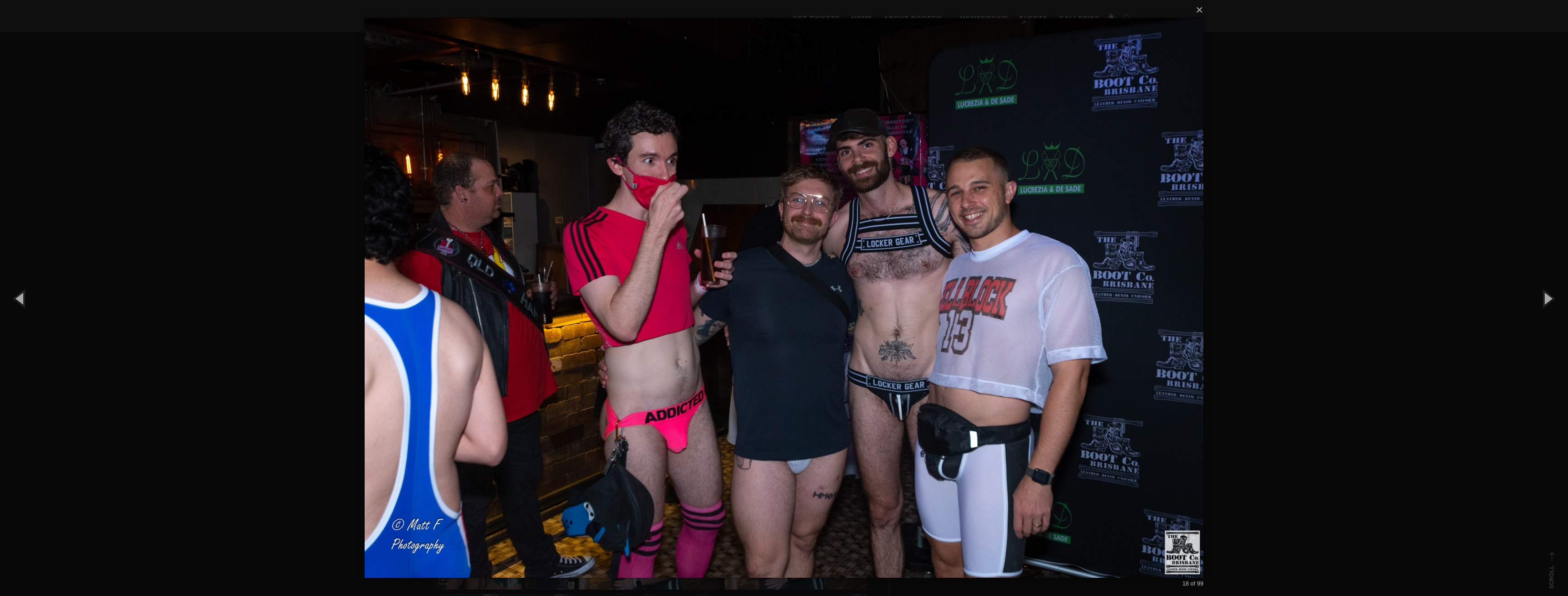
click at [1318, 191] on div "× 18 of 99 Loading..." at bounding box center [784, 298] width 1568 height 596
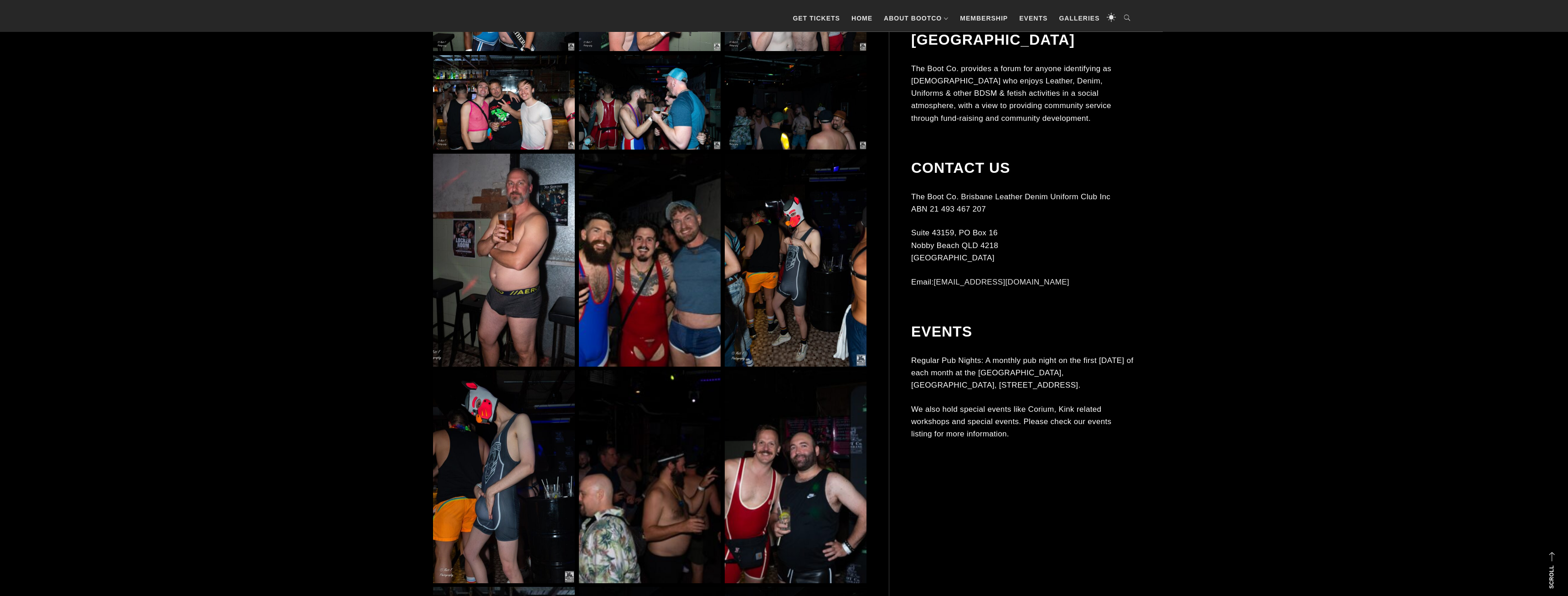
scroll to position [4418, 0]
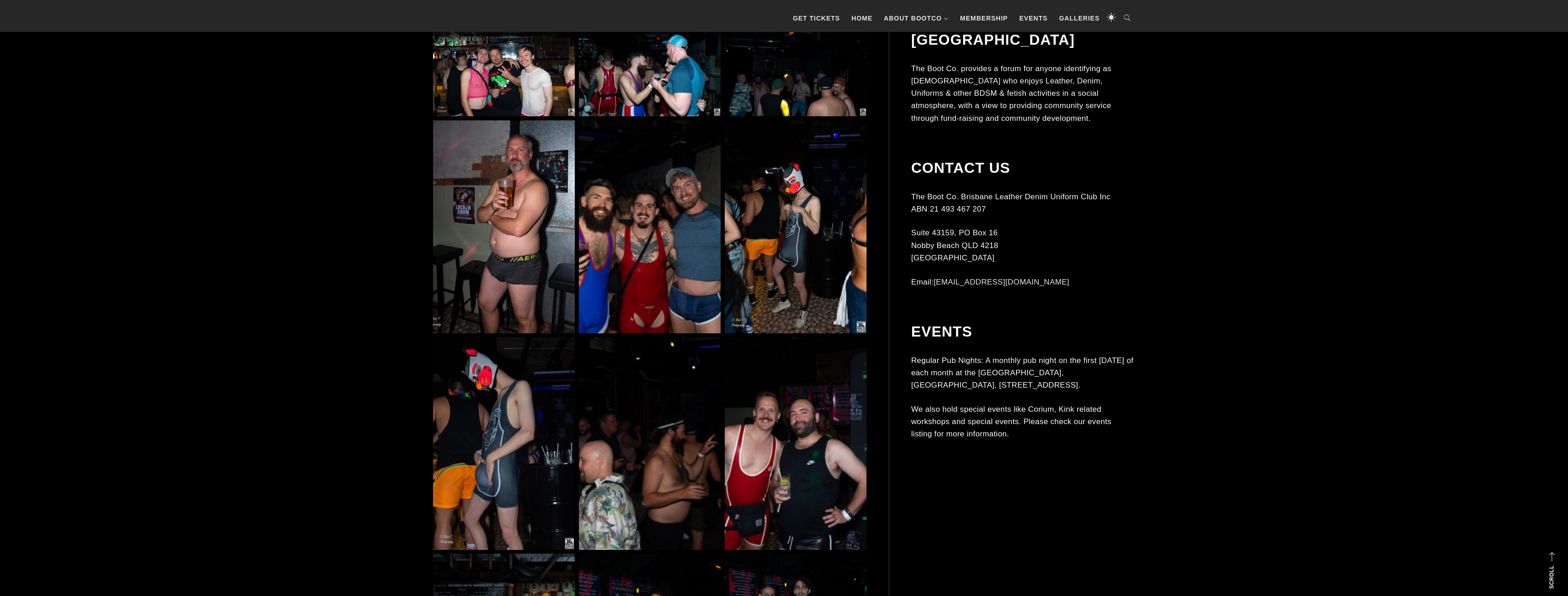
click at [821, 197] on img at bounding box center [795, 226] width 142 height 213
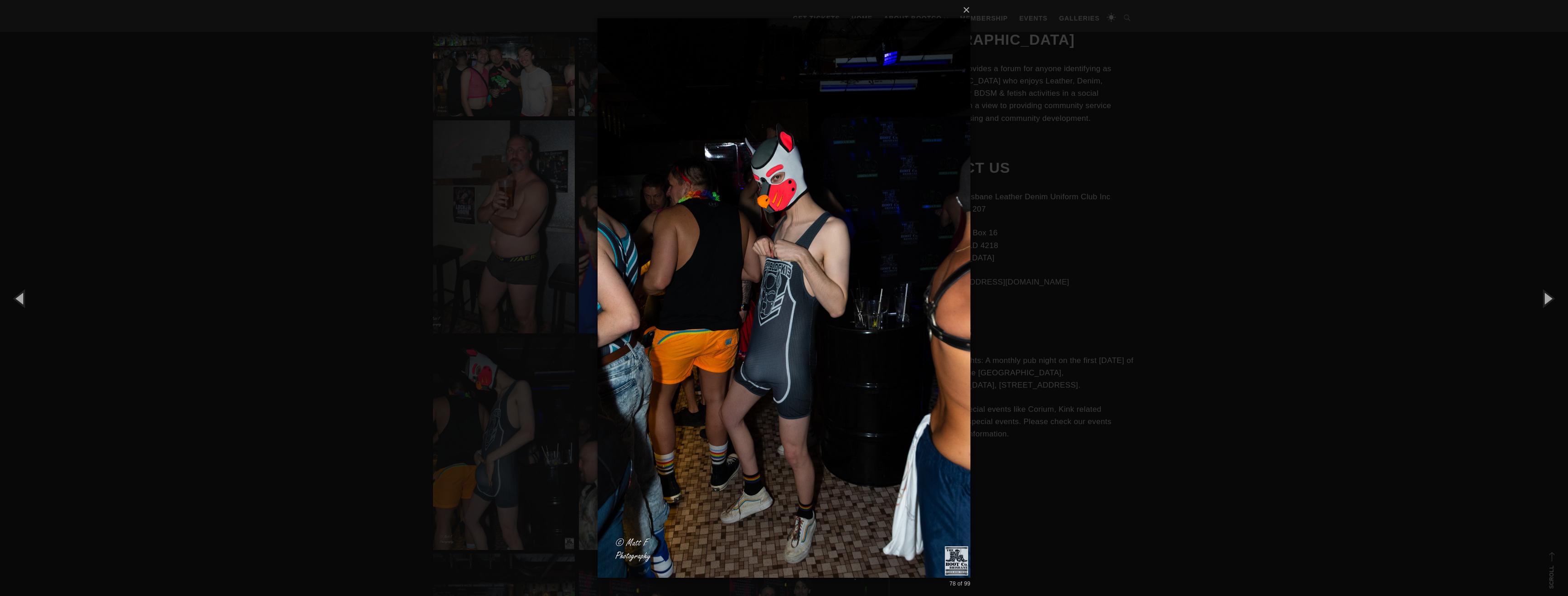
click at [1186, 262] on div "× 78 of 99 Loading..." at bounding box center [784, 298] width 1568 height 596
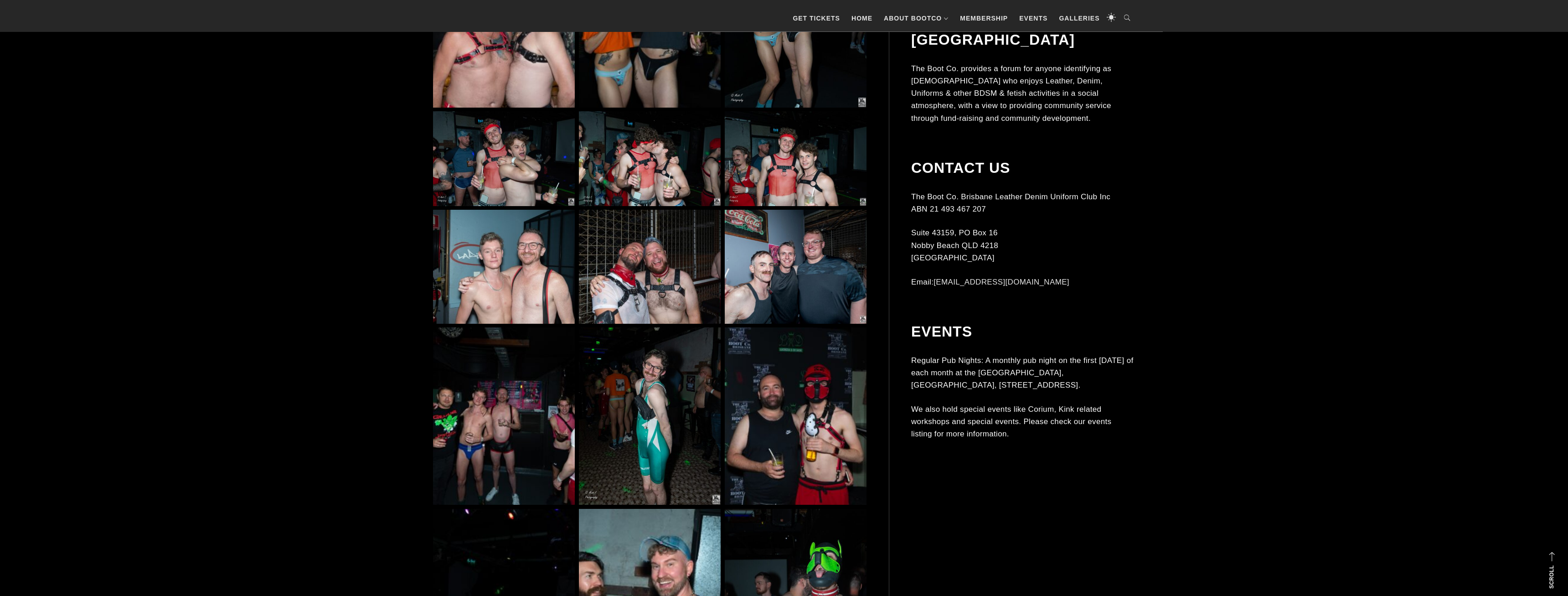
scroll to position [5069, 0]
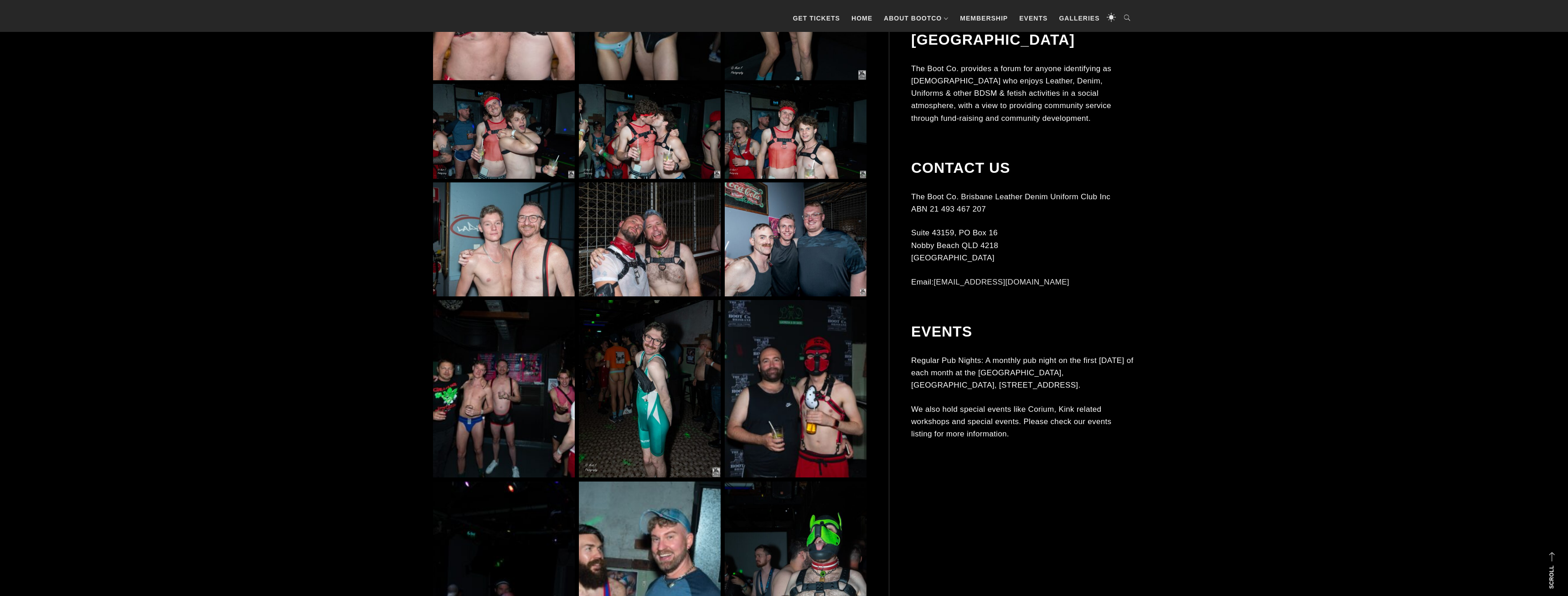
click at [516, 387] on img at bounding box center [503, 389] width 142 height 177
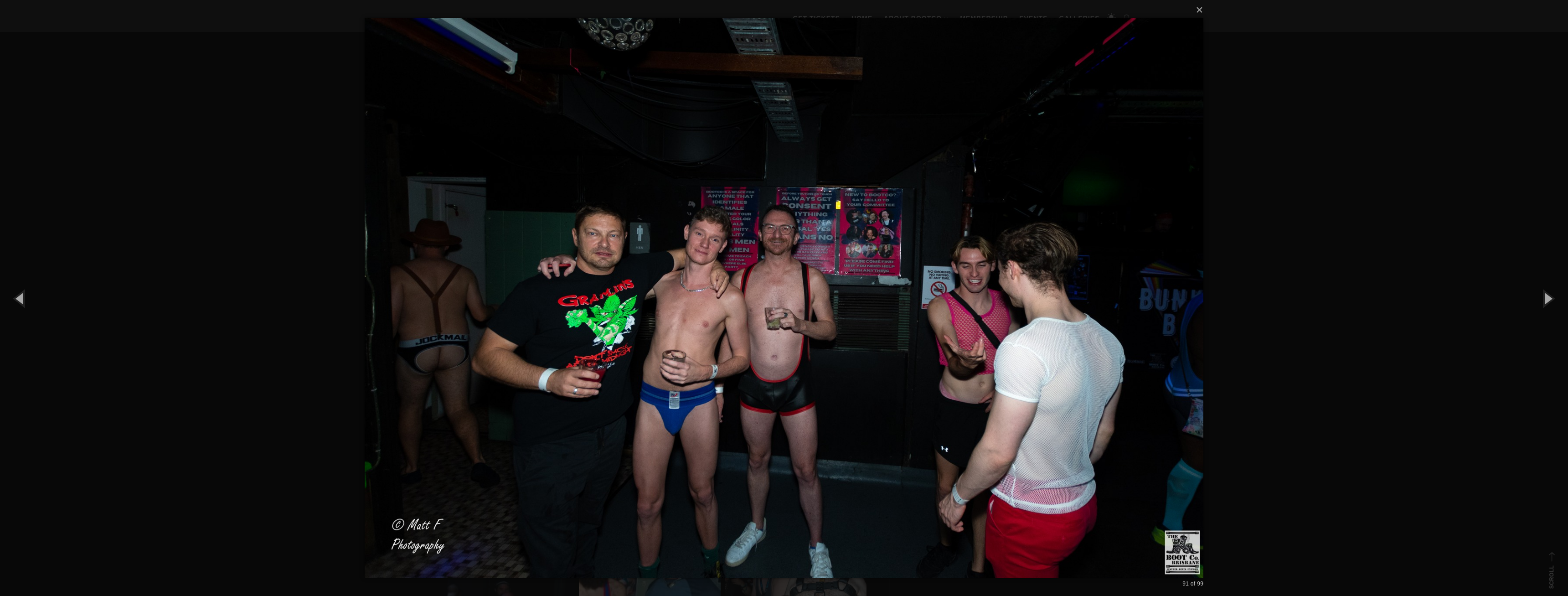
click at [1378, 250] on div "× 91 of 99 Loading..." at bounding box center [784, 298] width 1568 height 596
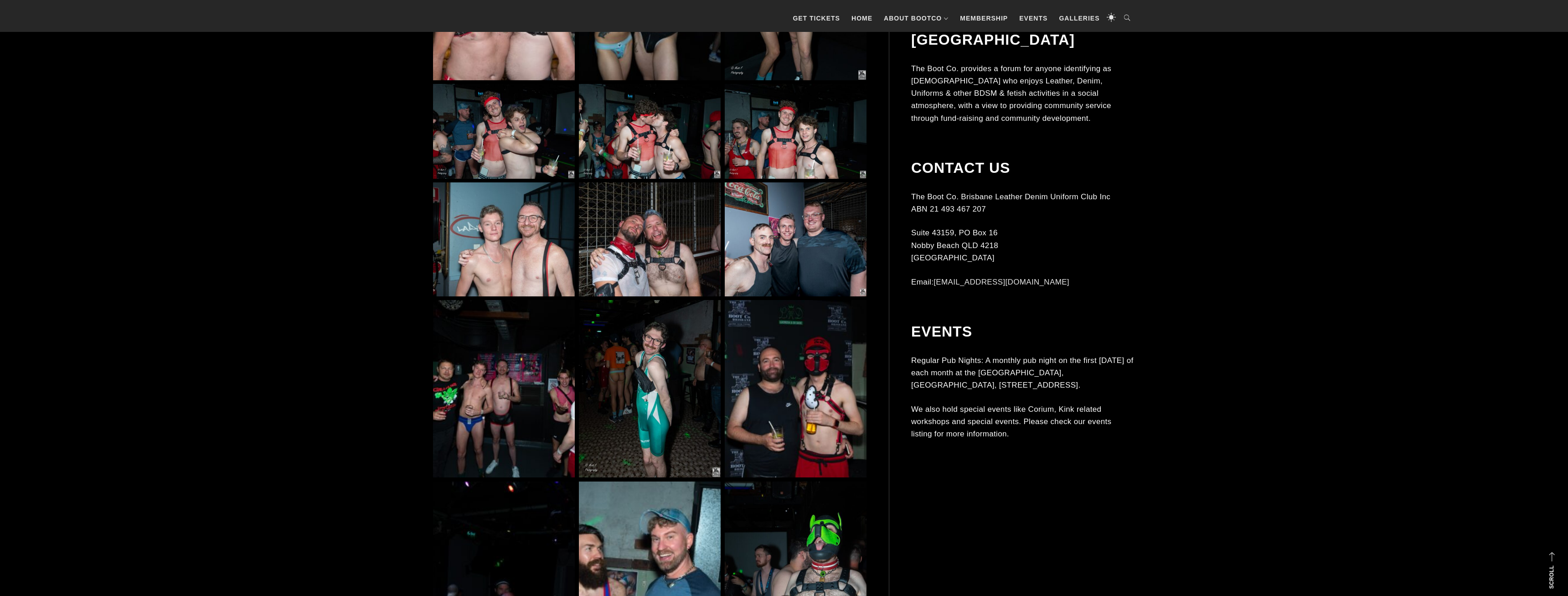
click at [567, 374] on img at bounding box center [503, 389] width 142 height 177
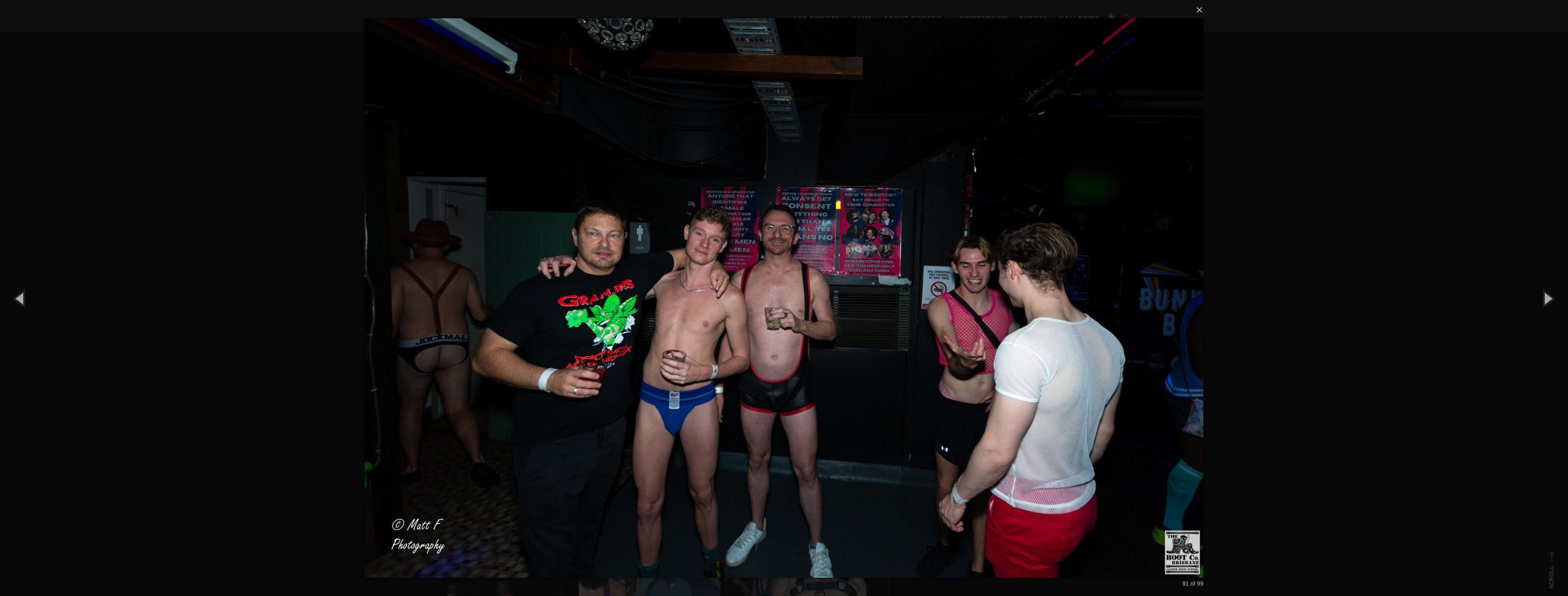
click at [196, 194] on div "× 91 of 99 Loading..." at bounding box center [784, 298] width 1568 height 596
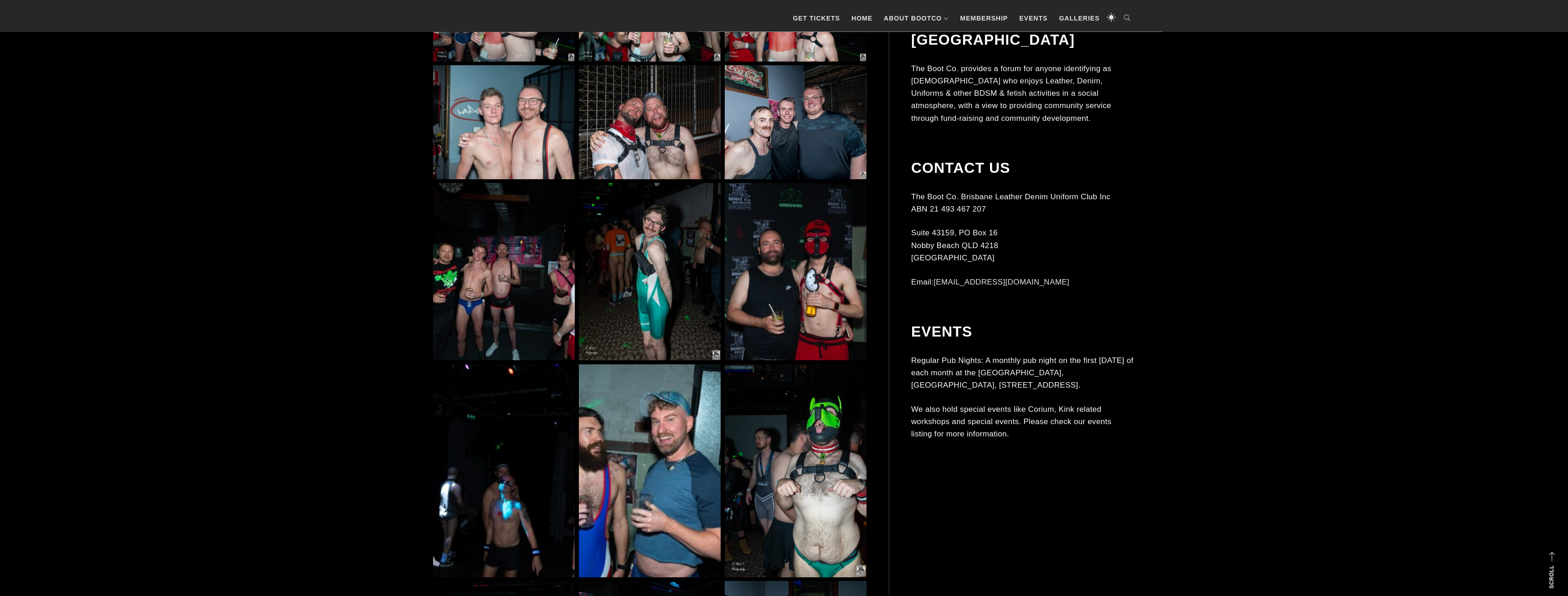
scroll to position [5301, 0]
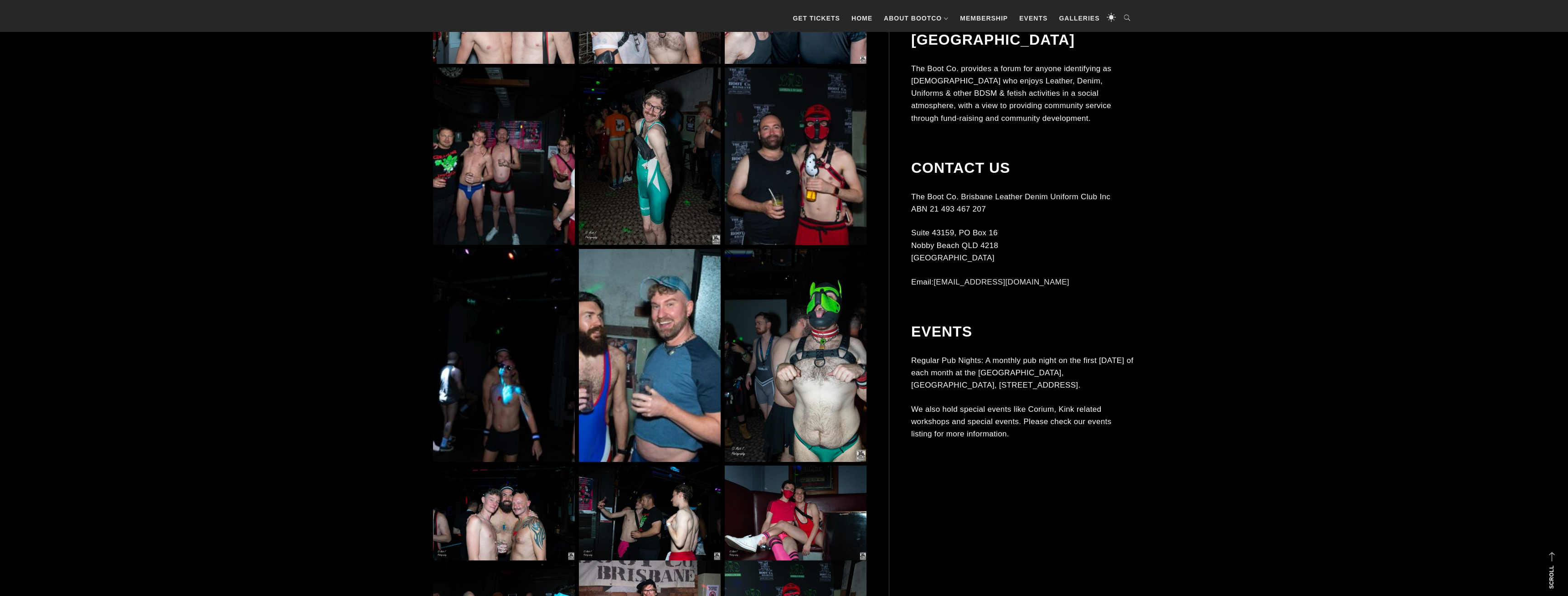
click at [646, 194] on img at bounding box center [649, 156] width 142 height 177
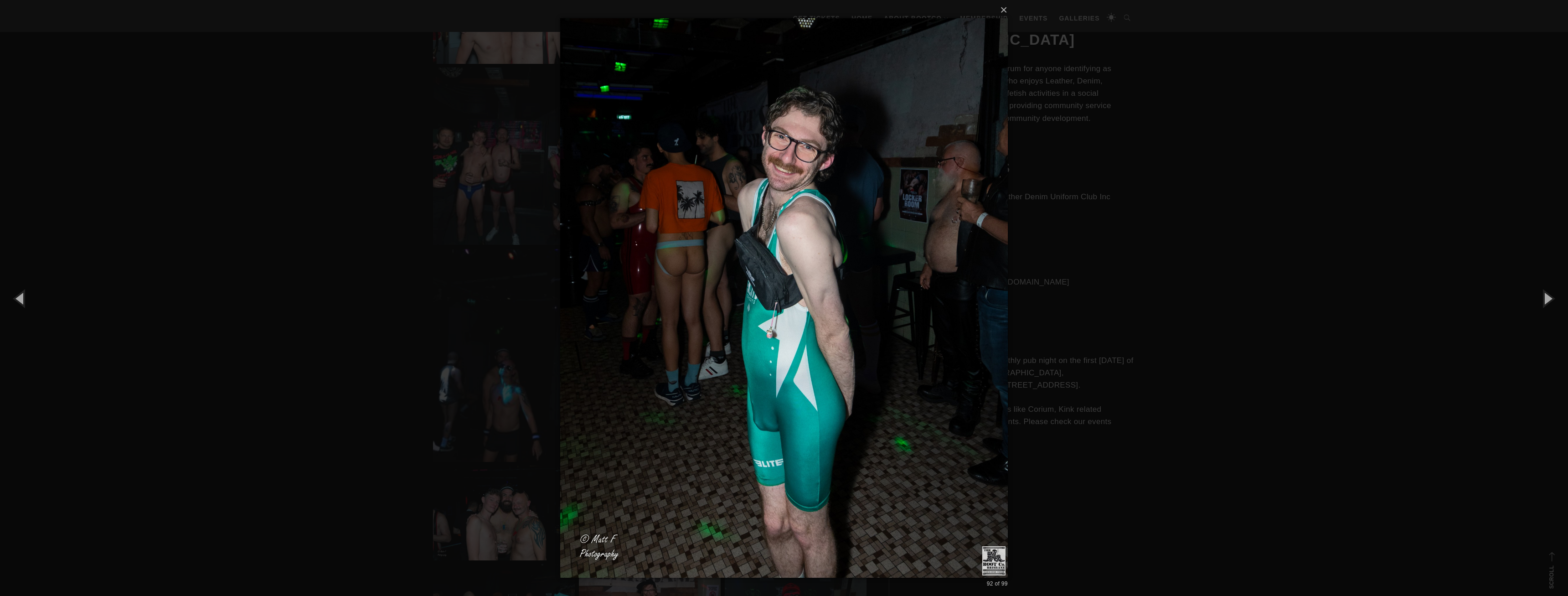
click at [1115, 243] on div "× 92 of 99 Loading..." at bounding box center [784, 298] width 1568 height 596
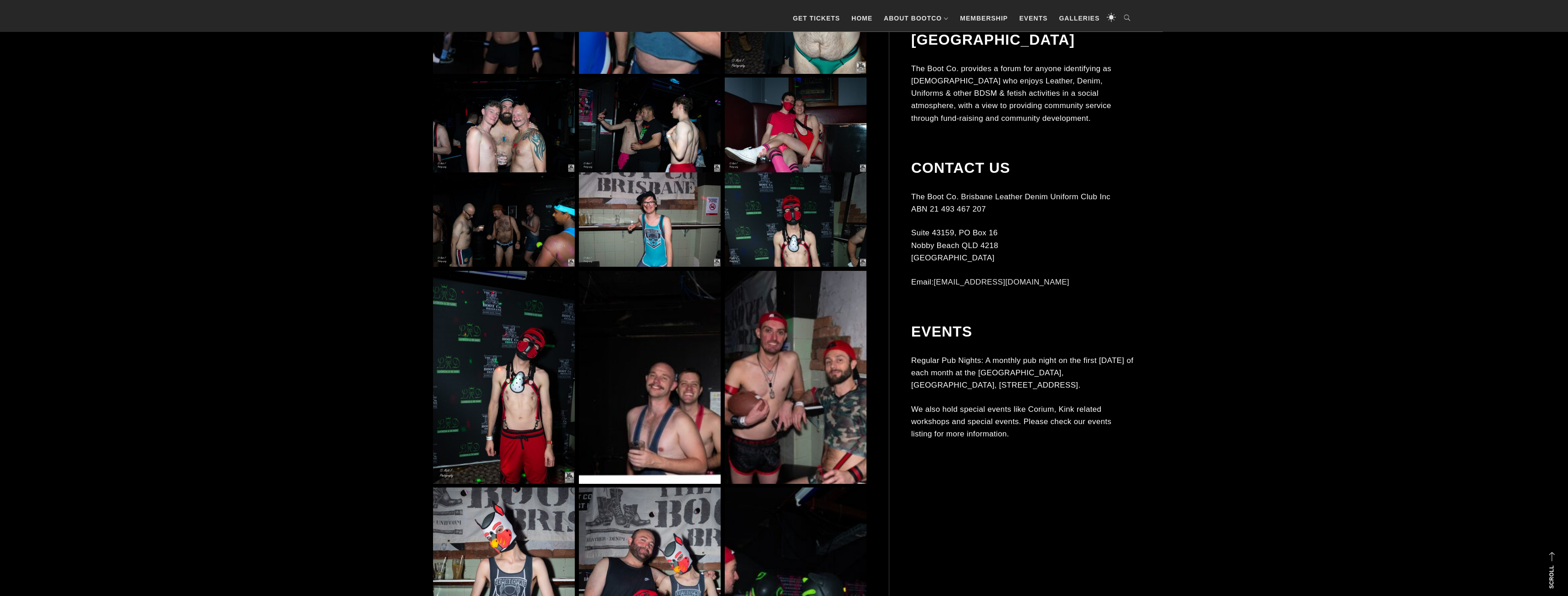
scroll to position [5721, 0]
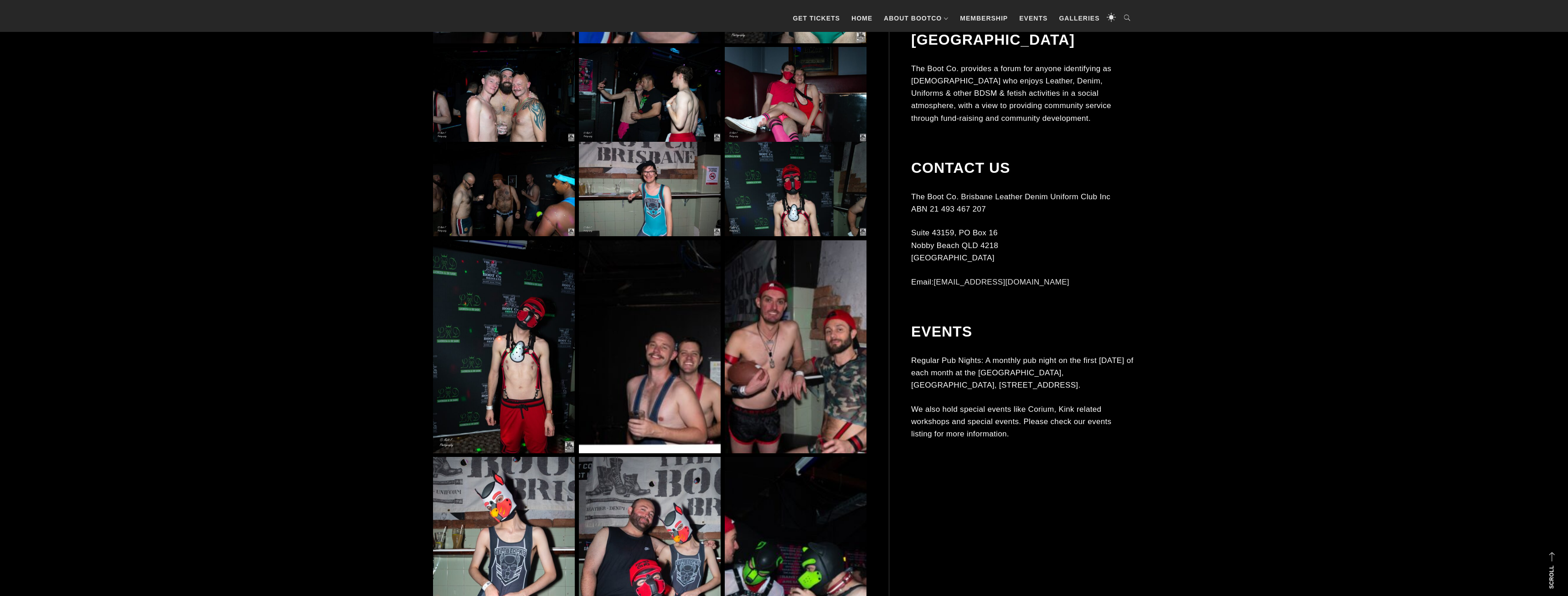
click at [505, 348] on img at bounding box center [503, 347] width 142 height 213
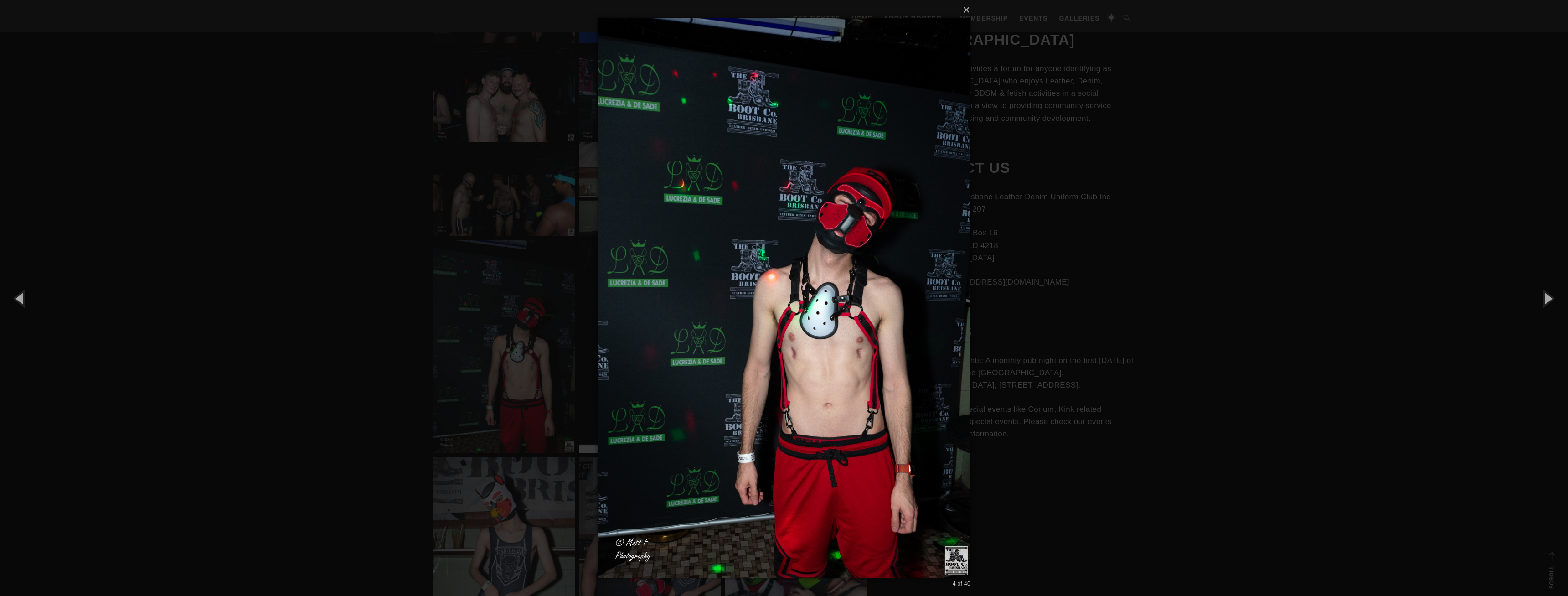
click at [1132, 297] on div "× 4 of 40 Loading..." at bounding box center [784, 298] width 1568 height 596
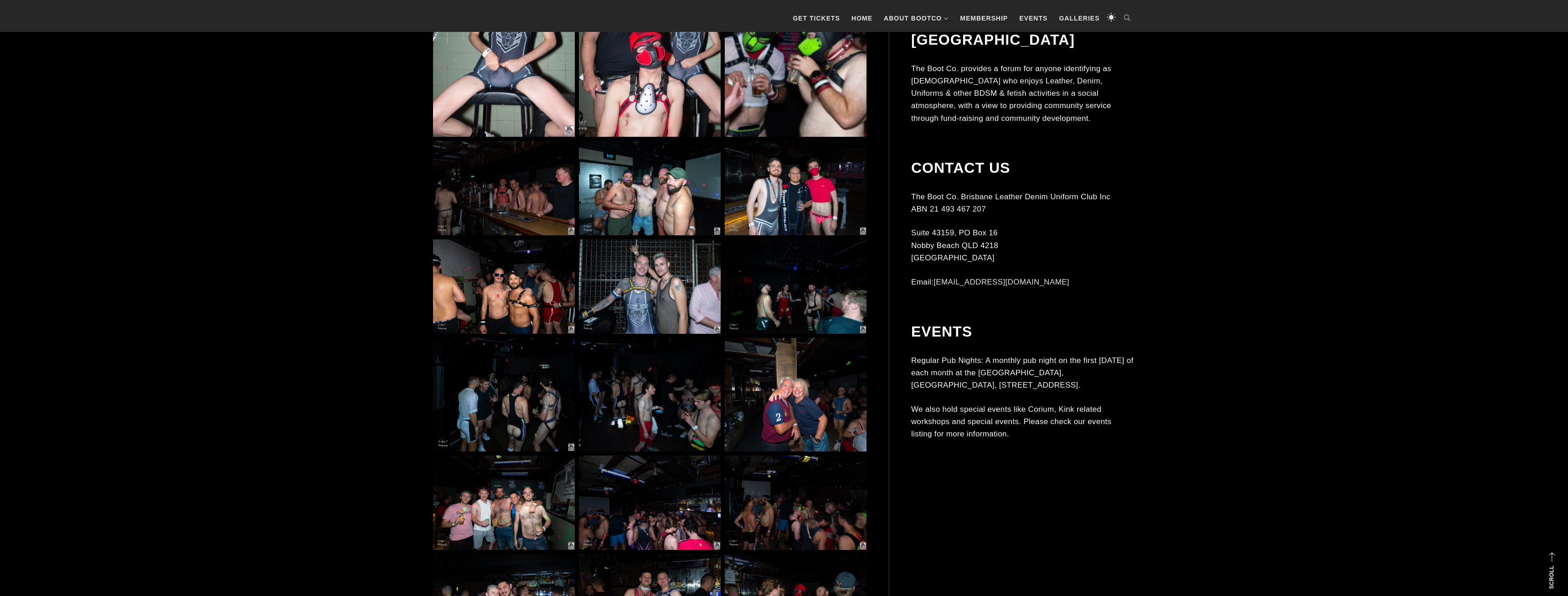
scroll to position [6278, 0]
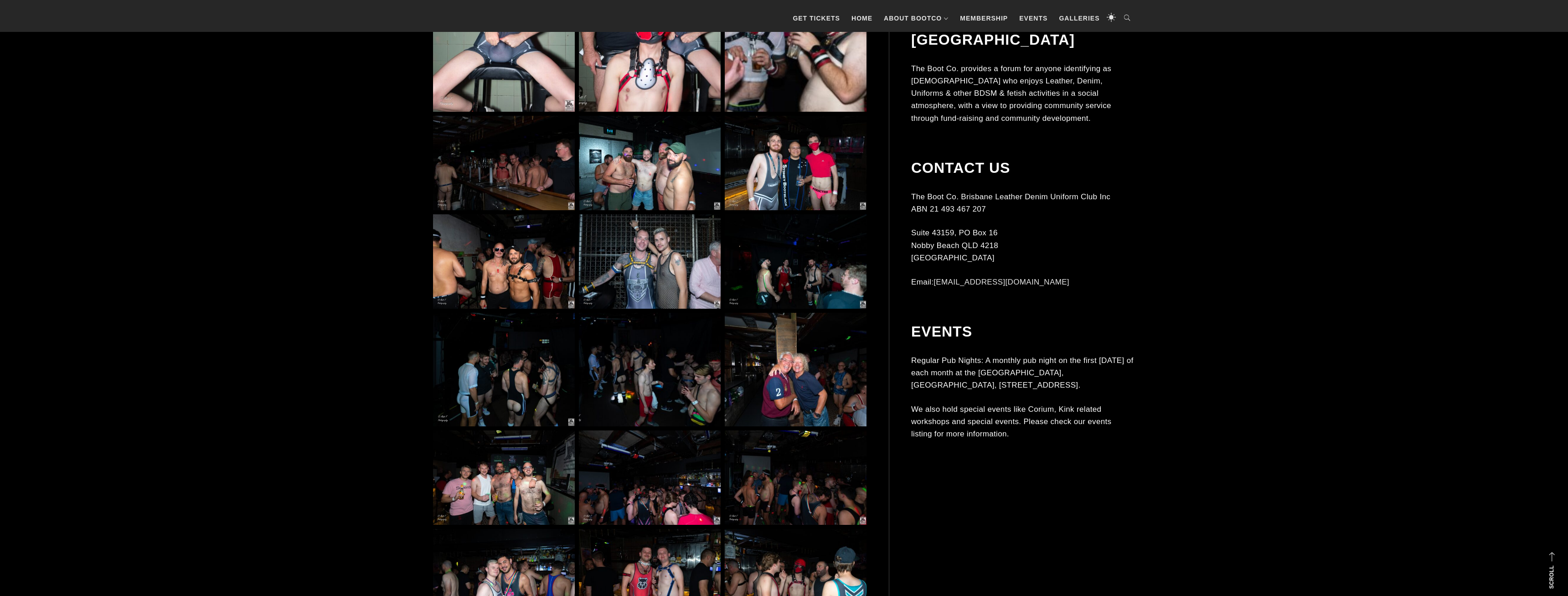
click at [496, 376] on img at bounding box center [503, 370] width 142 height 113
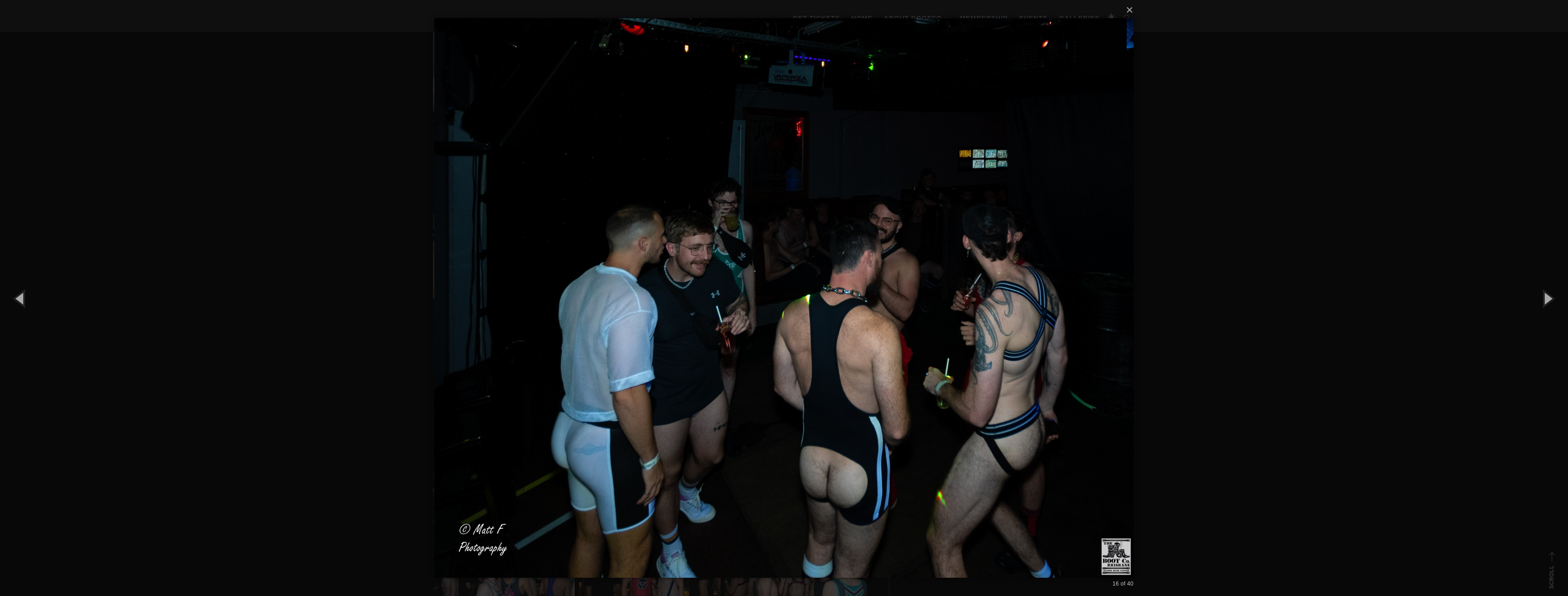
click at [1237, 283] on div "× 16 of 40 Loading..." at bounding box center [784, 298] width 1568 height 596
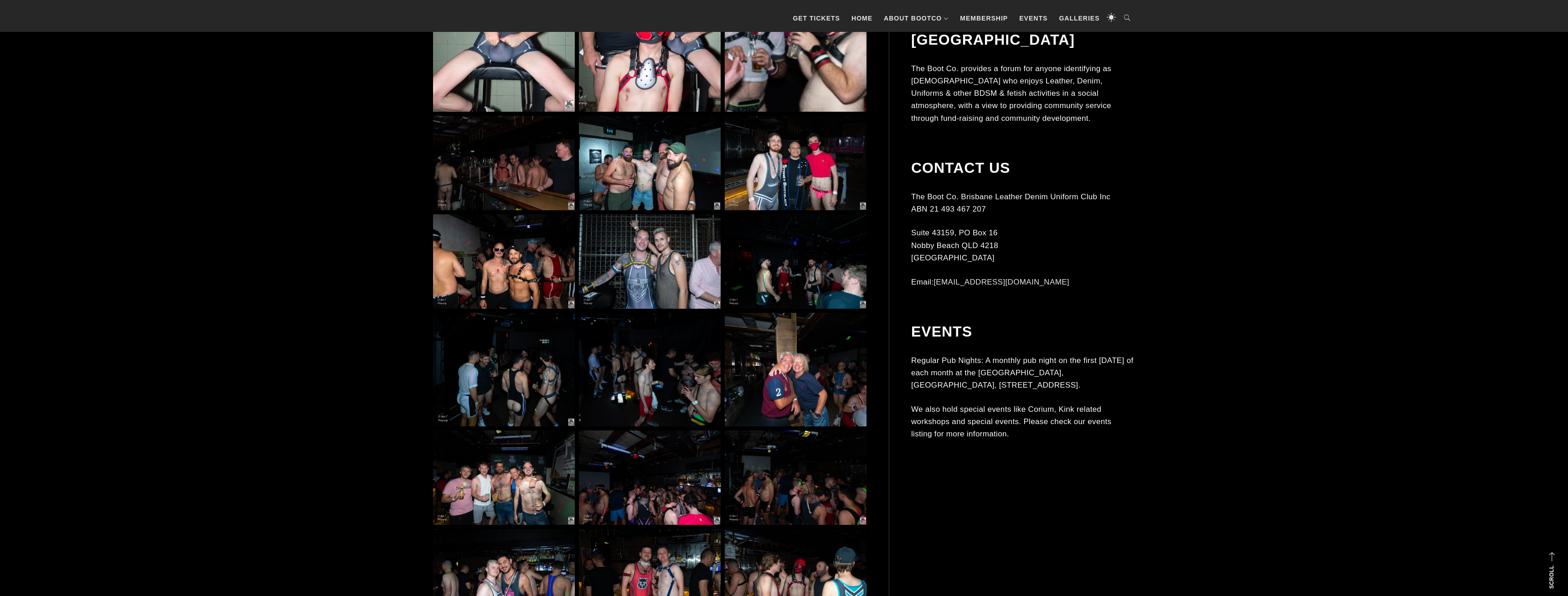
click at [652, 372] on img at bounding box center [649, 370] width 142 height 113
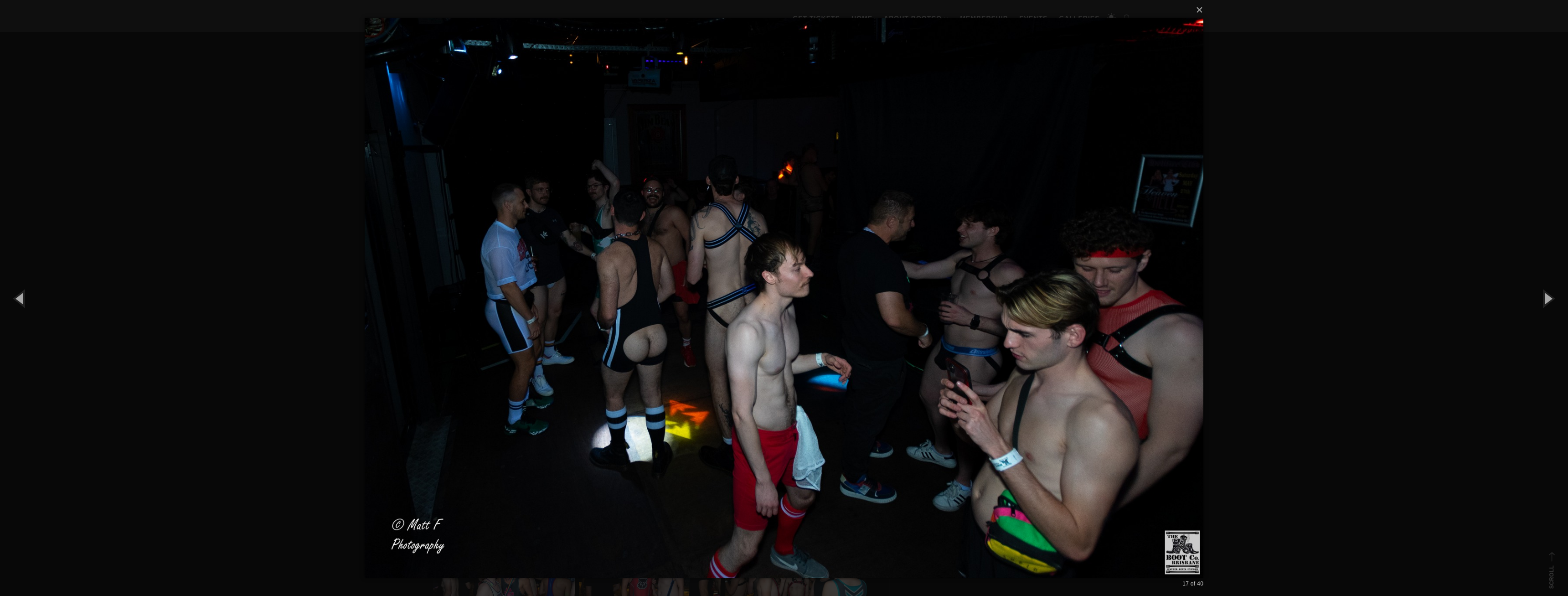
click at [1302, 295] on div "× 17 of 40 Loading..." at bounding box center [784, 298] width 1568 height 596
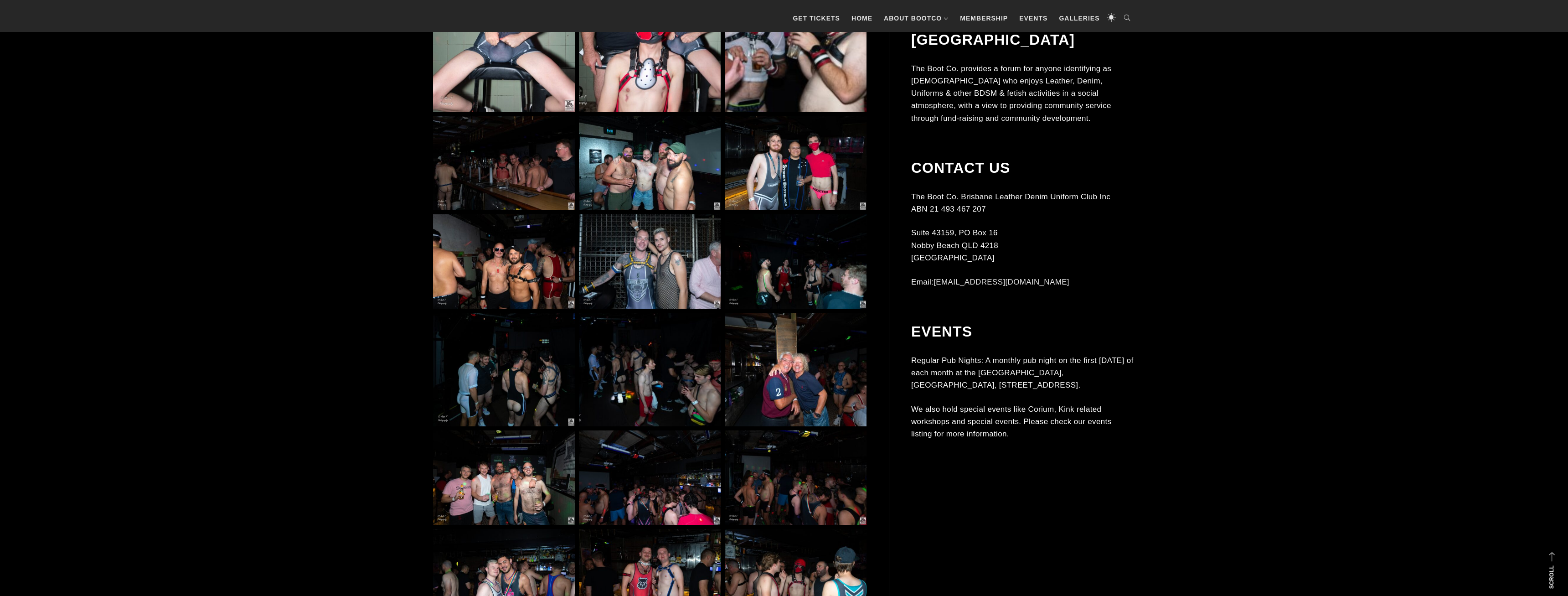
click at [650, 478] on img at bounding box center [649, 478] width 142 height 95
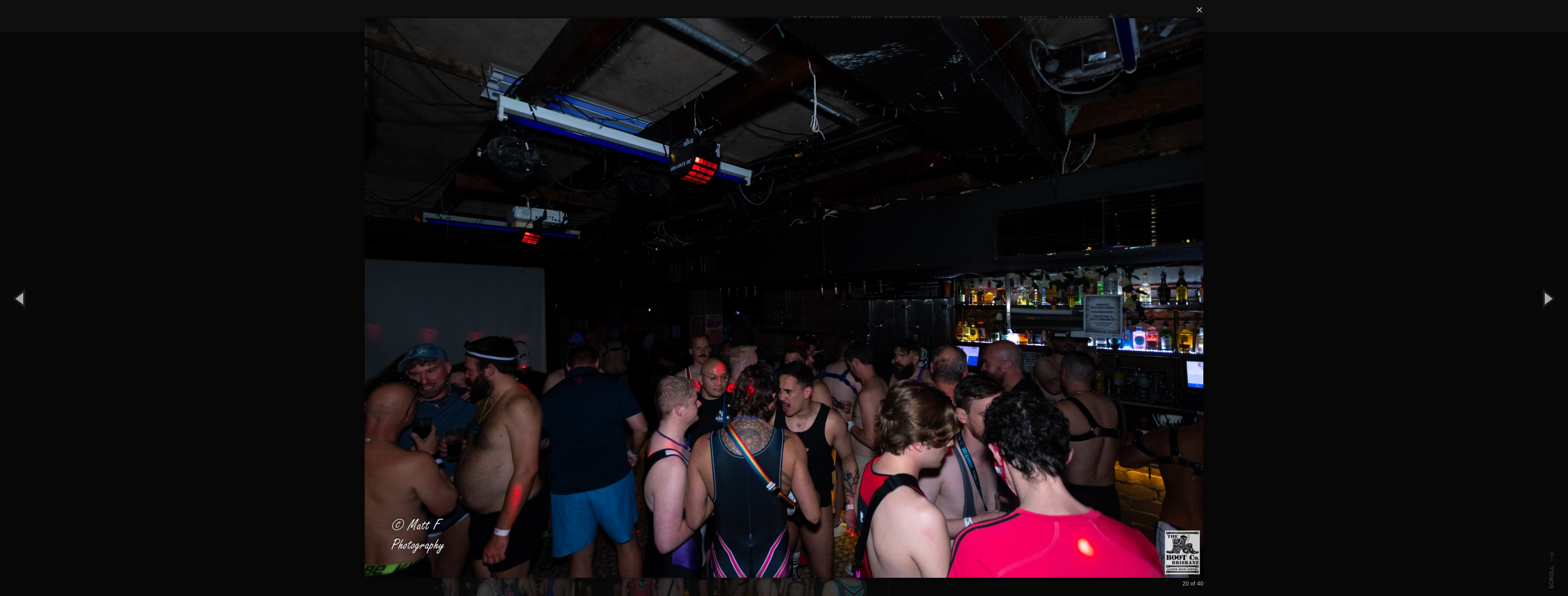
click at [1293, 355] on div "× 20 of 40 Loading..." at bounding box center [784, 298] width 1568 height 596
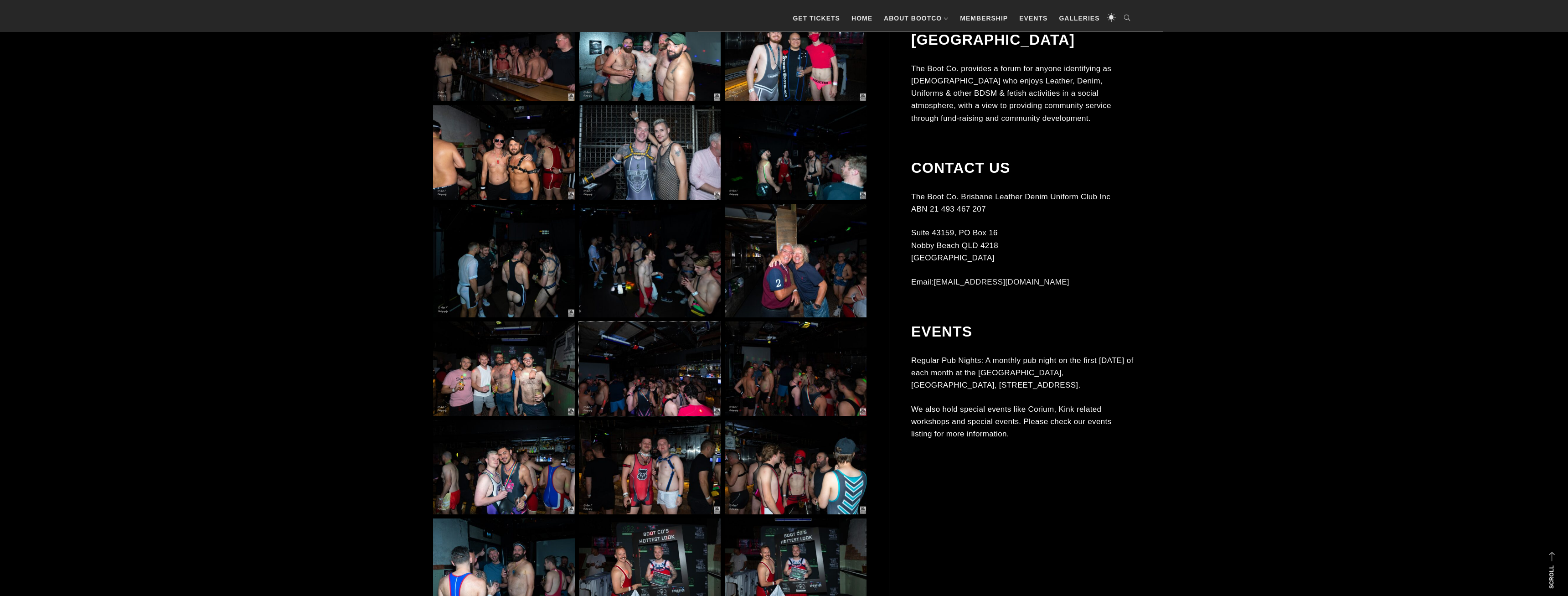
scroll to position [6464, 0]
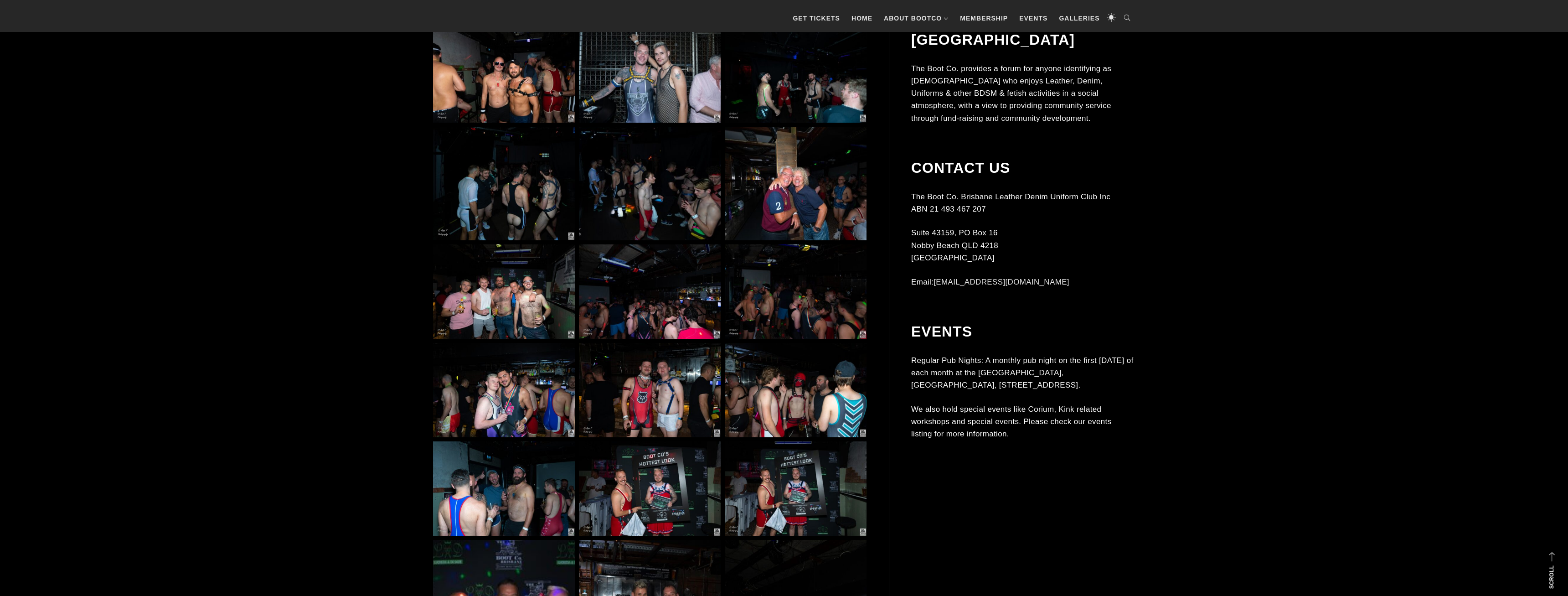
click at [821, 415] on img at bounding box center [795, 390] width 142 height 95
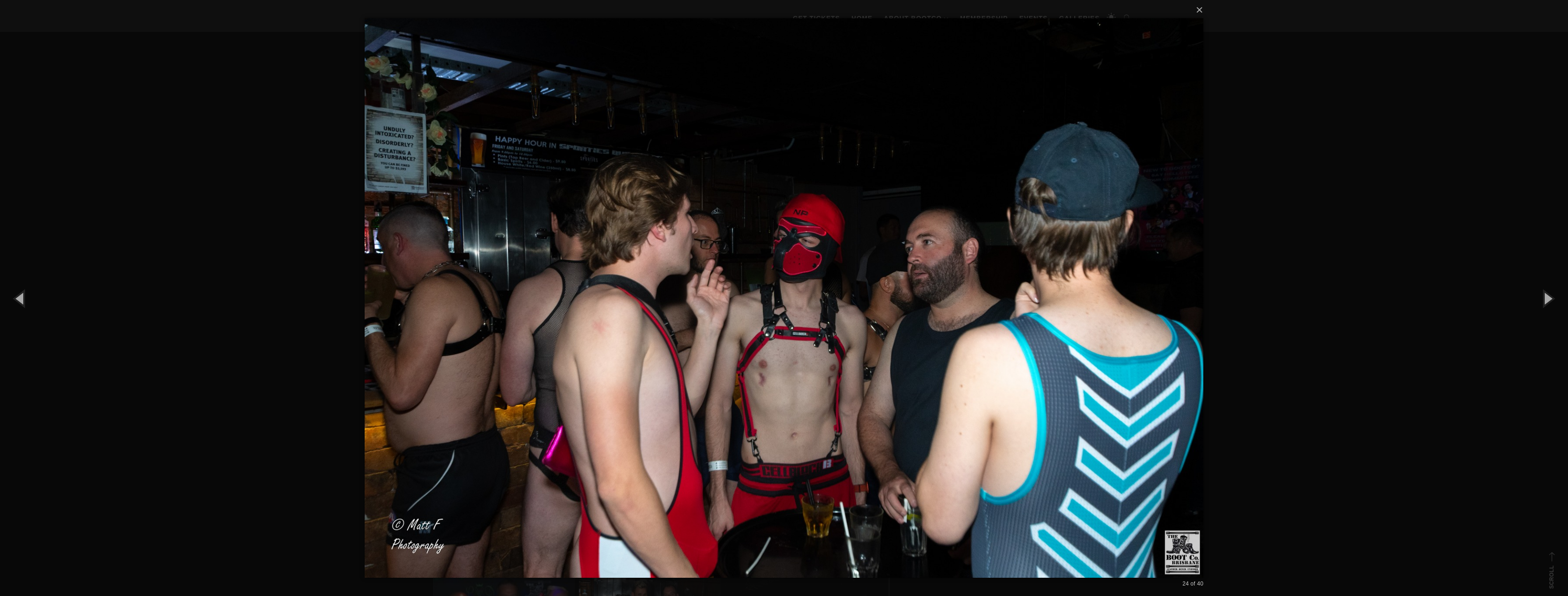
click at [1293, 331] on div "× 24 of 40 Loading..." at bounding box center [784, 298] width 1568 height 596
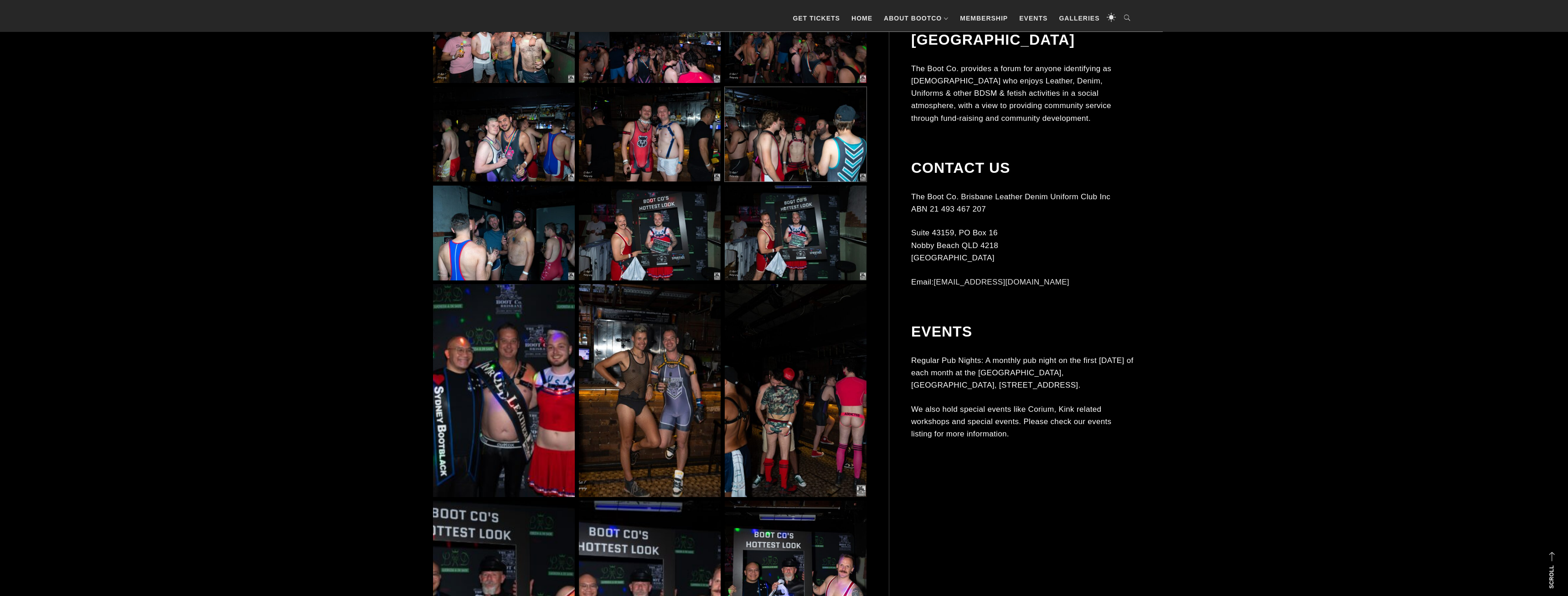
scroll to position [6743, 0]
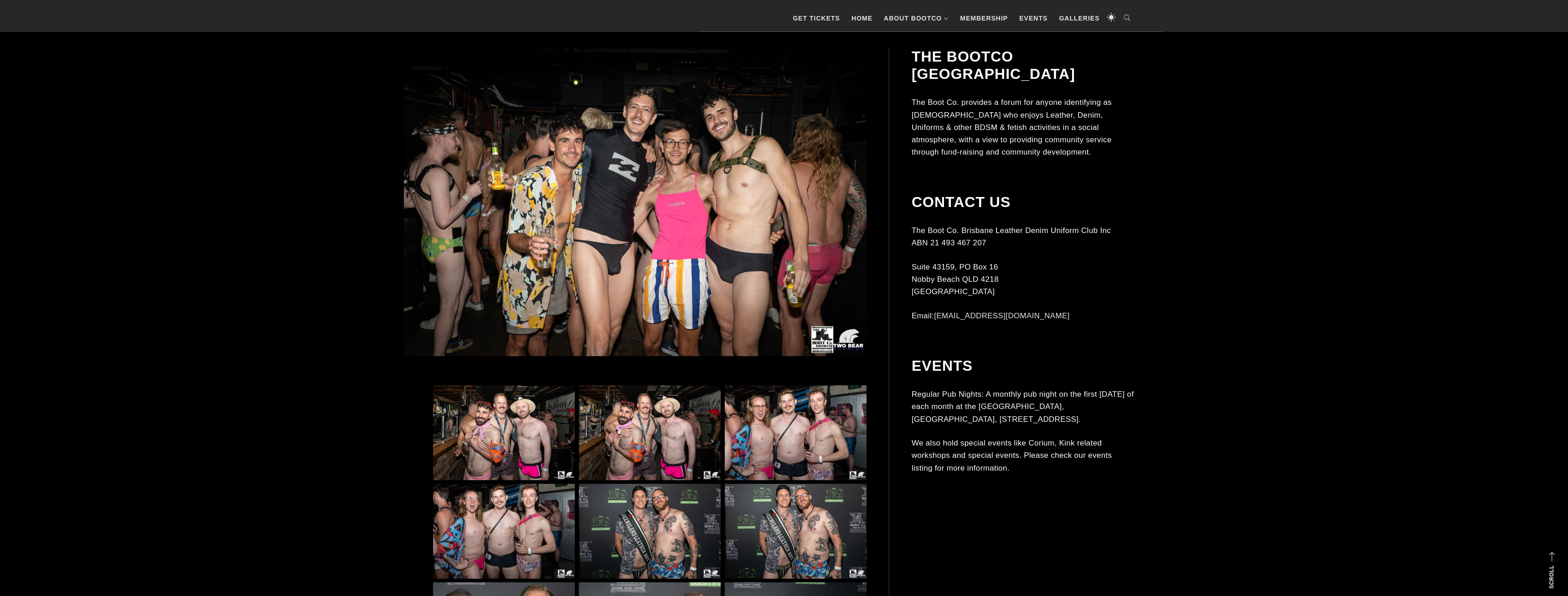
scroll to position [372, 0]
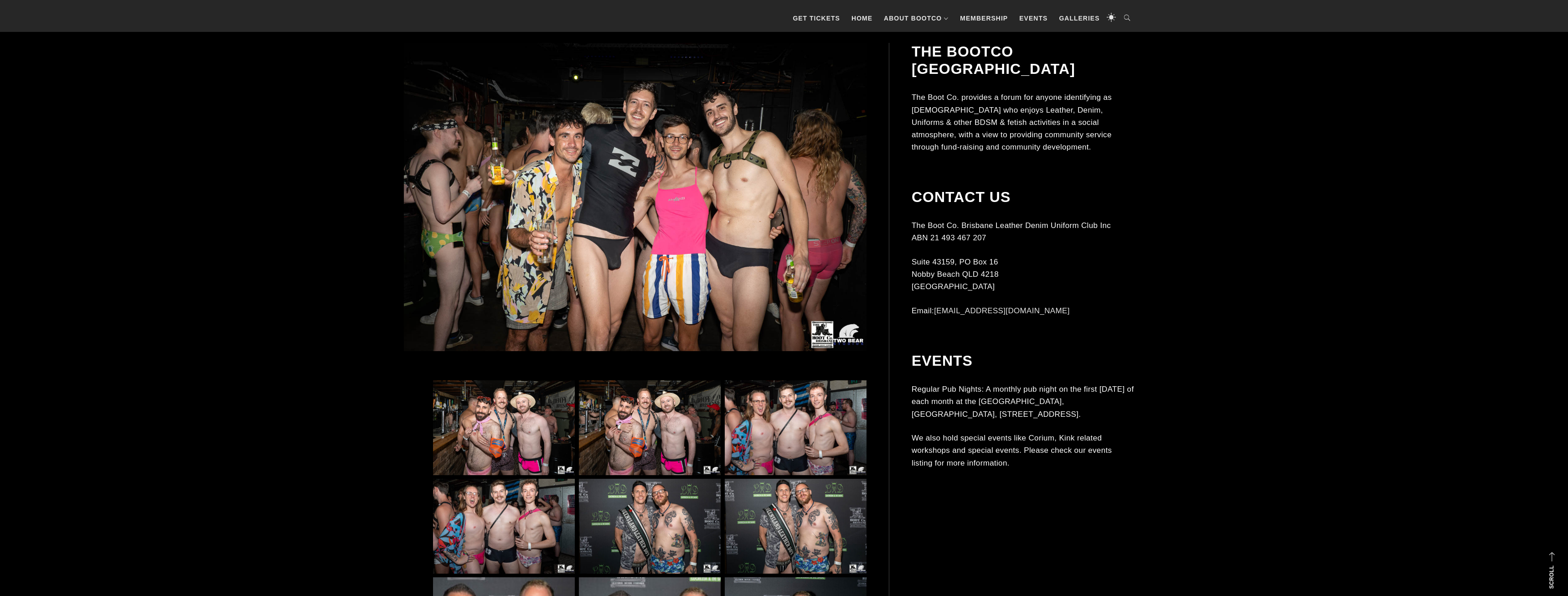
click at [807, 448] on img at bounding box center [795, 428] width 142 height 95
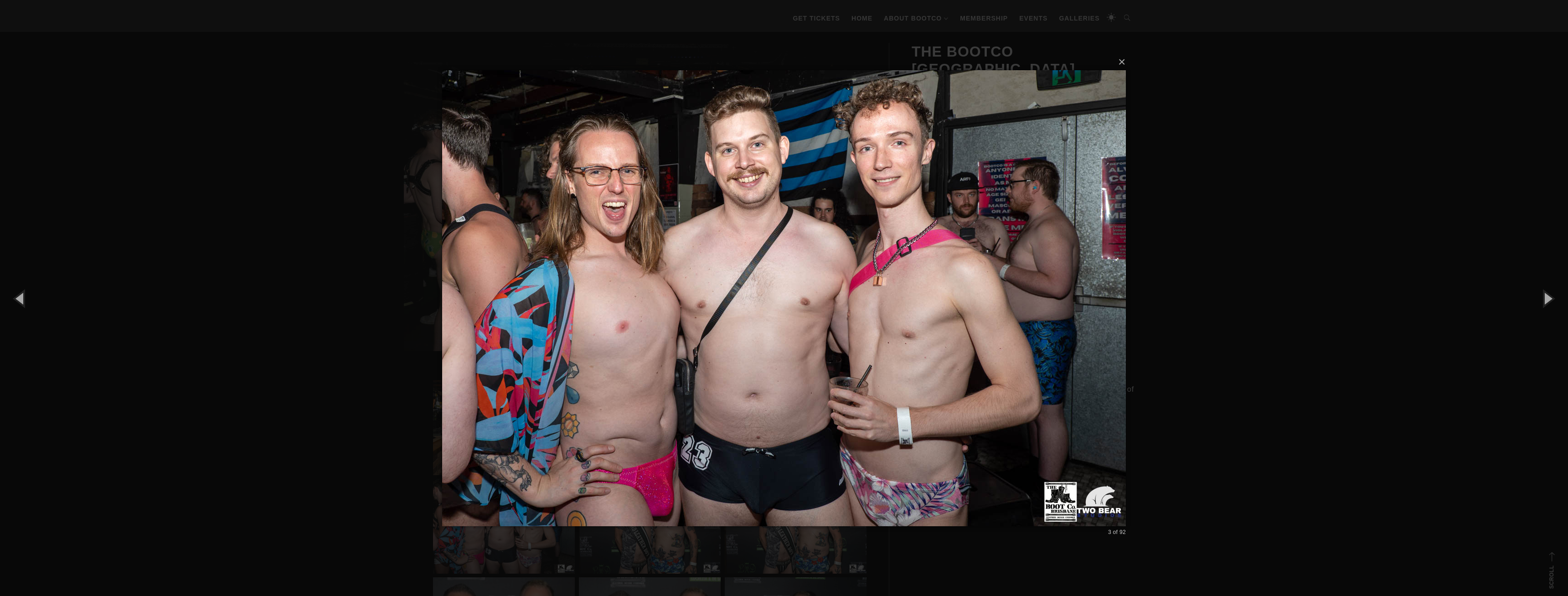
click at [1278, 327] on div "× 3 of 92 Loading..." at bounding box center [784, 298] width 1568 height 596
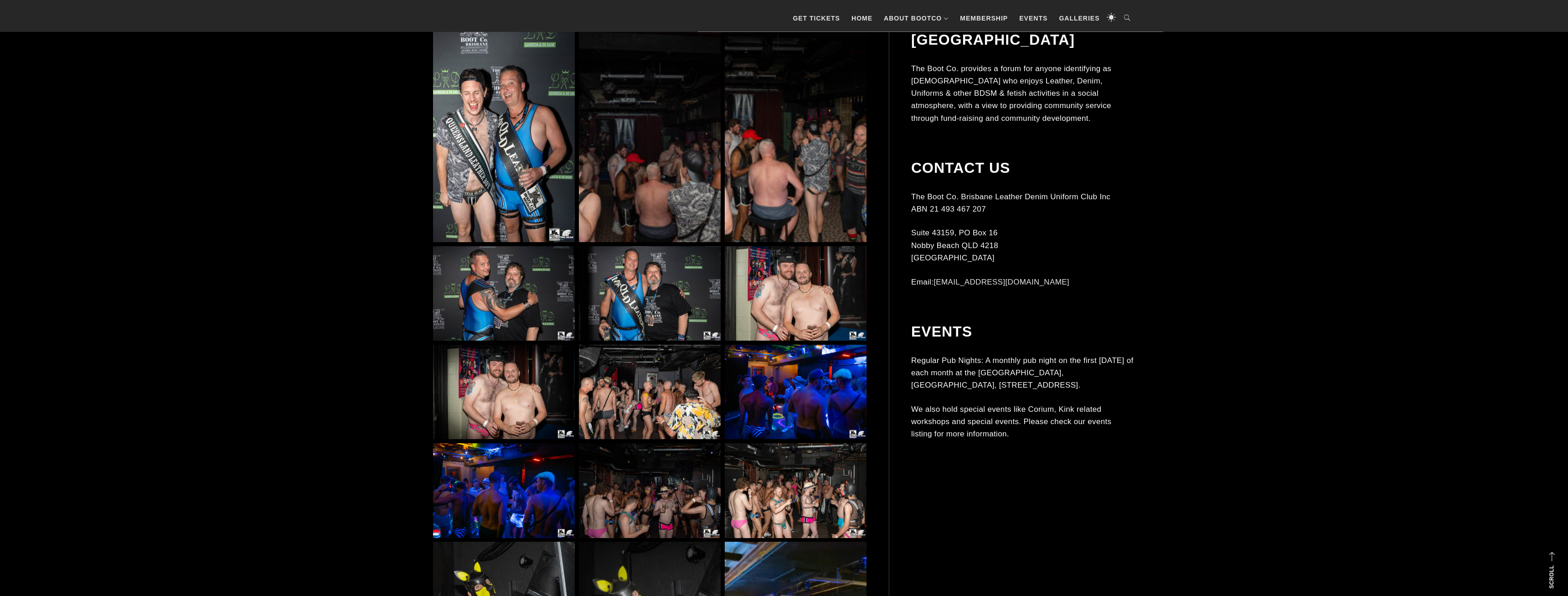
scroll to position [1674, 0]
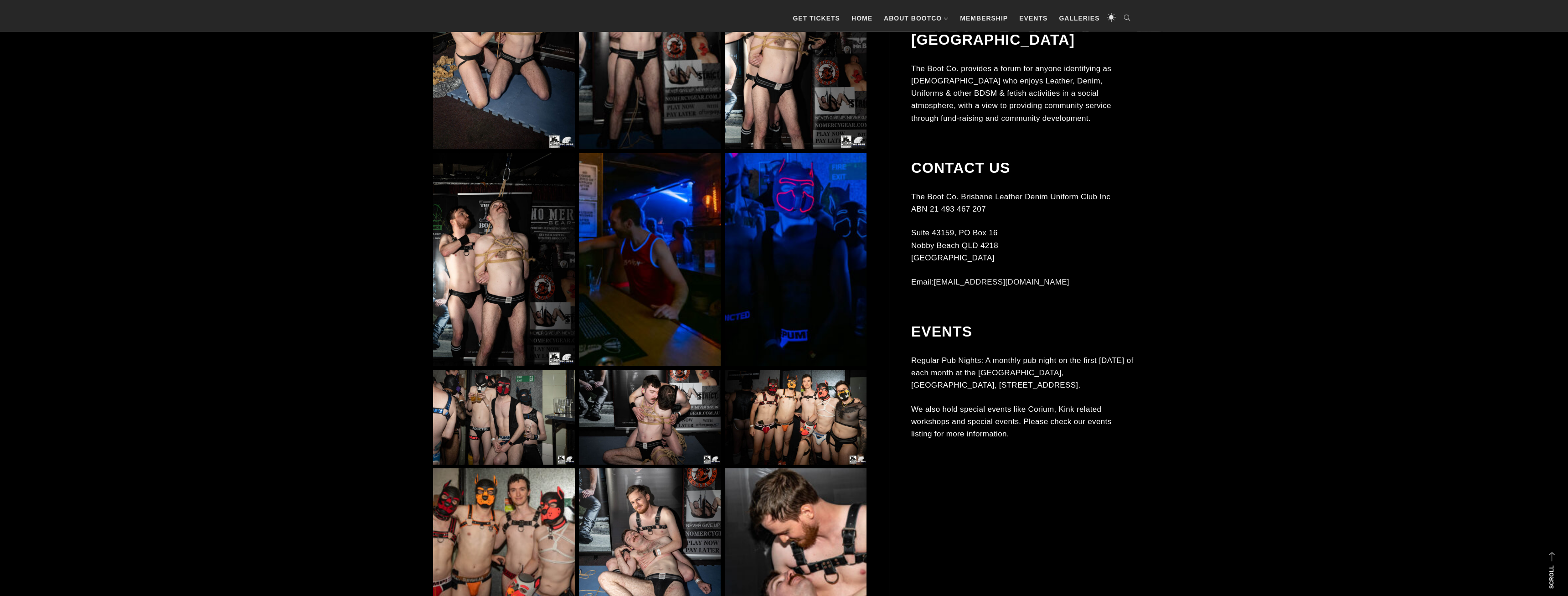
scroll to position [4372, 0]
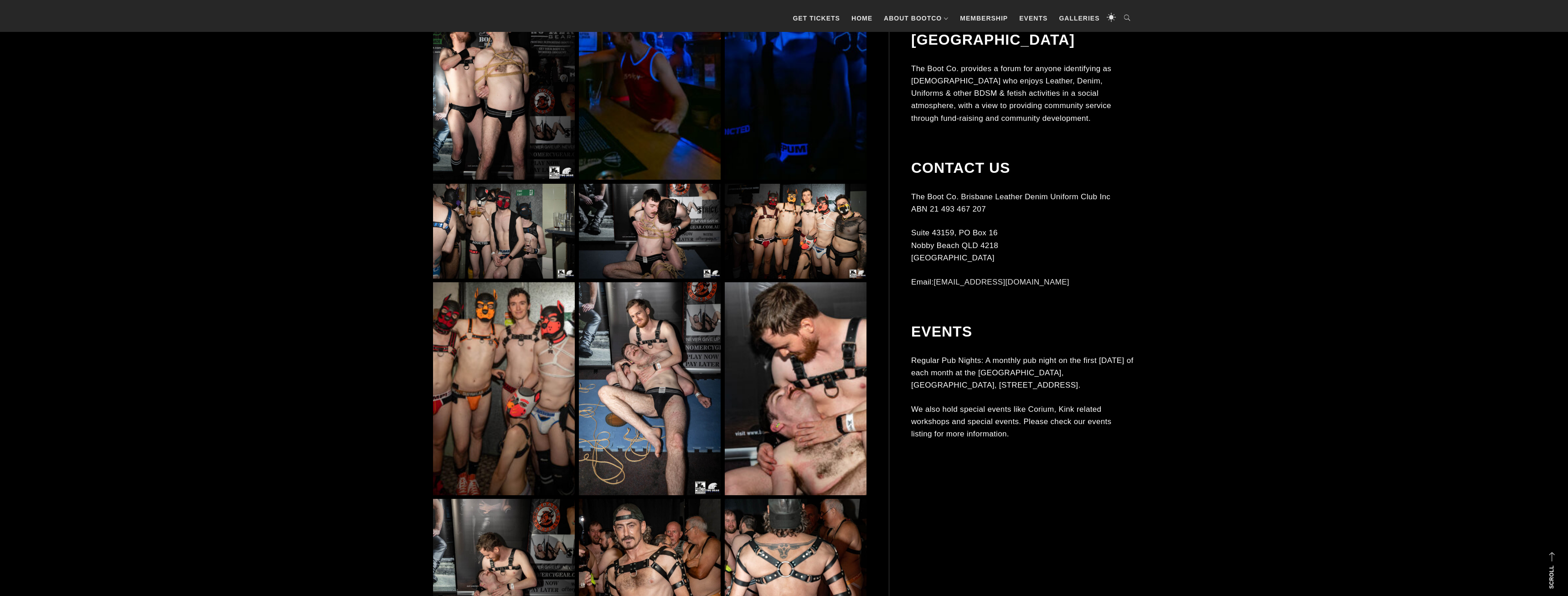
click at [781, 237] on img at bounding box center [795, 231] width 142 height 95
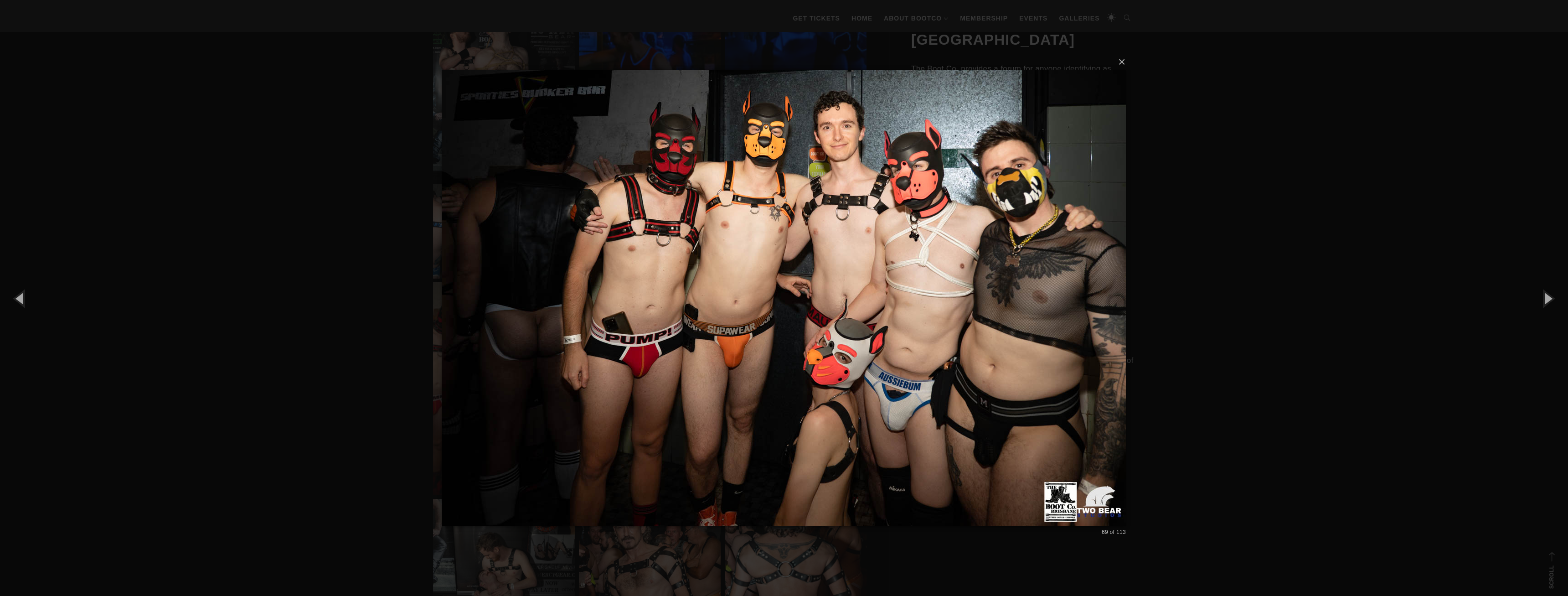
click at [1230, 256] on div "× 69 of 113 Loading..." at bounding box center [784, 298] width 1568 height 596
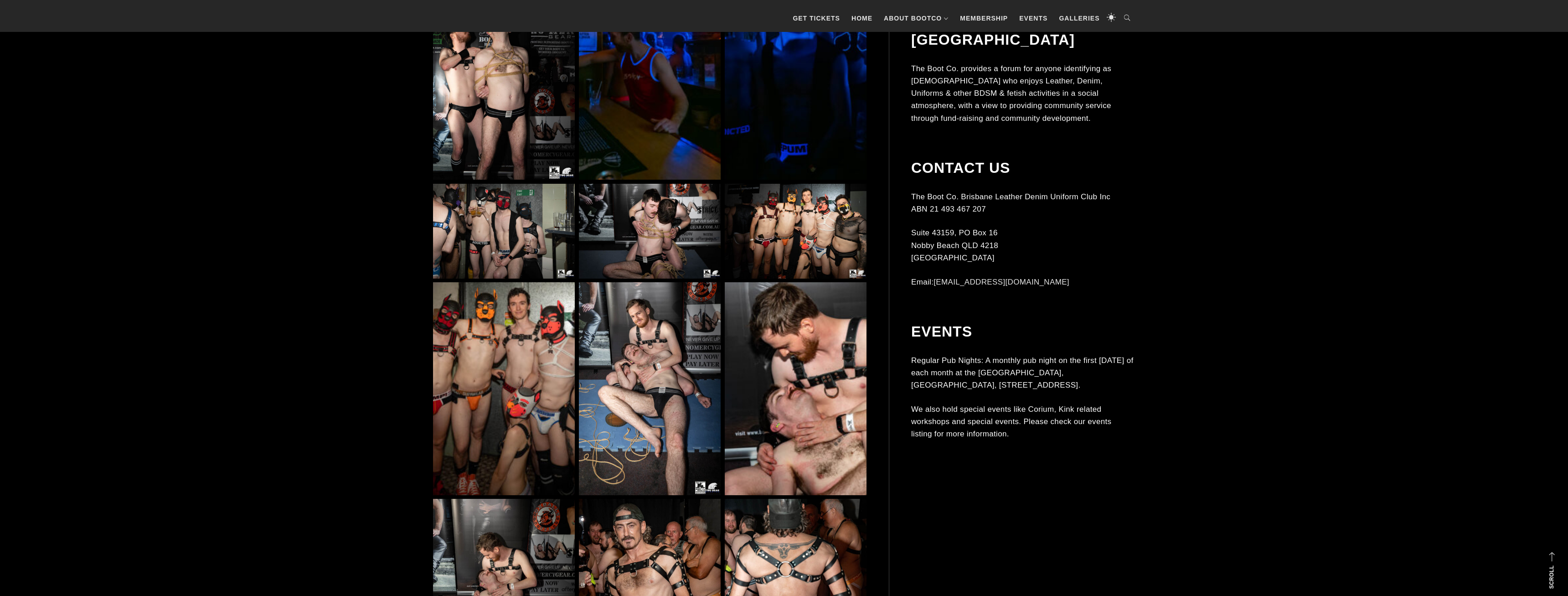
click at [490, 388] on img at bounding box center [503, 389] width 142 height 213
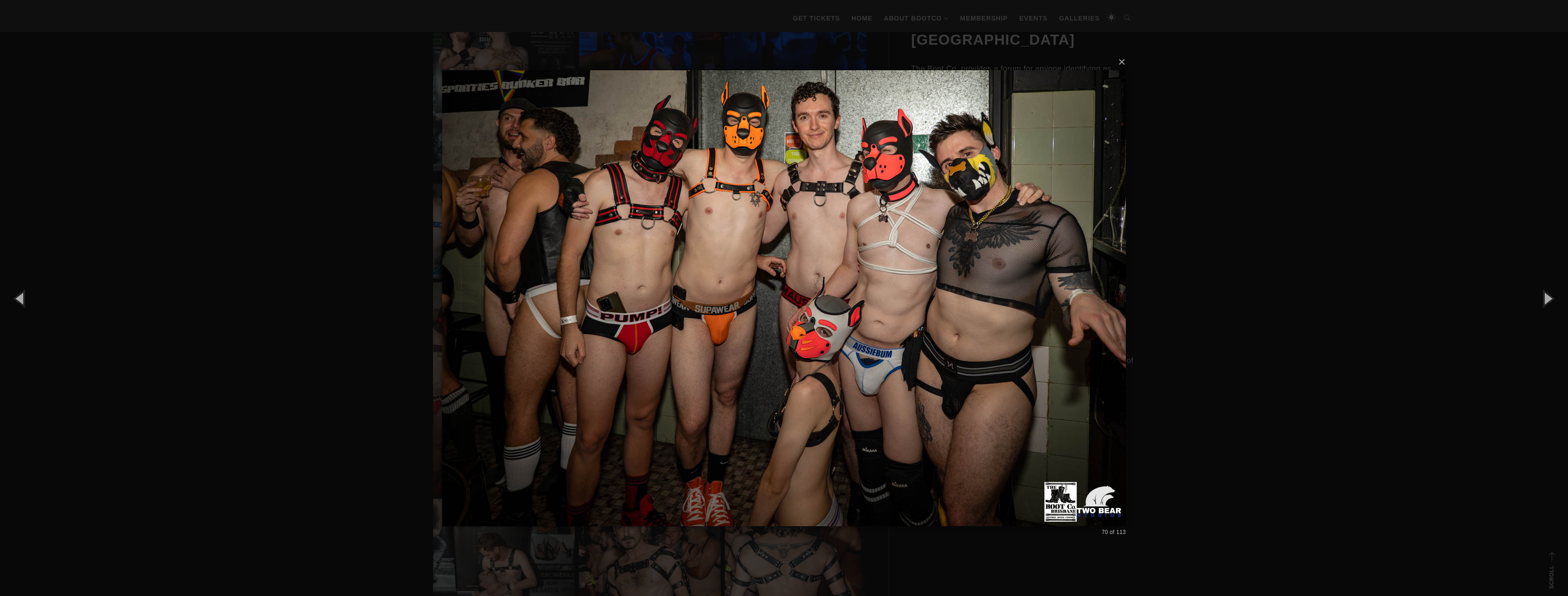
click at [298, 285] on div "× 70 of 113 Loading..." at bounding box center [784, 298] width 1568 height 596
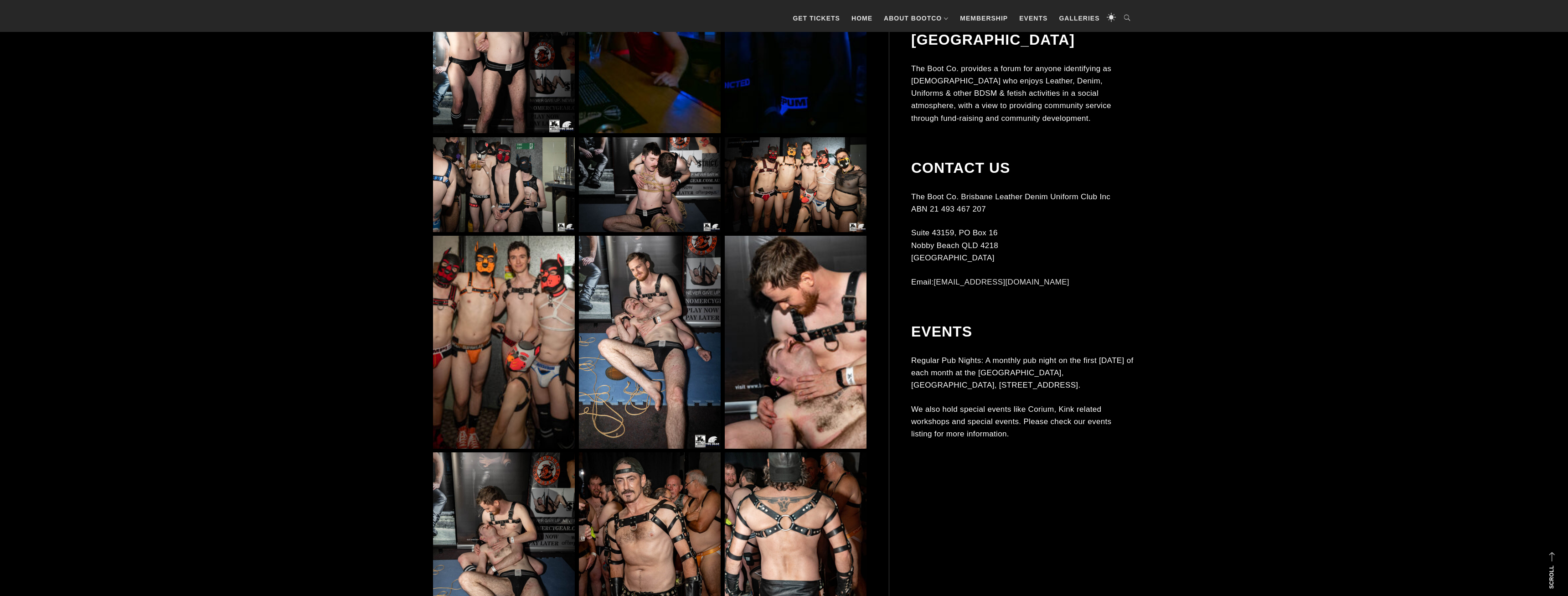
scroll to position [4232, 0]
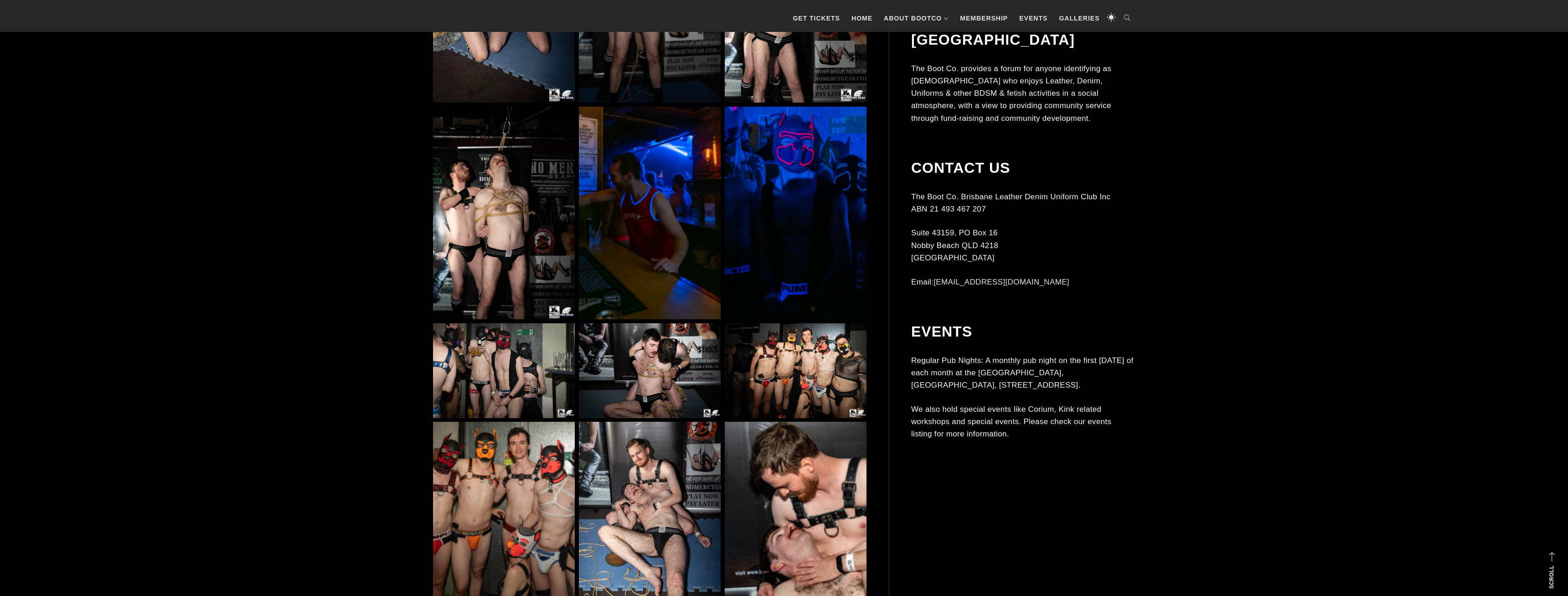
click at [542, 372] on img at bounding box center [503, 371] width 142 height 95
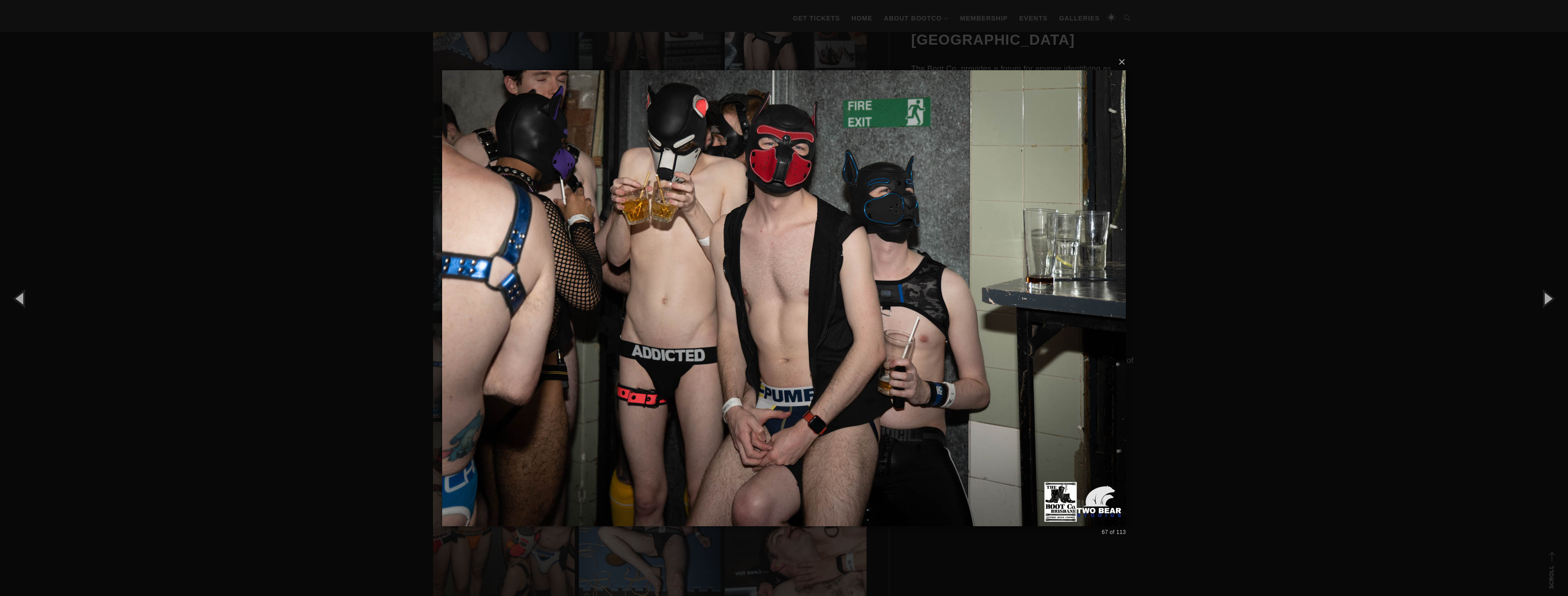
click at [1282, 211] on div "× 67 of 113 Loading..." at bounding box center [784, 298] width 1568 height 596
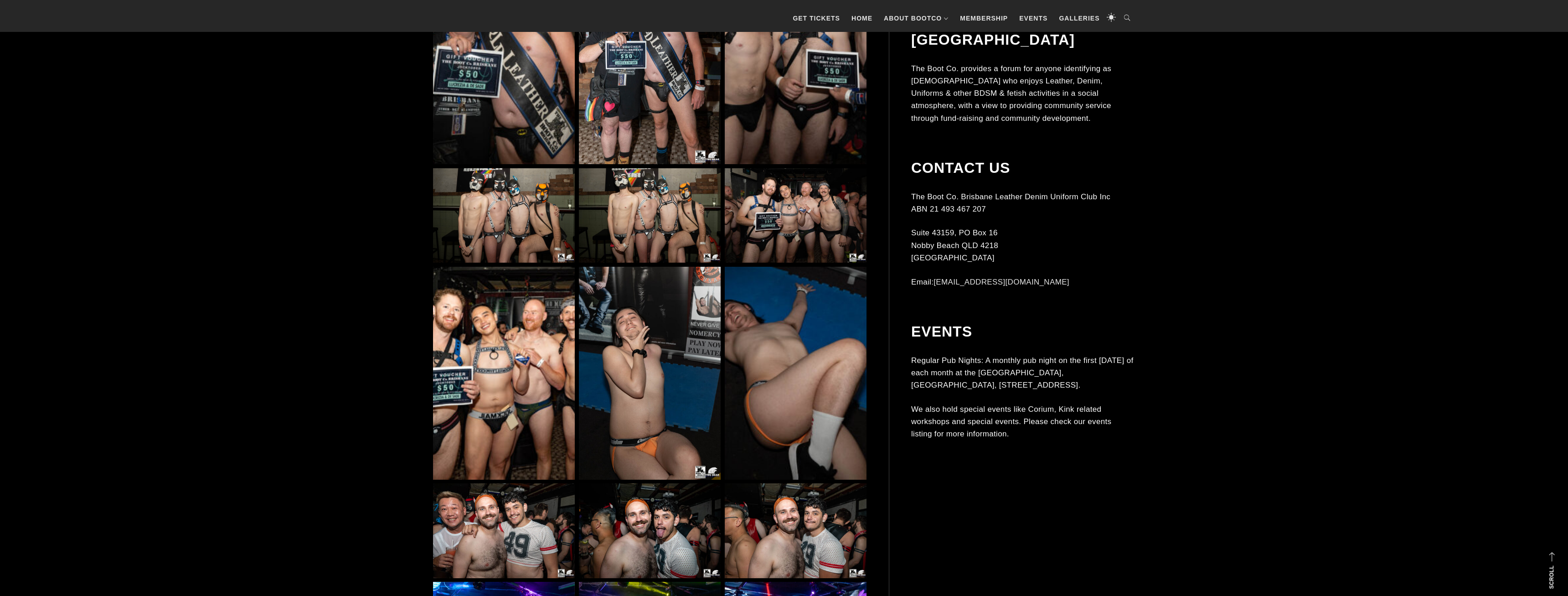
scroll to position [6125, 0]
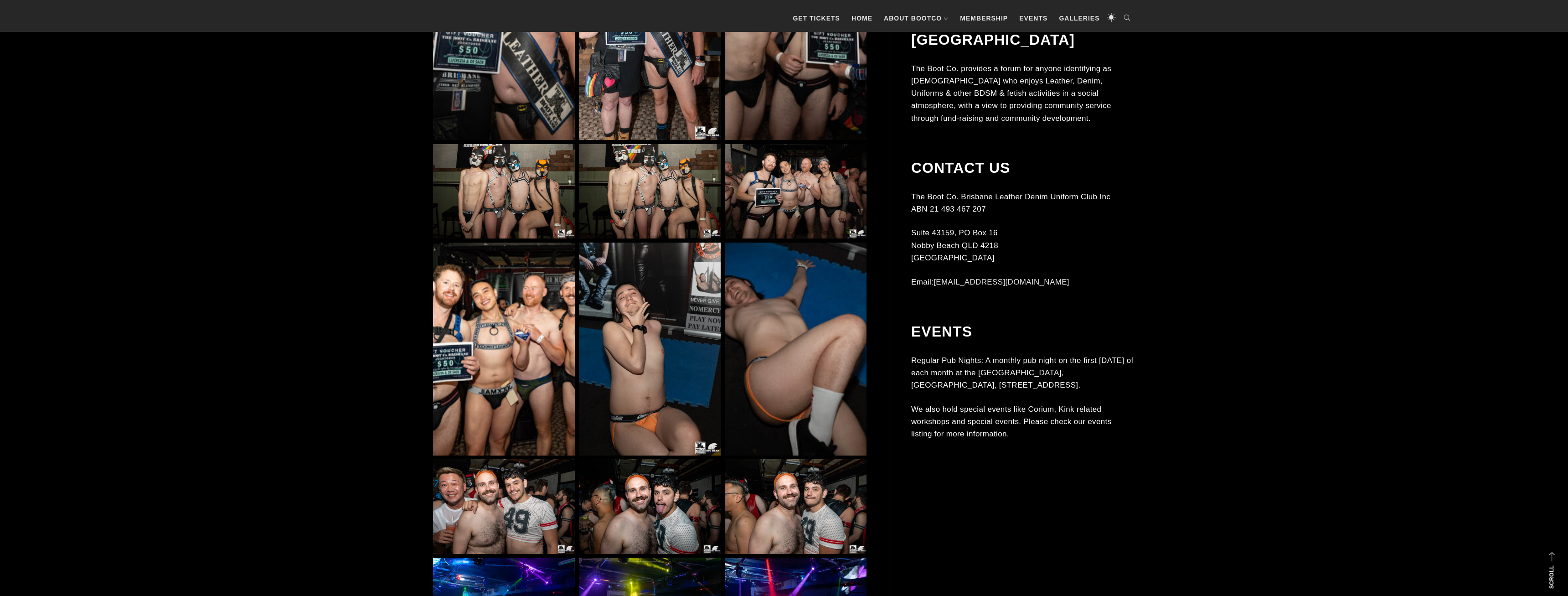
click at [660, 204] on img at bounding box center [649, 191] width 142 height 95
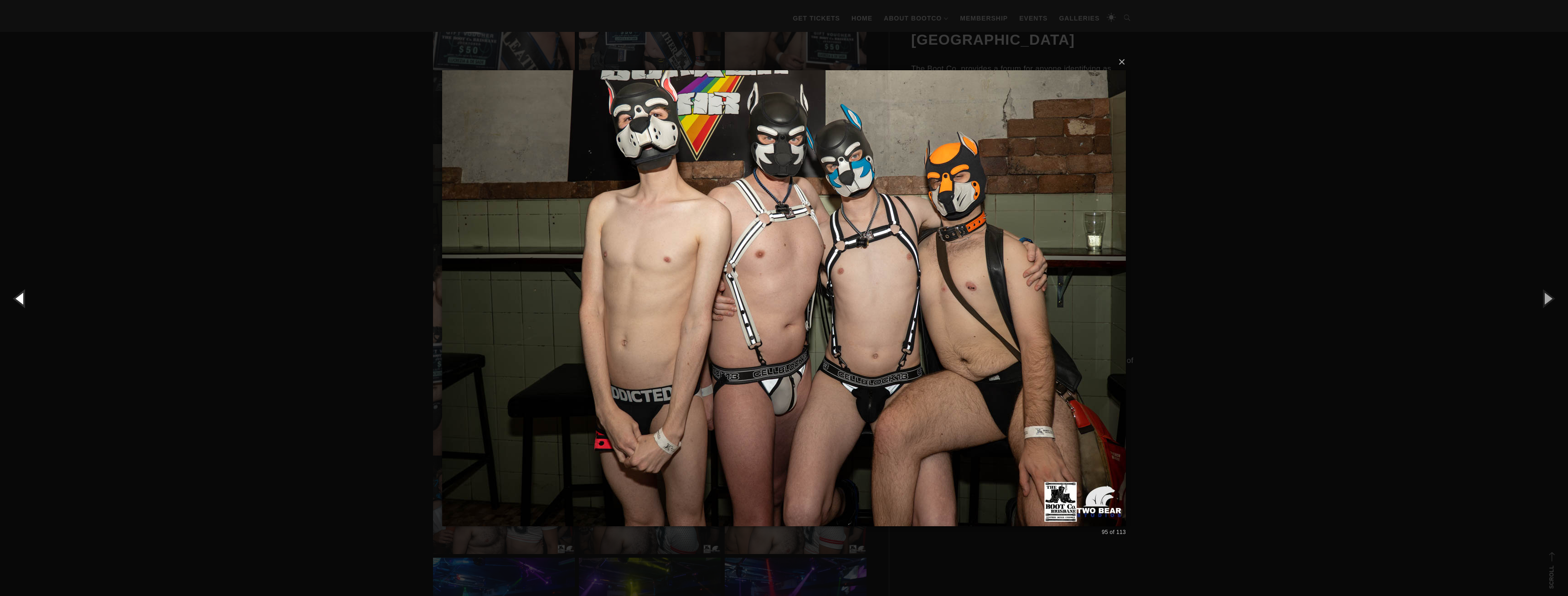
click at [11, 306] on button "button" at bounding box center [21, 298] width 41 height 50
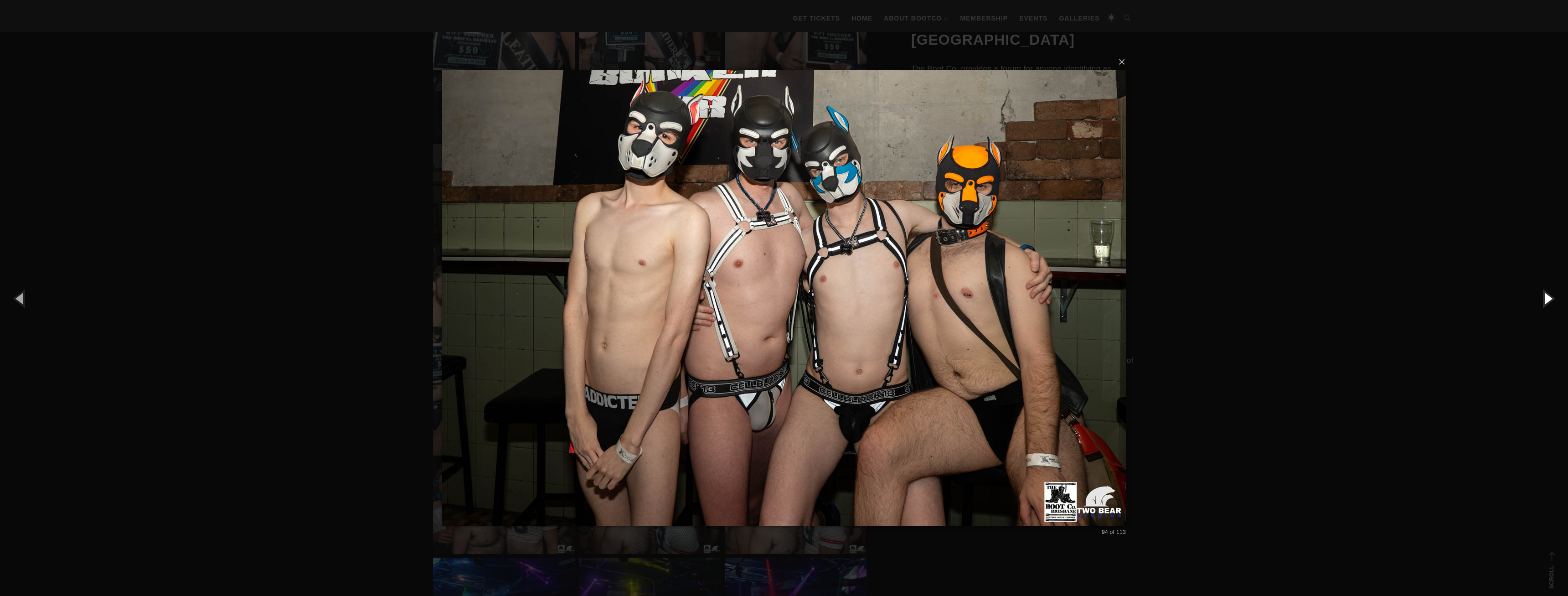
click at [1550, 306] on button "button" at bounding box center [1547, 298] width 41 height 50
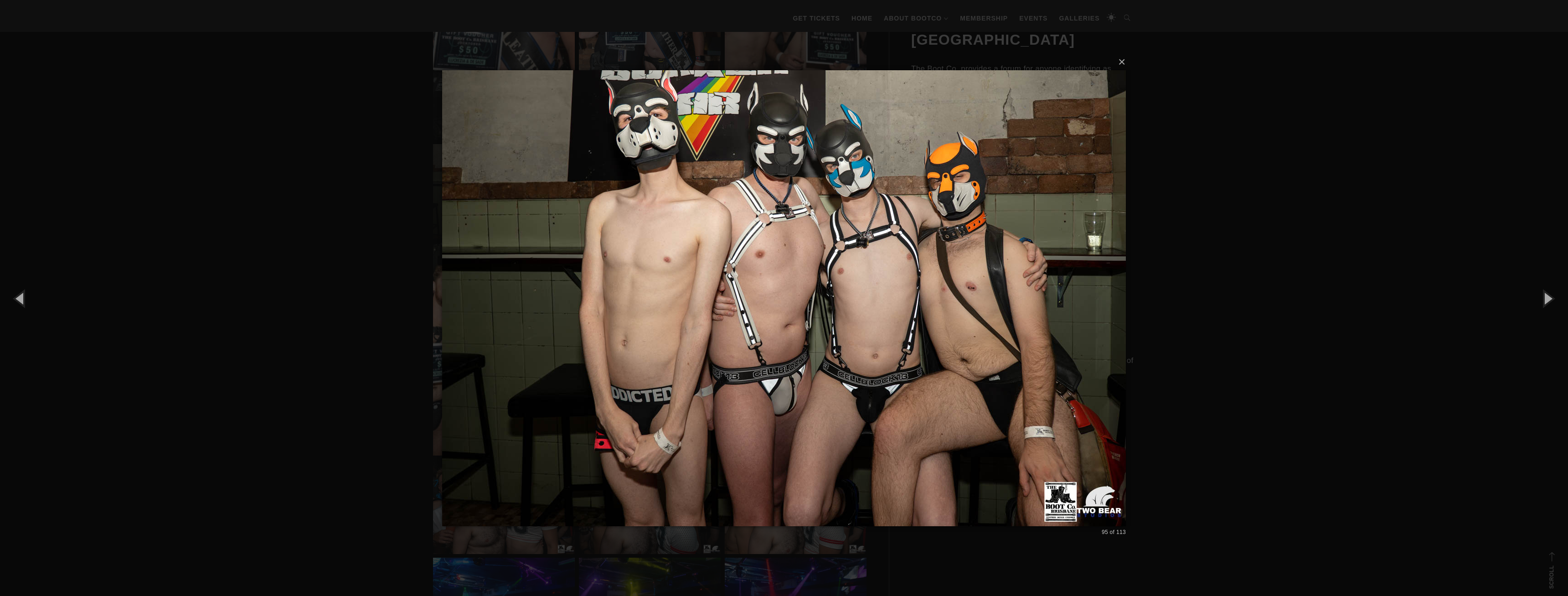
click at [1400, 283] on div "× 95 of 113 Loading..." at bounding box center [784, 298] width 1568 height 596
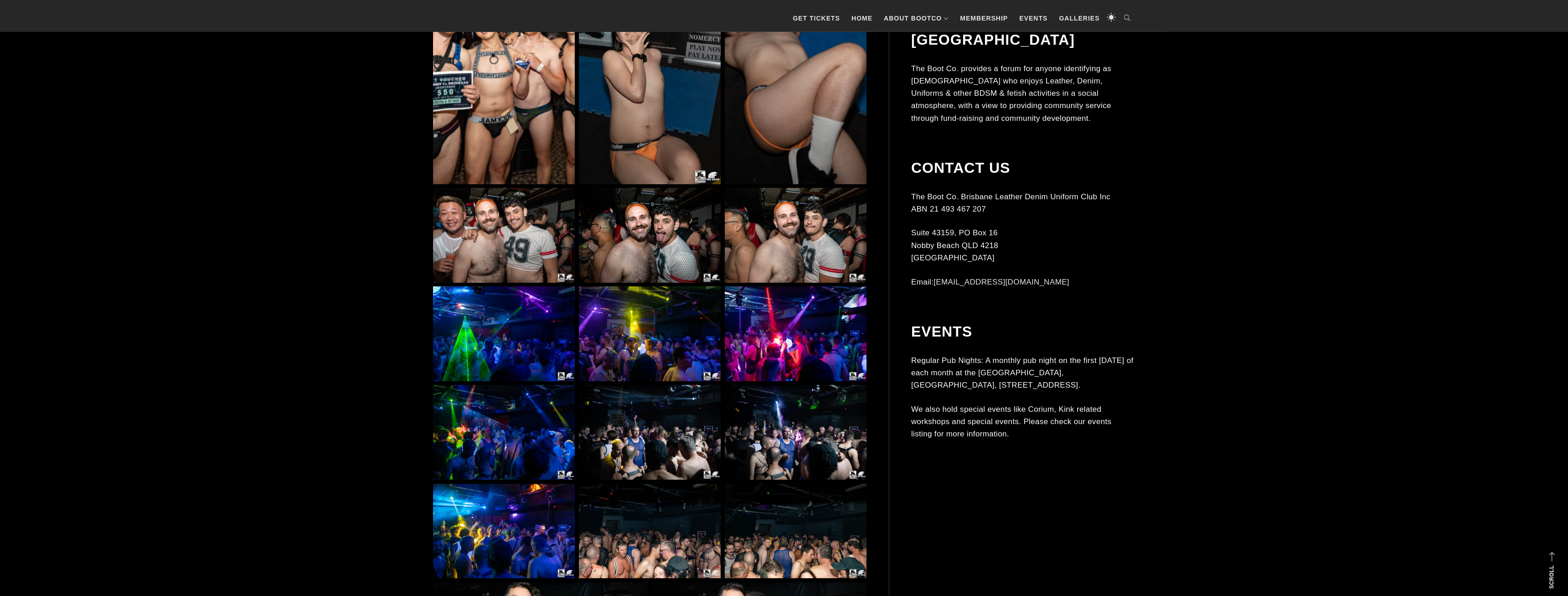
scroll to position [6358, 0]
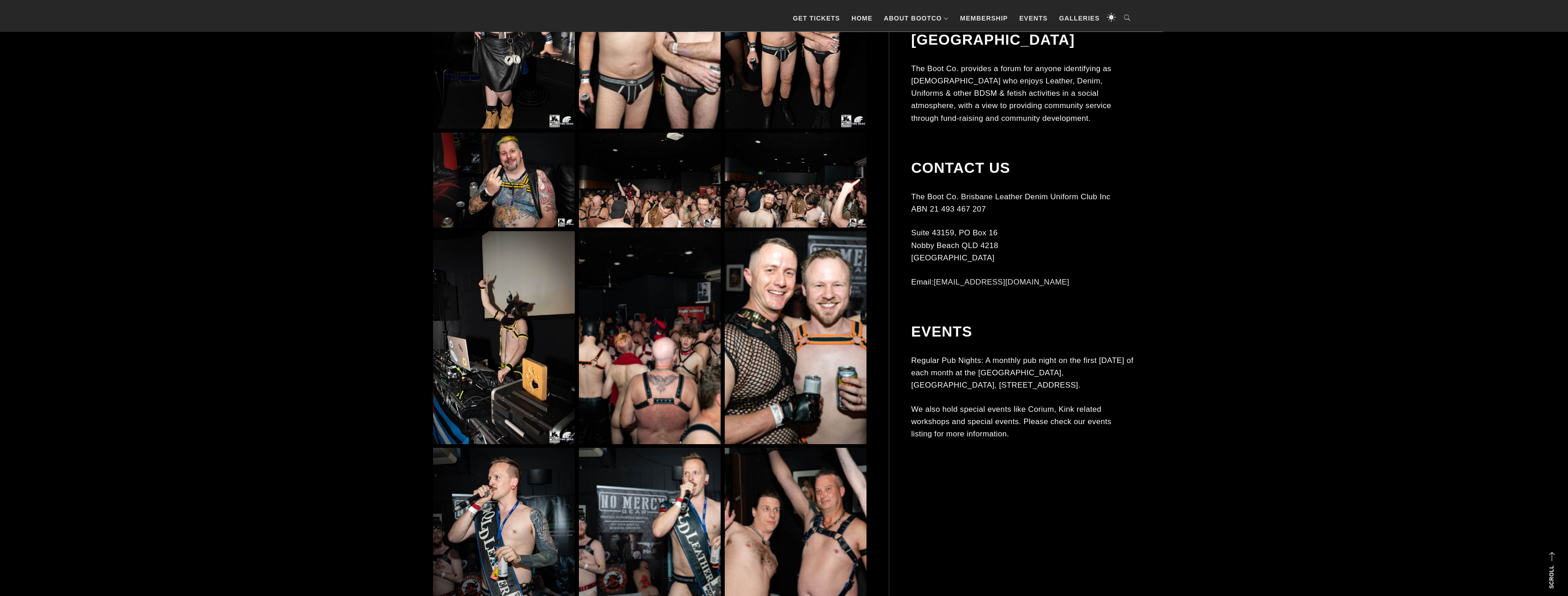
scroll to position [5348, 0]
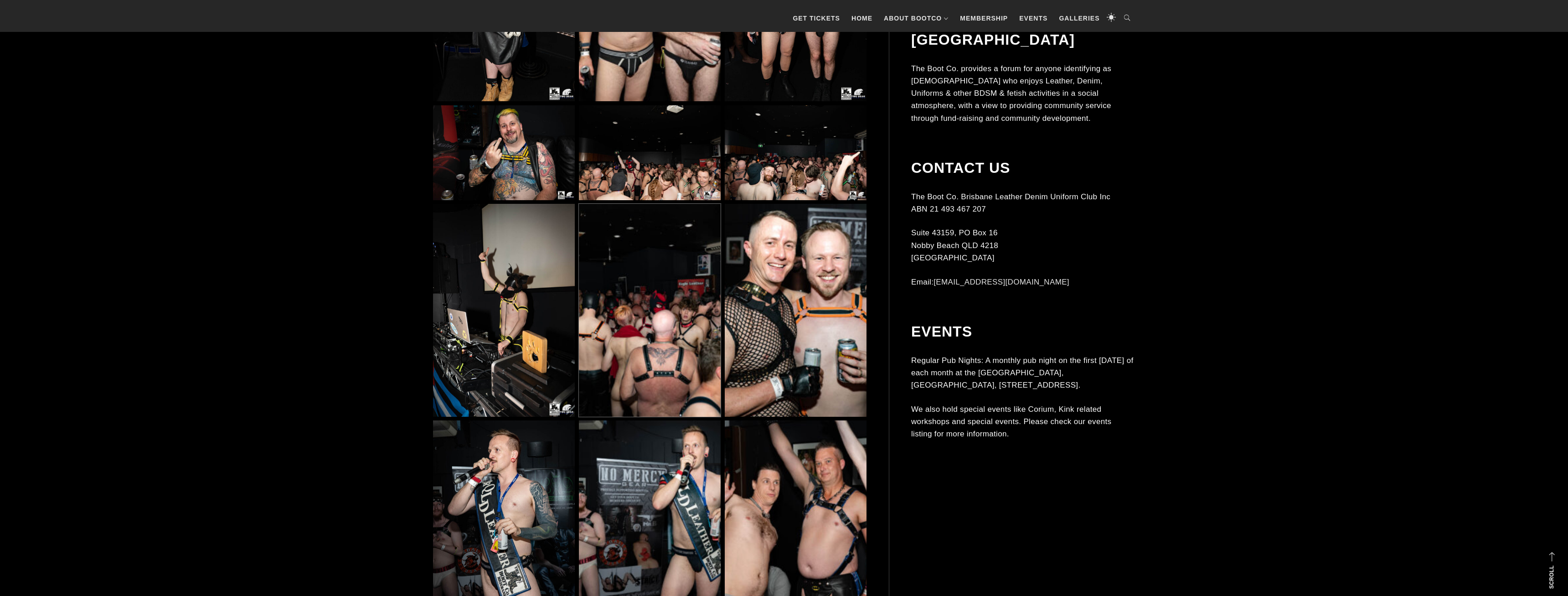
click at [680, 304] on img at bounding box center [649, 310] width 142 height 213
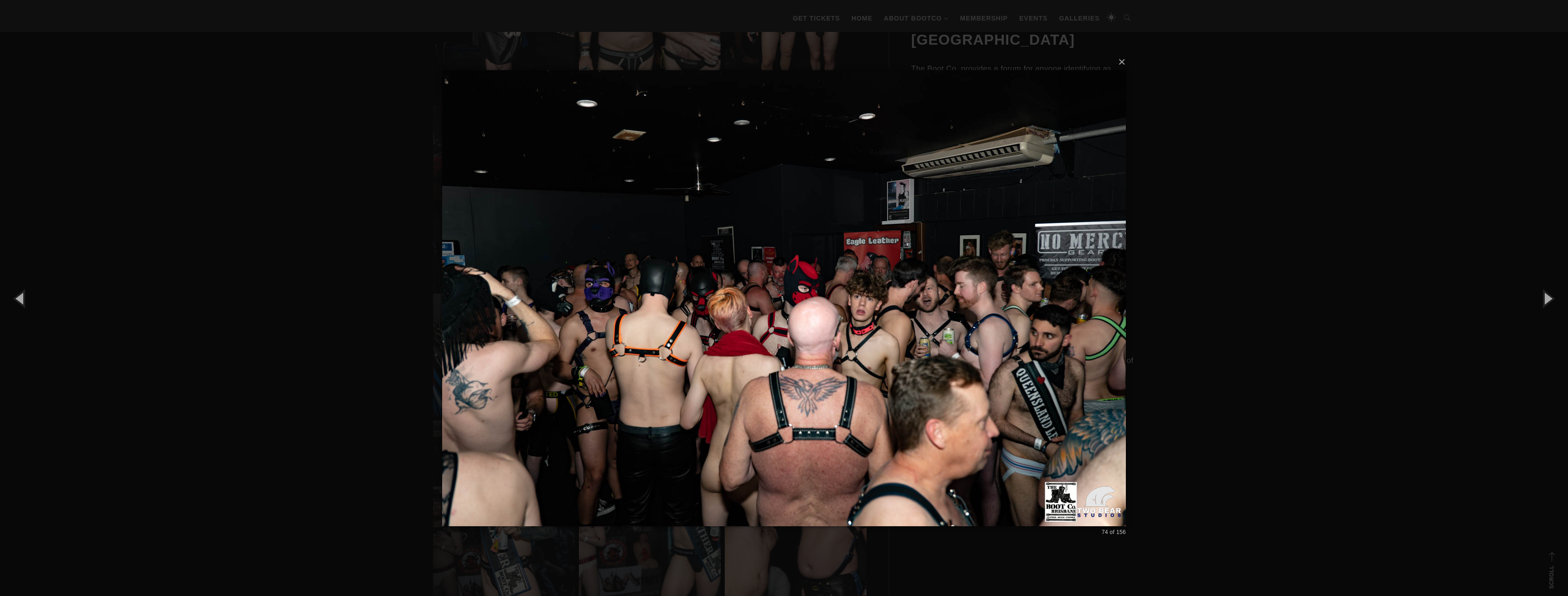
click at [1200, 279] on div "× 74 of 156 Loading..." at bounding box center [784, 298] width 1568 height 596
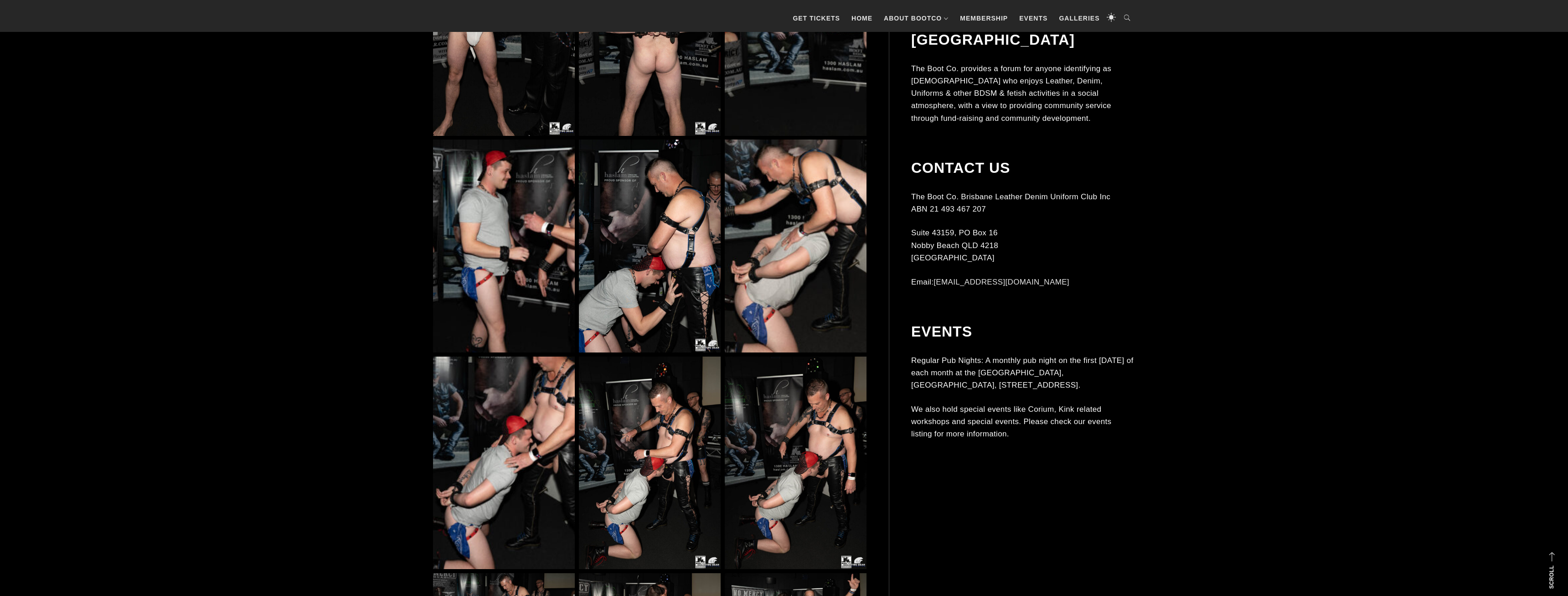
scroll to position [7162, 0]
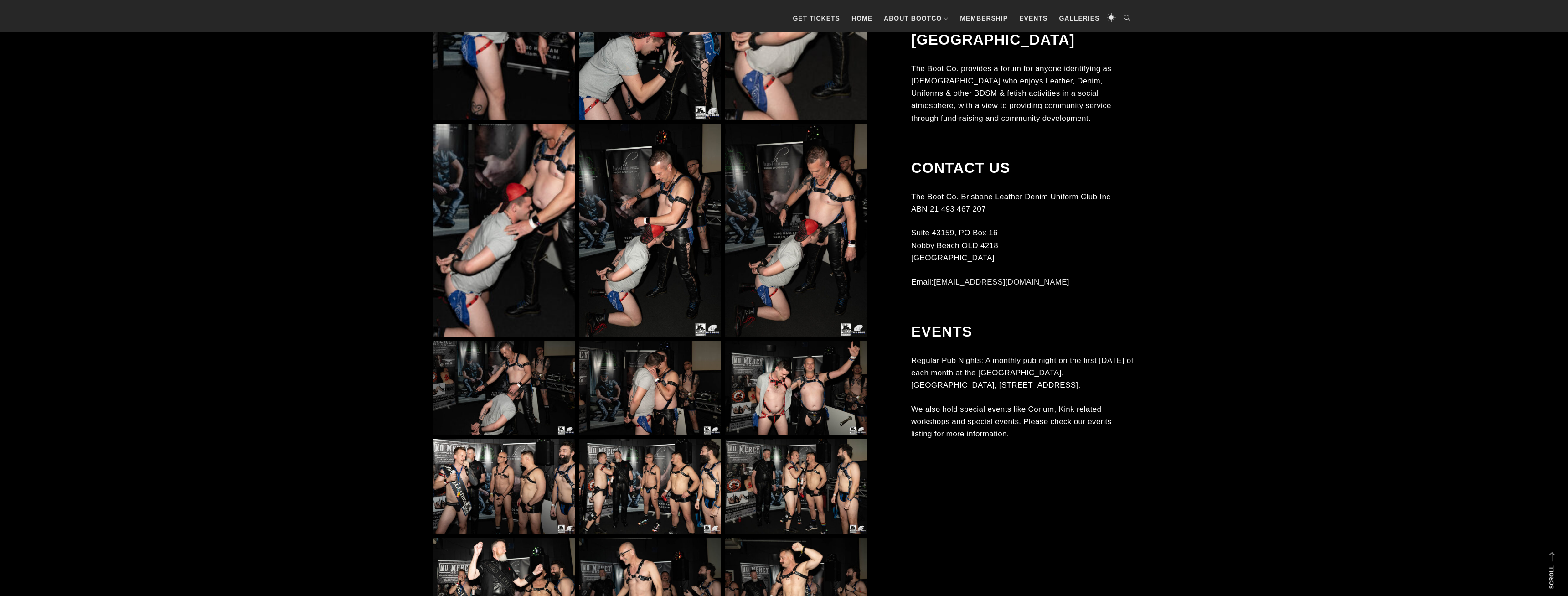
click at [659, 472] on img at bounding box center [649, 487] width 142 height 95
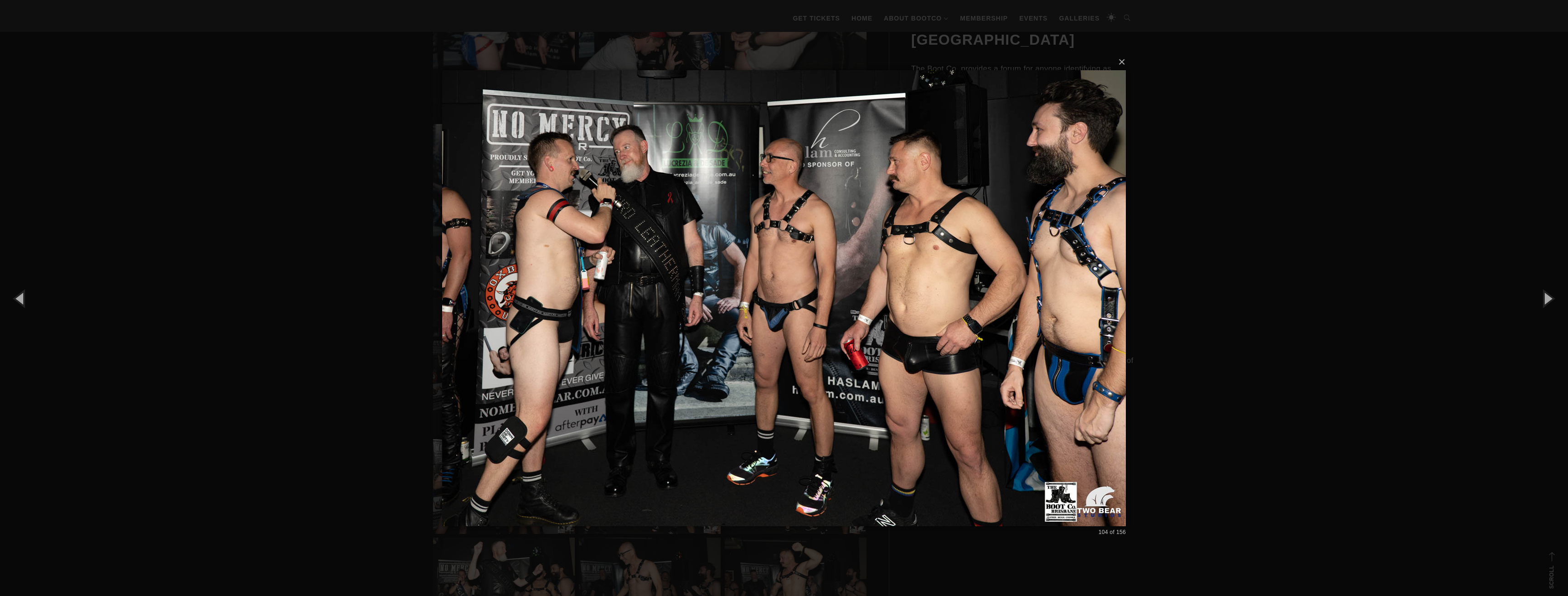
click at [1225, 354] on div "× 104 of 156 Loading..." at bounding box center [784, 298] width 1568 height 596
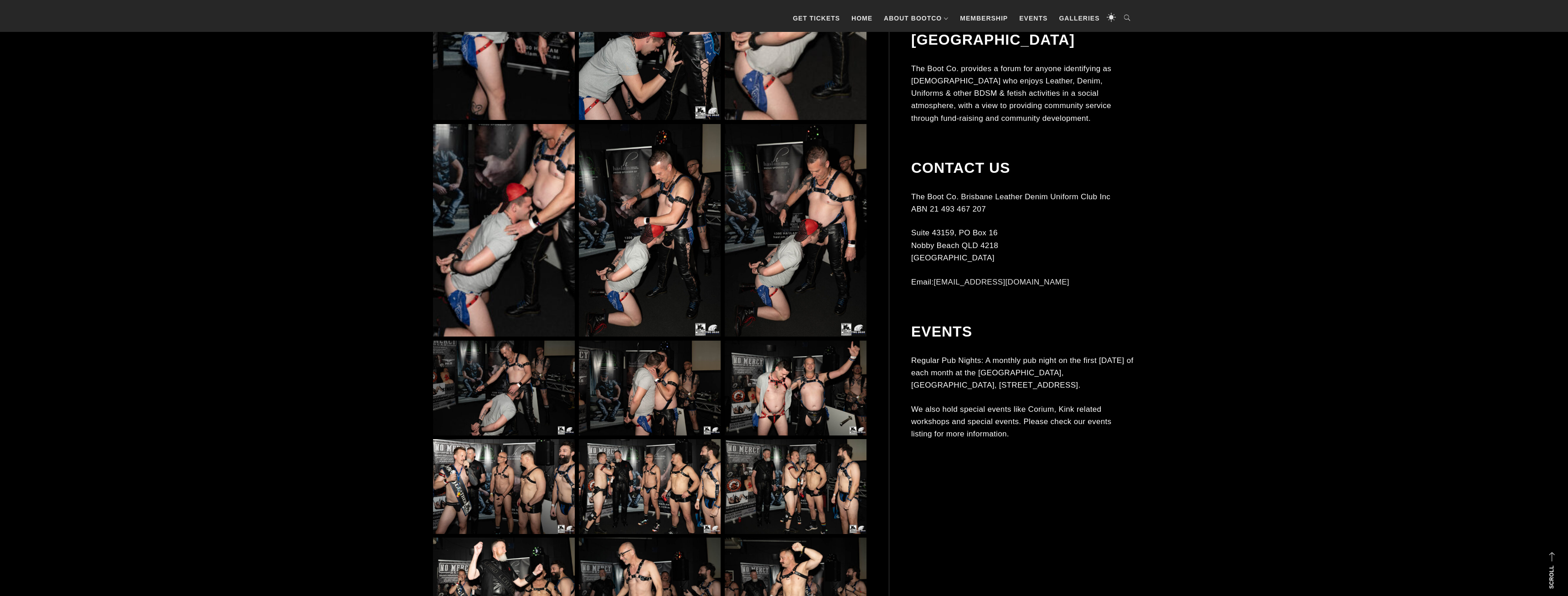
click at [789, 497] on img at bounding box center [795, 487] width 142 height 95
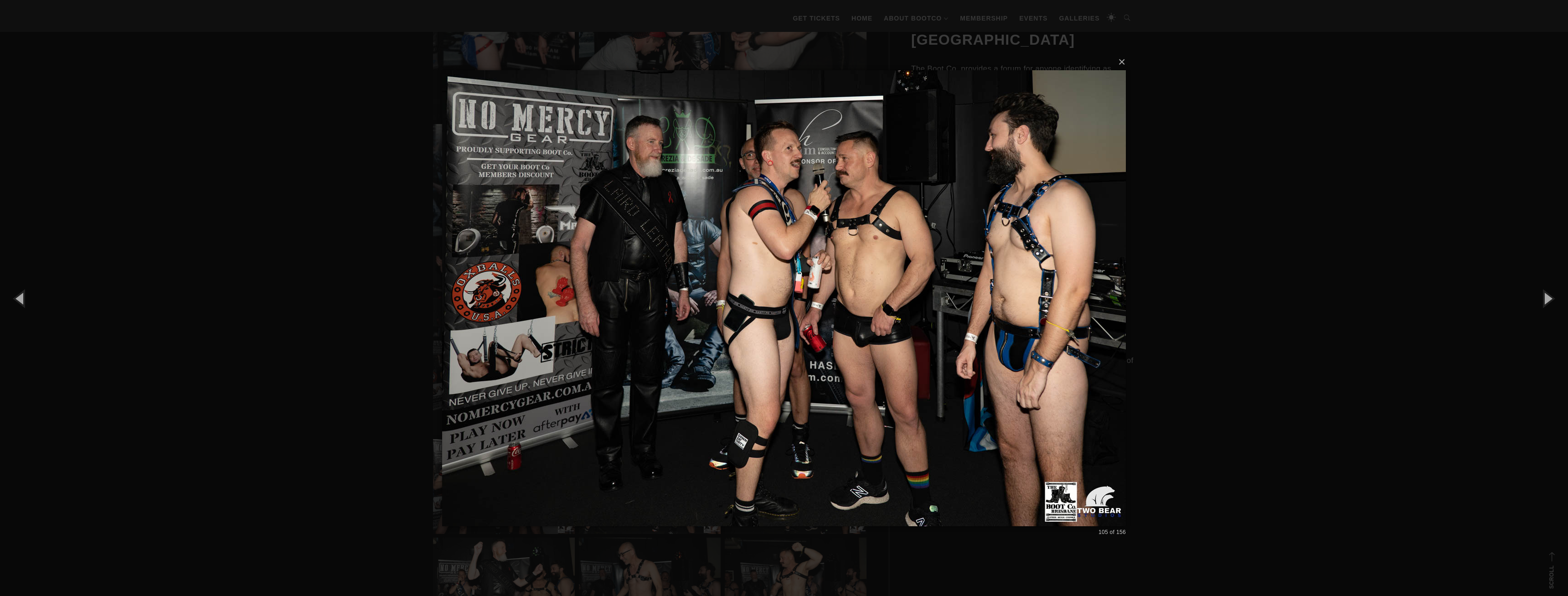
click at [1197, 375] on div "× 105 of 156 Loading..." at bounding box center [784, 298] width 1568 height 596
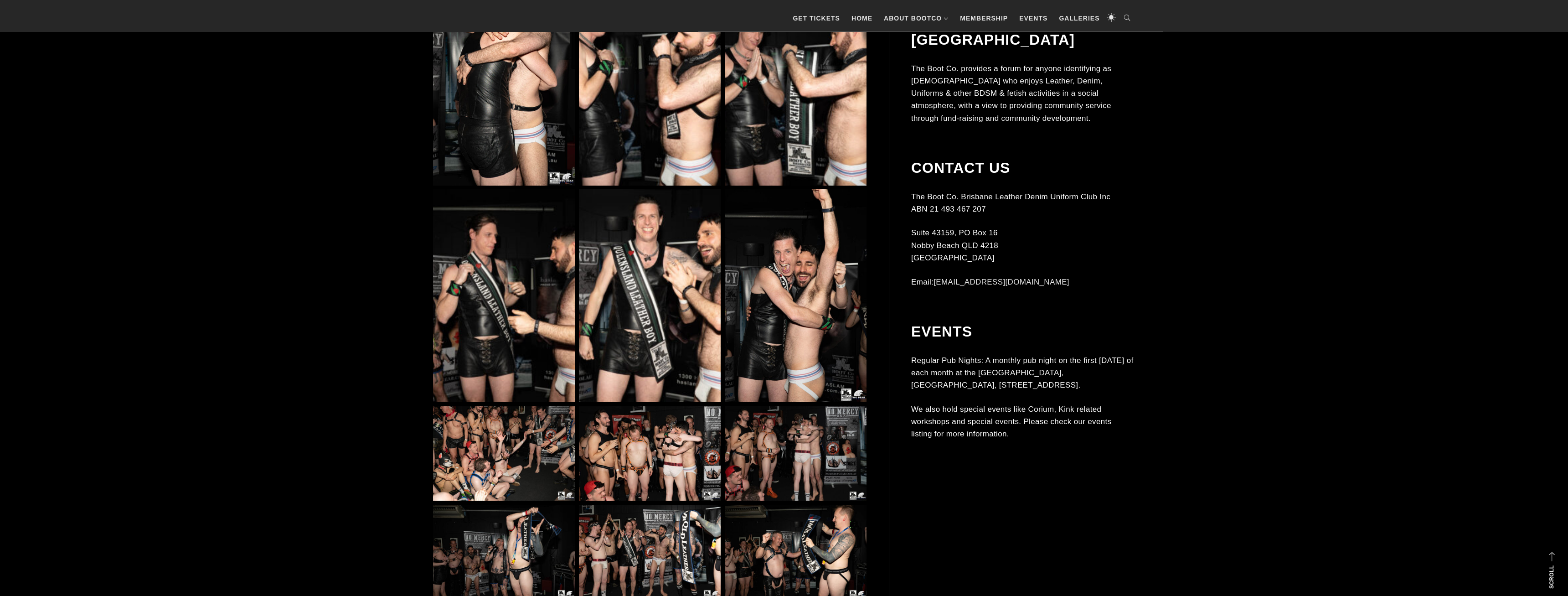
scroll to position [8138, 0]
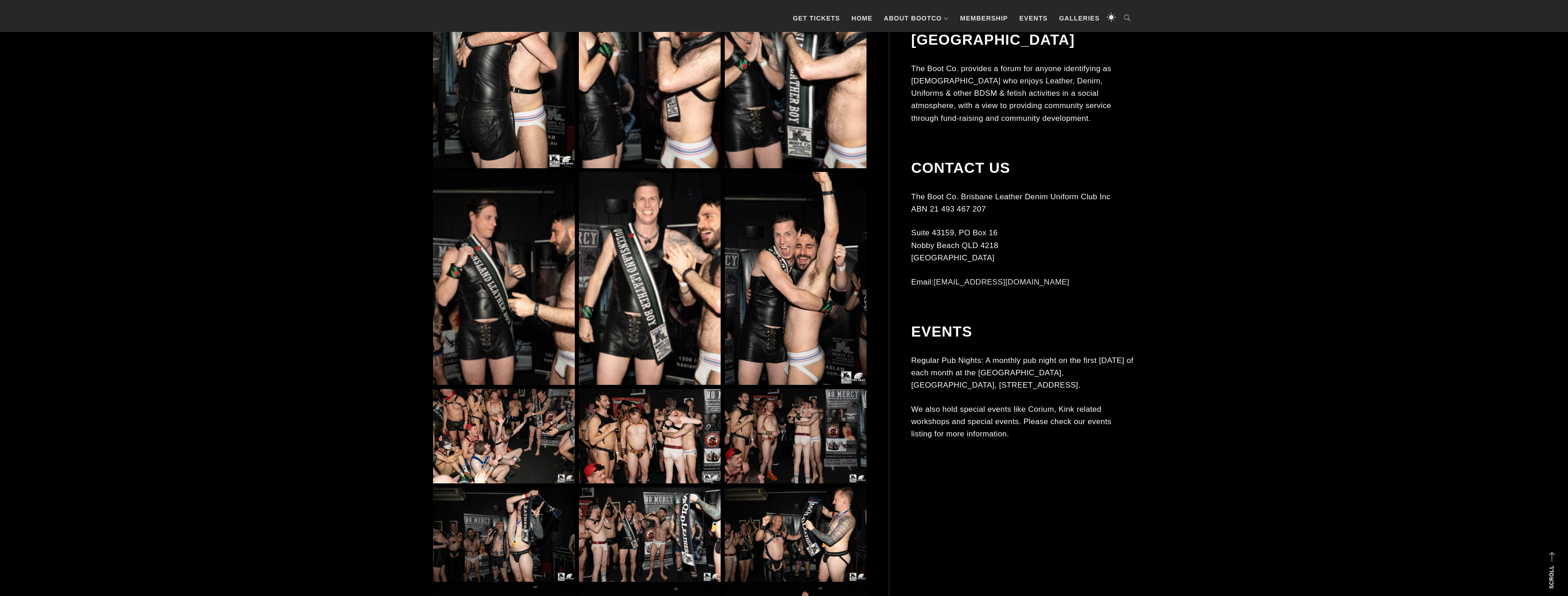
click at [772, 356] on img at bounding box center [795, 278] width 142 height 213
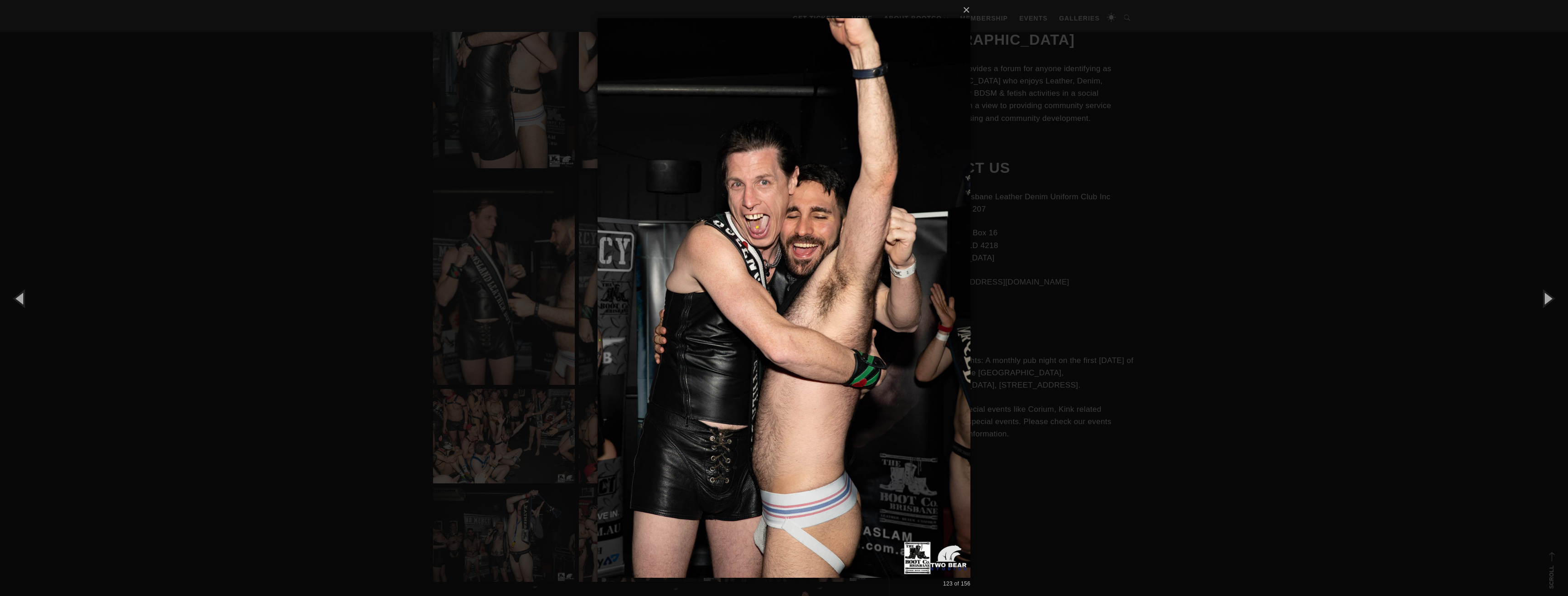
click at [1107, 408] on div "× 123 of 156 Loading..." at bounding box center [784, 298] width 1568 height 596
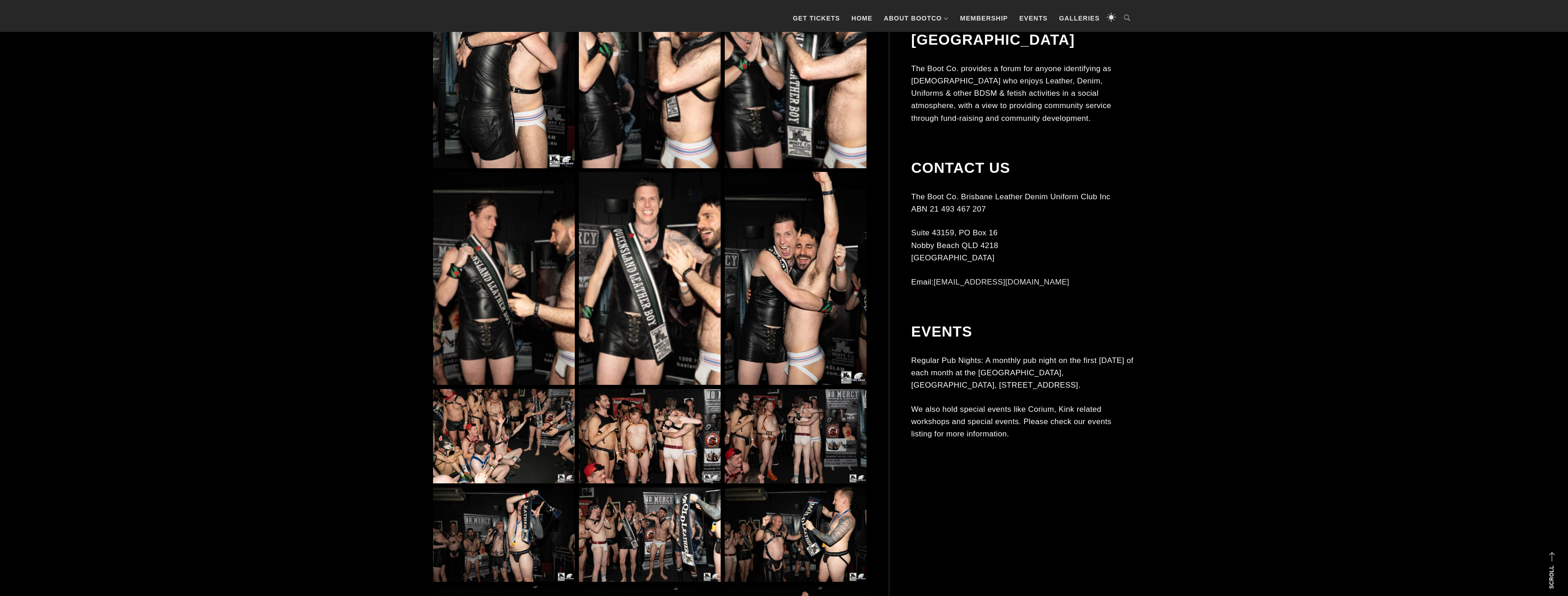
click at [831, 457] on img at bounding box center [795, 436] width 142 height 95
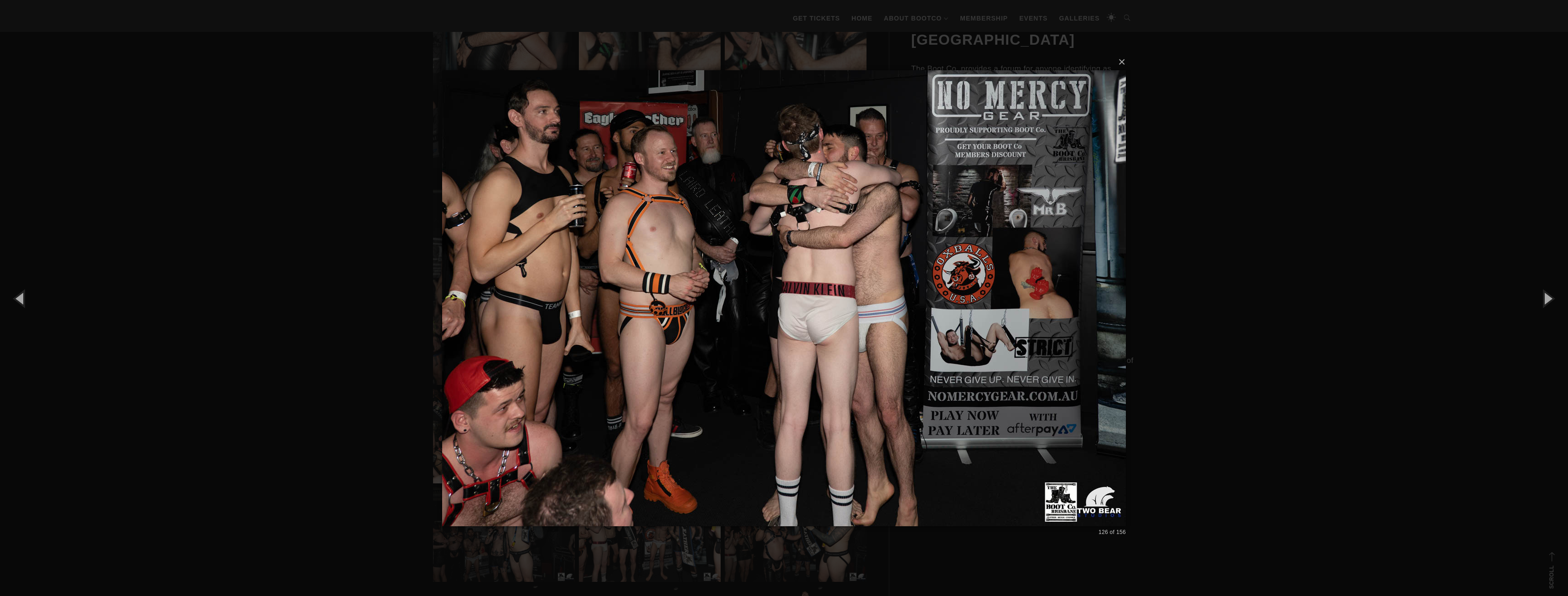
click at [1161, 372] on div "× 126 of 156 Loading..." at bounding box center [784, 298] width 1568 height 596
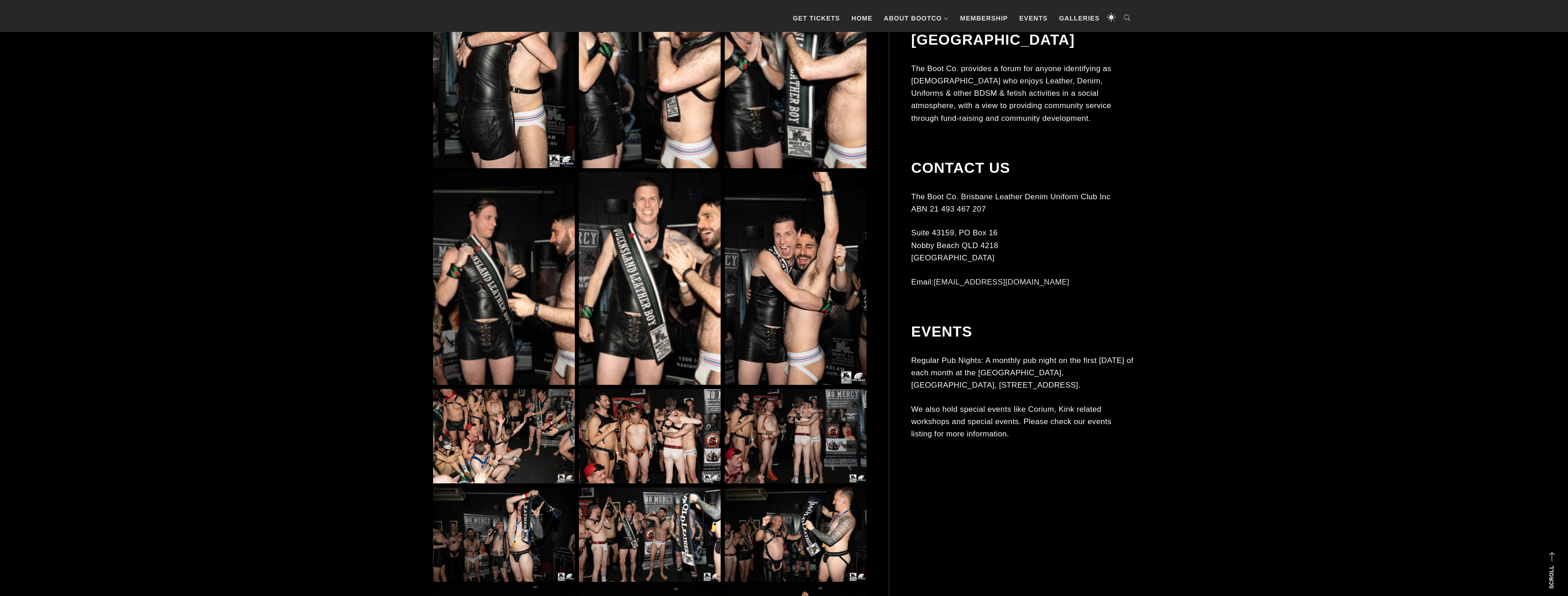
click at [633, 451] on img at bounding box center [649, 436] width 142 height 95
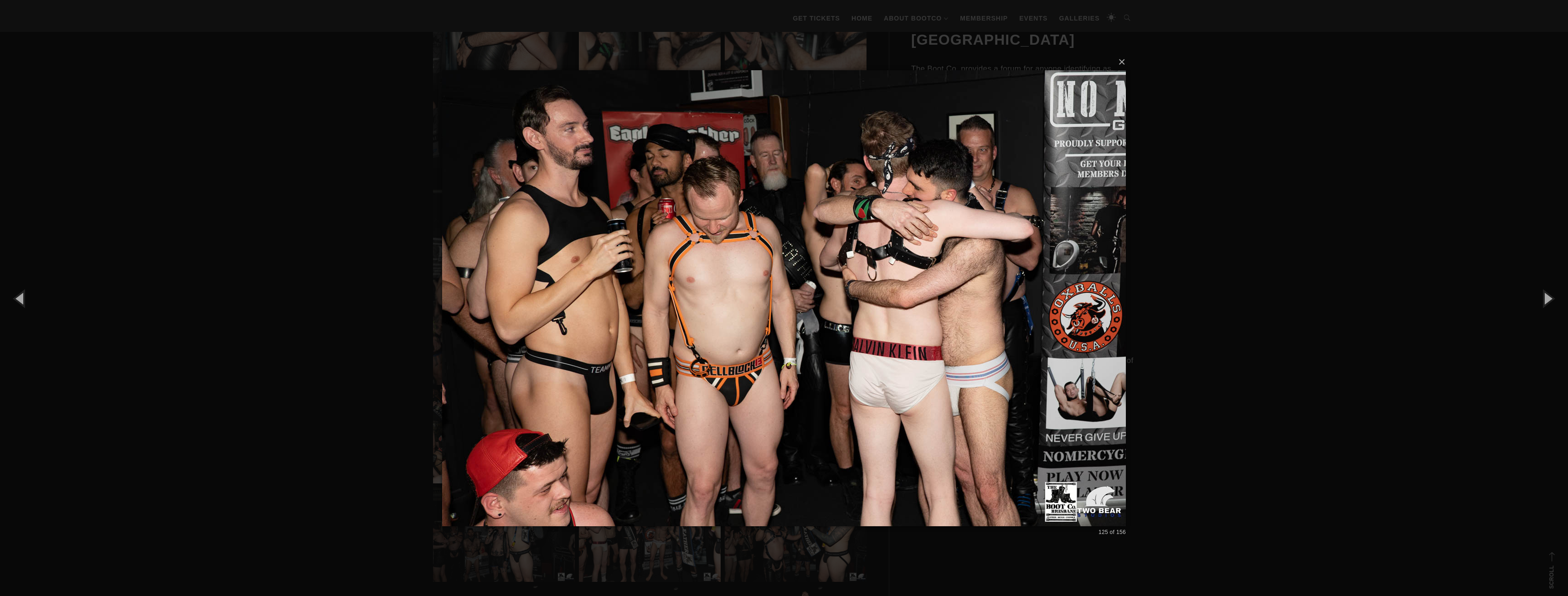
click at [1183, 378] on div "× 125 of 156 Loading..." at bounding box center [784, 298] width 1568 height 596
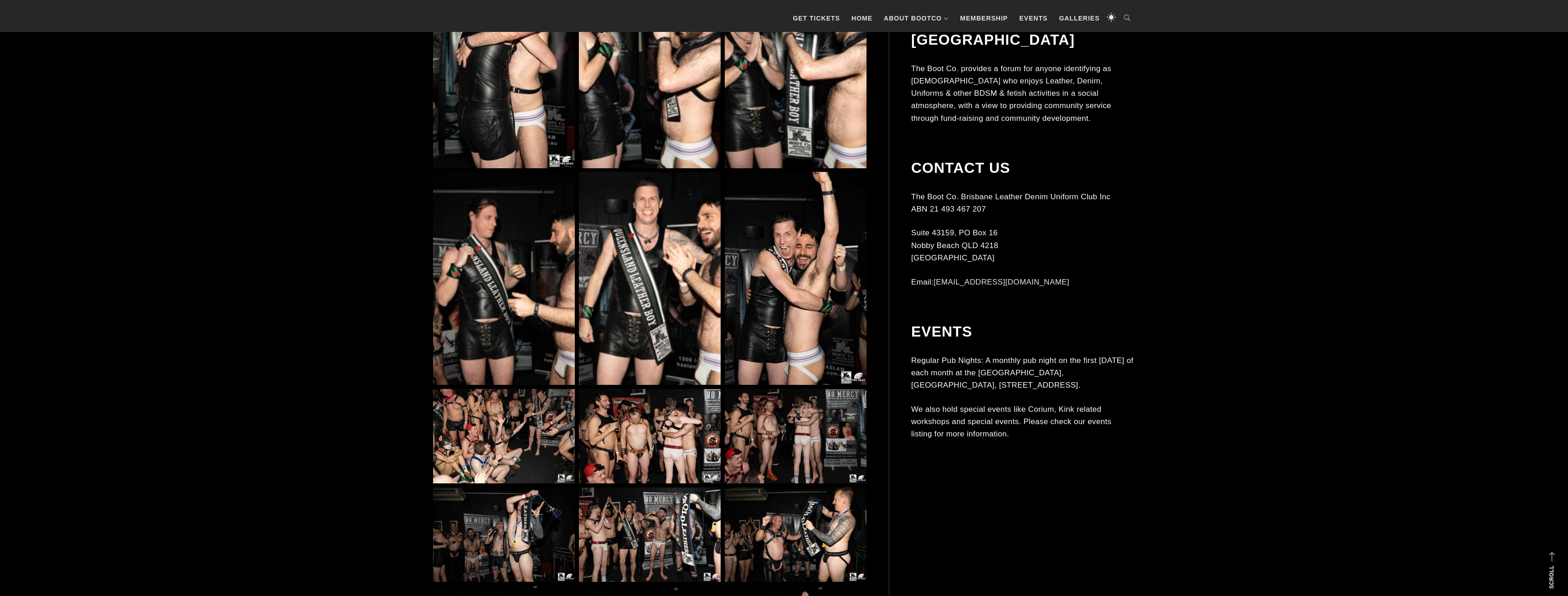
click at [530, 439] on img at bounding box center [503, 436] width 142 height 95
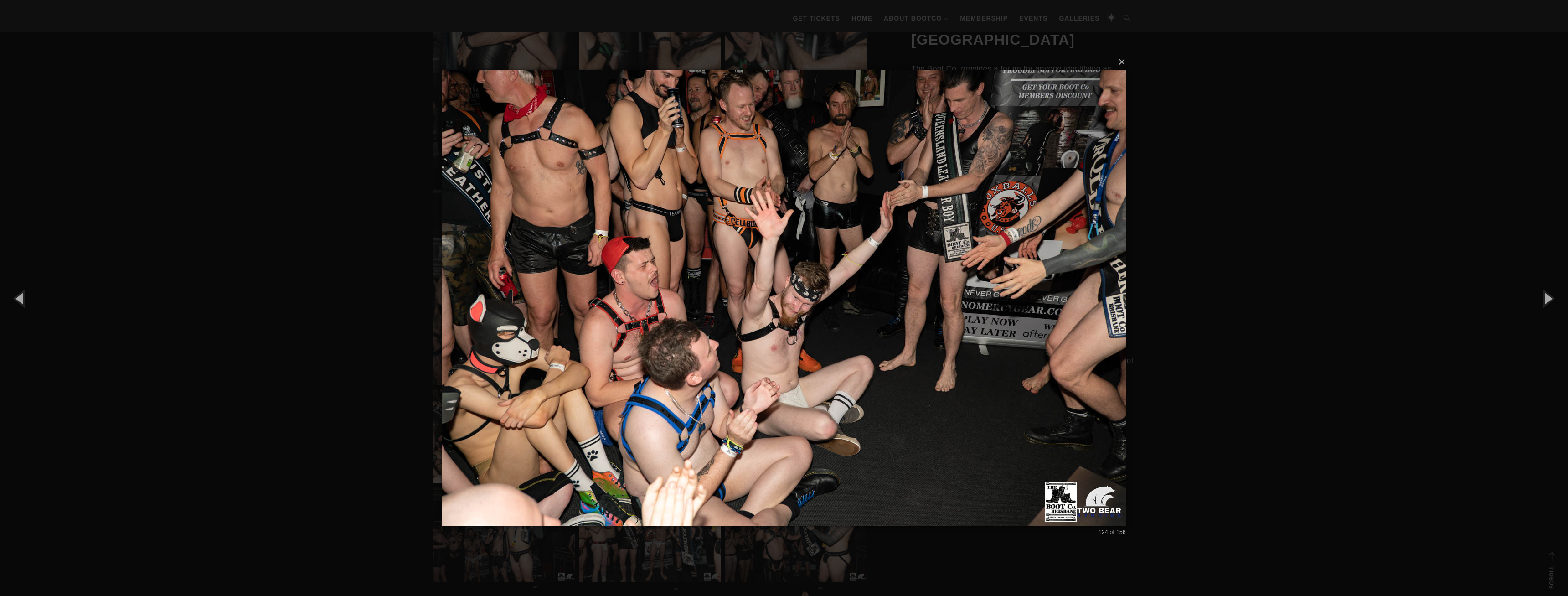
click at [1237, 317] on div "× 124 of 156 Loading..." at bounding box center [784, 298] width 1568 height 596
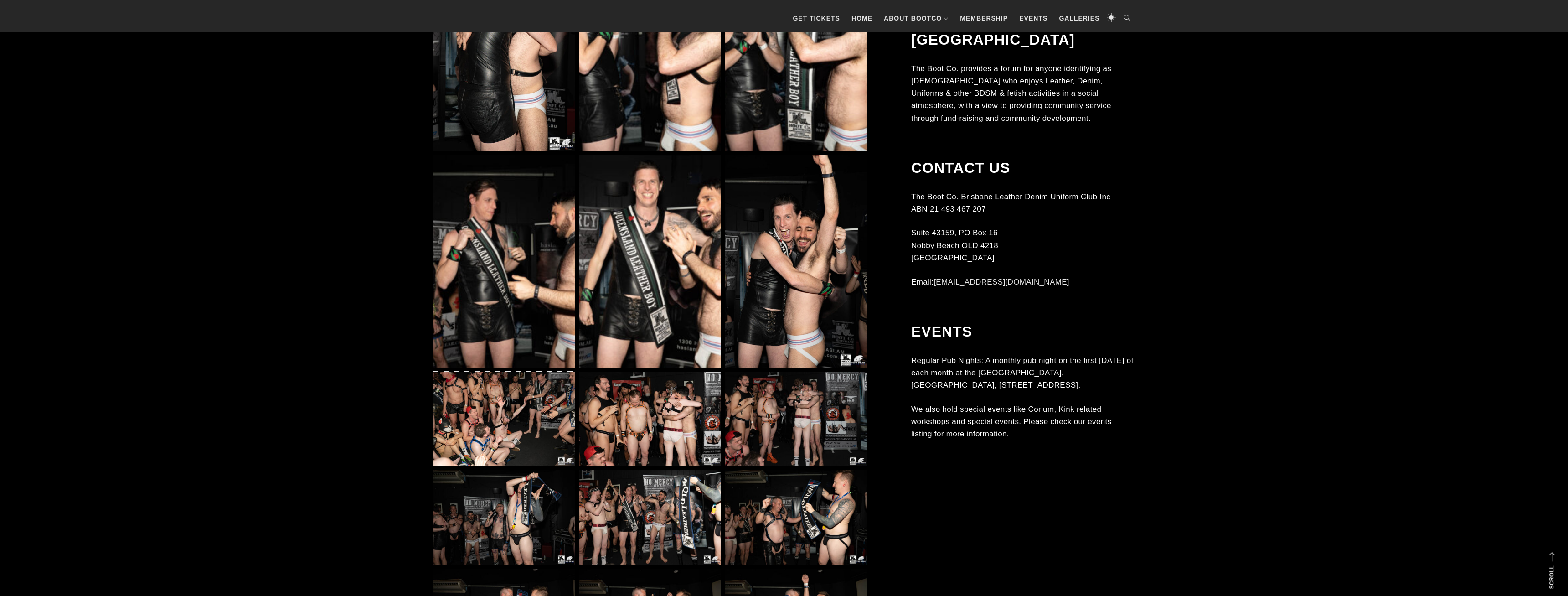
scroll to position [8185, 0]
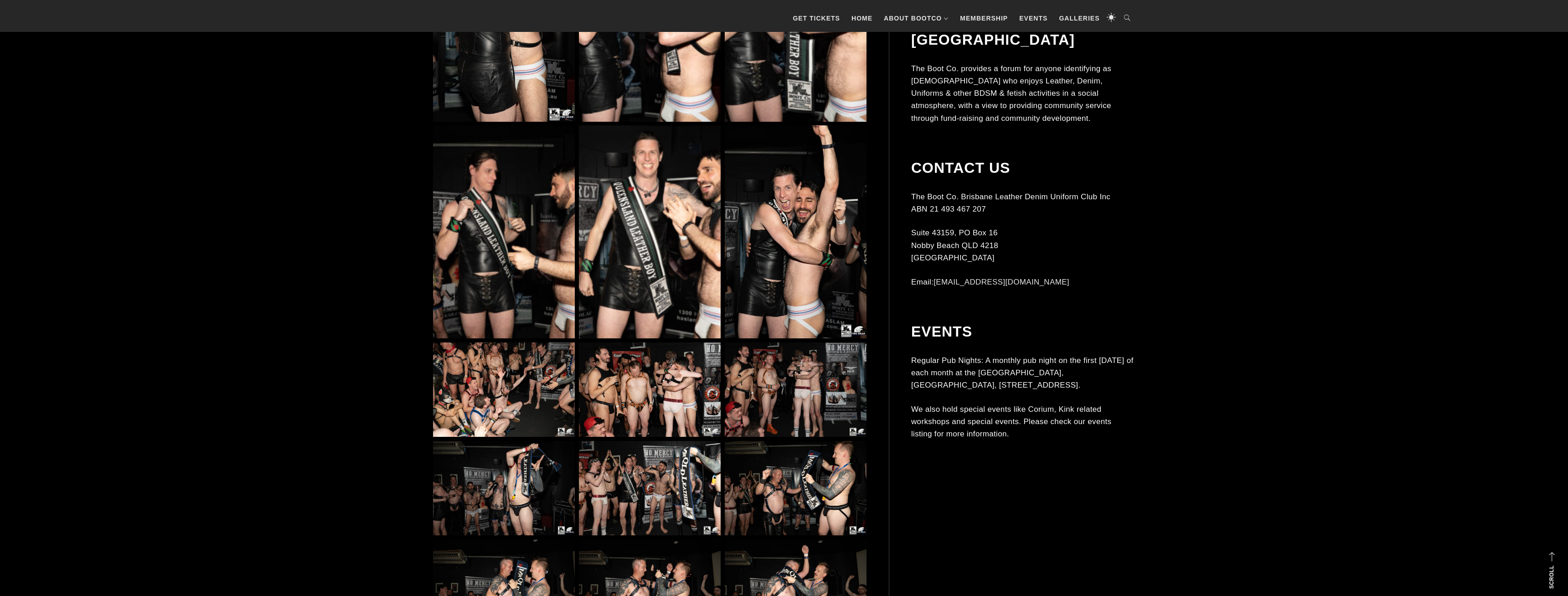
click at [523, 487] on img at bounding box center [503, 488] width 142 height 95
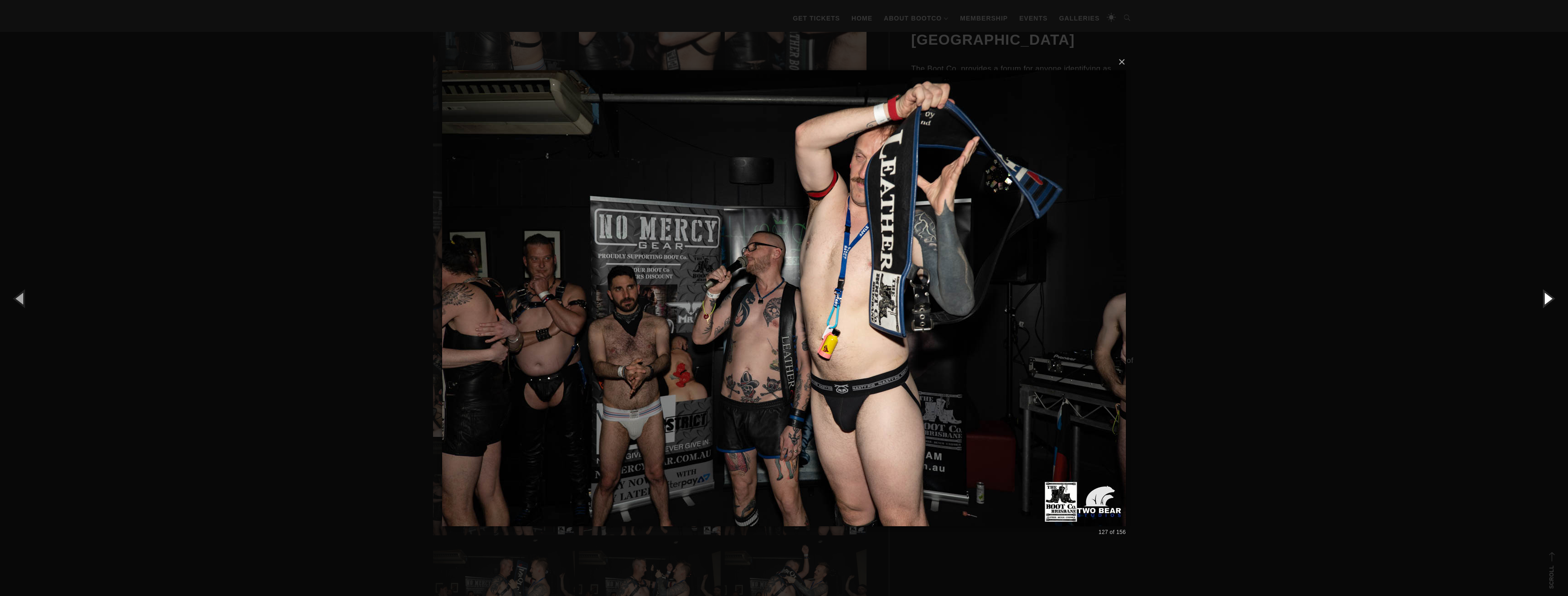
click at [1543, 300] on button "button" at bounding box center [1547, 298] width 41 height 50
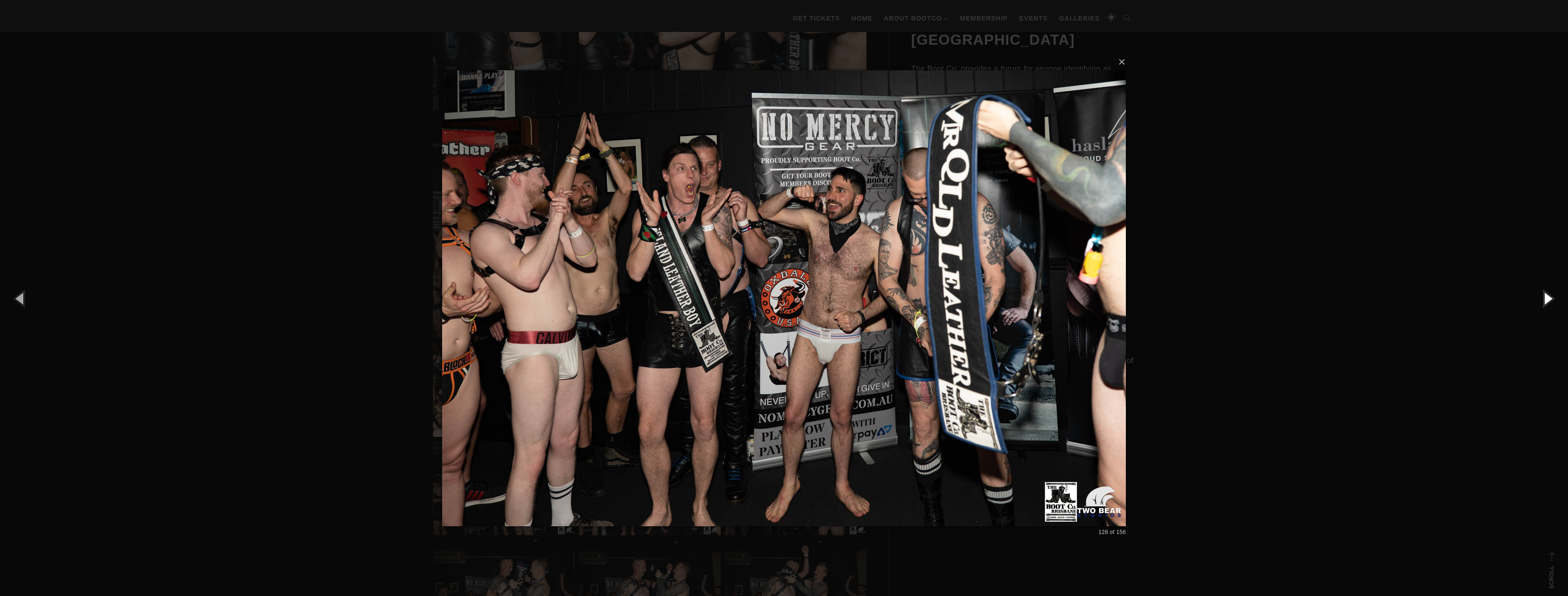
click at [1543, 299] on button "button" at bounding box center [1547, 298] width 41 height 50
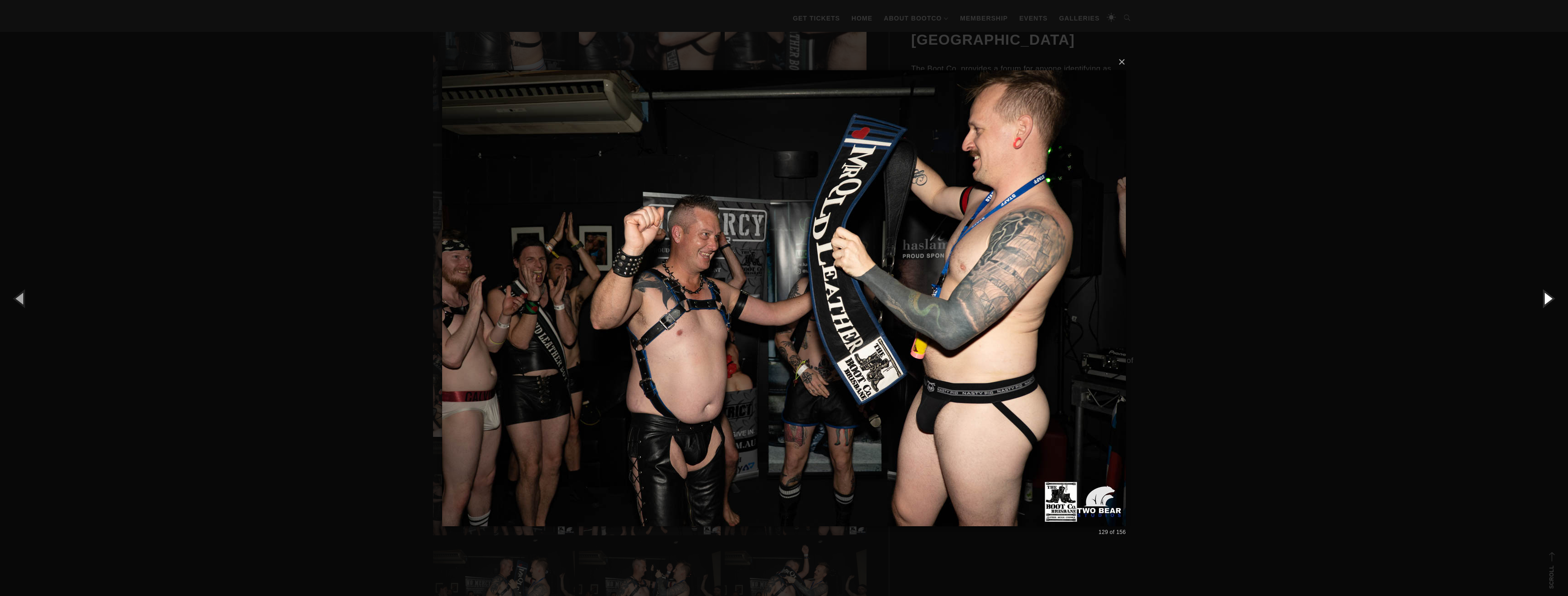
click at [1543, 299] on button "button" at bounding box center [1547, 298] width 41 height 50
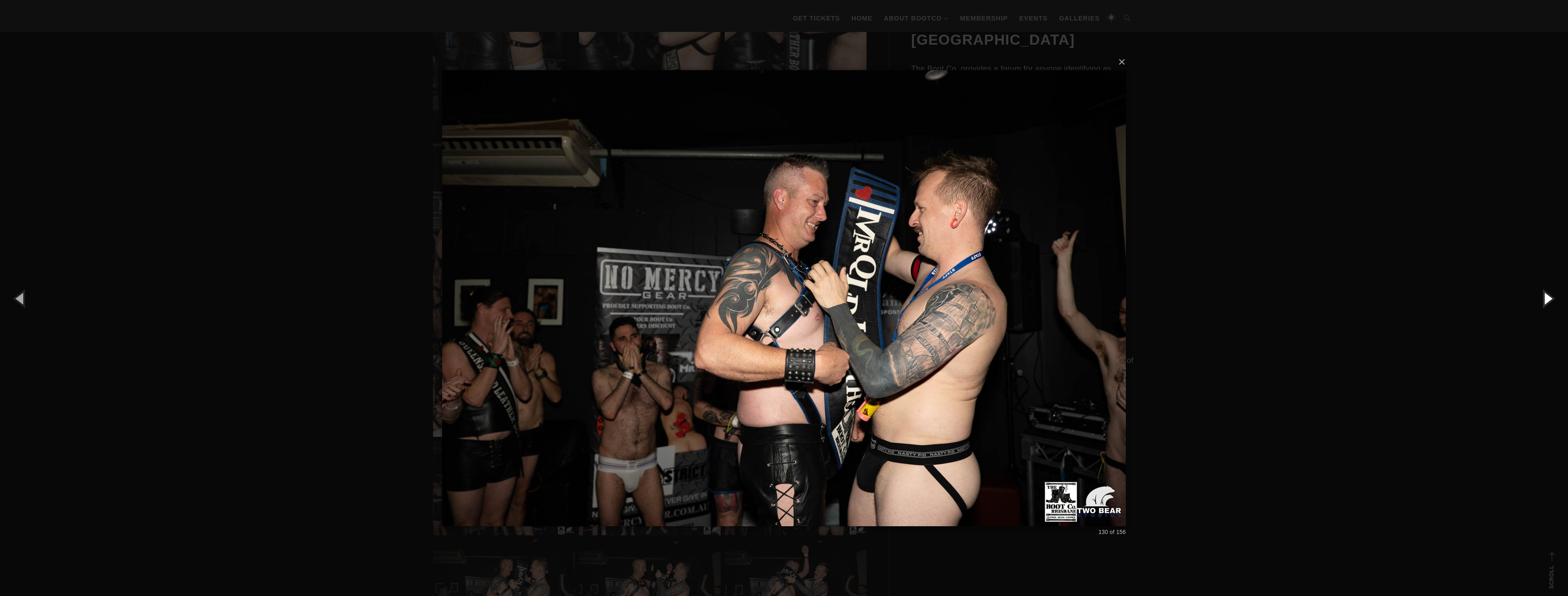
click at [1543, 299] on button "button" at bounding box center [1547, 298] width 41 height 50
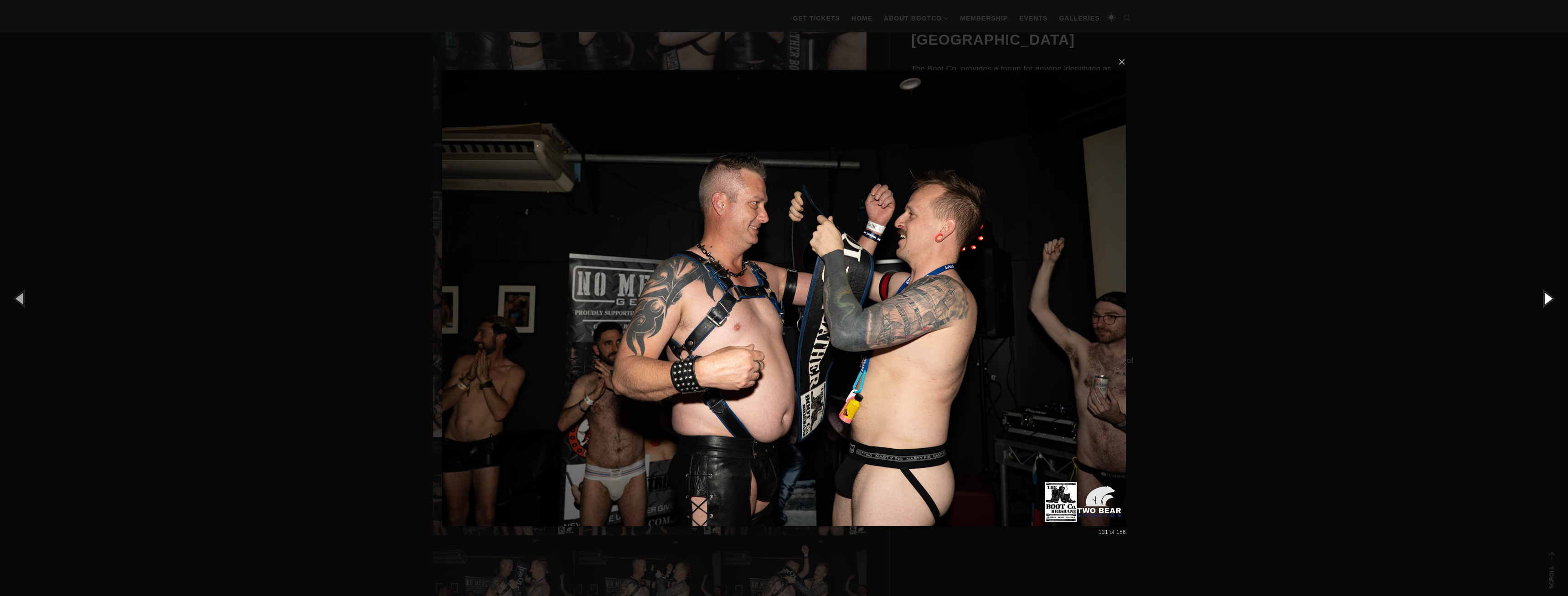
click at [1543, 299] on button "button" at bounding box center [1547, 298] width 41 height 50
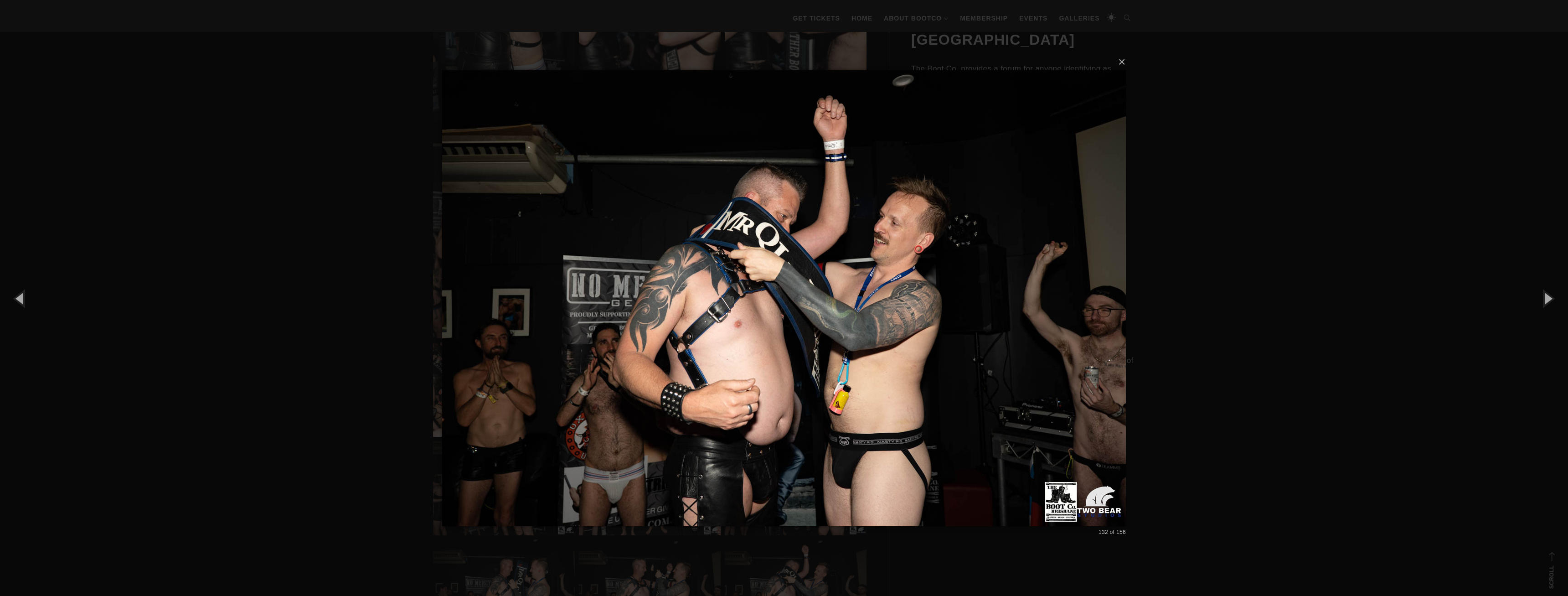
click at [1397, 293] on div "× 132 of 156 Loading..." at bounding box center [784, 298] width 1568 height 596
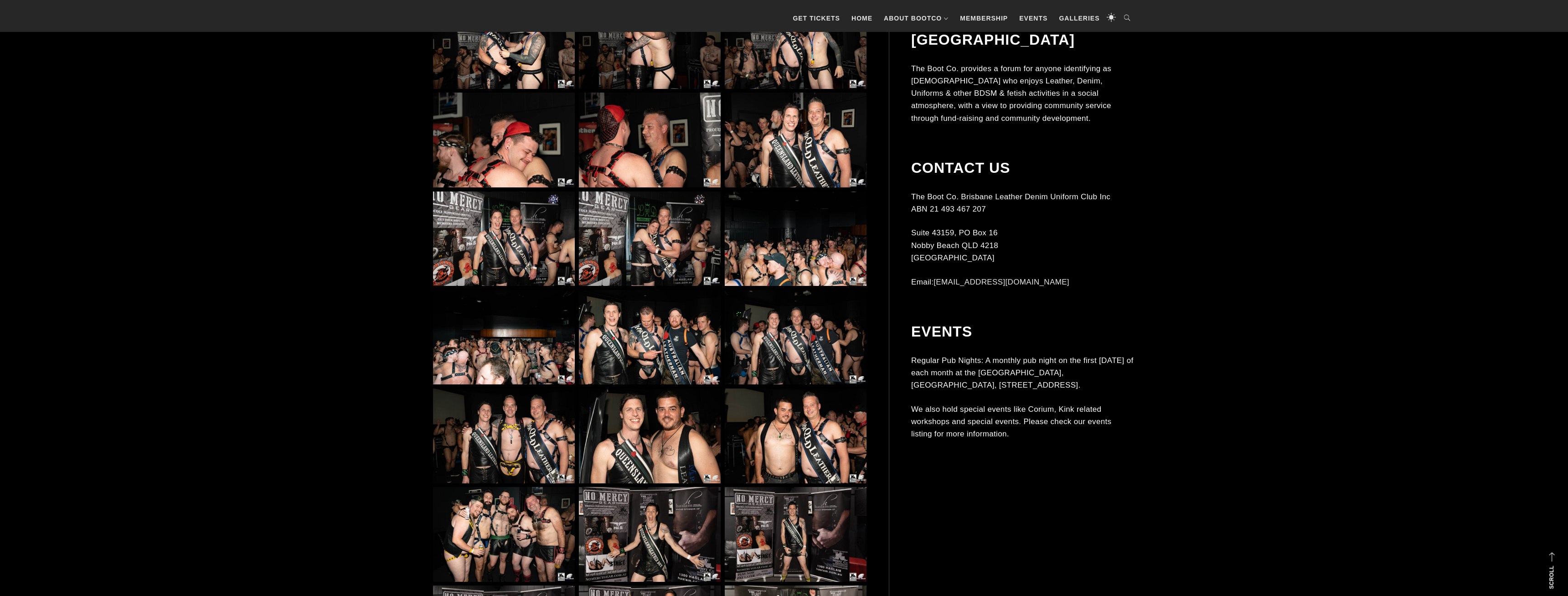
scroll to position [8883, 0]
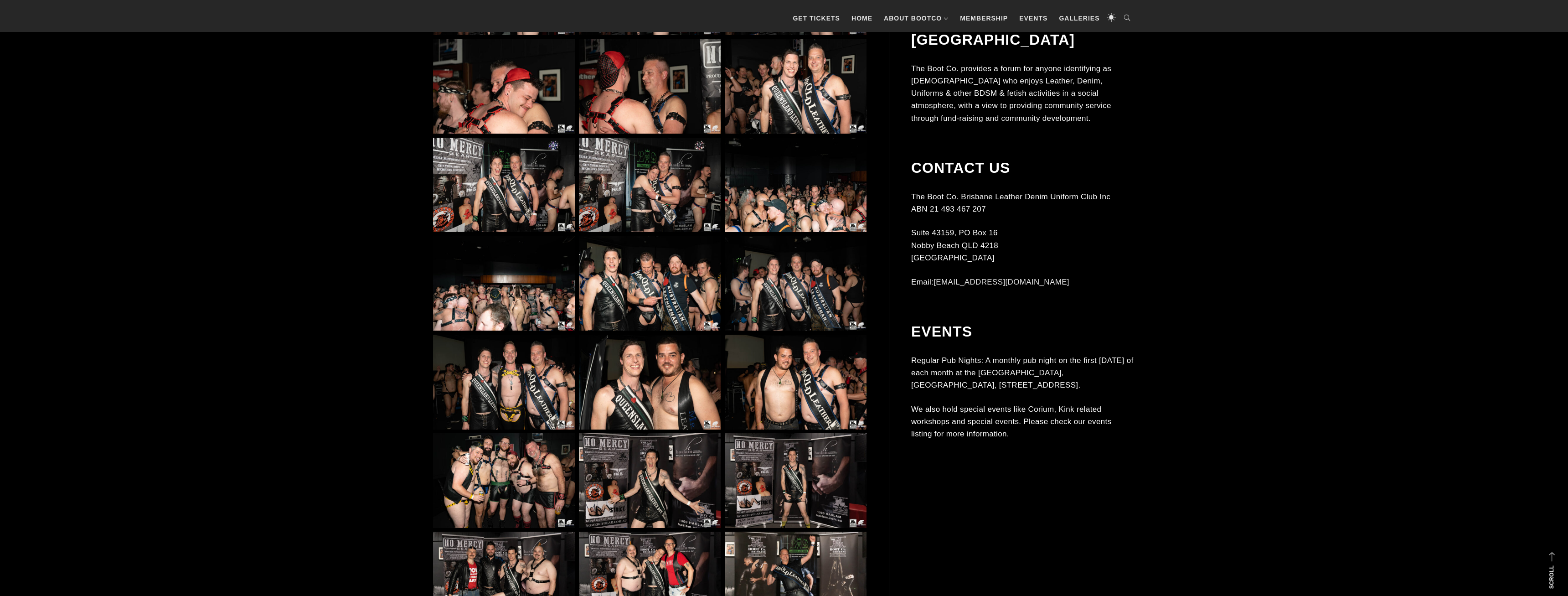
click at [519, 293] on img at bounding box center [503, 284] width 142 height 95
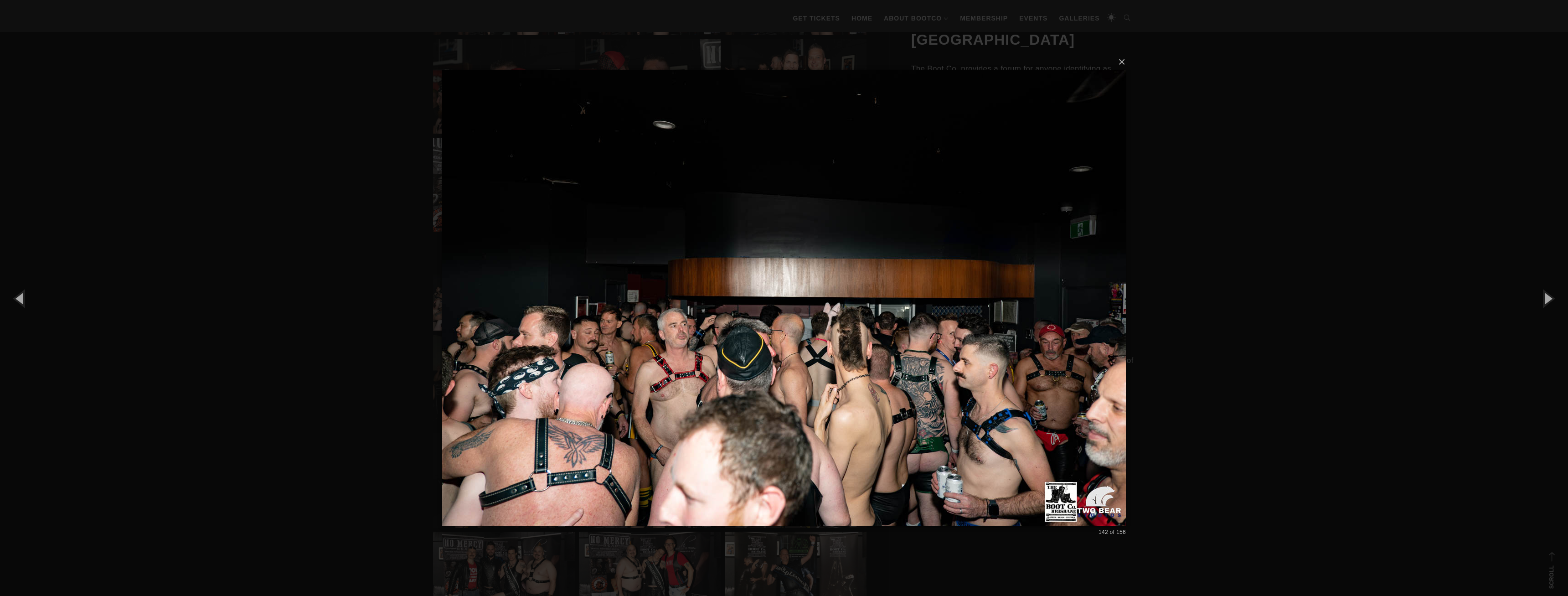
click at [1345, 329] on div "× 142 of 156 Loading..." at bounding box center [784, 298] width 1568 height 596
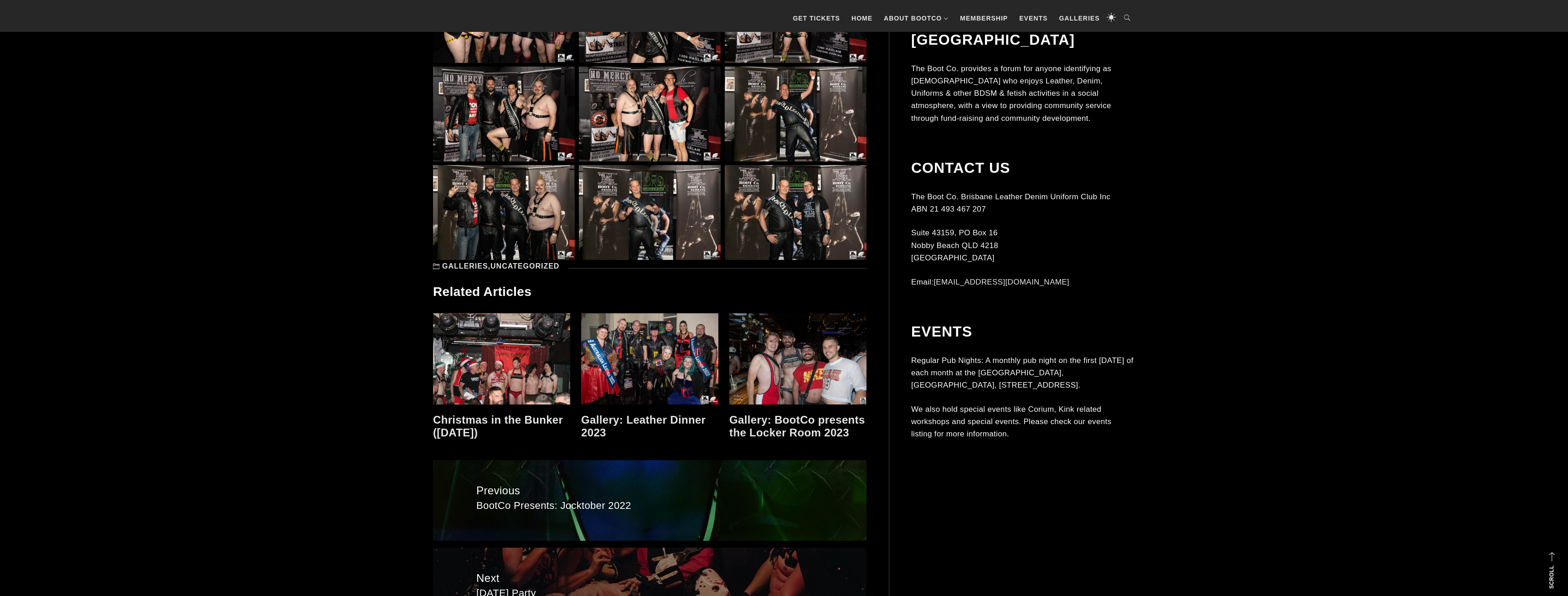
scroll to position [9440, 0]
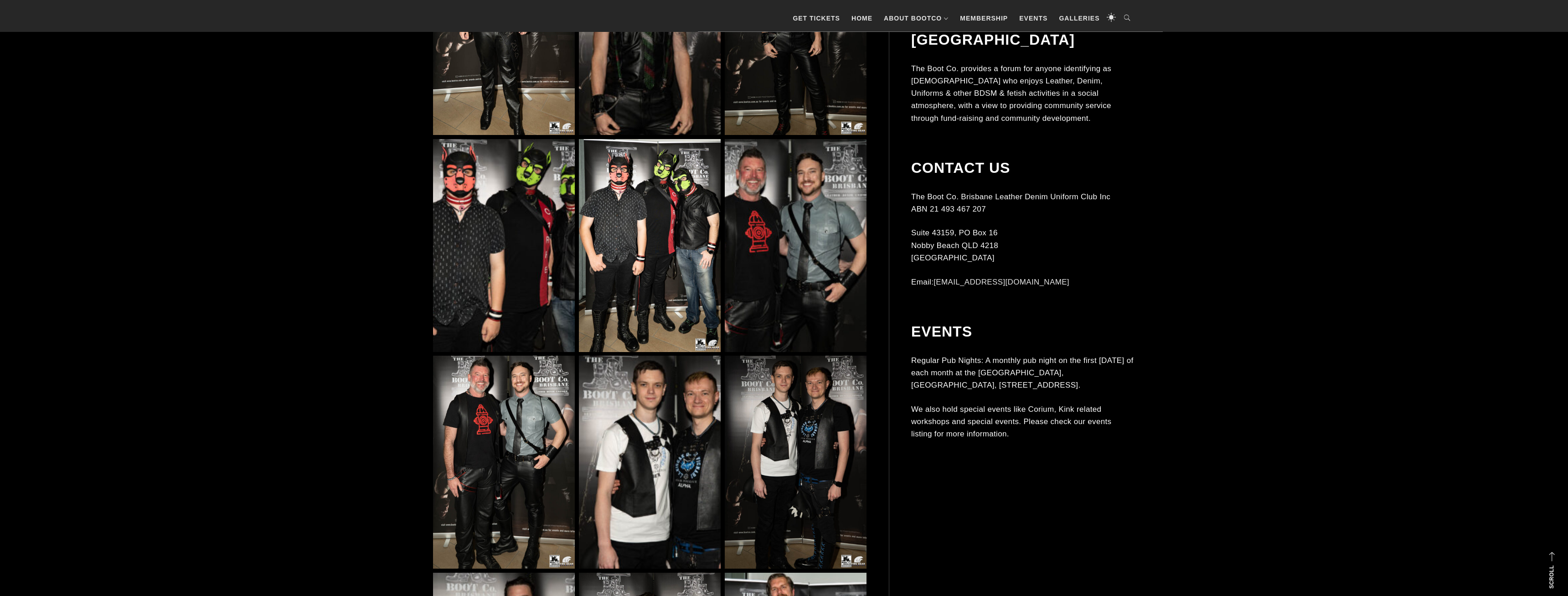
scroll to position [2139, 0]
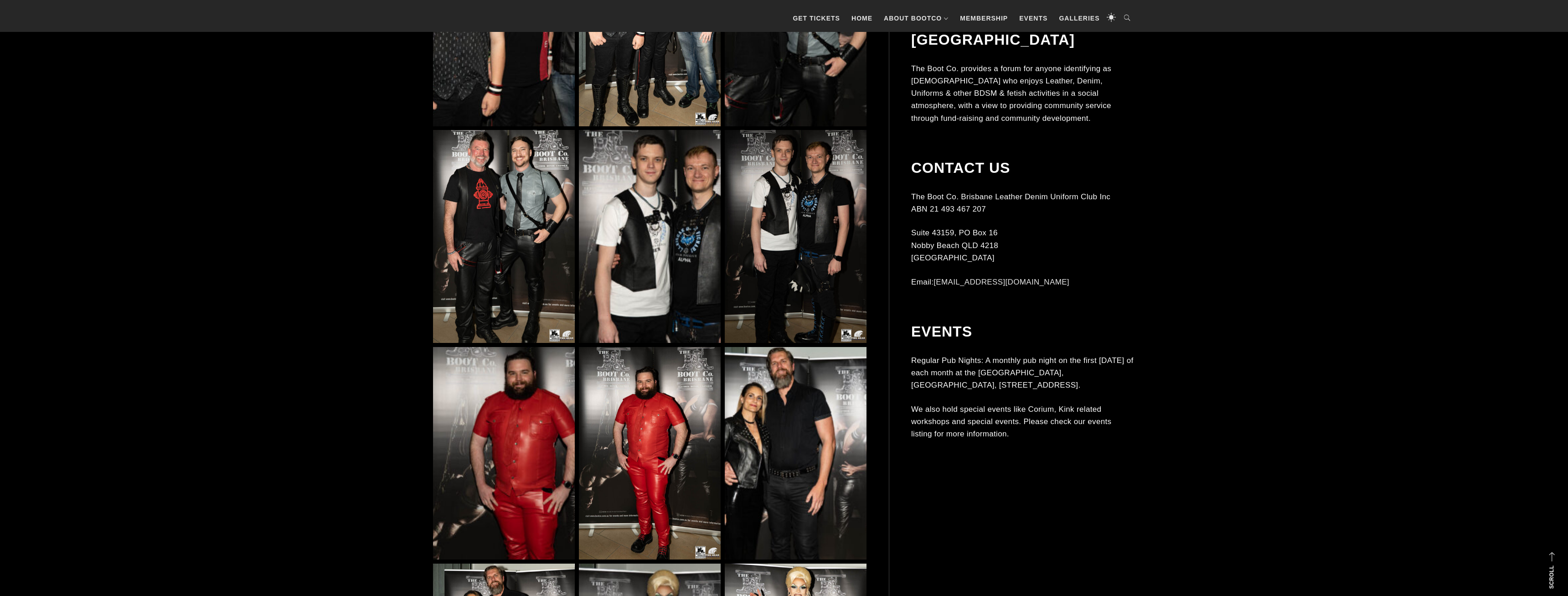
click at [776, 179] on img at bounding box center [795, 236] width 142 height 213
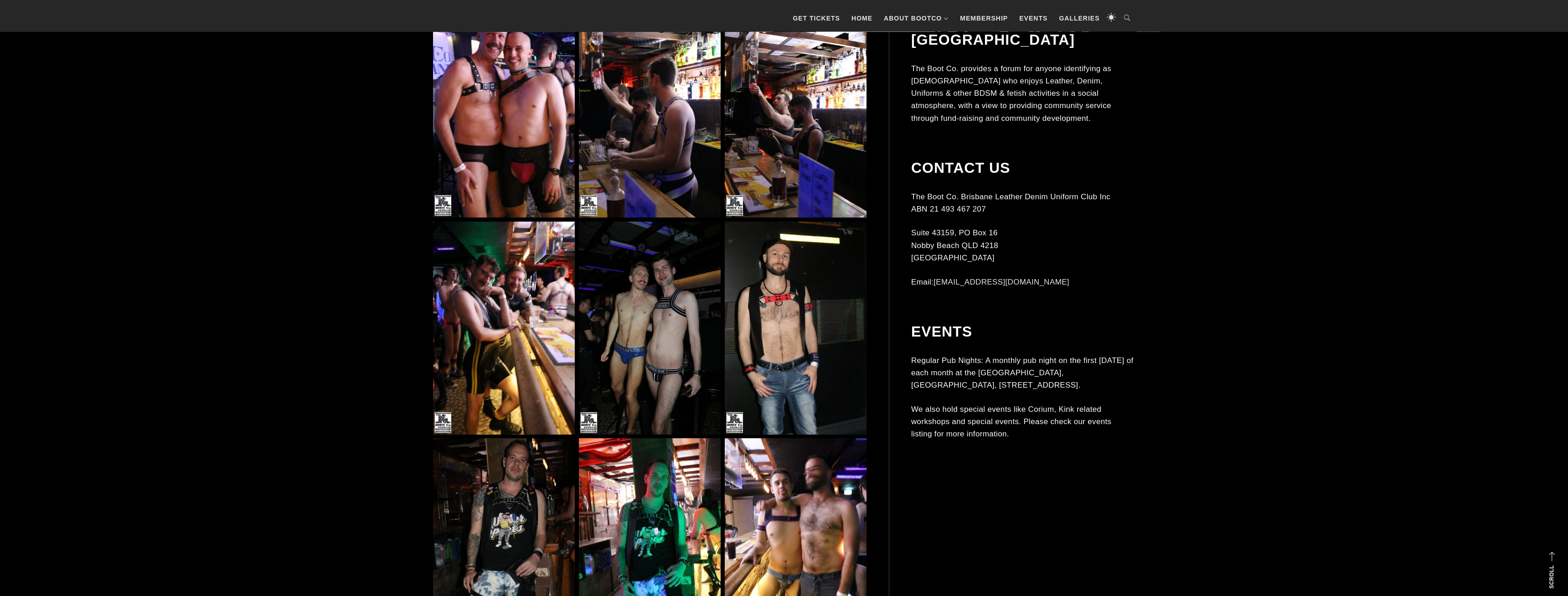
scroll to position [2325, 0]
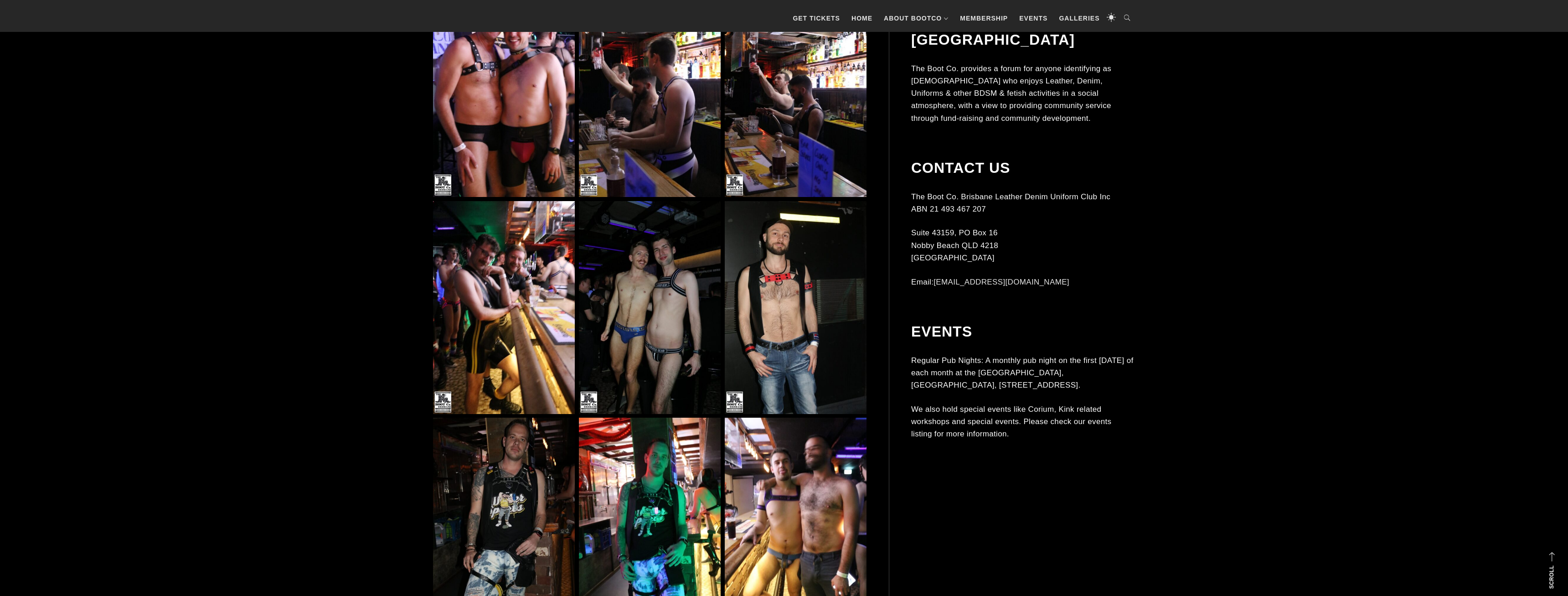
click at [655, 272] on img at bounding box center [649, 308] width 142 height 213
click at [671, 273] on img at bounding box center [649, 308] width 142 height 213
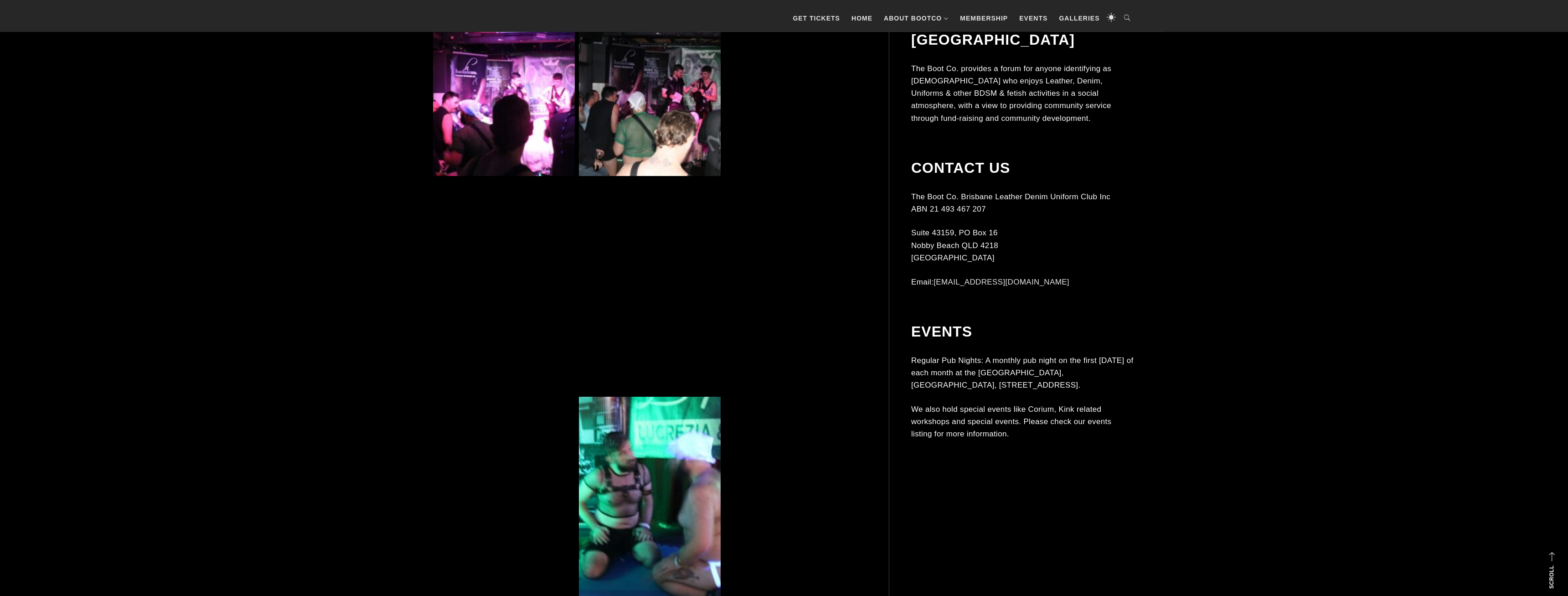
scroll to position [3441, 0]
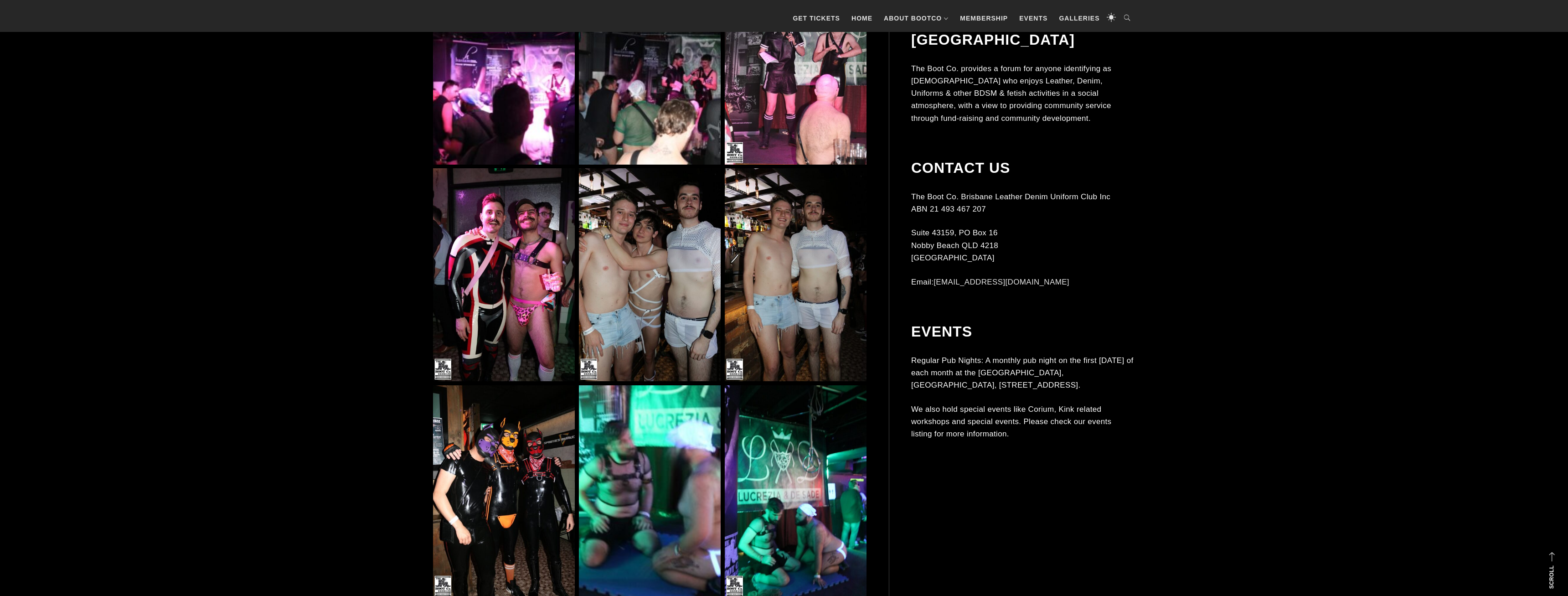
click at [531, 284] on img at bounding box center [503, 275] width 142 height 213
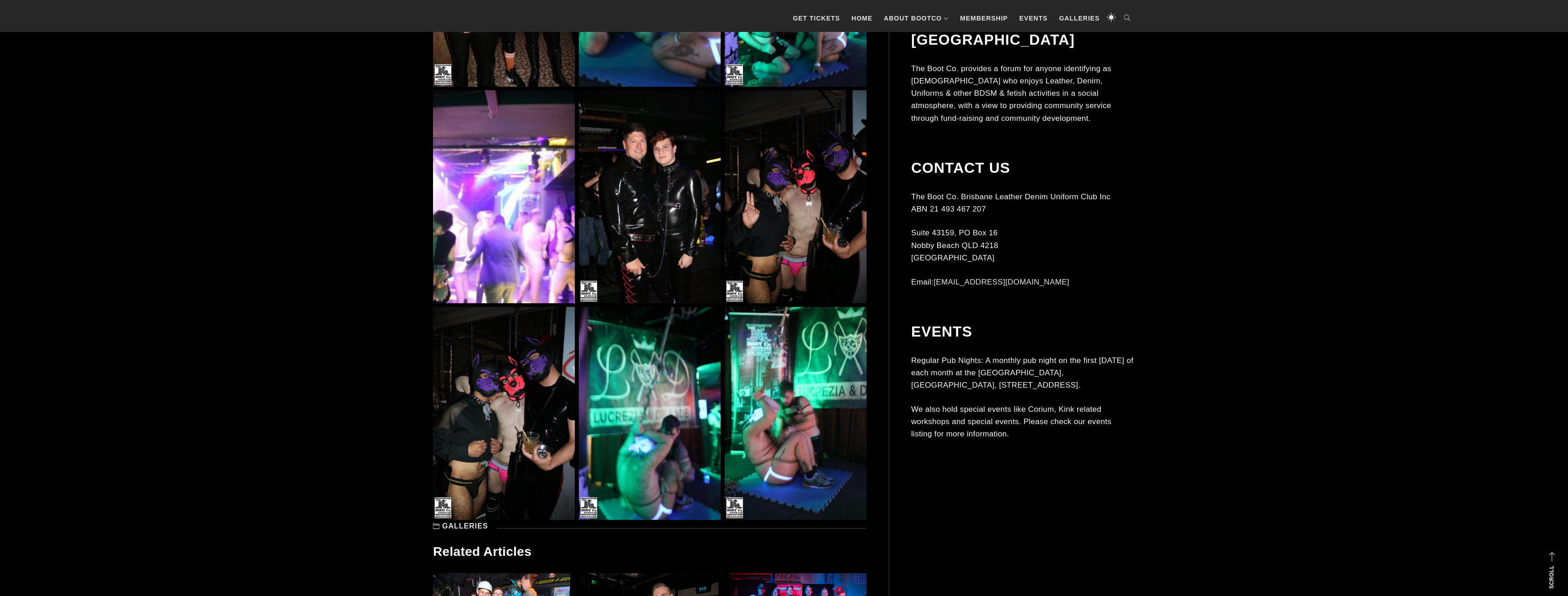
scroll to position [4139, 0]
